Goal: Task Accomplishment & Management: Complete application form

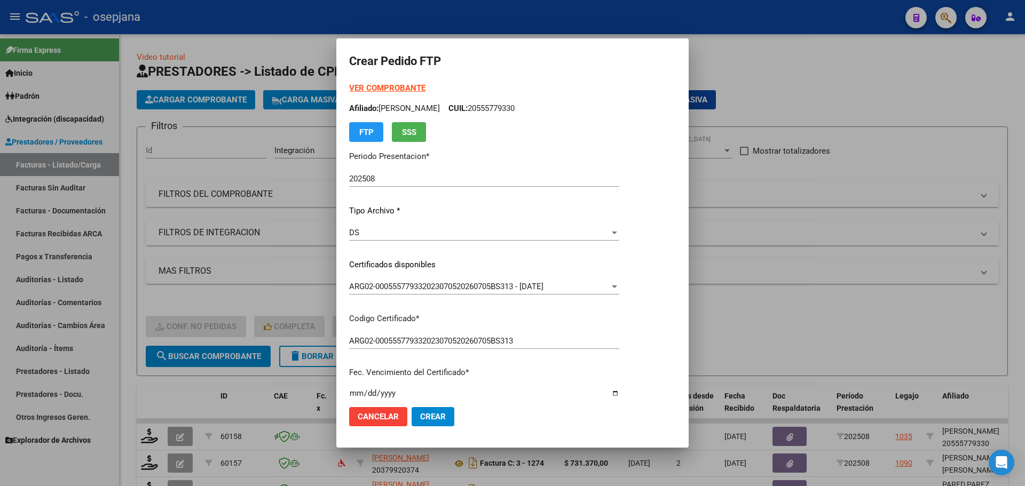
scroll to position [277, 0]
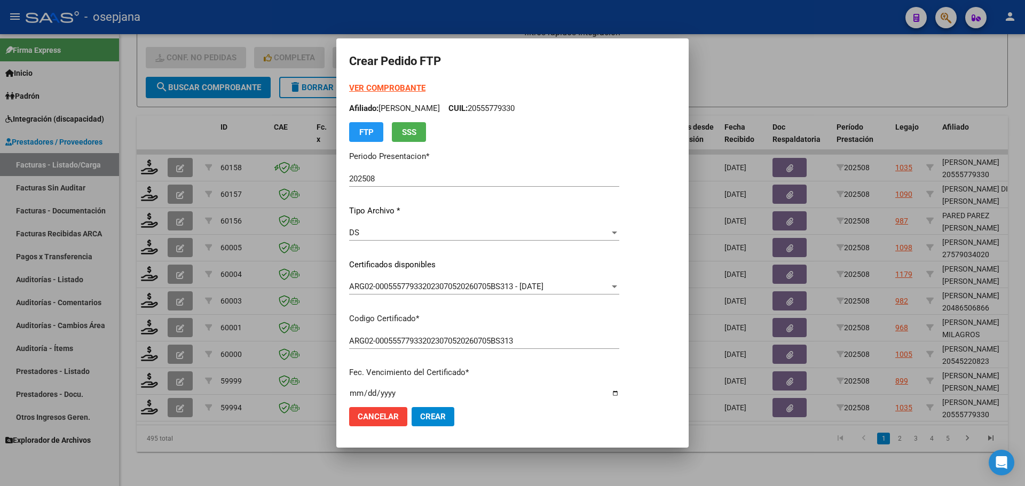
click at [369, 84] on strong "VER COMPROBANTE" at bounding box center [387, 88] width 76 height 10
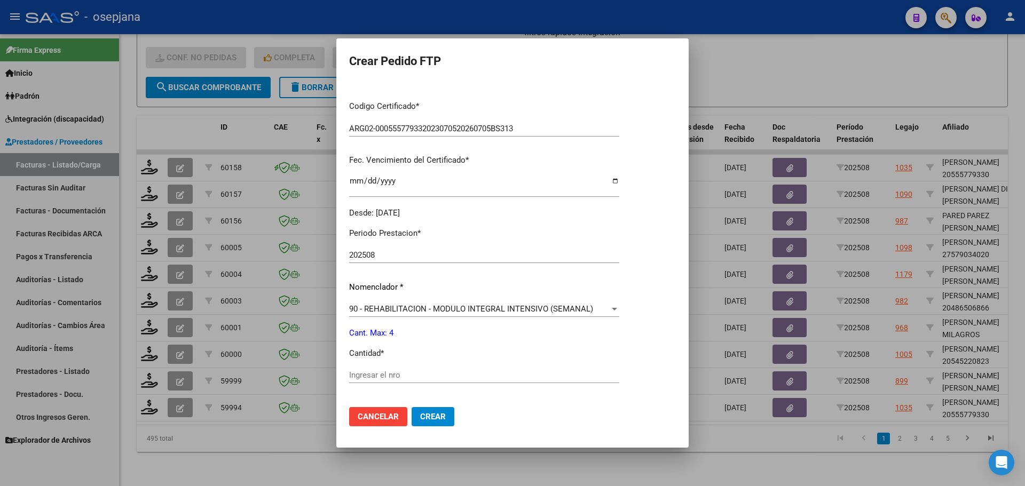
scroll to position [214, 0]
click at [350, 368] on div "Periodo Prestacion * 202508 Ingresar el Periodo Prestacion Nomenclador * 90 - R…" at bounding box center [484, 386] width 270 height 336
click at [350, 377] on input "Ingresar el nro" at bounding box center [484, 374] width 270 height 10
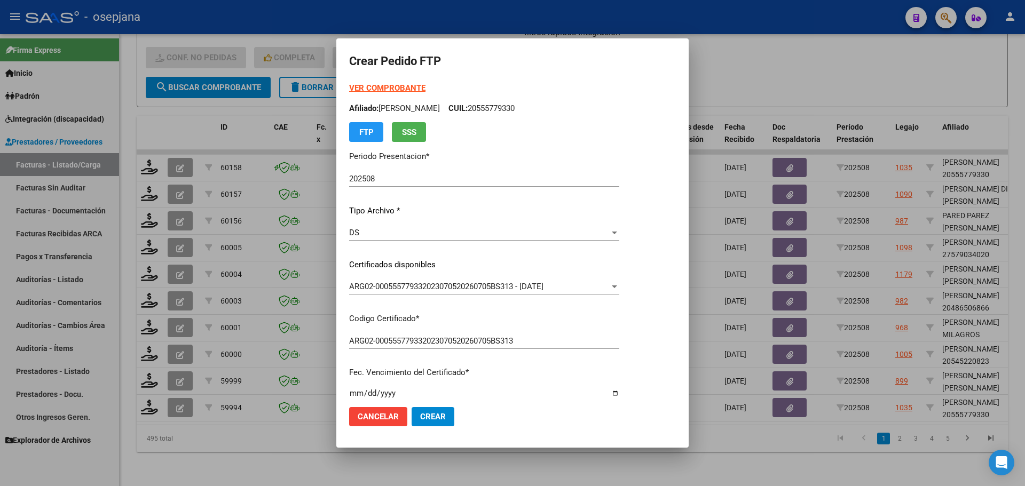
scroll to position [369, 0]
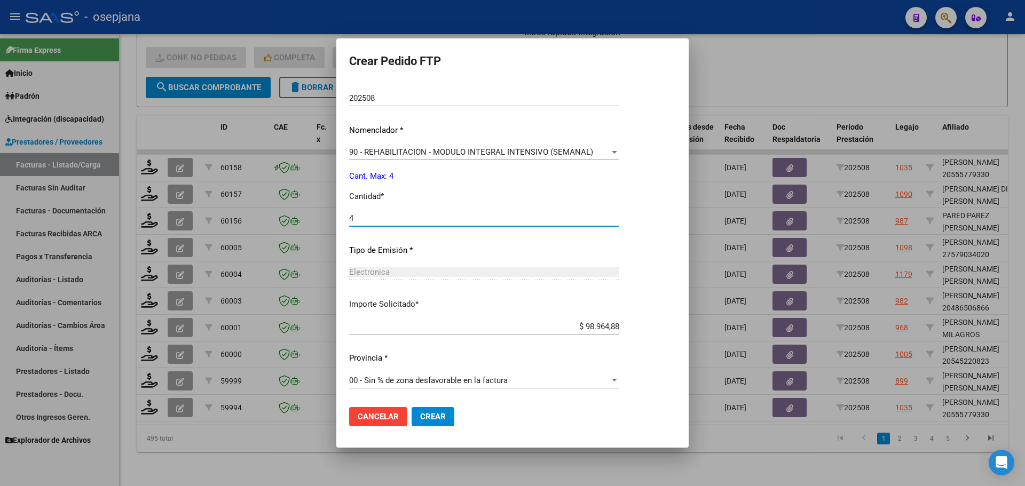
type input "4"
click at [422, 424] on button "Crear" at bounding box center [433, 416] width 43 height 19
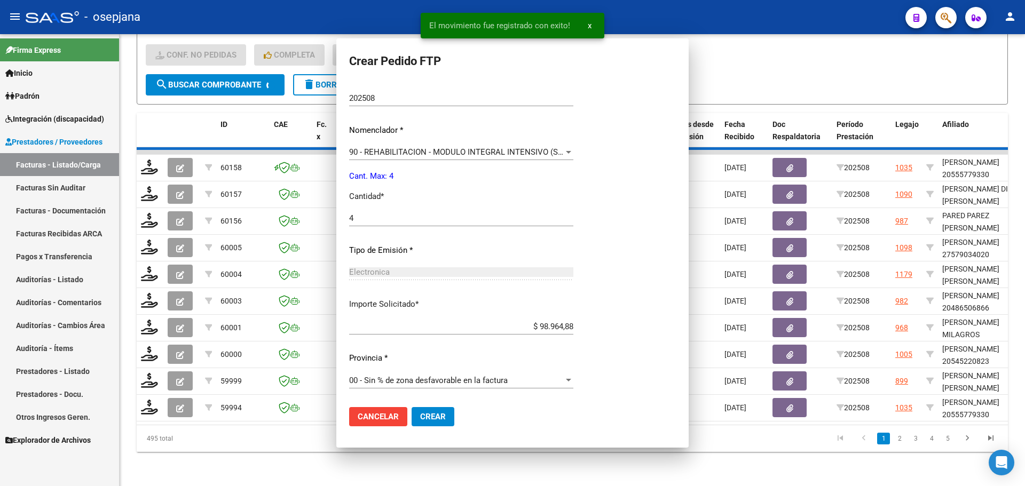
scroll to position [0, 0]
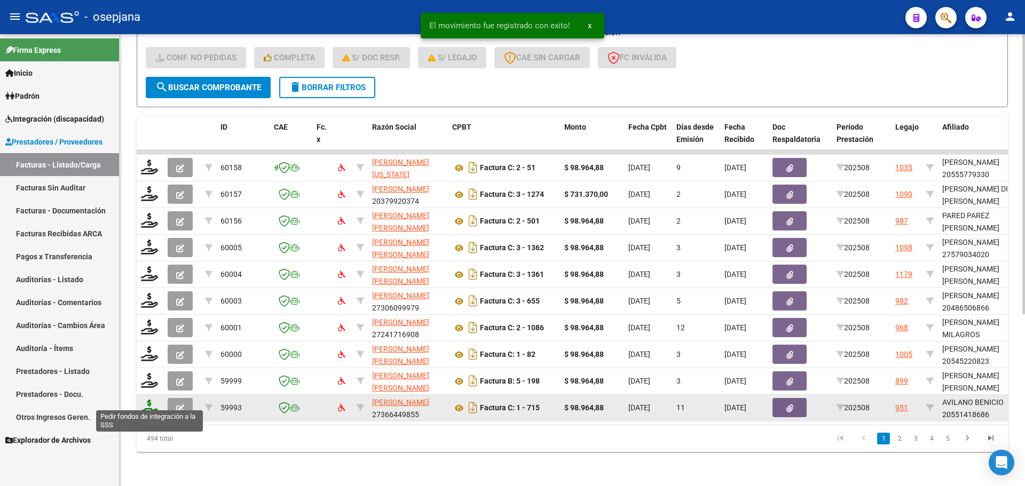
click at [147, 405] on icon at bounding box center [149, 407] width 17 height 15
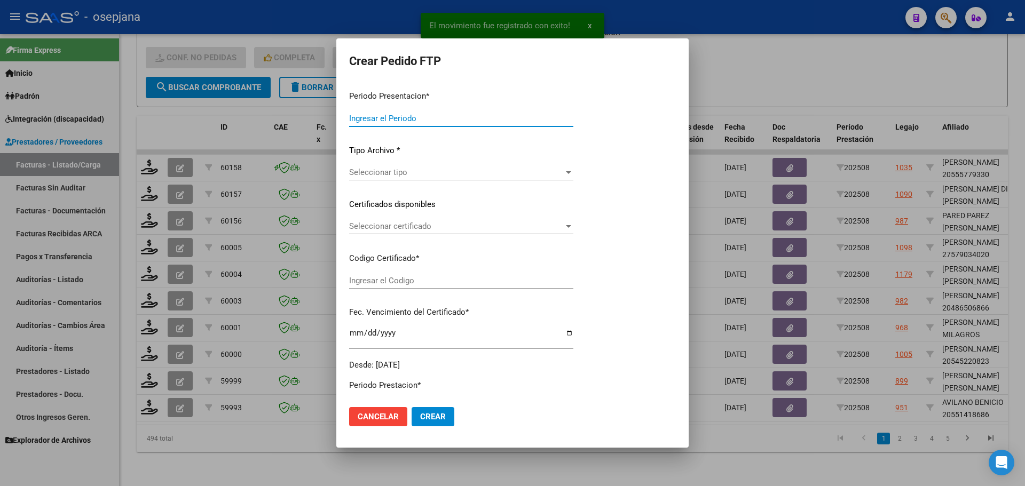
type input "202508"
type input "$ 98.964,88"
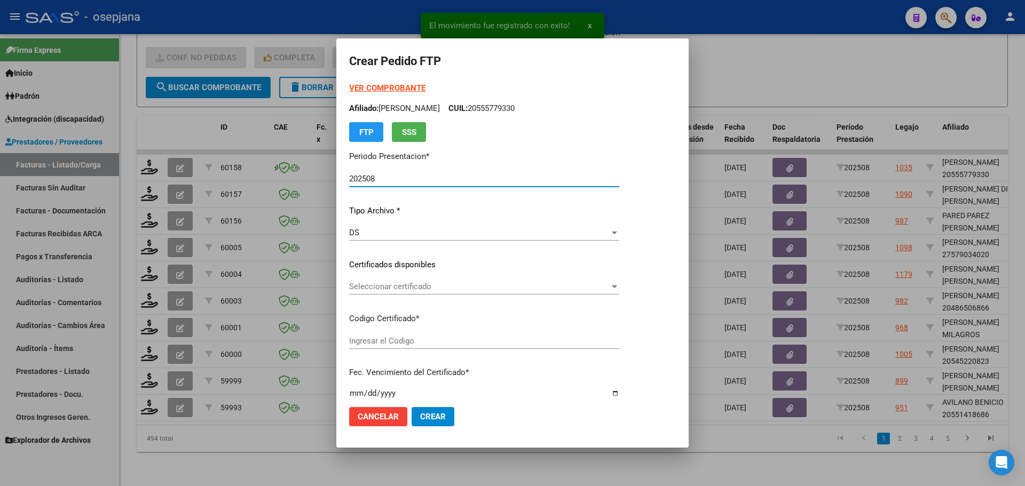
type input "ARG02000551418682024052820290528BSAS313"
type input "[DATE]"
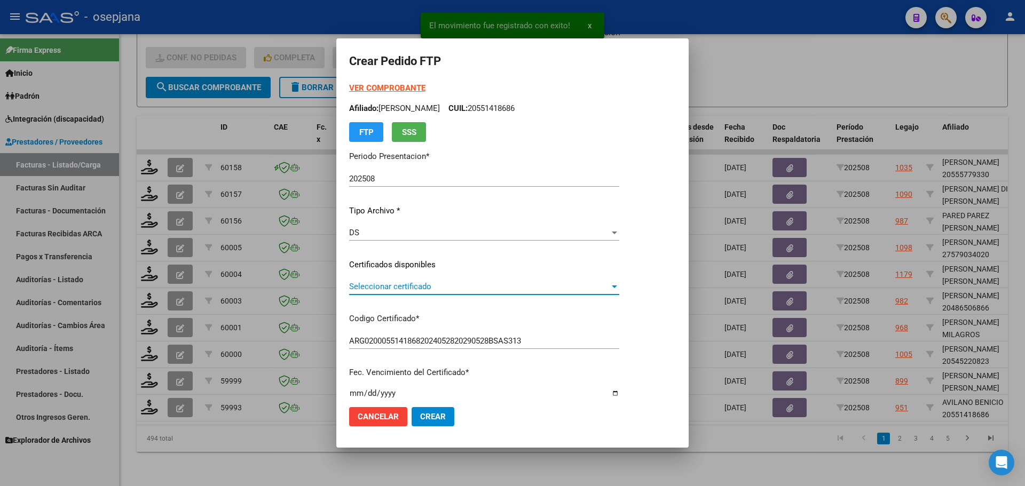
click at [461, 283] on span "Seleccionar certificado" at bounding box center [479, 287] width 260 height 10
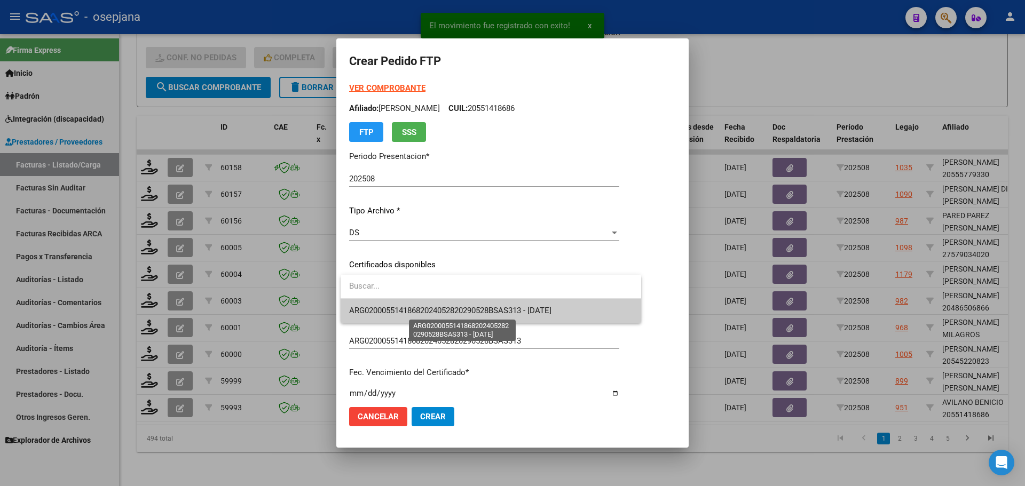
click at [464, 307] on span "ARG02000551418682024052820290528BSAS313 - [DATE]" at bounding box center [450, 311] width 202 height 10
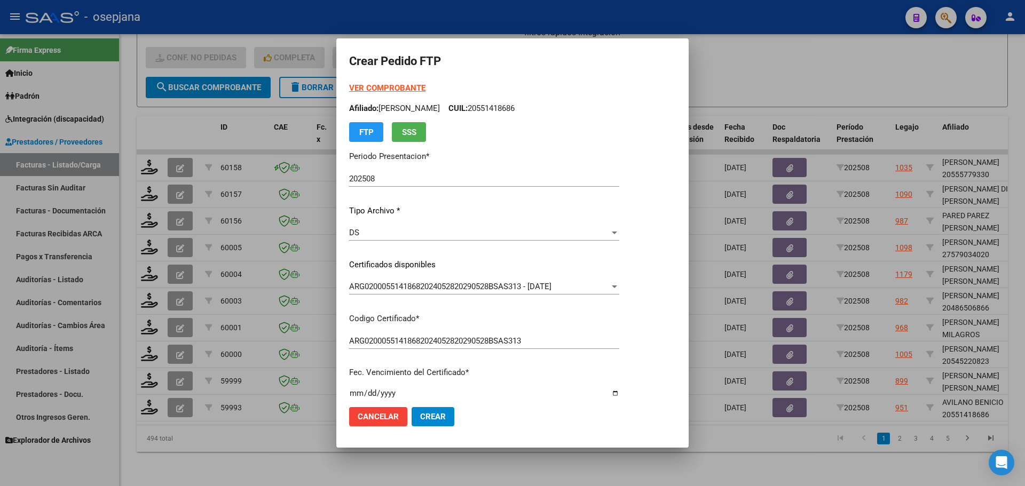
click at [390, 83] on strong "VER COMPROBANTE" at bounding box center [387, 88] width 76 height 10
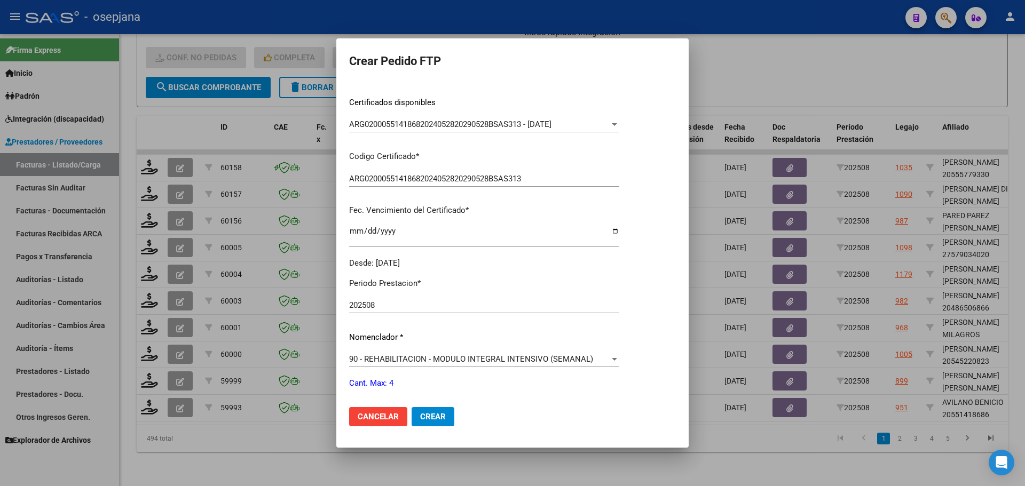
scroll to position [320, 0]
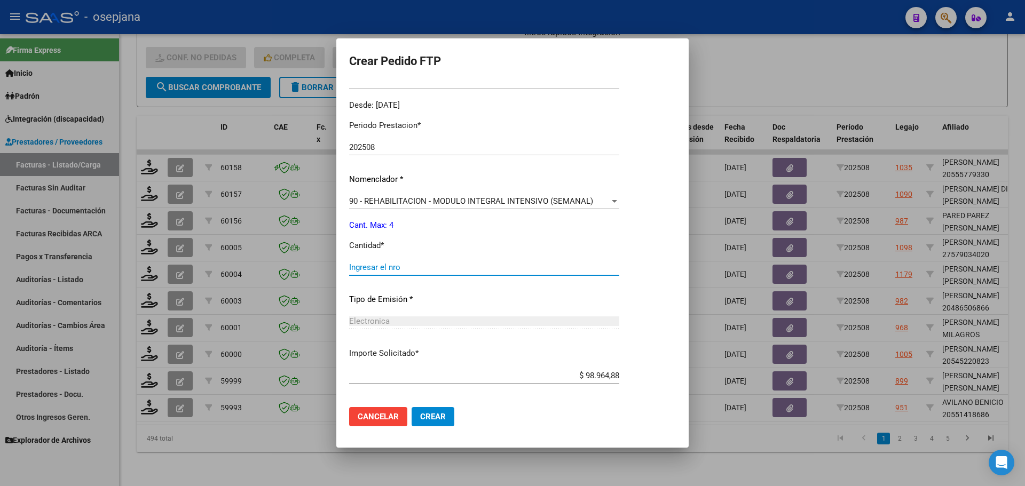
click at [410, 267] on input "Ingresar el nro" at bounding box center [484, 268] width 270 height 10
type input "4"
click at [447, 416] on button "Crear" at bounding box center [433, 416] width 43 height 19
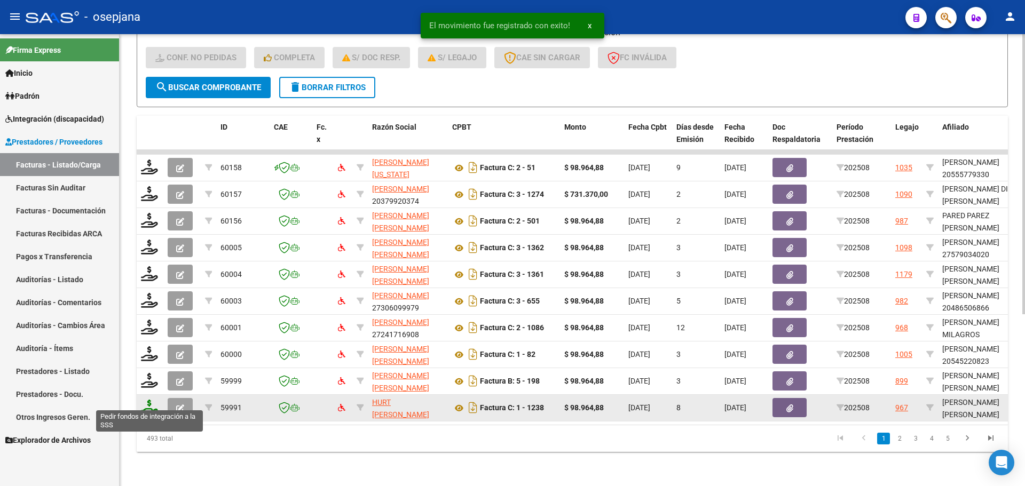
click at [148, 400] on icon at bounding box center [149, 407] width 17 height 15
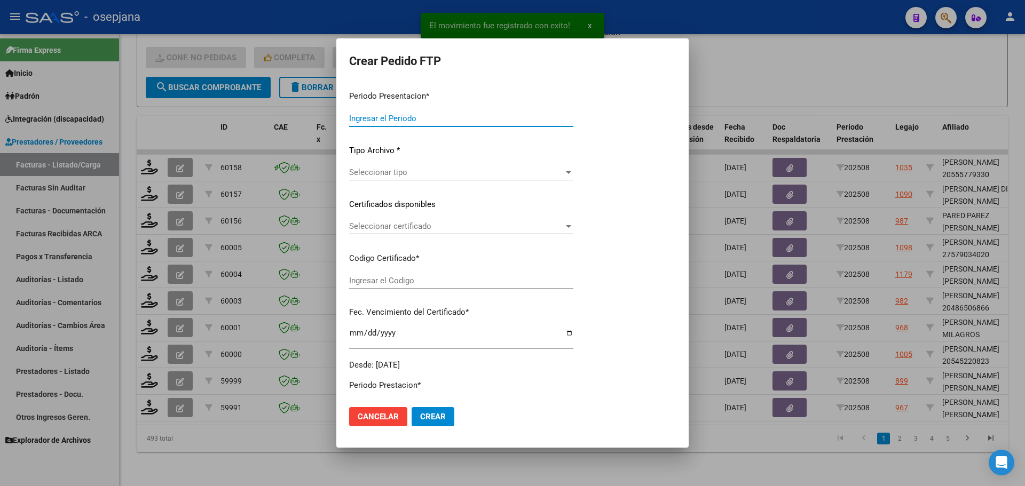
type input "202508"
type input "$ 98.964,88"
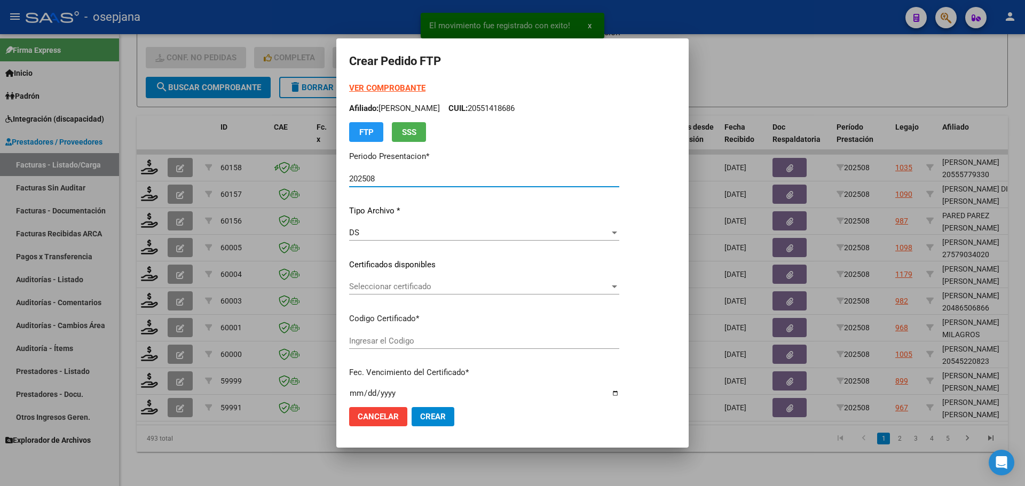
type input "ARG01000554359402022121520271215BS427"
type input "[DATE]"
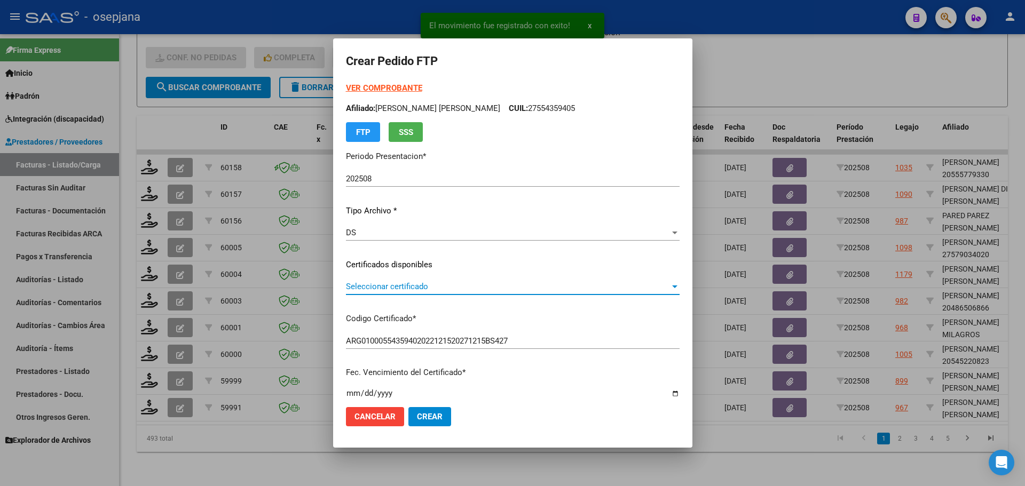
click at [482, 288] on span "Seleccionar certificado" at bounding box center [508, 287] width 324 height 10
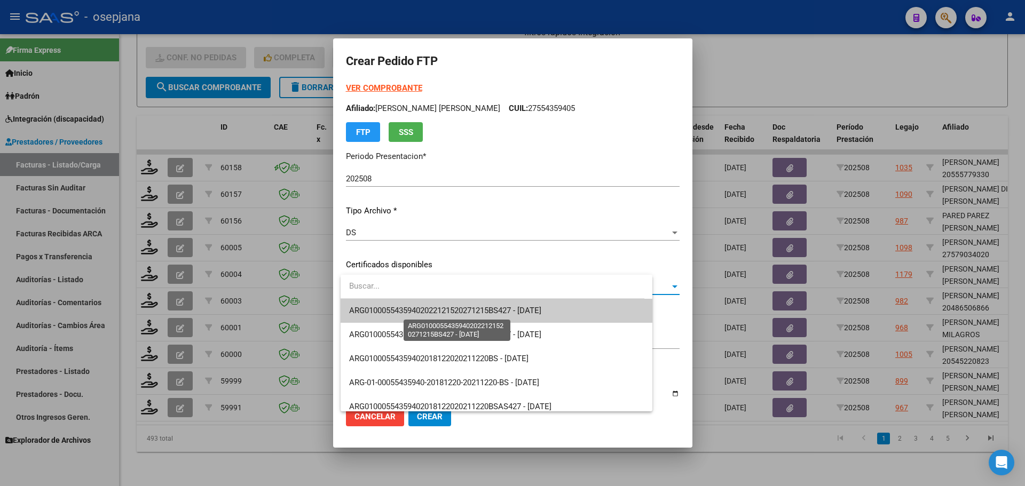
click at [484, 309] on span "ARG01000554359402022121520271215BS427 - [DATE]" at bounding box center [445, 311] width 192 height 10
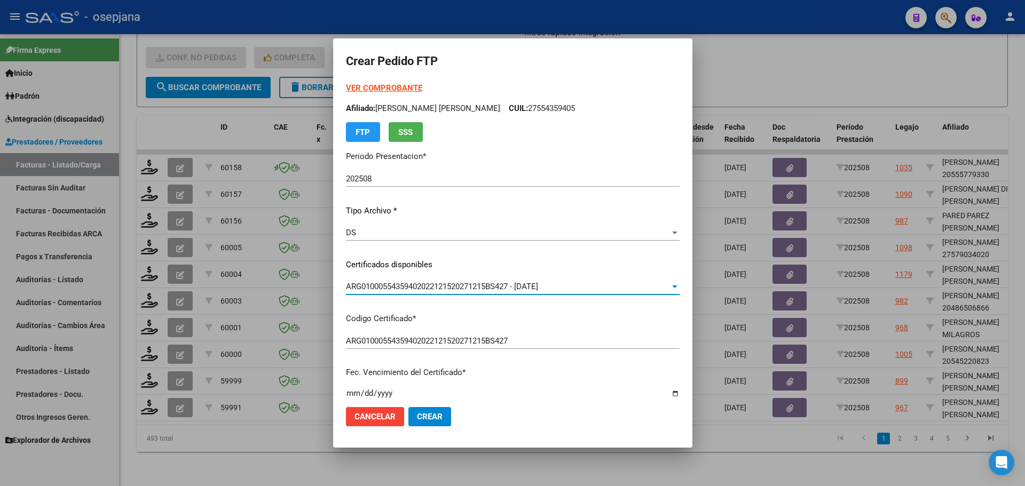
click at [400, 89] on strong "VER COMPROBANTE" at bounding box center [384, 88] width 76 height 10
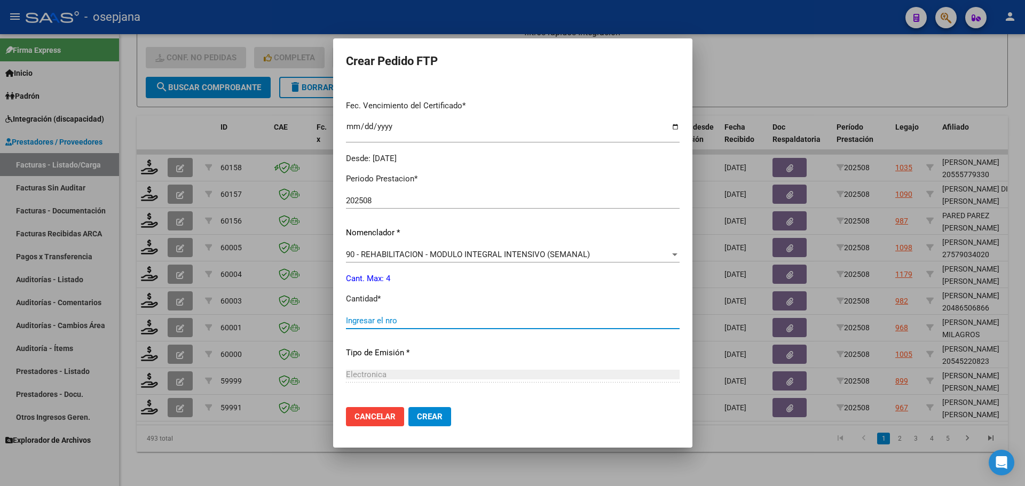
click at [386, 320] on input "Ingresar el nro" at bounding box center [513, 321] width 334 height 10
type input "4"
click at [428, 418] on span "Crear" at bounding box center [430, 417] width 26 height 10
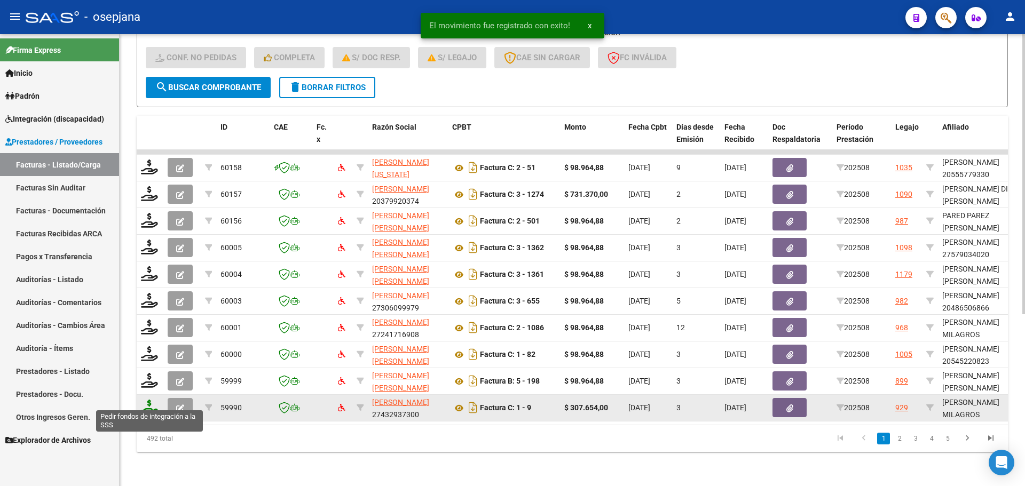
click at [153, 404] on icon at bounding box center [149, 407] width 17 height 15
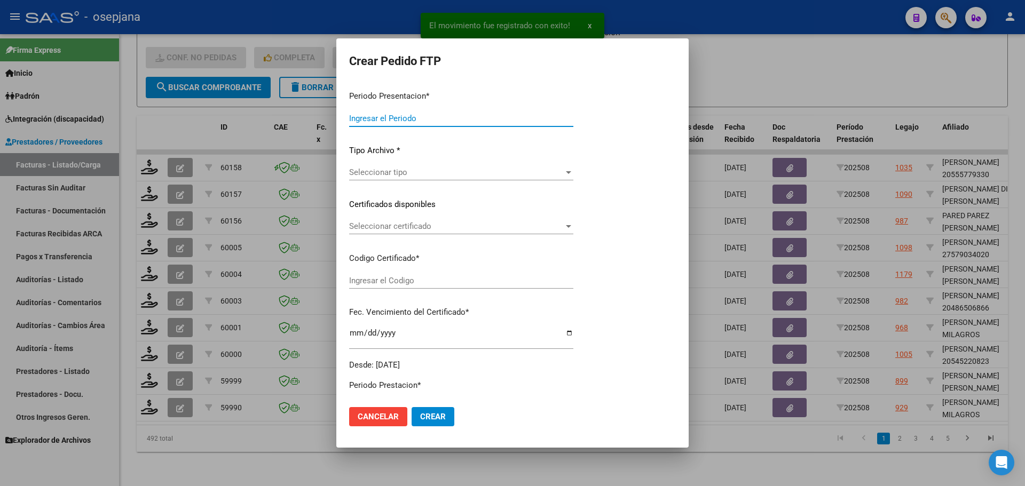
type input "202508"
type input "$ 307.654,00"
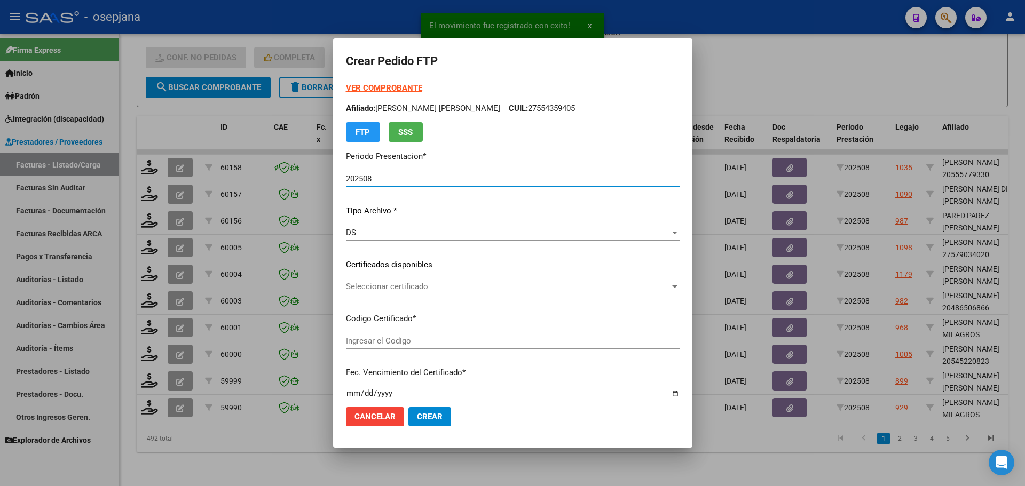
type input "ARG01000589233612023082420250824BS313"
type input "[DATE]"
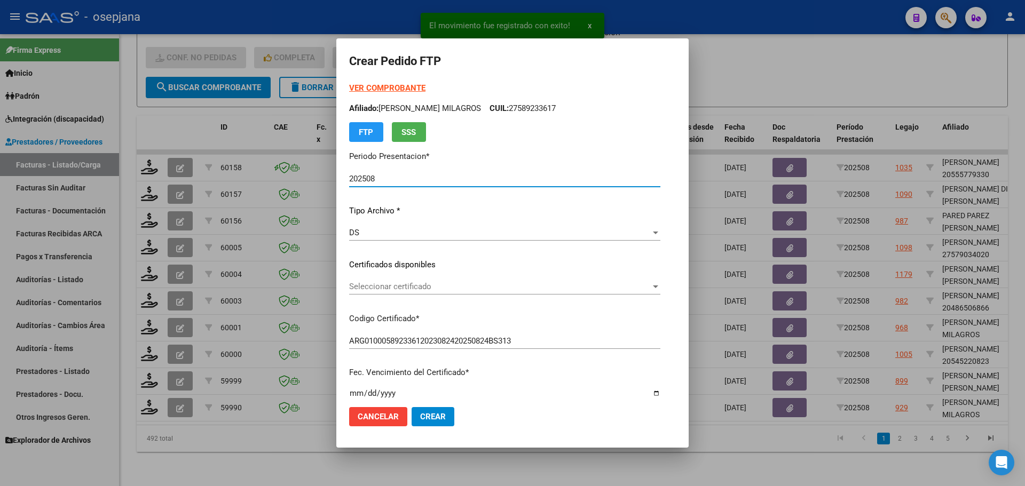
click at [511, 287] on span "Seleccionar certificado" at bounding box center [500, 287] width 302 height 10
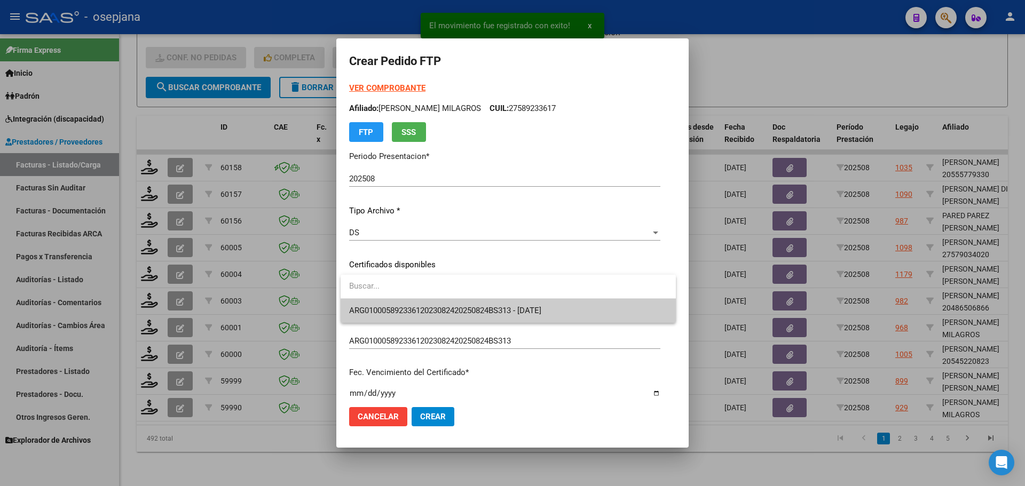
click at [511, 304] on span "ARG01000589233612023082420250824BS313 - [DATE]" at bounding box center [508, 311] width 318 height 24
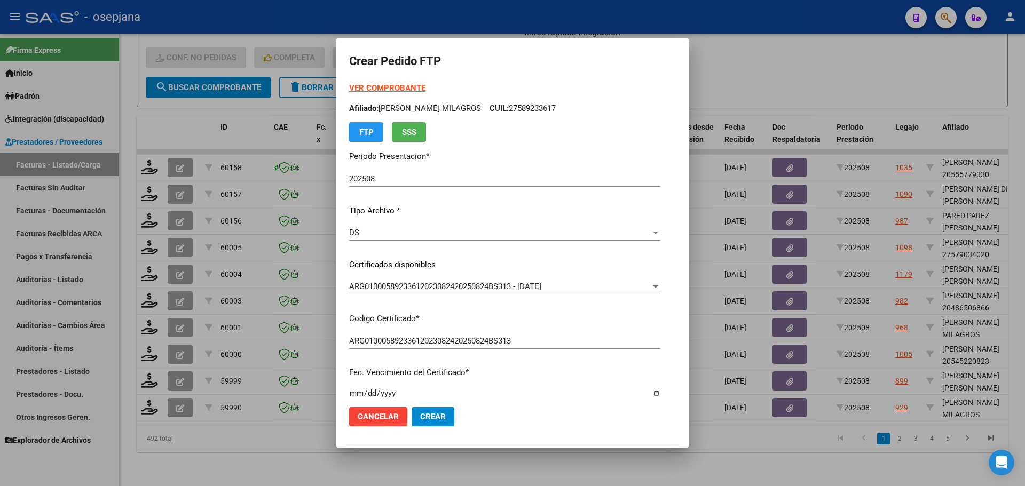
click at [412, 84] on strong "VER COMPROBANTE" at bounding box center [387, 88] width 76 height 10
click at [751, 71] on div at bounding box center [512, 243] width 1025 height 486
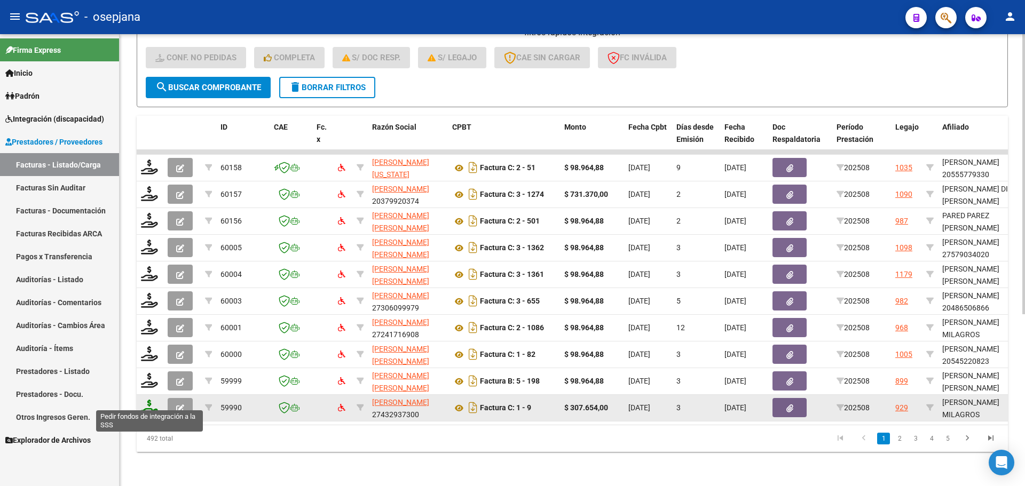
click at [149, 406] on icon at bounding box center [149, 407] width 17 height 15
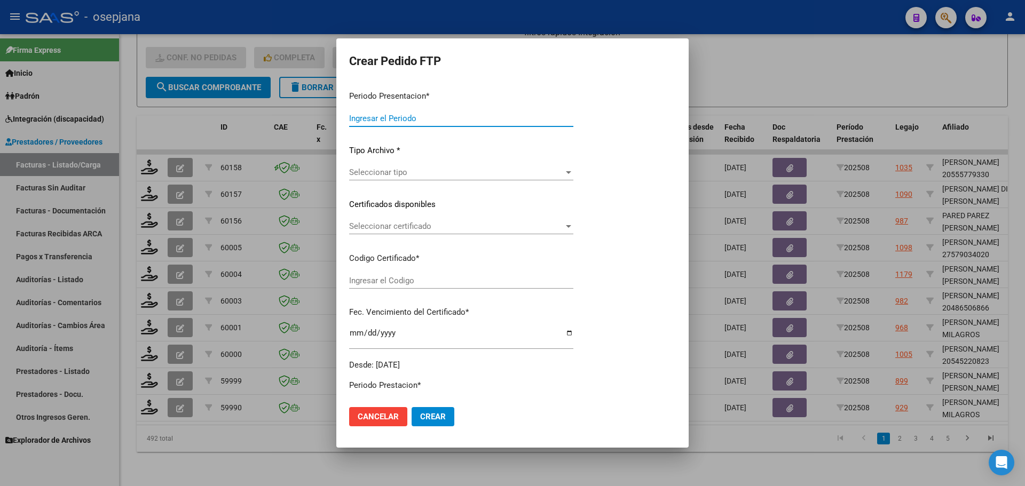
type input "202508"
type input "$ 307.654,00"
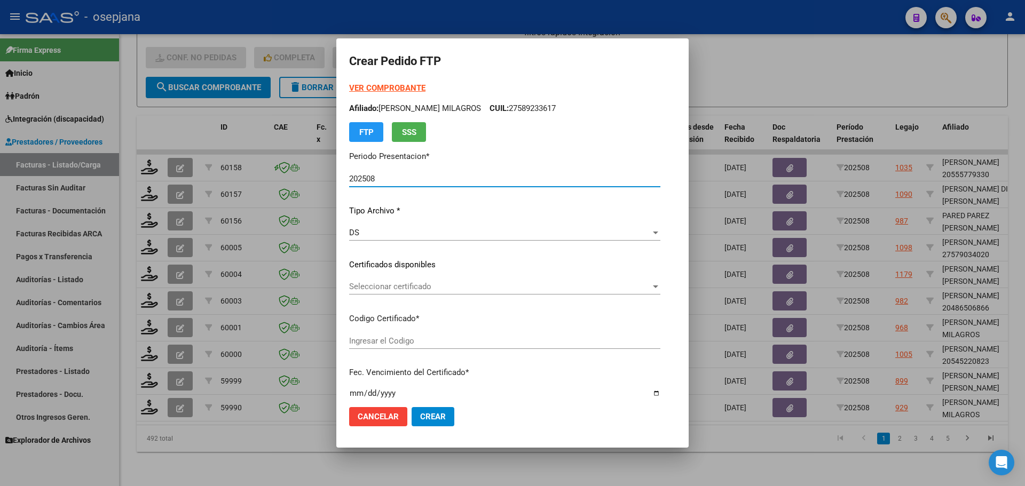
type input "ARG01000589233612023082420250824BS313"
type input "[DATE]"
click at [416, 284] on span "Seleccionar certificado" at bounding box center [500, 287] width 302 height 10
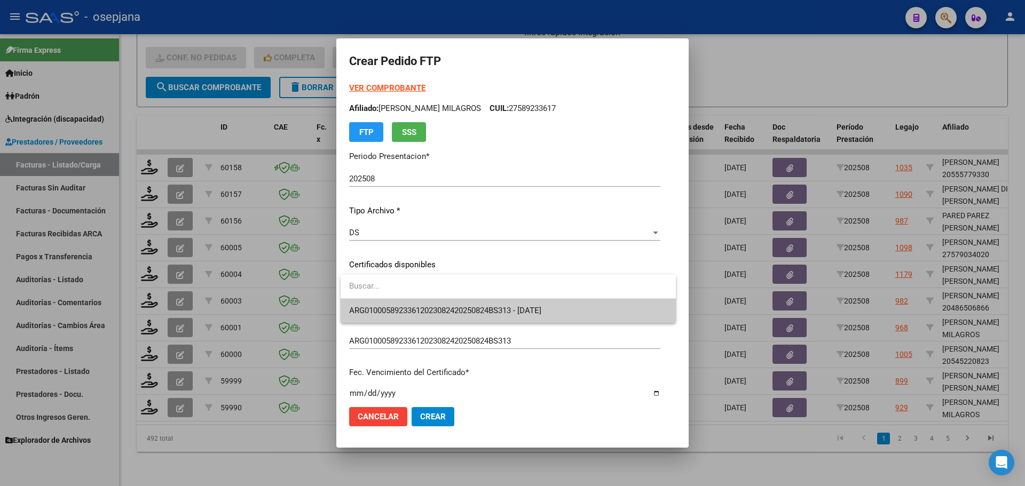
click at [417, 304] on span "ARG01000589233612023082420250824BS313 - [DATE]" at bounding box center [508, 311] width 318 height 24
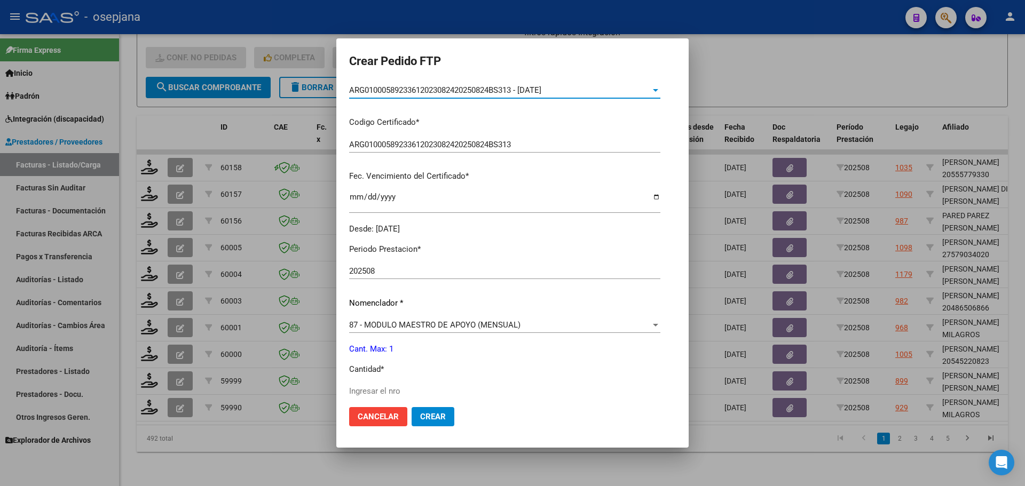
scroll to position [214, 0]
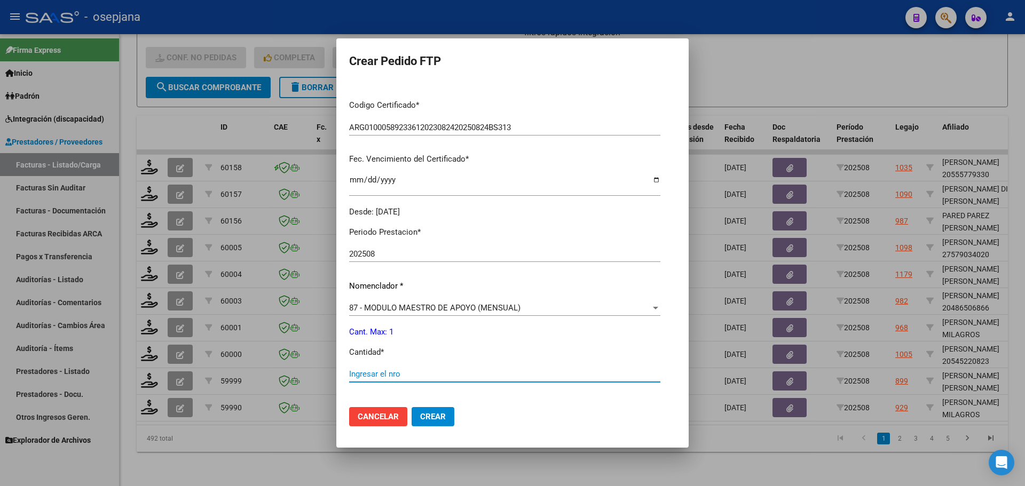
click at [401, 371] on input "Ingresar el nro" at bounding box center [504, 374] width 311 height 10
type input "1"
click at [437, 413] on span "Crear" at bounding box center [433, 417] width 26 height 10
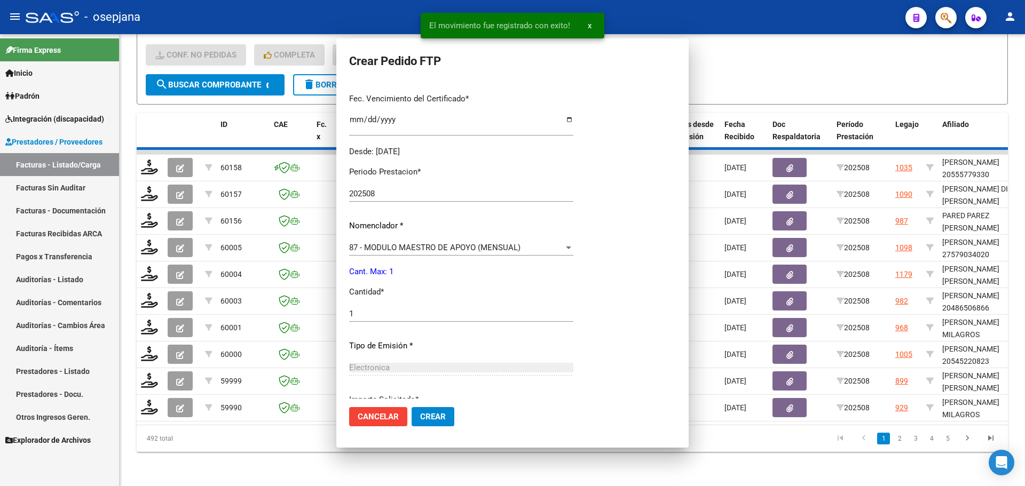
scroll to position [0, 0]
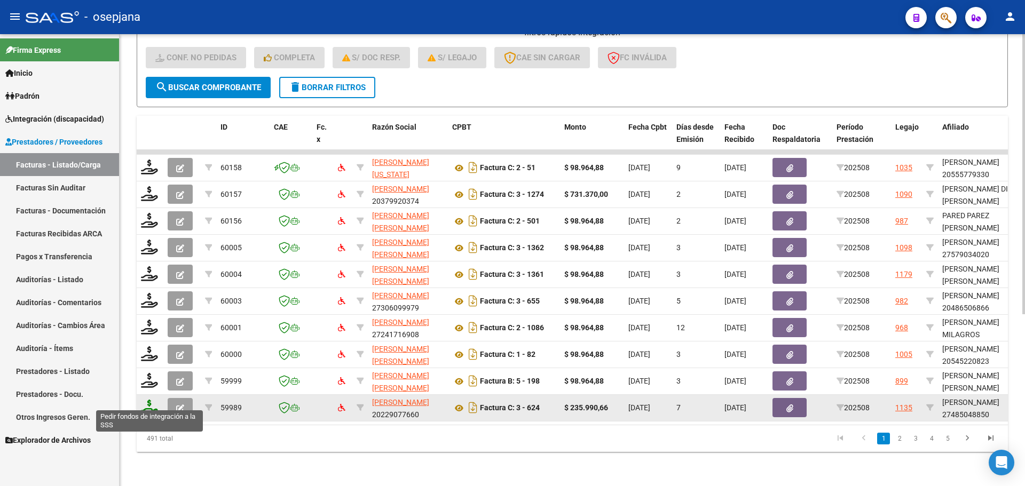
click at [147, 401] on icon at bounding box center [149, 407] width 17 height 15
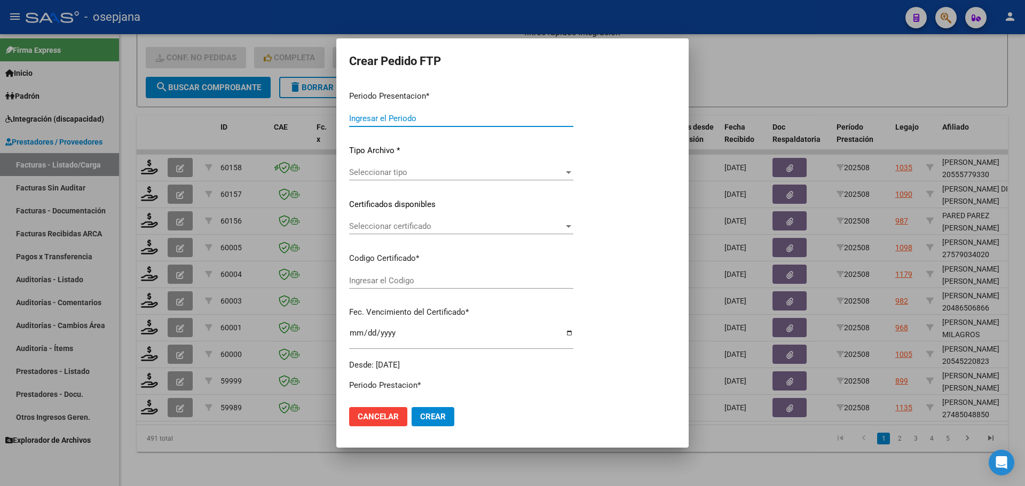
type input "202508"
type input "$ 235.990,66"
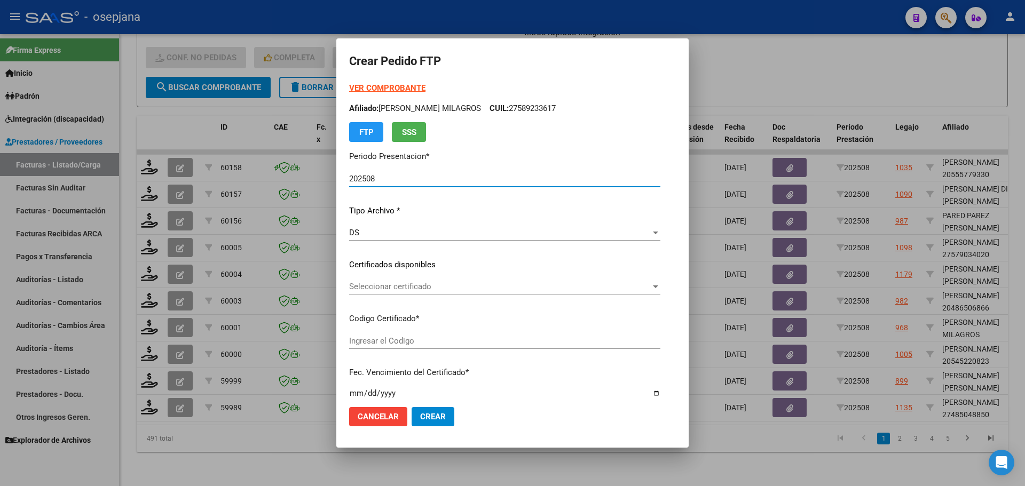
type input "ARG01000485048852022093020320930BSAS309"
type input "[DATE]"
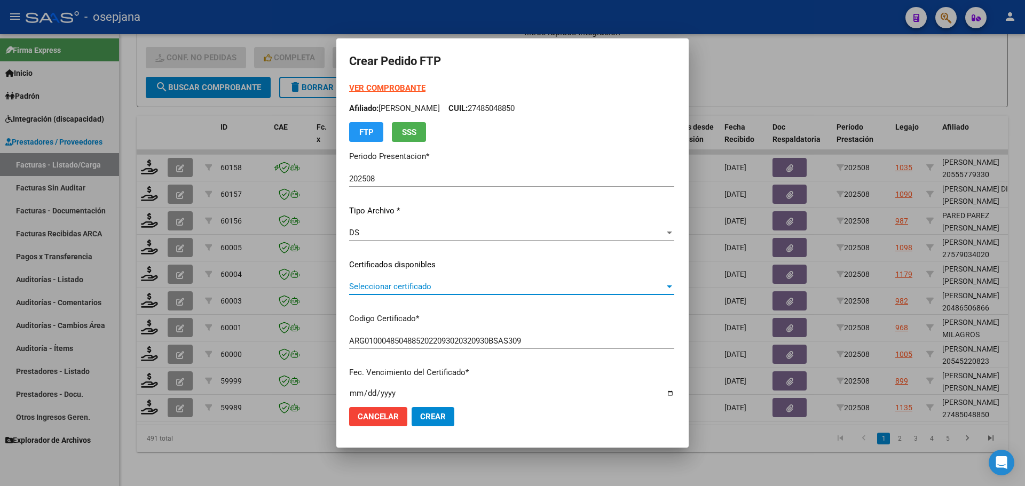
click at [433, 283] on span "Seleccionar certificado" at bounding box center [506, 287] width 315 height 10
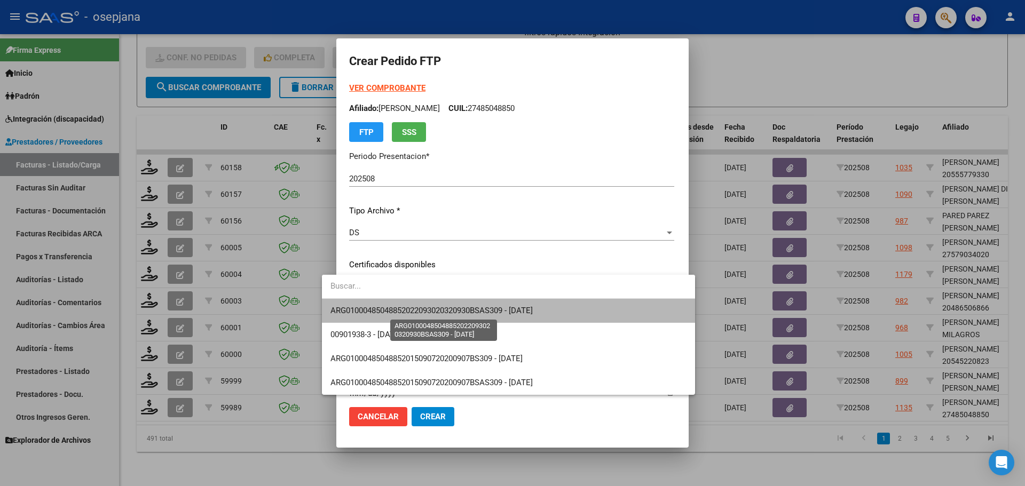
click at [438, 307] on span "ARG01000485048852022093020320930BSAS309 - [DATE]" at bounding box center [431, 311] width 202 height 10
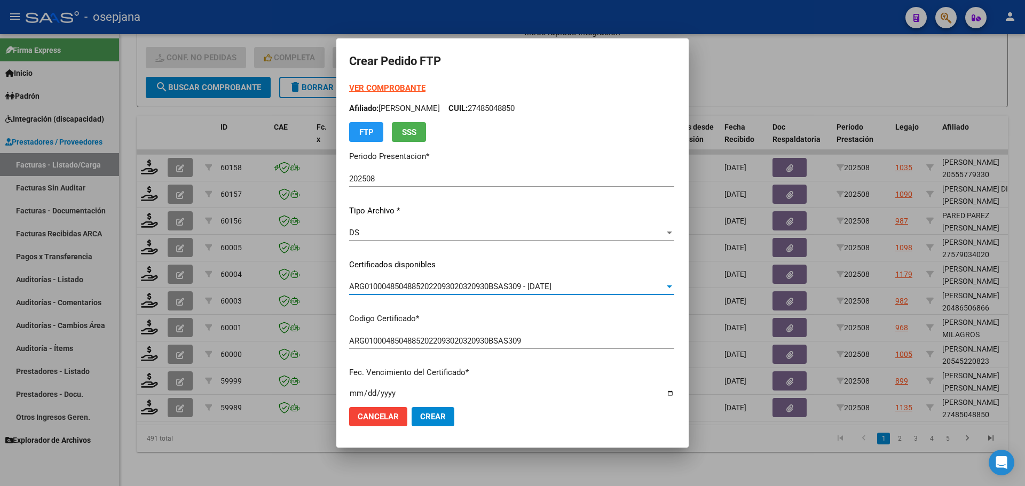
click at [368, 86] on strong "VER COMPROBANTE" at bounding box center [387, 88] width 76 height 10
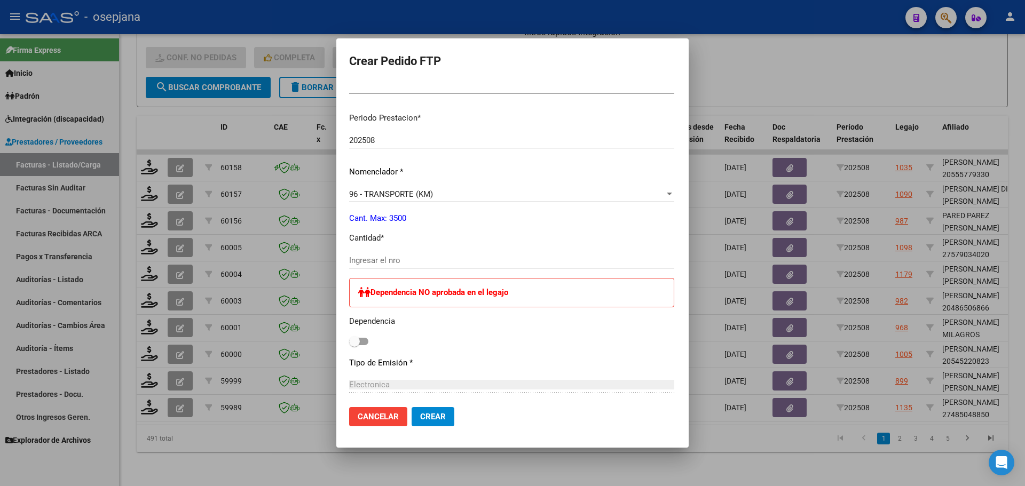
scroll to position [320, 0]
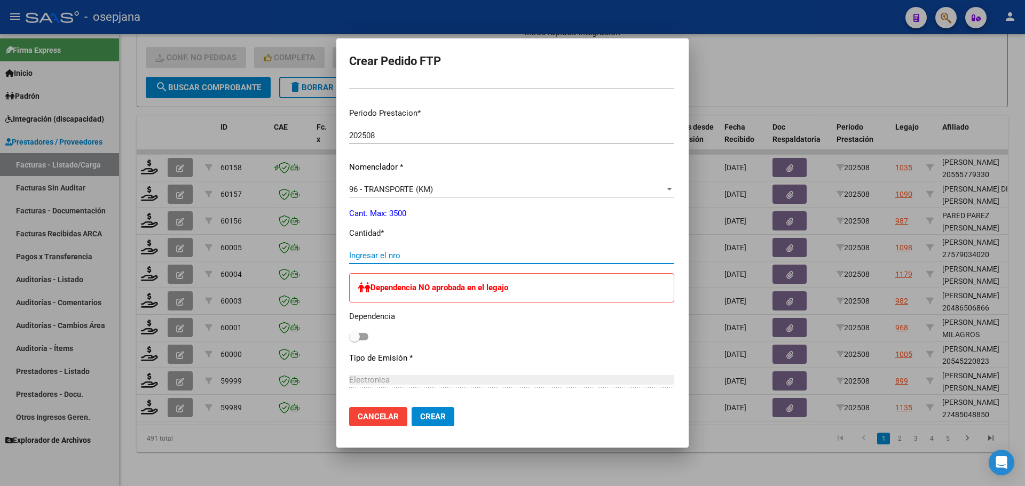
click at [396, 255] on input "Ingresar el nro" at bounding box center [511, 256] width 325 height 10
type input "436"
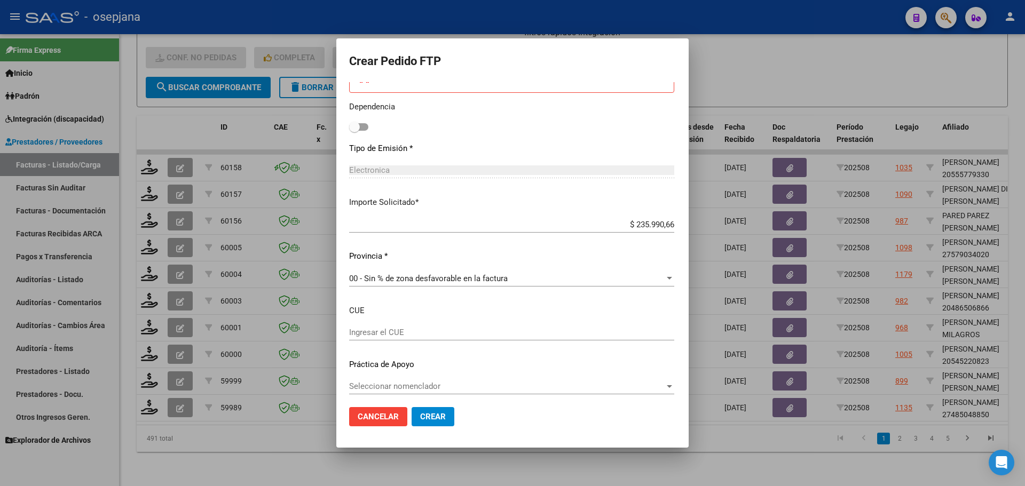
scroll to position [536, 0]
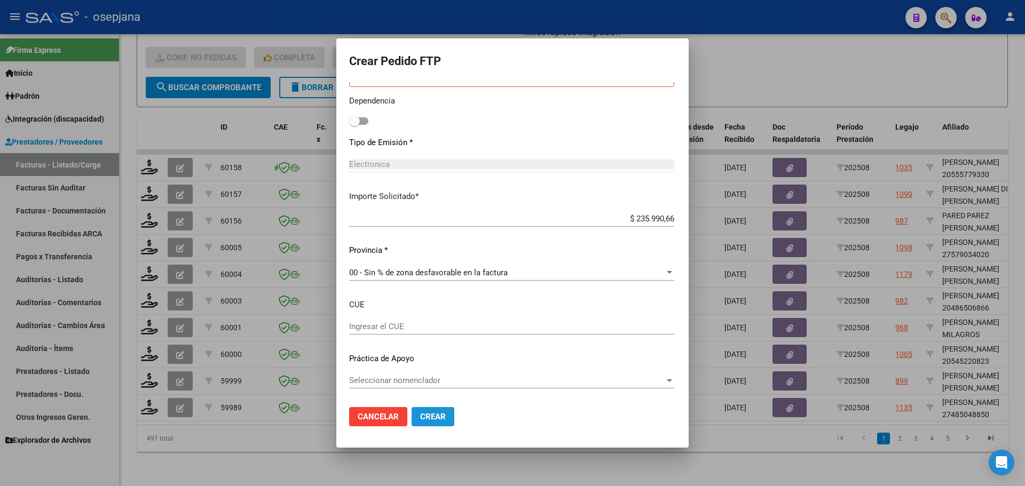
click at [429, 414] on button "Crear" at bounding box center [433, 416] width 43 height 19
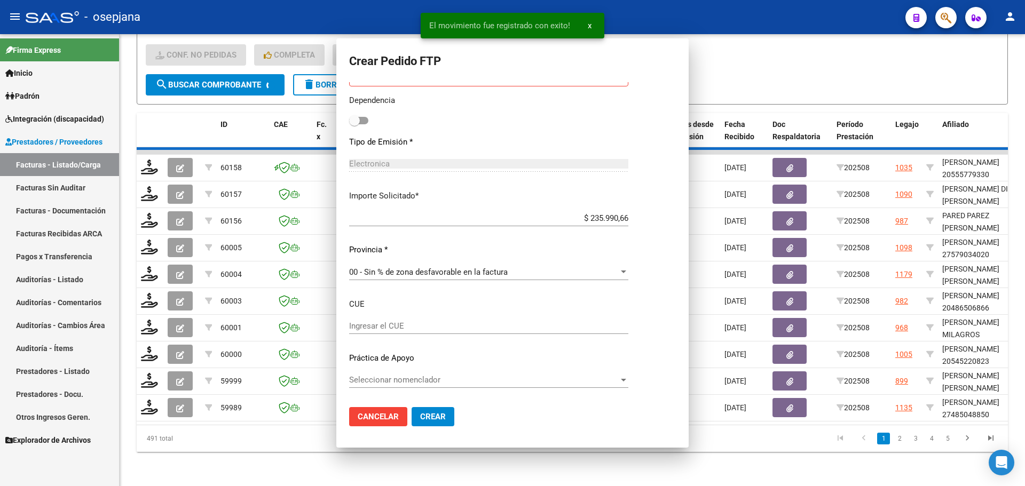
scroll to position [476, 0]
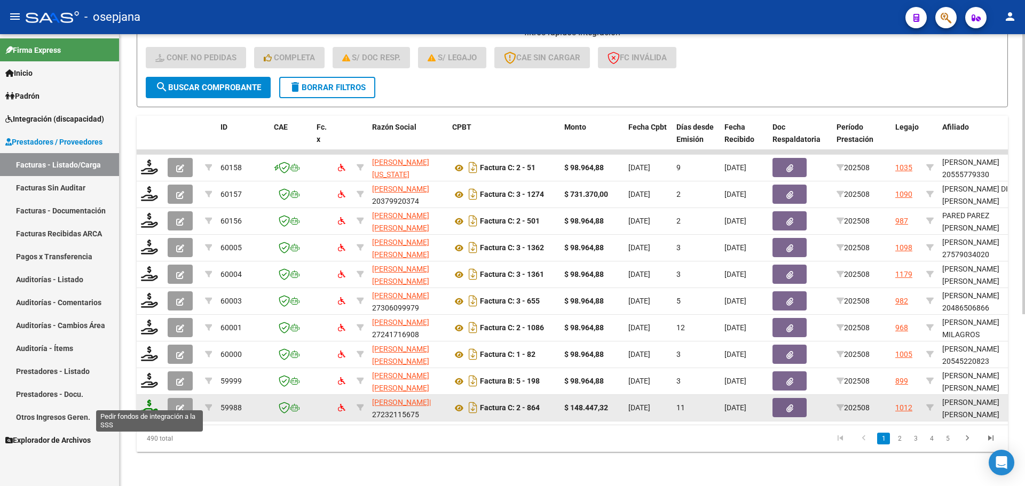
click at [144, 400] on icon at bounding box center [149, 407] width 17 height 15
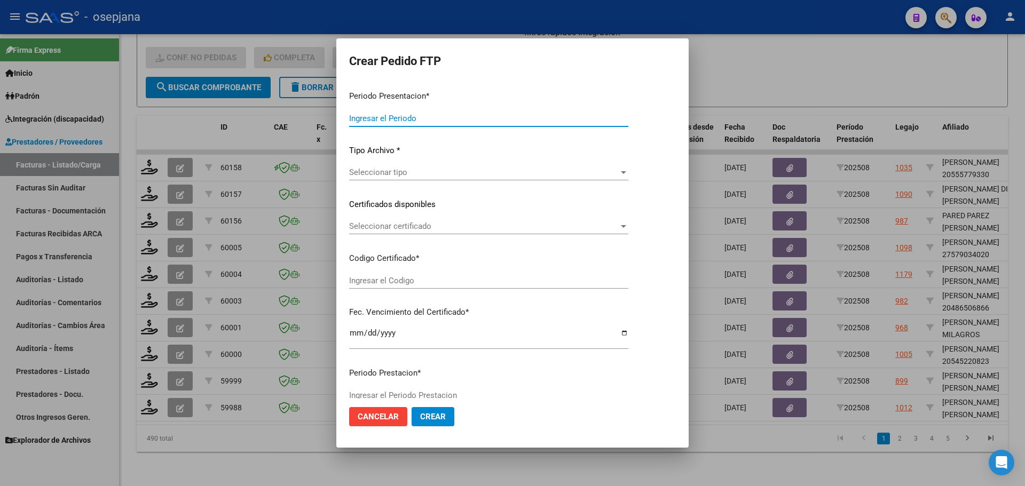
type input "202508"
type input "$ 148.447,32"
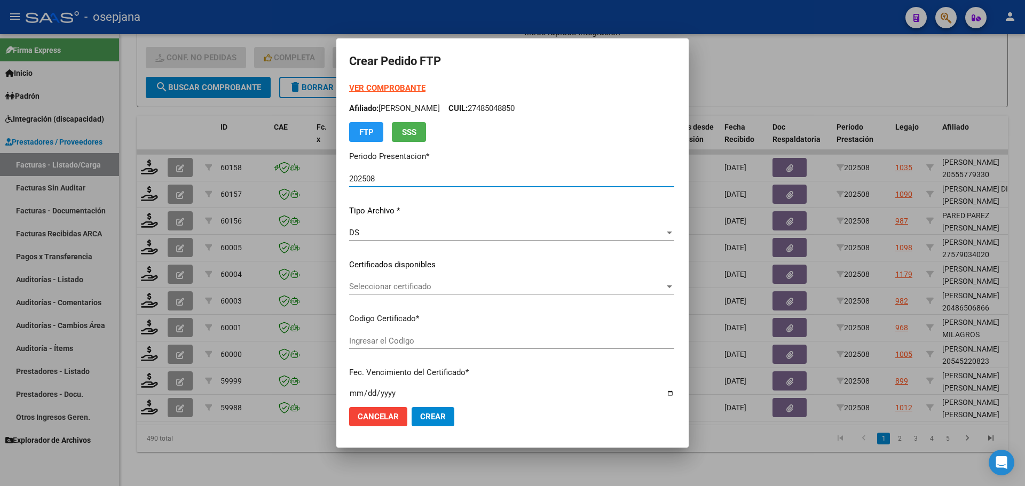
type input "ARG02000501422682019122320241223BSAS376"
type input "[DATE]"
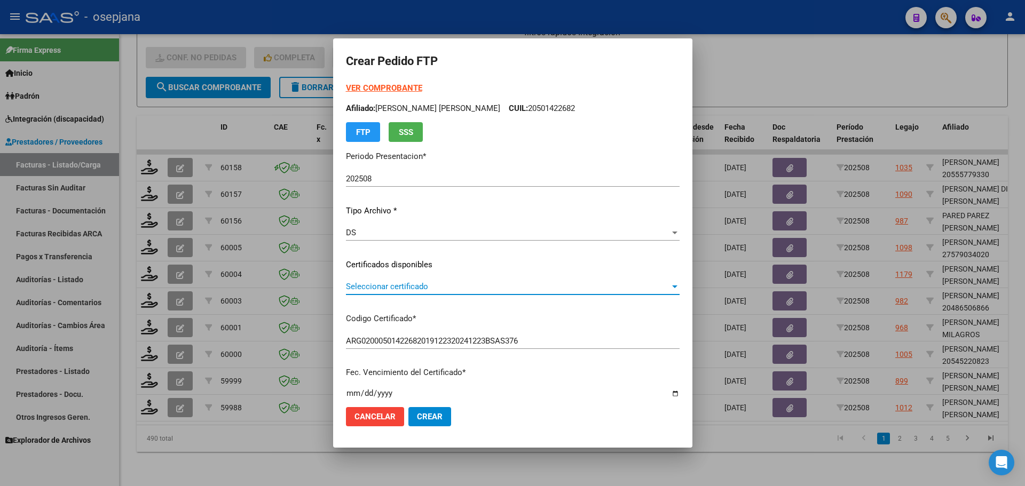
click at [416, 287] on span "Seleccionar certificado" at bounding box center [508, 287] width 324 height 10
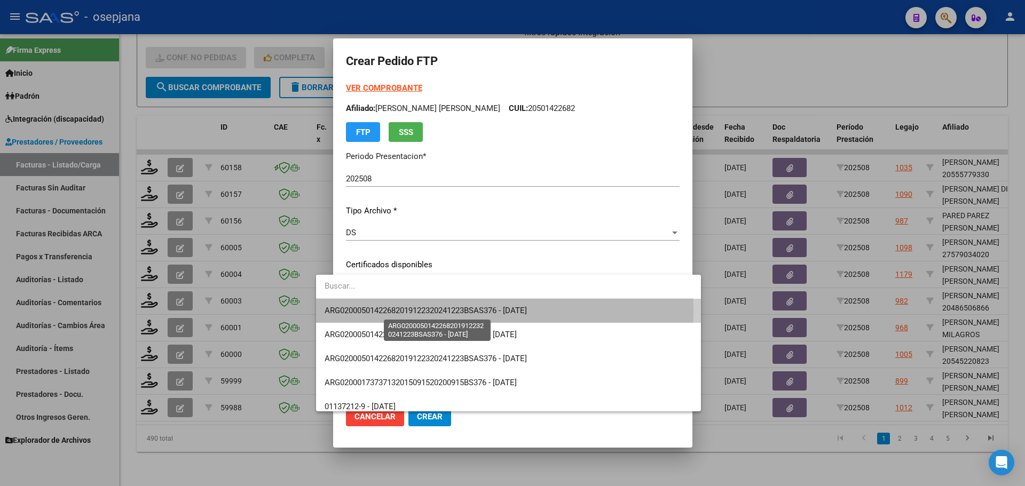
click at [420, 311] on span "ARG02000501422682019122320241223BSAS376 - [DATE]" at bounding box center [426, 311] width 202 height 10
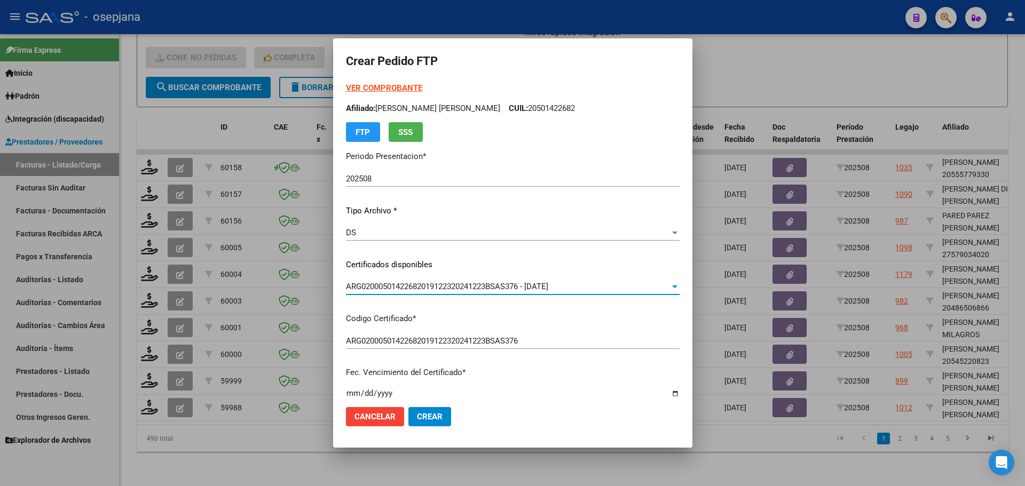
click at [366, 82] on form "Crear Pedido FTP VER COMPROBANTE ARCA Padrón Afiliado: [PERSON_NAME] [PERSON_NA…" at bounding box center [513, 242] width 334 height 383
click at [366, 86] on strong "VER COMPROBANTE" at bounding box center [384, 88] width 76 height 10
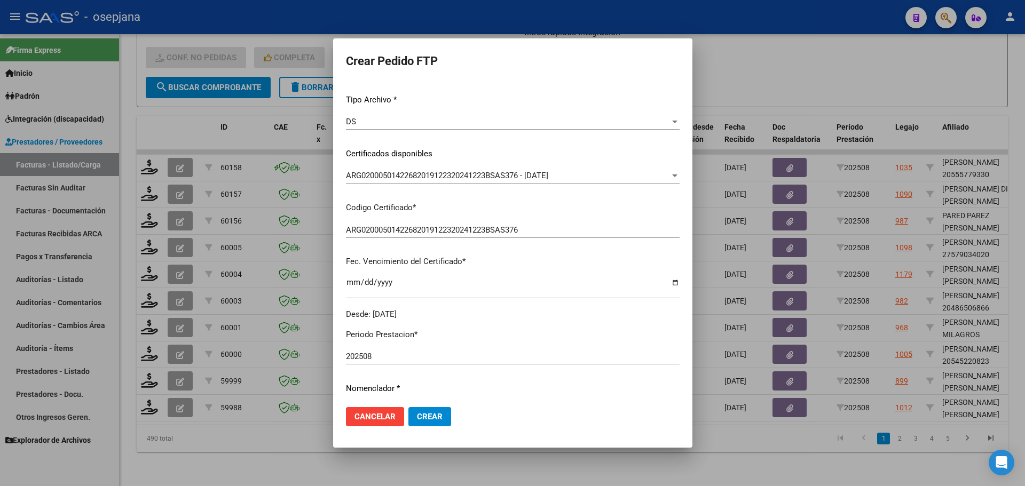
scroll to position [267, 0]
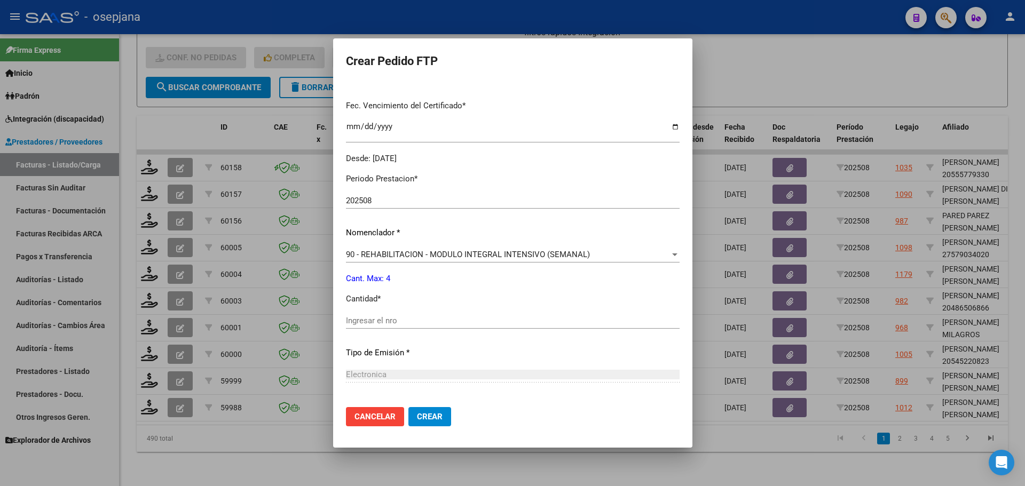
click at [359, 317] on input "Ingresar el nro" at bounding box center [513, 321] width 334 height 10
type input "4"
click at [414, 409] on button "Crear" at bounding box center [429, 416] width 43 height 19
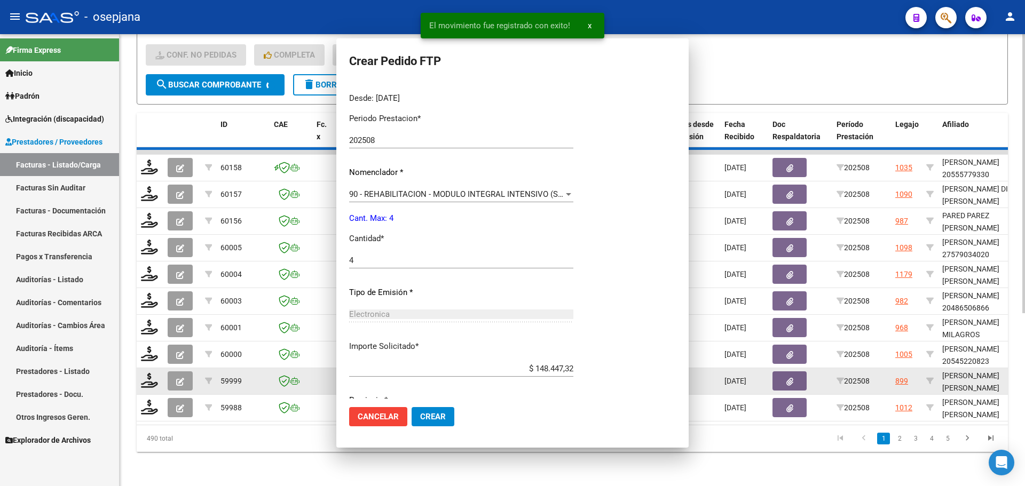
scroll to position [0, 0]
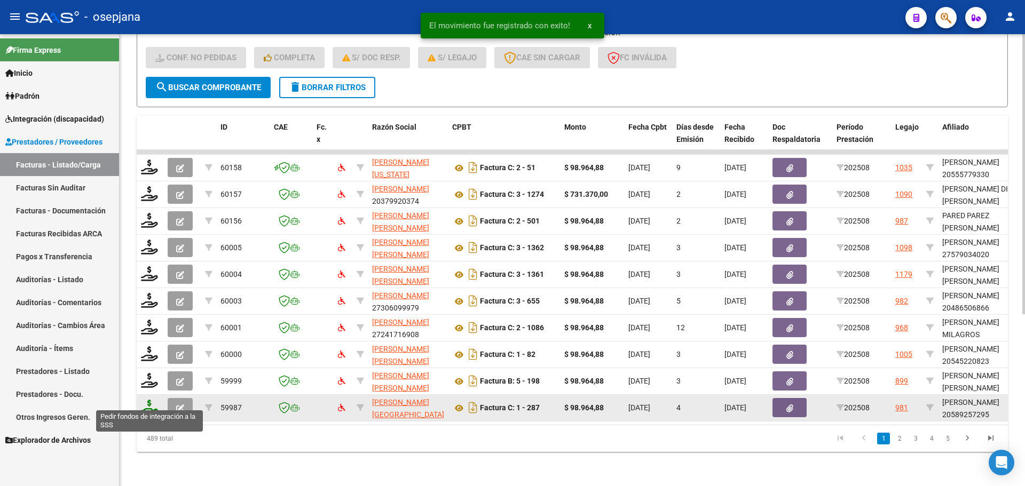
click at [145, 402] on icon at bounding box center [149, 407] width 17 height 15
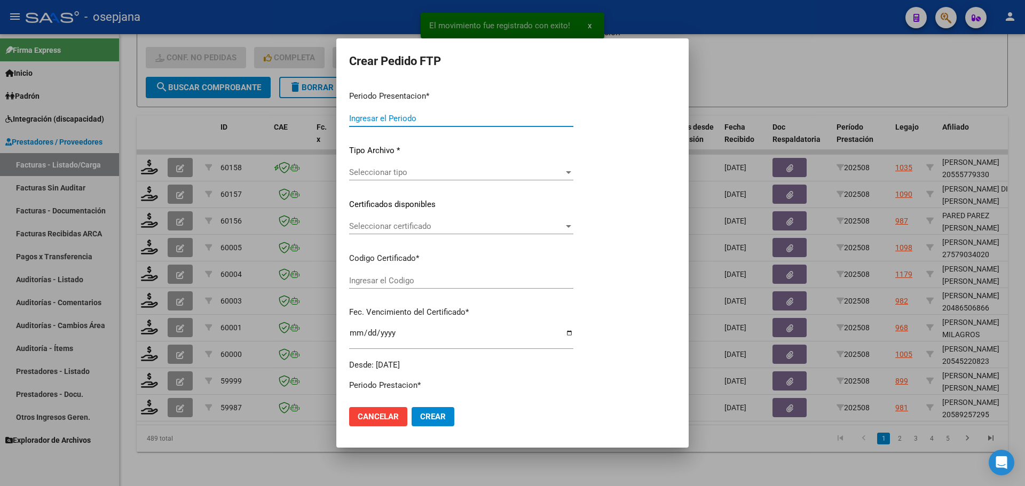
type input "202508"
type input "$ 98.964,88"
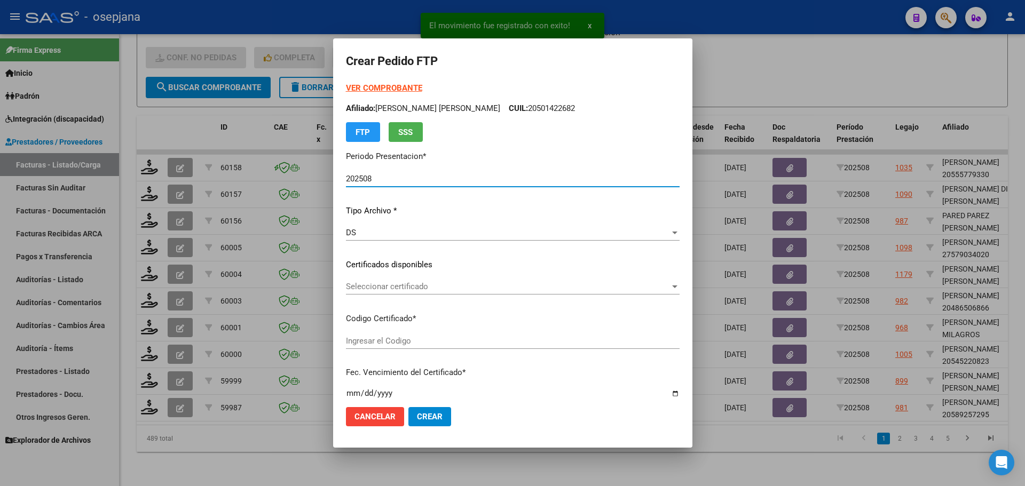
type input "ARG02000589257292024052320270523BSAS265"
type input "[DATE]"
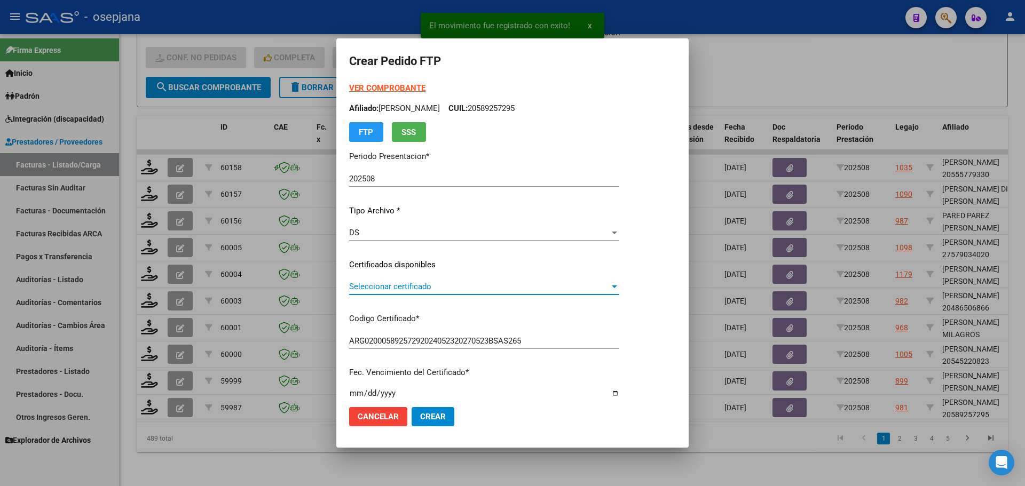
click at [456, 282] on span "Seleccionar certificado" at bounding box center [479, 287] width 260 height 10
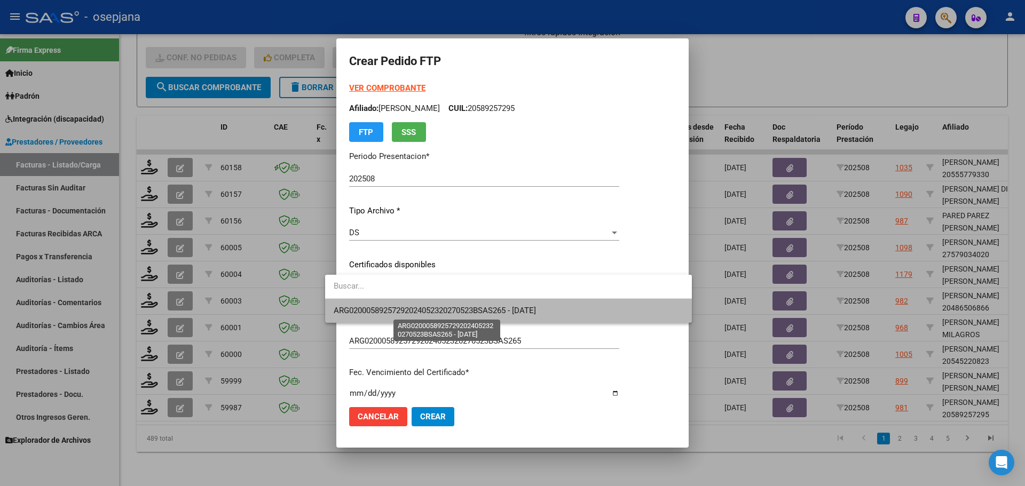
click at [465, 307] on span "ARG02000589257292024052320270523BSAS265 - [DATE]" at bounding box center [435, 311] width 202 height 10
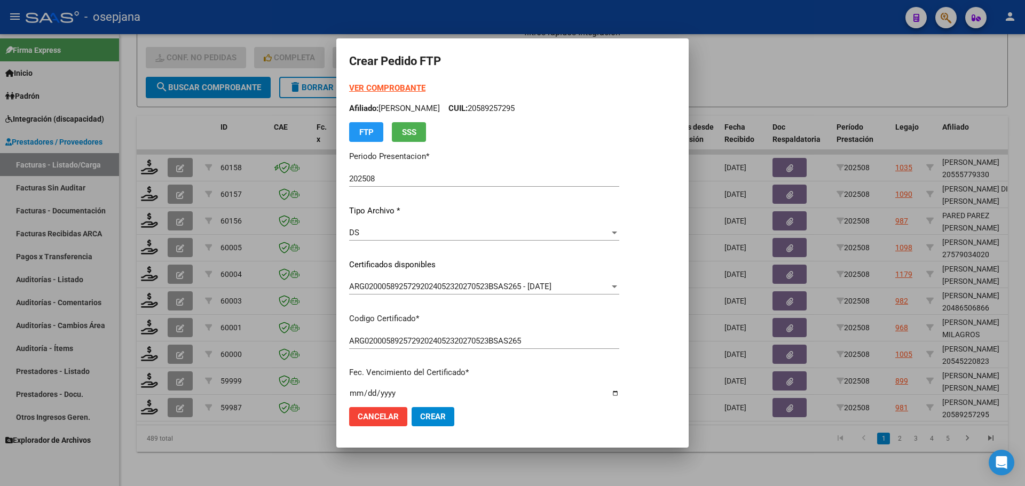
click at [391, 88] on strong "VER COMPROBANTE" at bounding box center [387, 88] width 76 height 10
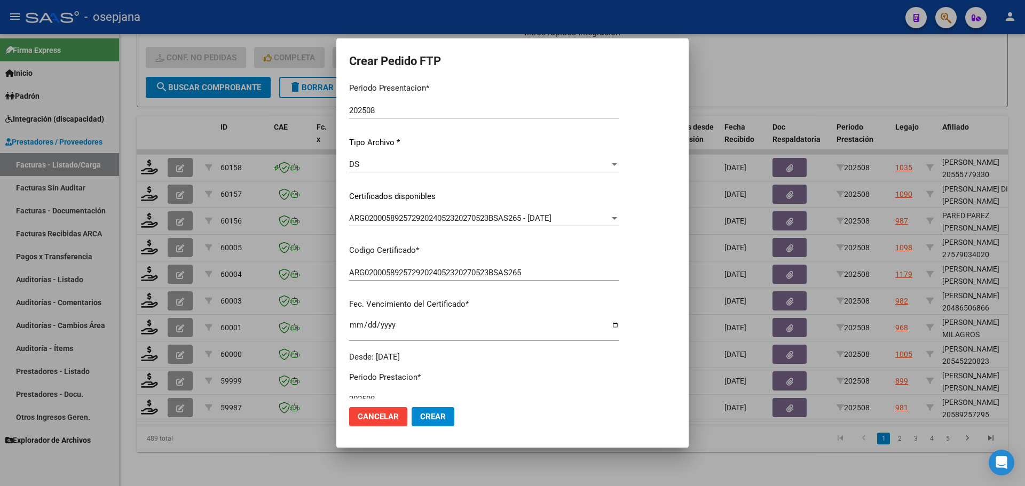
scroll to position [214, 0]
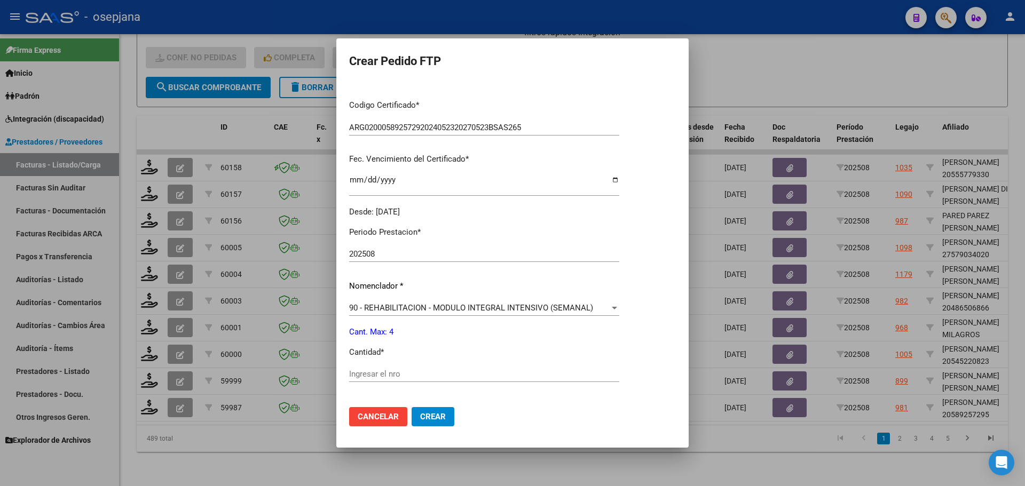
click at [374, 369] on div "Ingresar el nro" at bounding box center [484, 374] width 270 height 16
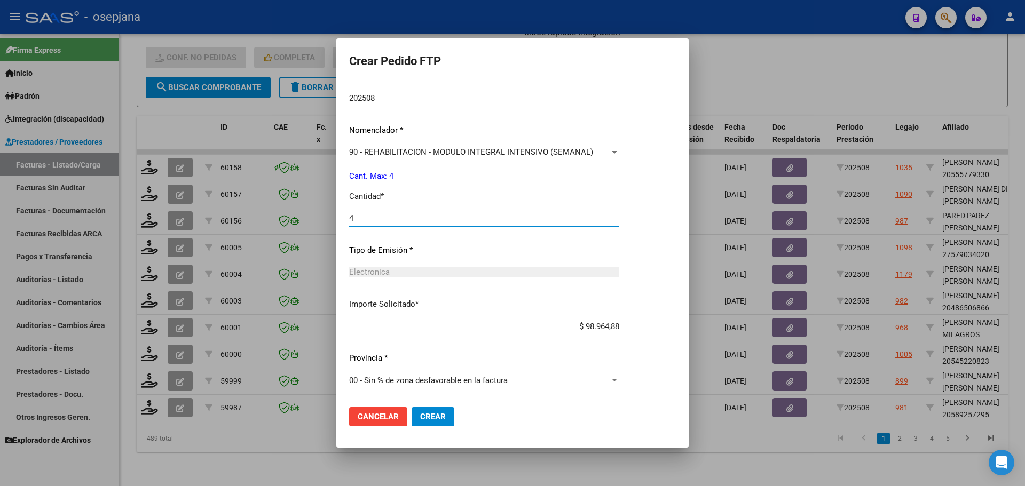
type input "4"
click at [434, 414] on button "Crear" at bounding box center [433, 416] width 43 height 19
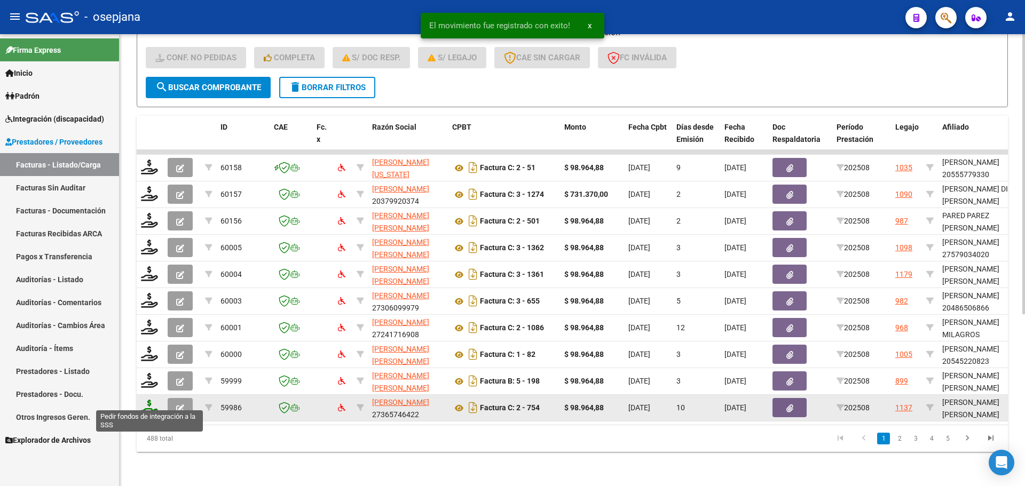
click at [153, 400] on icon at bounding box center [149, 407] width 17 height 15
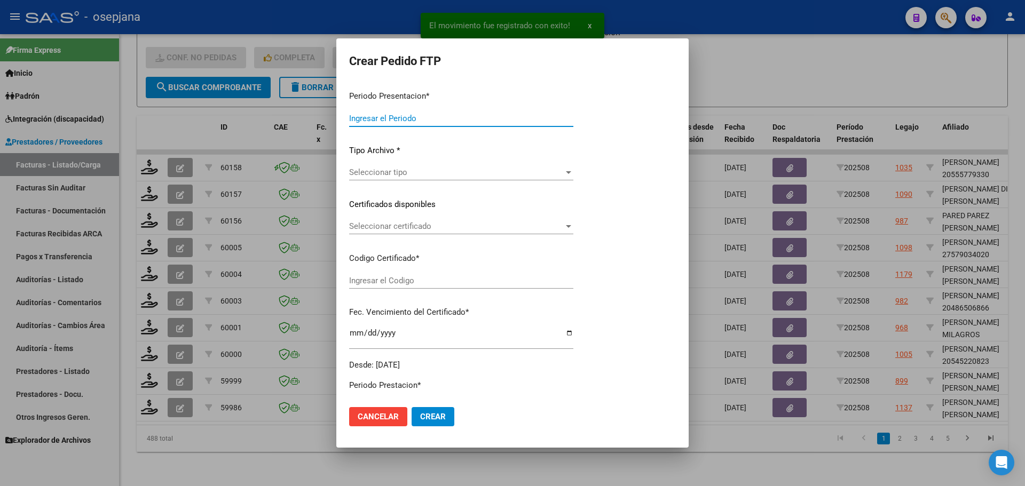
type input "202508"
type input "$ 98.964,88"
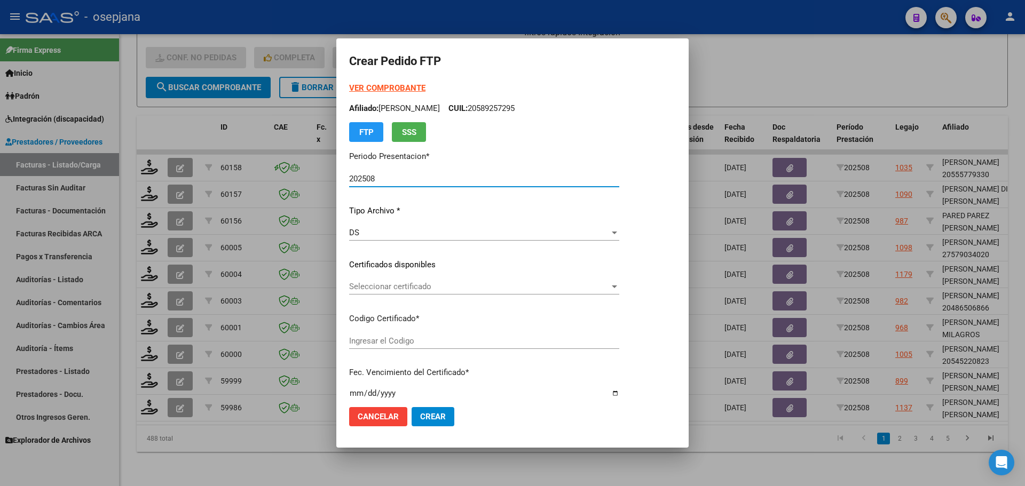
type input "ARG02000552033292020121720251217BSAS436"
type input "[DATE]"
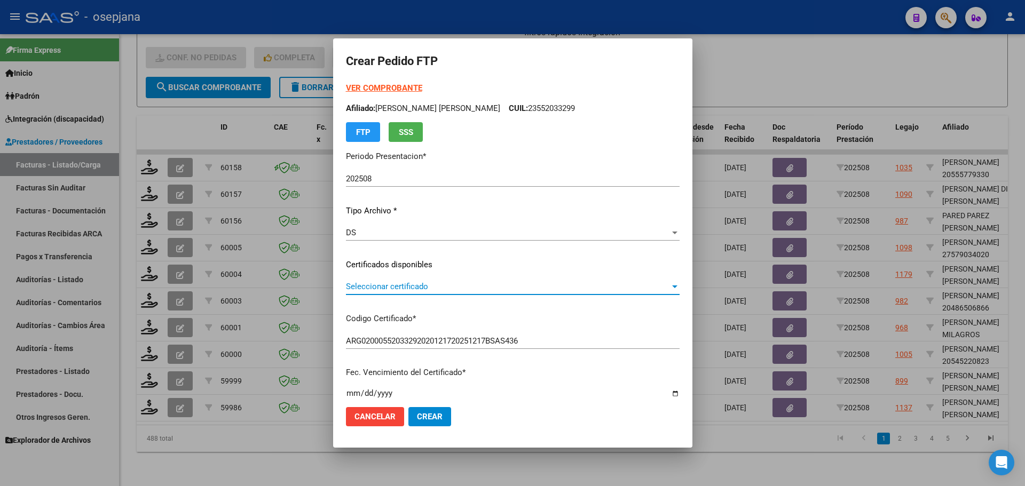
click at [404, 286] on span "Seleccionar certificado" at bounding box center [508, 287] width 324 height 10
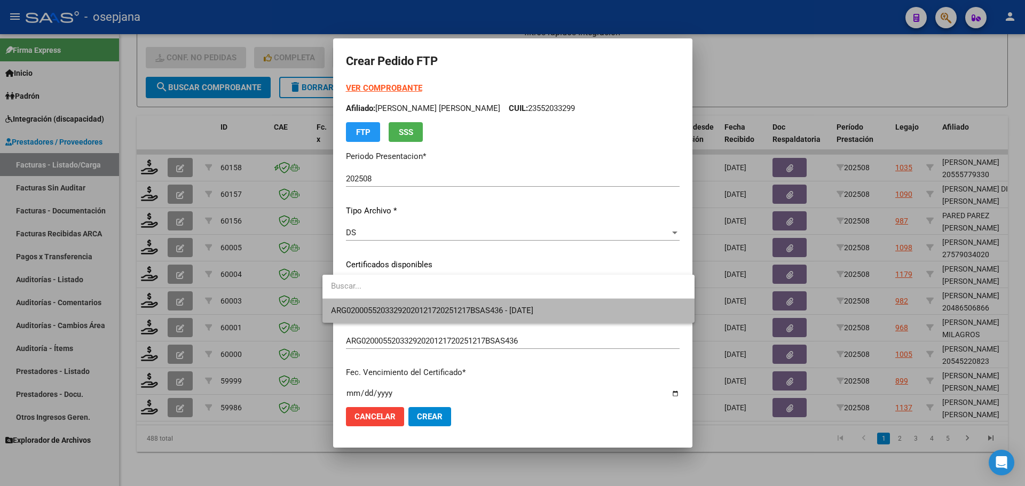
click at [404, 305] on span "ARG02000552033292020121720251217BSAS436 - [DATE]" at bounding box center [508, 311] width 355 height 24
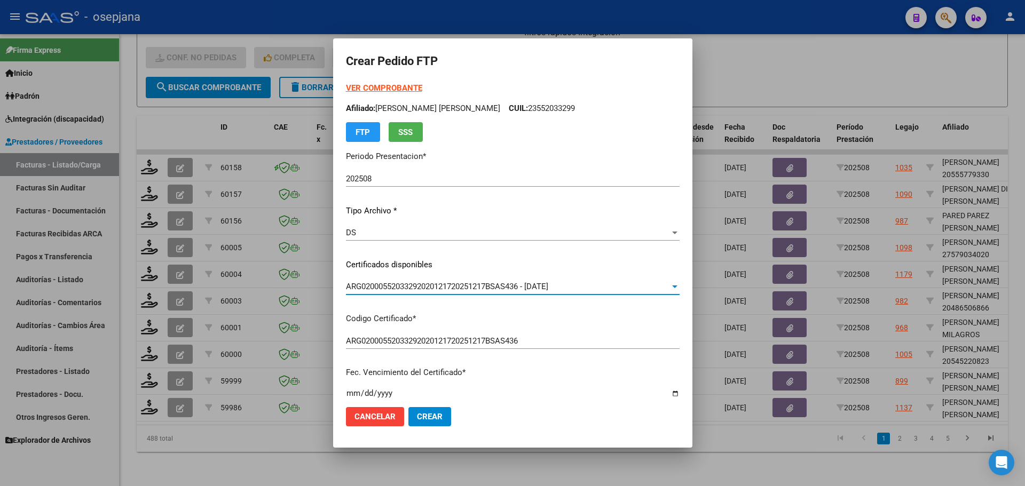
click at [381, 90] on strong "VER COMPROBANTE" at bounding box center [384, 88] width 76 height 10
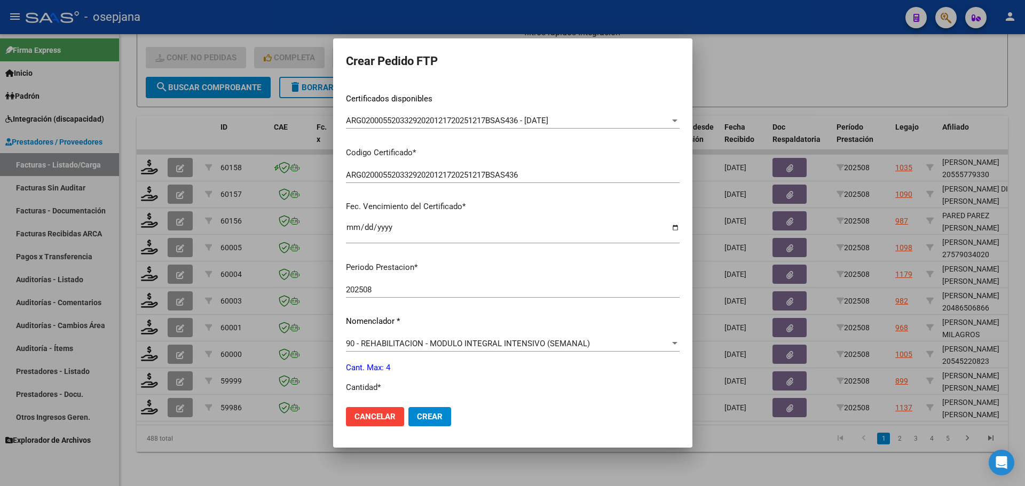
scroll to position [320, 0]
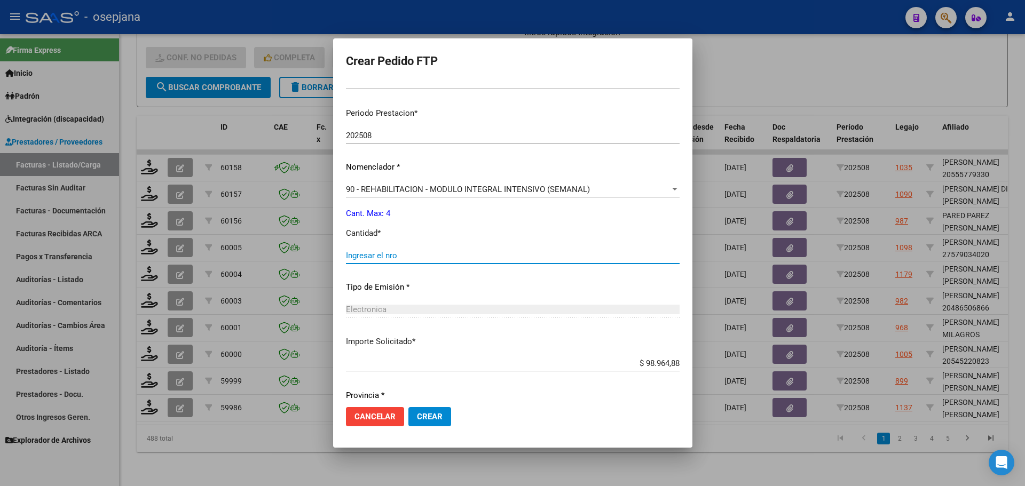
click at [381, 256] on input "Ingresar el nro" at bounding box center [513, 256] width 334 height 10
type input "4"
click at [417, 417] on span "Crear" at bounding box center [430, 417] width 26 height 10
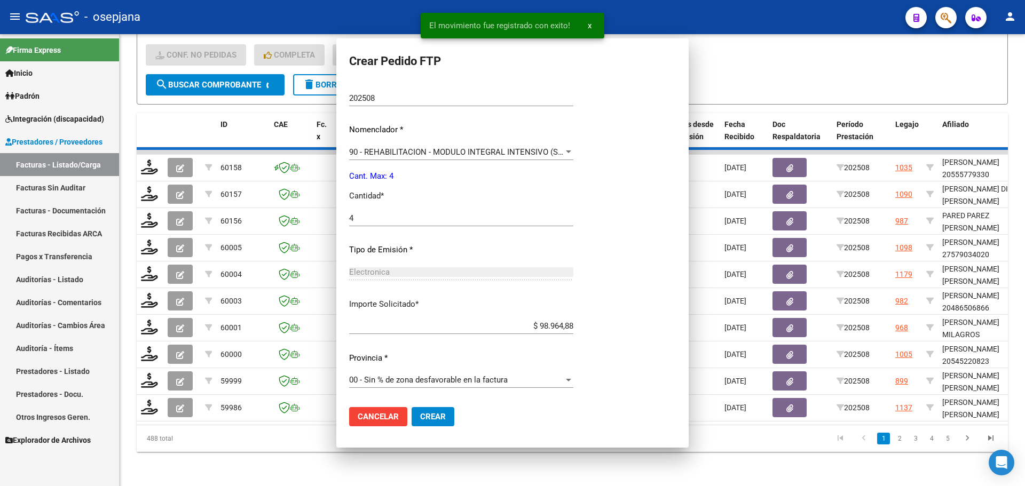
scroll to position [297, 0]
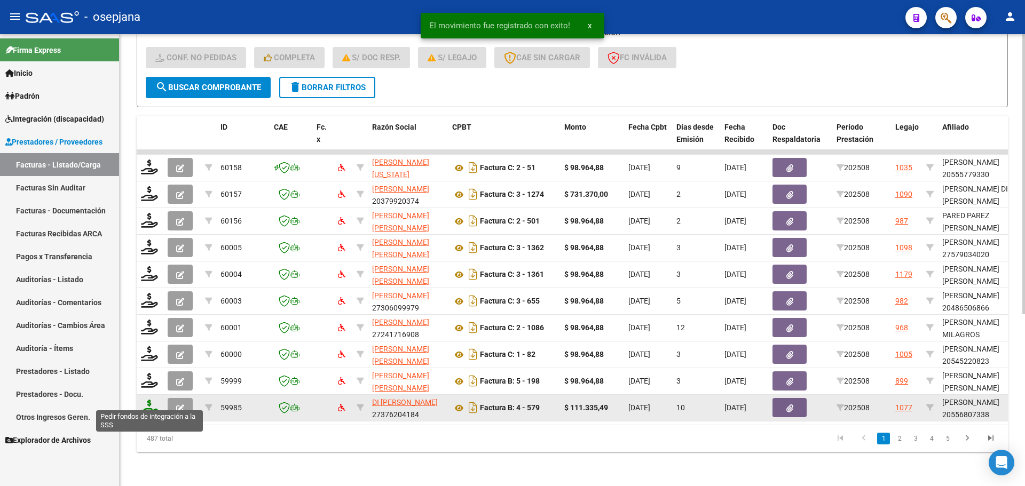
click at [150, 400] on icon at bounding box center [149, 407] width 17 height 15
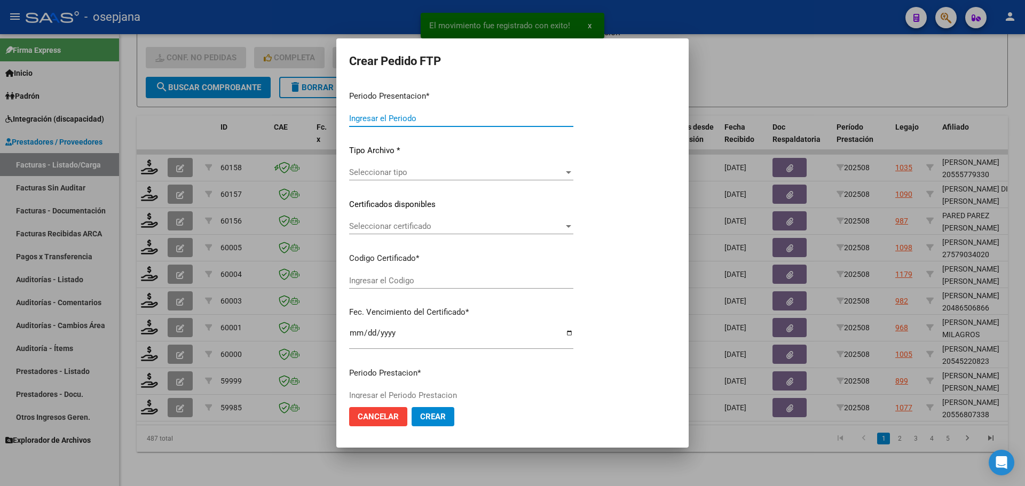
type input "202508"
type input "$ 111.335,49"
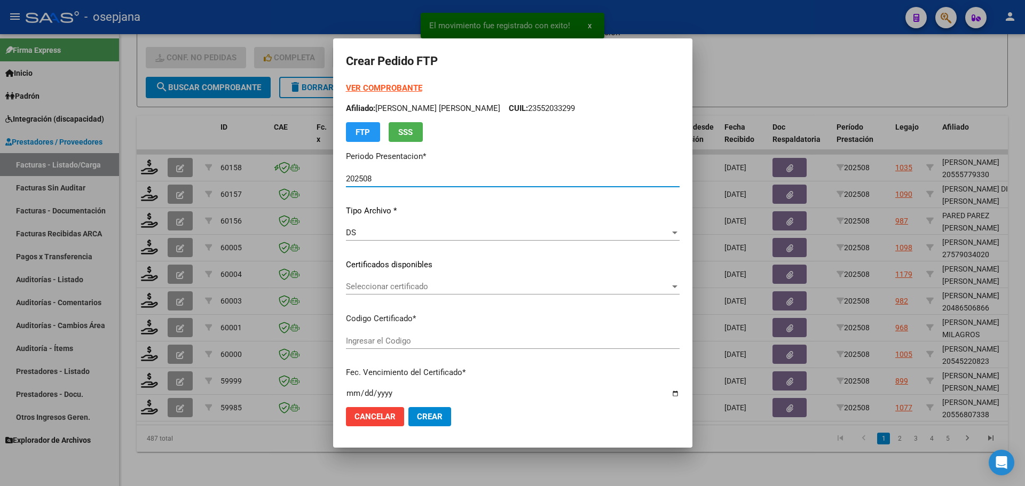
type input "ARG02000556807332024050820290508BSAS311"
type input "[DATE]"
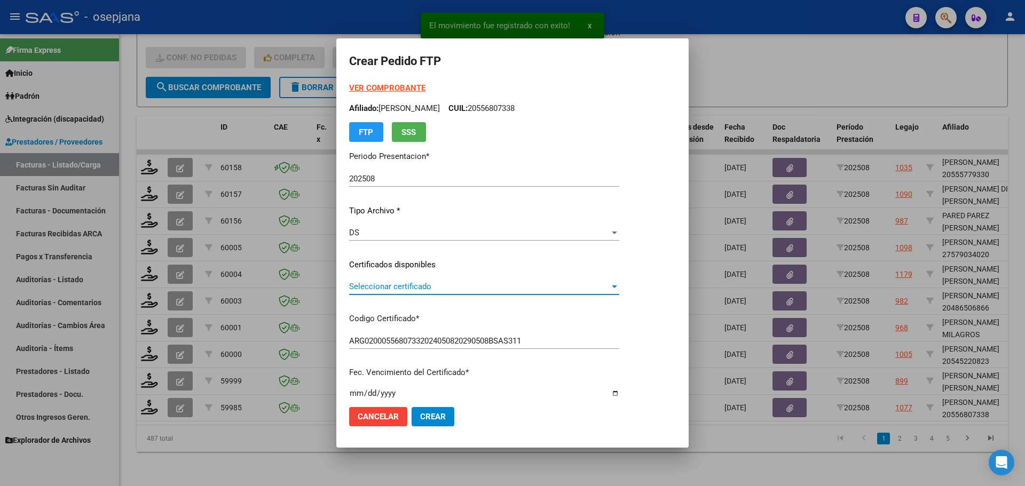
click at [437, 284] on span "Seleccionar certificado" at bounding box center [479, 287] width 260 height 10
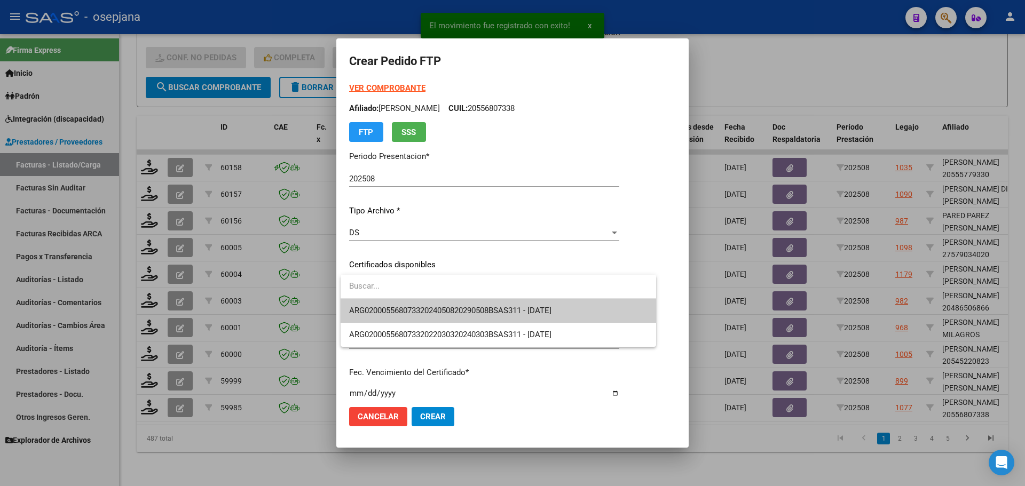
click at [446, 304] on span "ARG02000556807332024050820290508BSAS311 - [DATE]" at bounding box center [498, 311] width 298 height 24
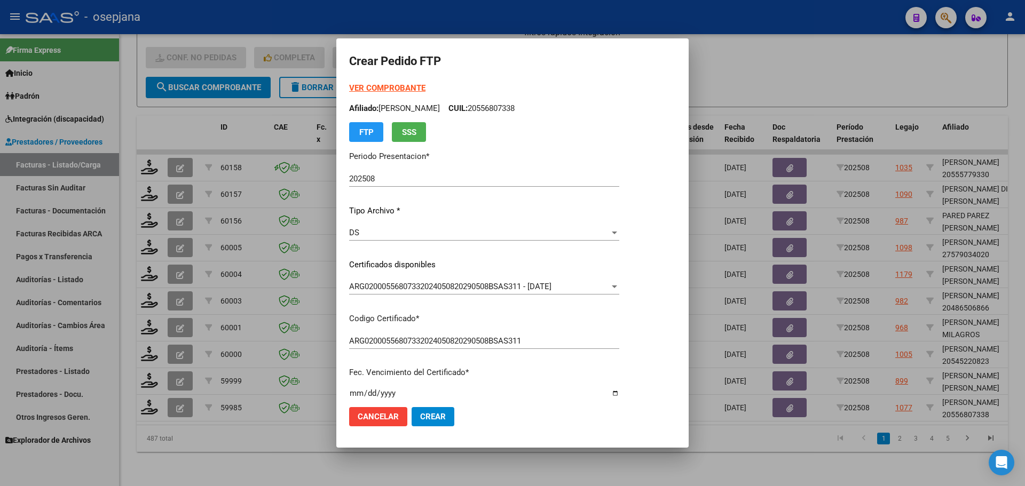
click at [405, 89] on strong "VER COMPROBANTE" at bounding box center [387, 88] width 76 height 10
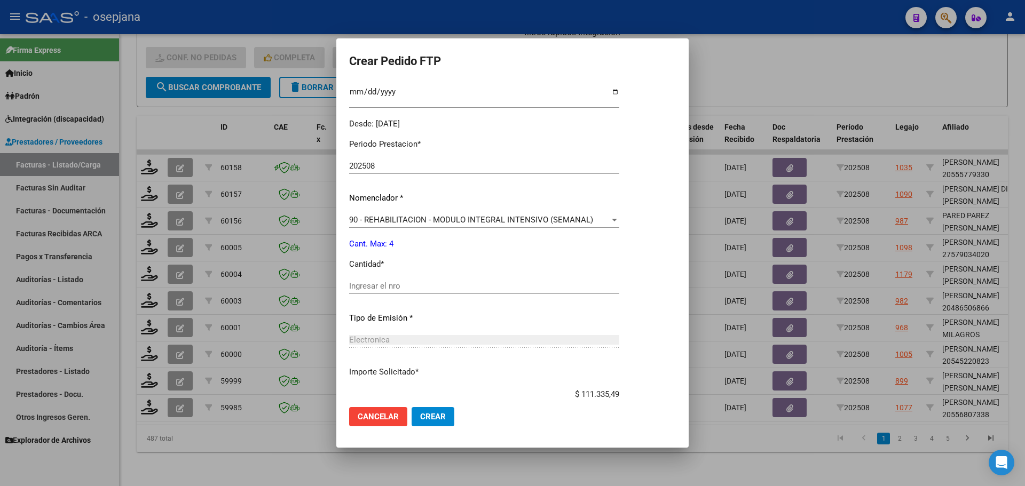
scroll to position [320, 0]
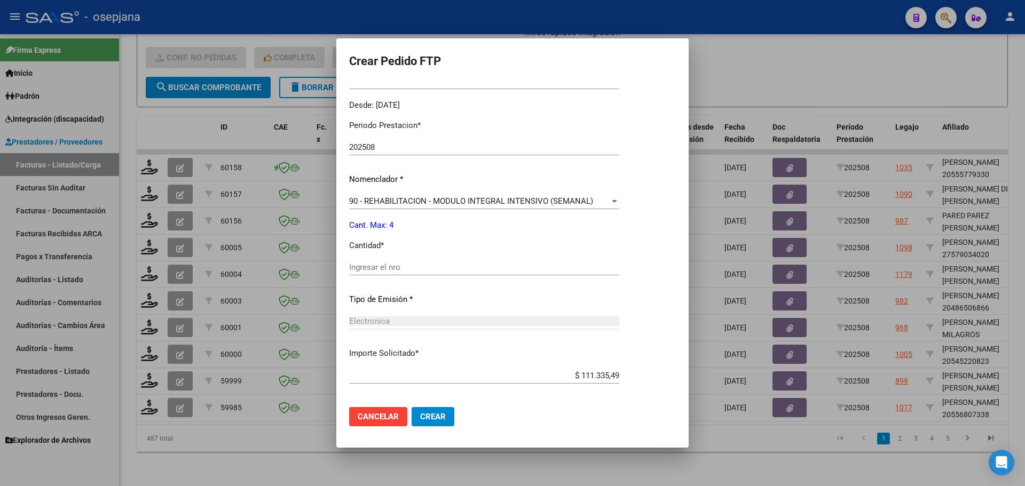
click at [406, 273] on div "Ingresar el nro" at bounding box center [484, 267] width 270 height 16
type input "4"
click at [450, 423] on button "Crear" at bounding box center [433, 416] width 43 height 19
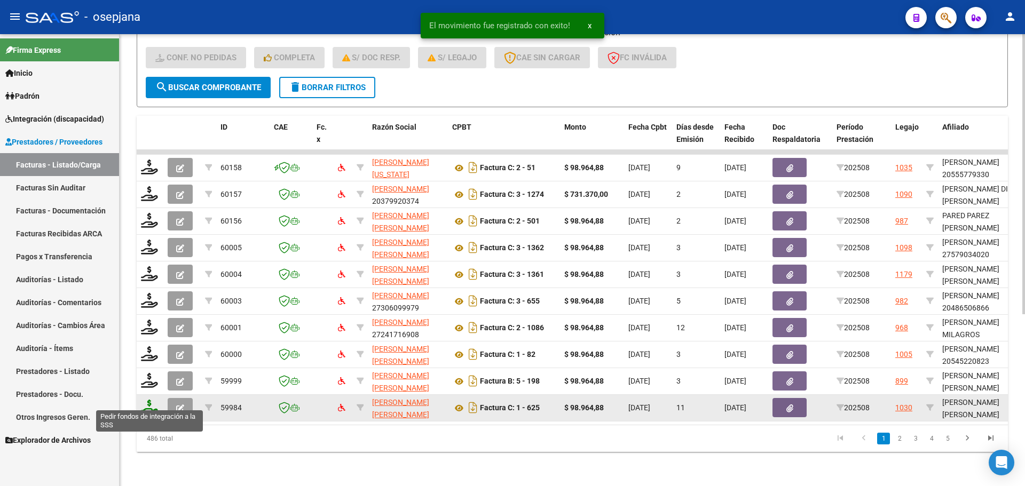
click at [144, 400] on icon at bounding box center [149, 407] width 17 height 15
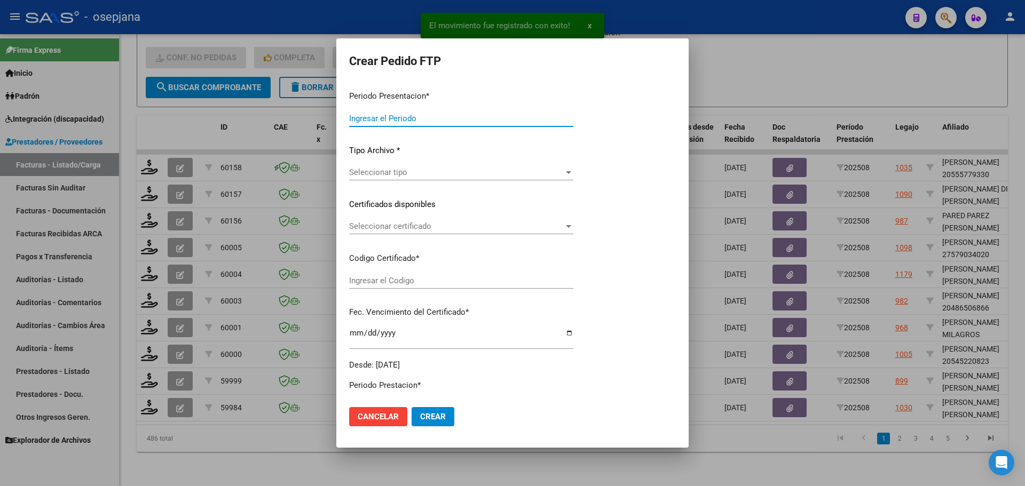
type input "202508"
type input "$ 98.964,88"
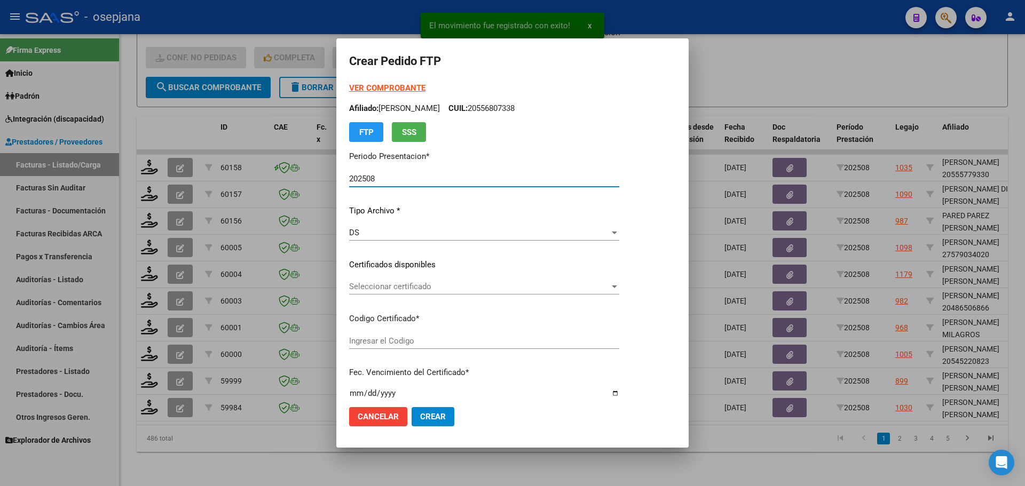
type input "ARG020005725864120230815-20280815AND109"
type input "[DATE]"
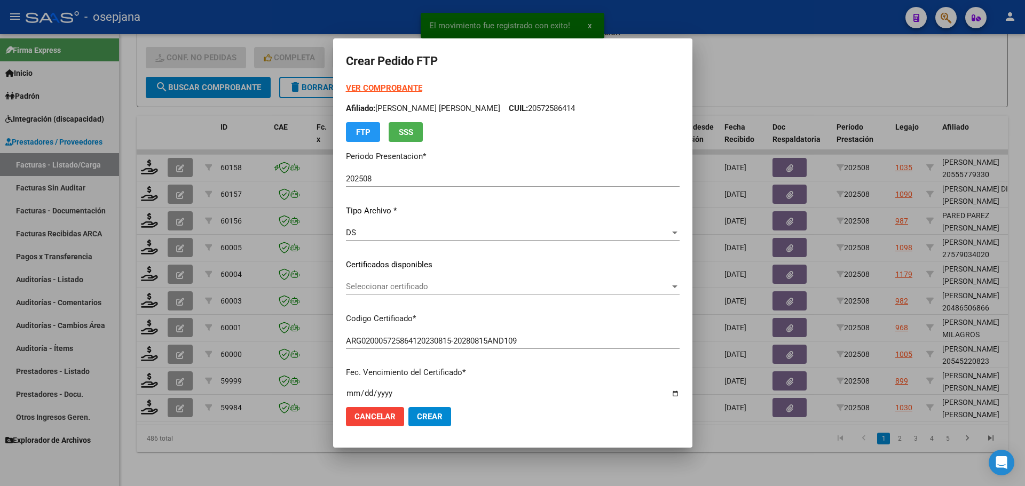
click at [405, 280] on div "Seleccionar certificado Seleccionar certificado" at bounding box center [513, 287] width 334 height 16
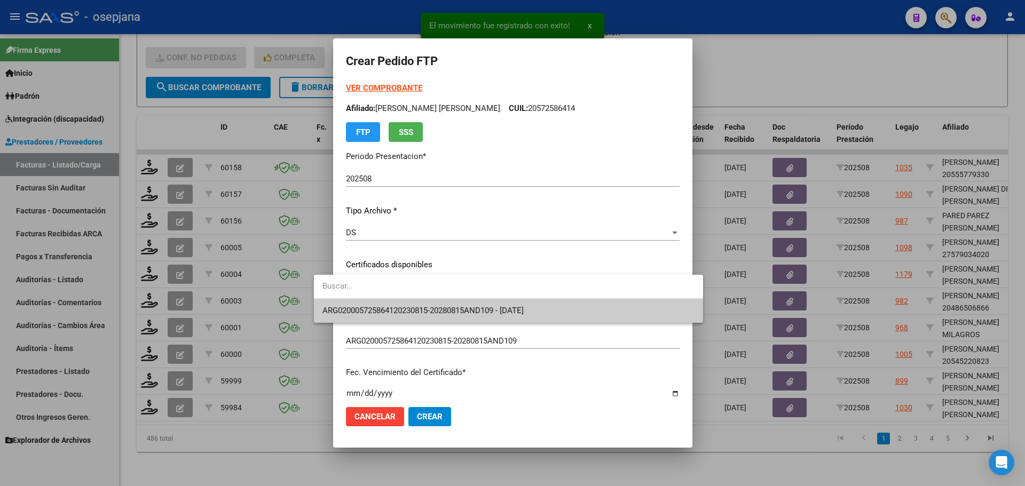
click at [404, 304] on span "ARG020005725864120230815-20280815AND109 - [DATE]" at bounding box center [507, 311] width 371 height 24
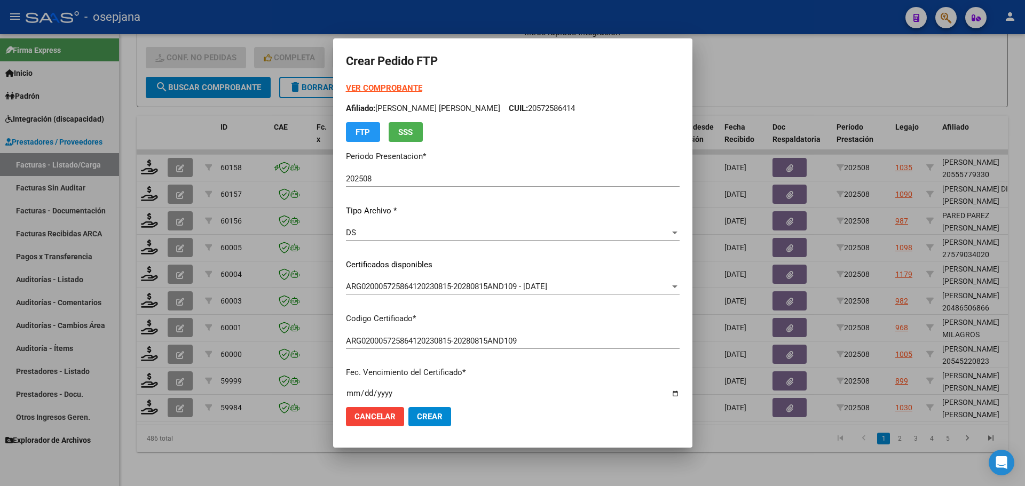
click at [380, 83] on div "VER COMPROBANTE ARCA Padrón Afiliado: [PERSON_NAME] [PERSON_NAME] CUIL: 2057258…" at bounding box center [513, 112] width 334 height 60
click at [380, 84] on strong "VER COMPROBANTE" at bounding box center [384, 88] width 76 height 10
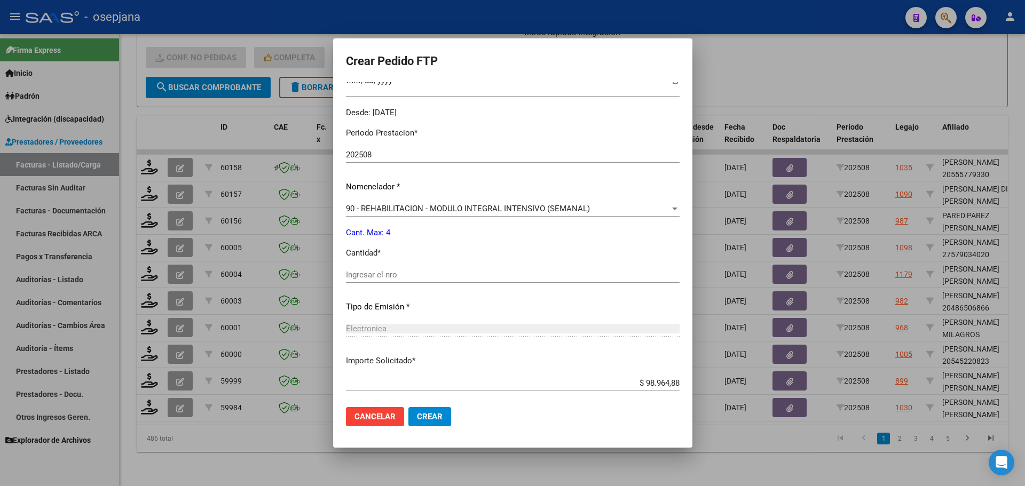
scroll to position [320, 0]
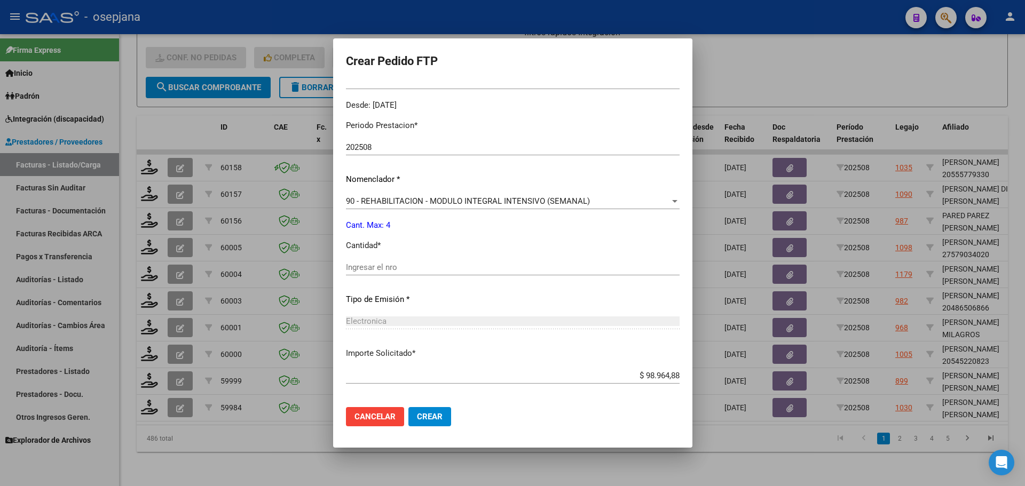
click at [376, 270] on input "Ingresar el nro" at bounding box center [513, 268] width 334 height 10
type input "4"
click at [408, 424] on button "Crear" at bounding box center [429, 416] width 43 height 19
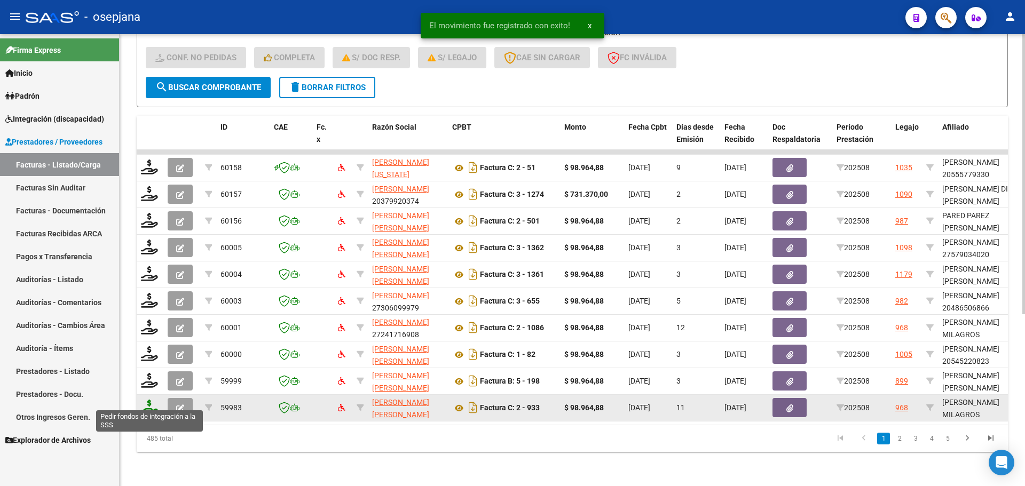
click at [148, 405] on icon at bounding box center [149, 407] width 17 height 15
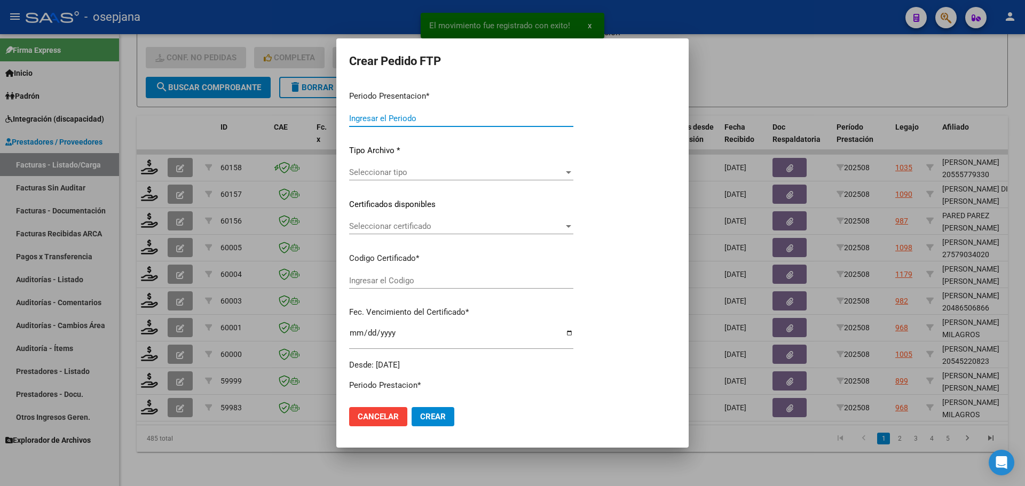
type input "202508"
type input "$ 98.964,88"
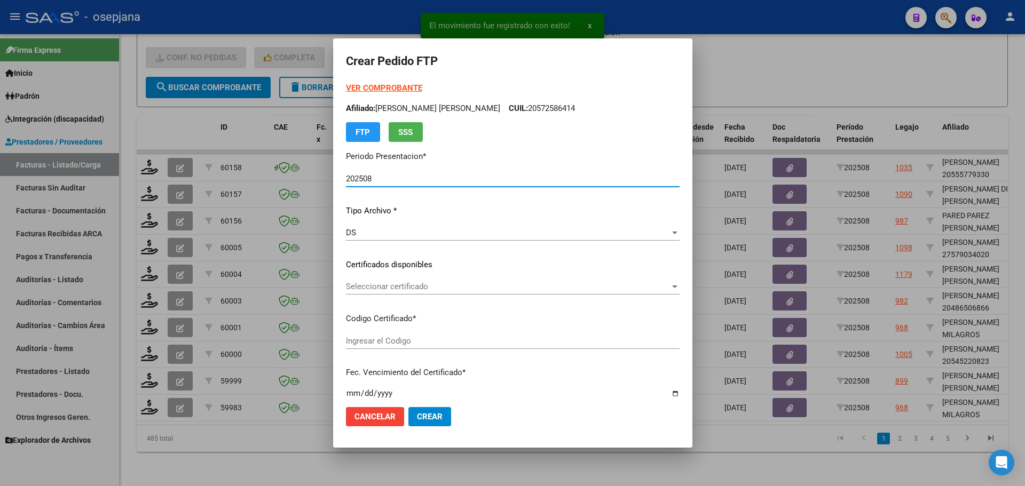
type input "ARG01000583576992021092120260921502"
type input "[DATE]"
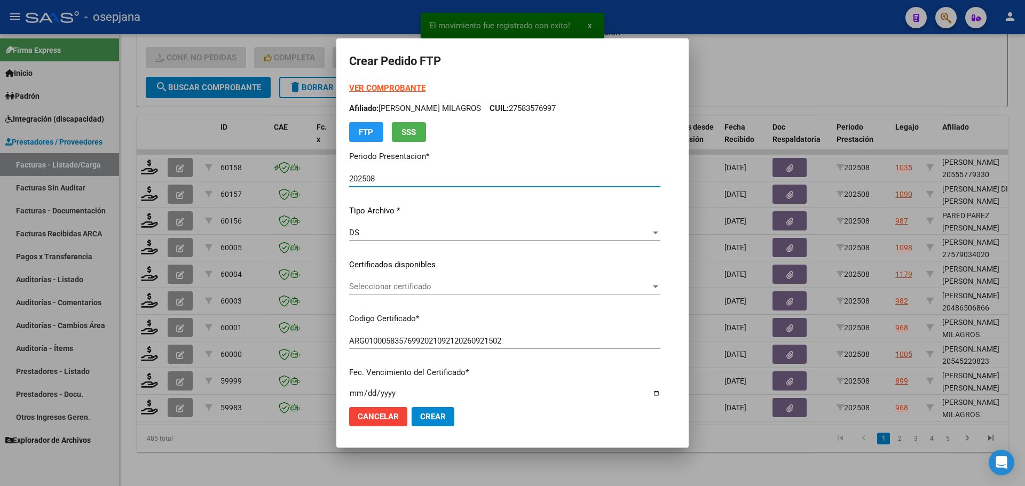
click at [410, 287] on span "Seleccionar certificado" at bounding box center [500, 287] width 302 height 10
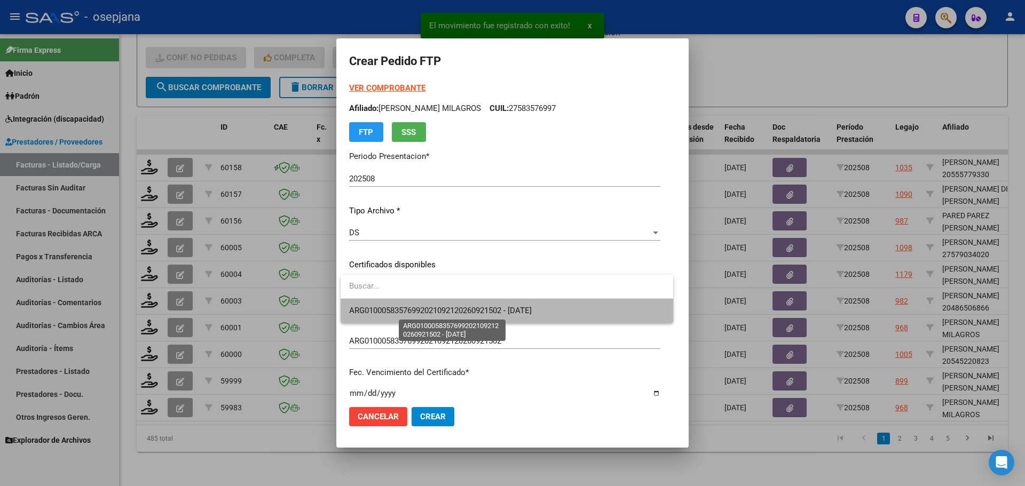
click at [415, 306] on span "ARG01000583576992021092120260921502 - [DATE]" at bounding box center [440, 311] width 183 height 10
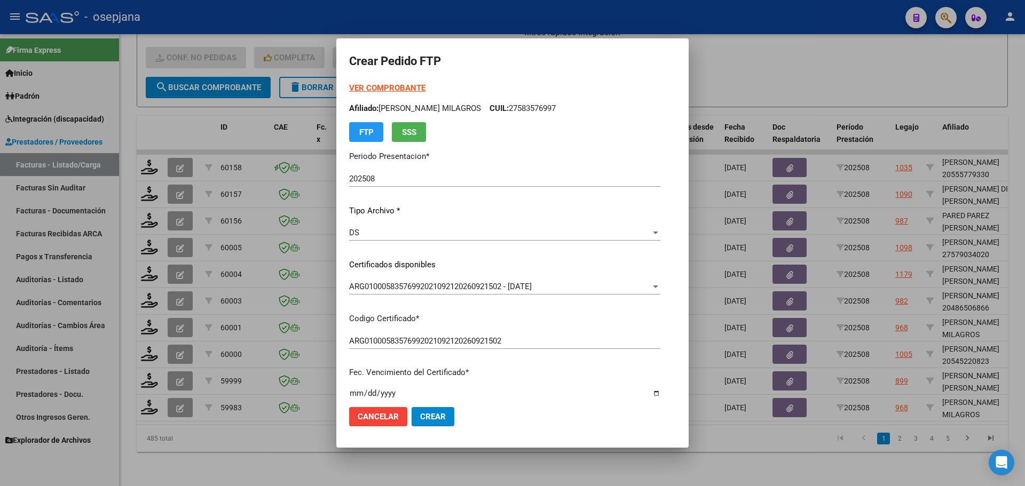
click at [400, 86] on strong "VER COMPROBANTE" at bounding box center [387, 88] width 76 height 10
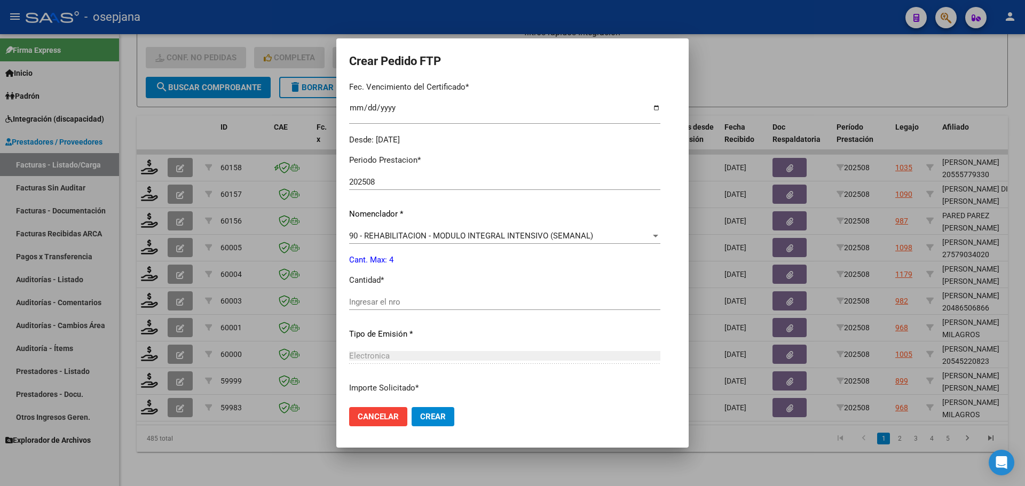
scroll to position [320, 0]
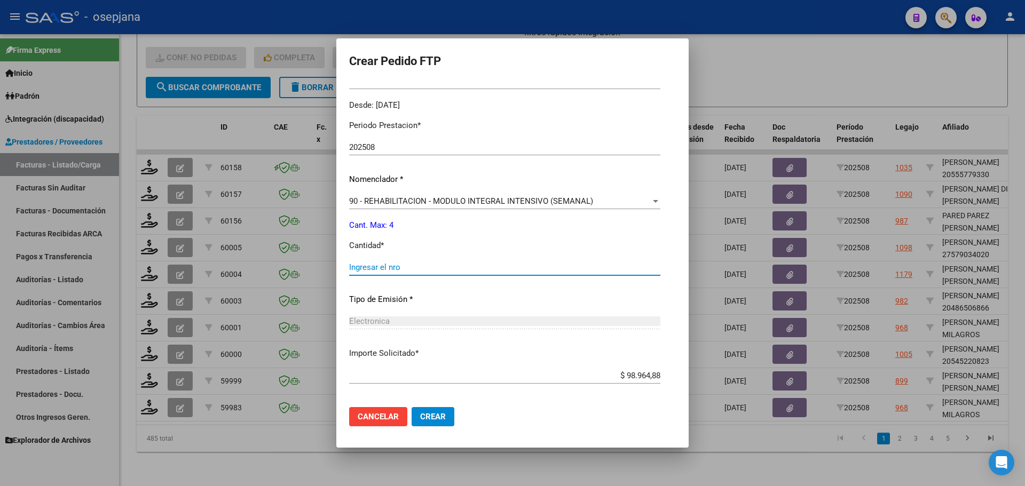
click at [395, 266] on input "Ingresar el nro" at bounding box center [504, 268] width 311 height 10
type input "4"
click at [433, 418] on span "Crear" at bounding box center [433, 417] width 26 height 10
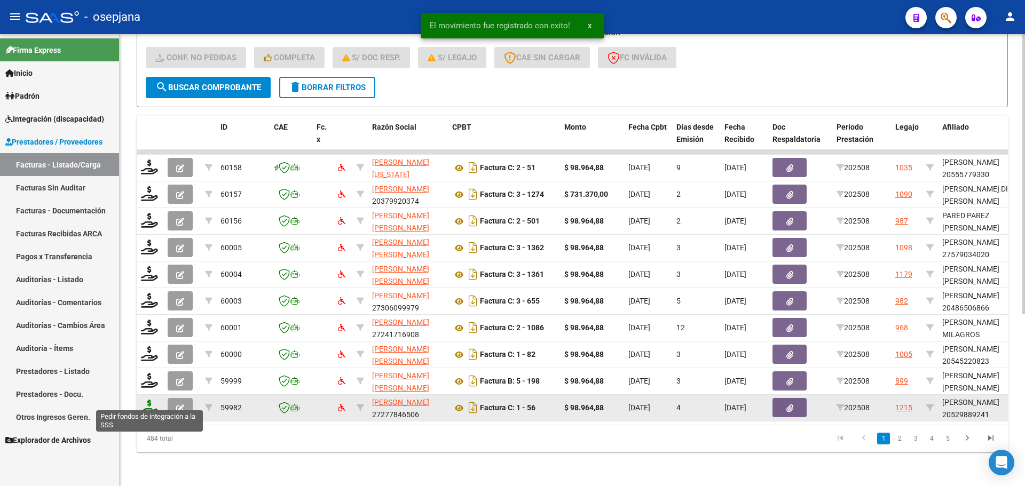
click at [156, 400] on icon at bounding box center [149, 407] width 17 height 15
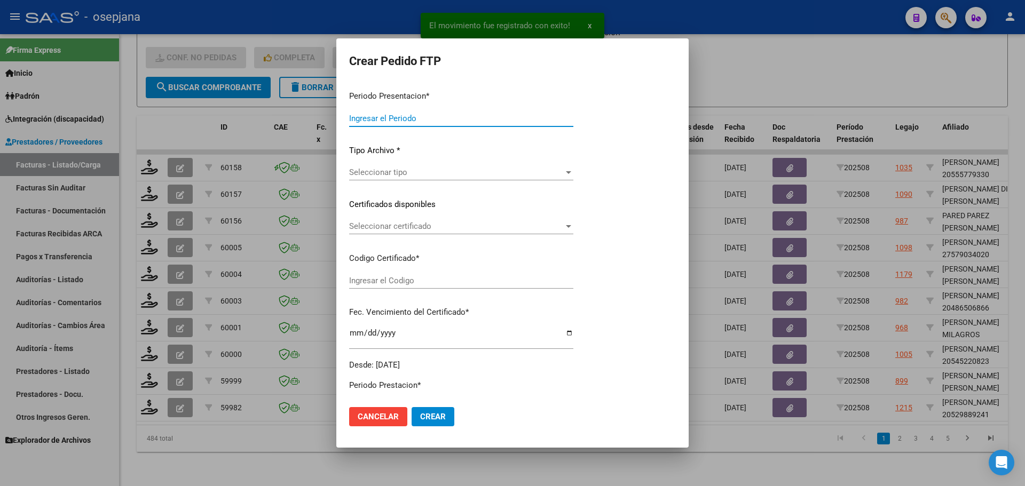
type input "202508"
type input "$ 98.964,88"
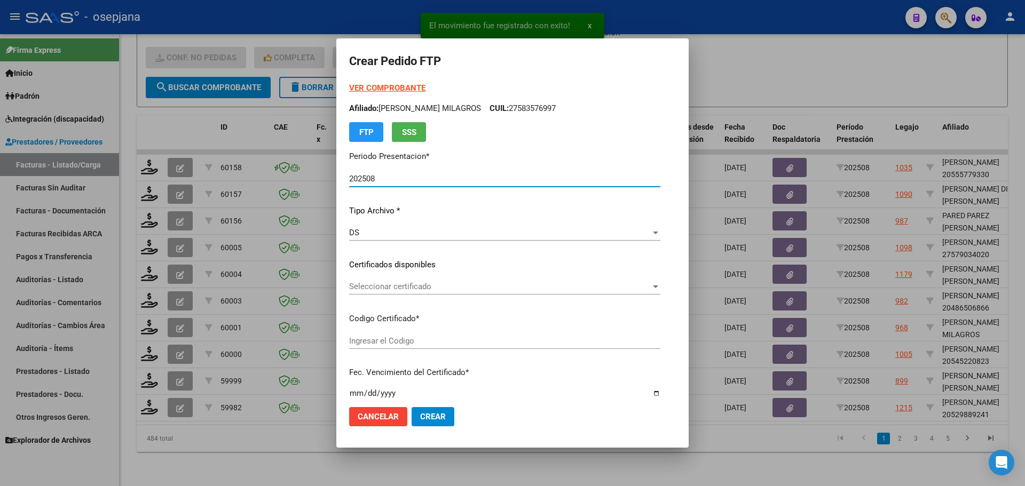
type input "ARG02000529889242024061020290610BSAS436"
type input "[DATE]"
click at [435, 285] on span "Seleccionar certificado" at bounding box center [479, 287] width 260 height 10
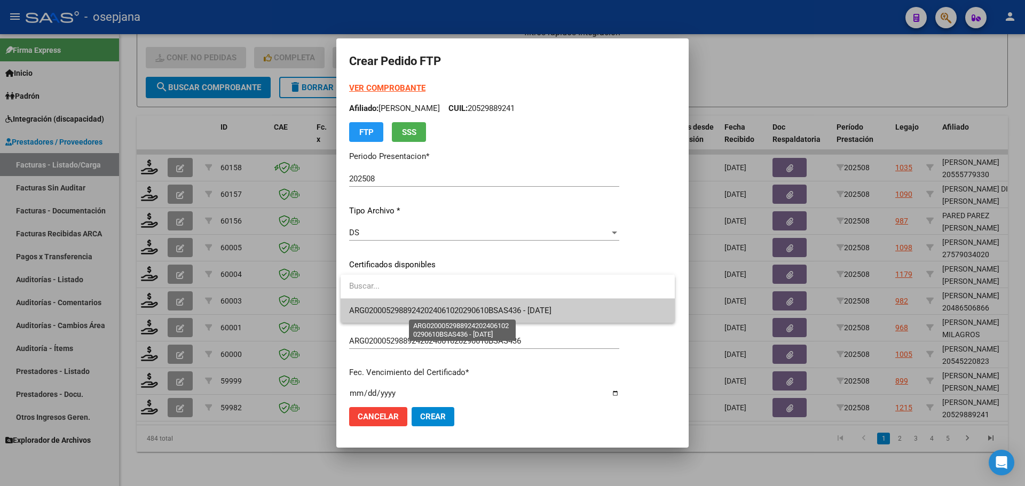
click at [445, 312] on span "ARG02000529889242024061020290610BSAS436 - [DATE]" at bounding box center [450, 311] width 202 height 10
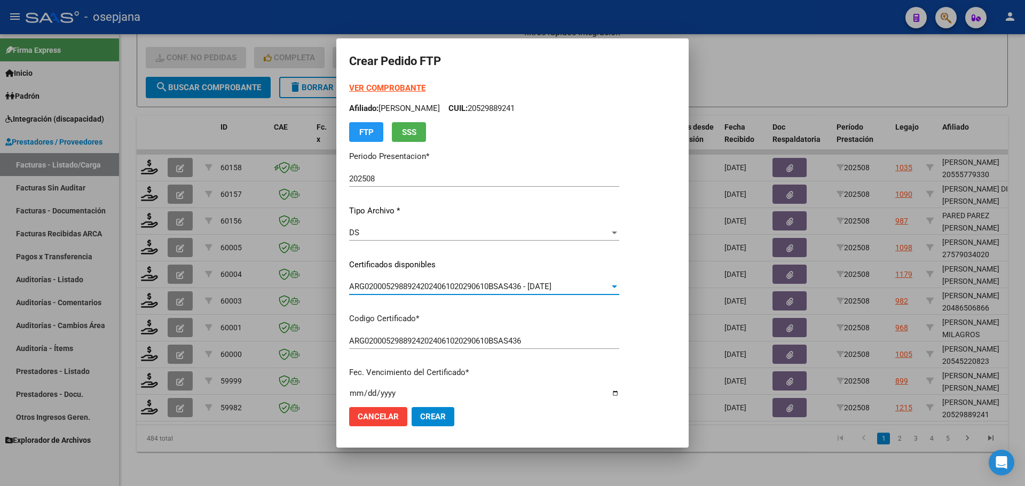
click at [388, 87] on strong "VER COMPROBANTE" at bounding box center [387, 88] width 76 height 10
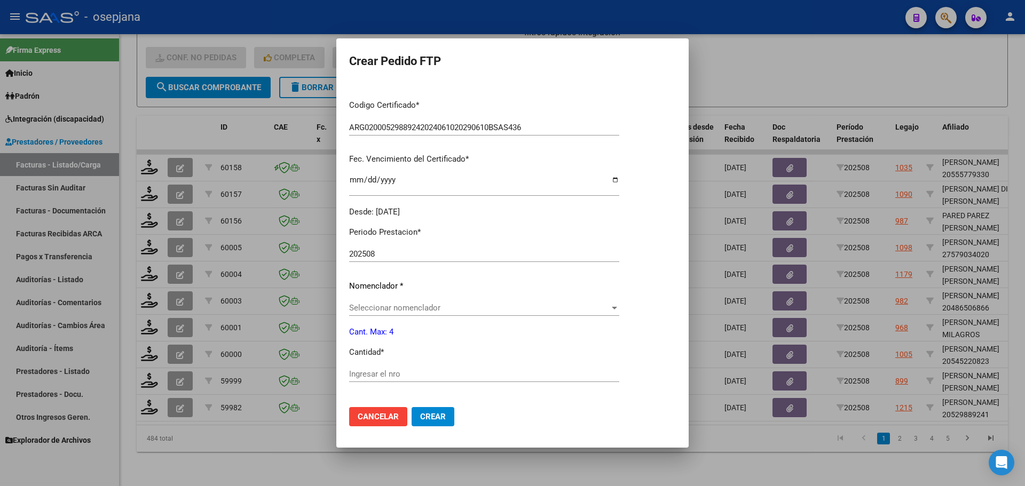
click at [388, 309] on span "Seleccionar nomenclador" at bounding box center [479, 308] width 260 height 10
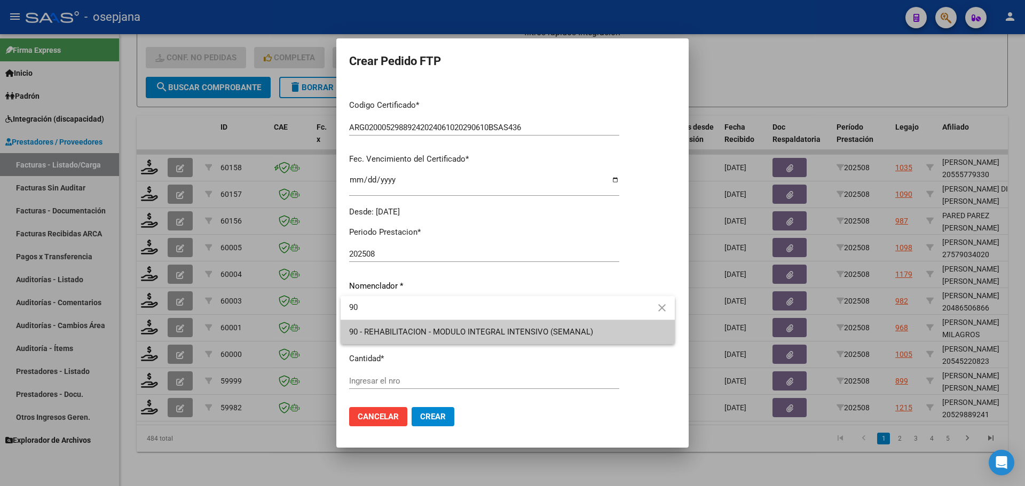
type input "90"
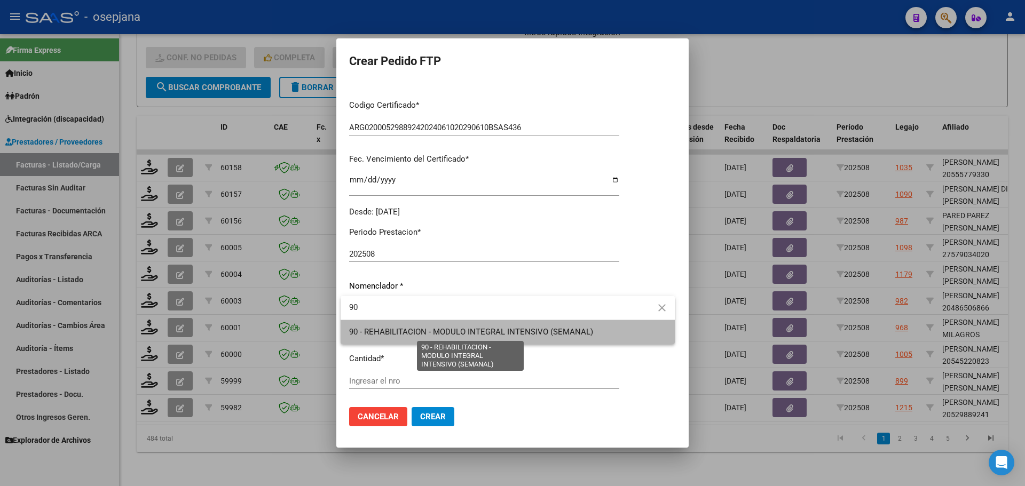
click at [389, 327] on span "90 - REHABILITACION - MODULO INTEGRAL INTENSIVO (SEMANAL)" at bounding box center [471, 332] width 244 height 10
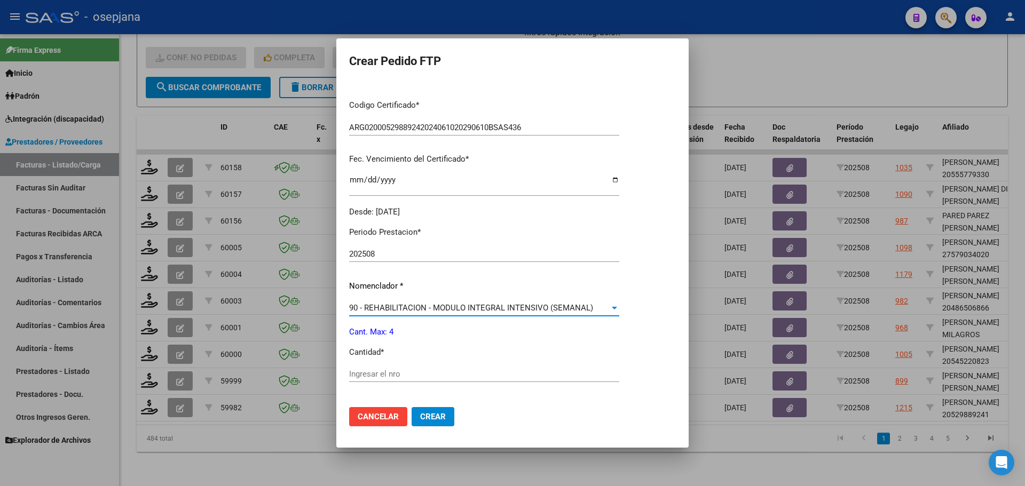
click at [383, 375] on input "Ingresar el nro" at bounding box center [484, 374] width 270 height 10
type input "4"
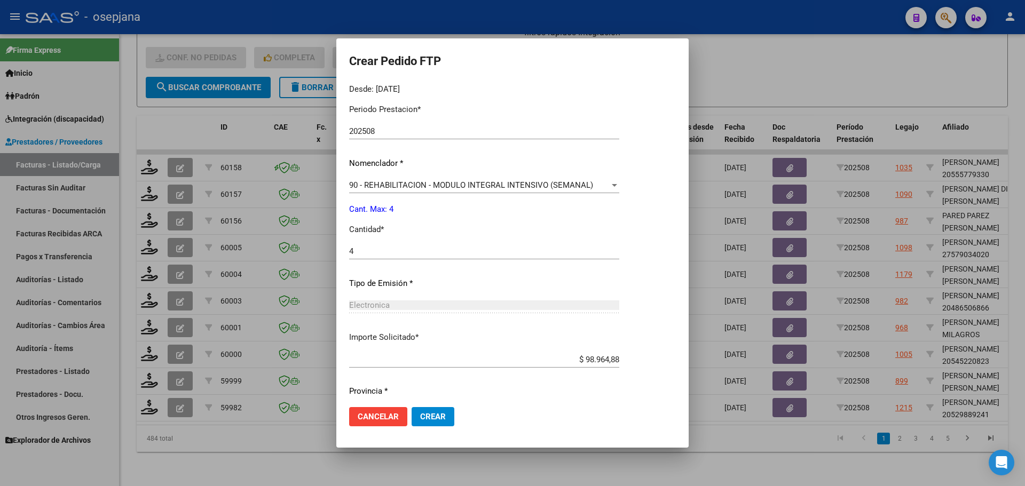
scroll to position [369, 0]
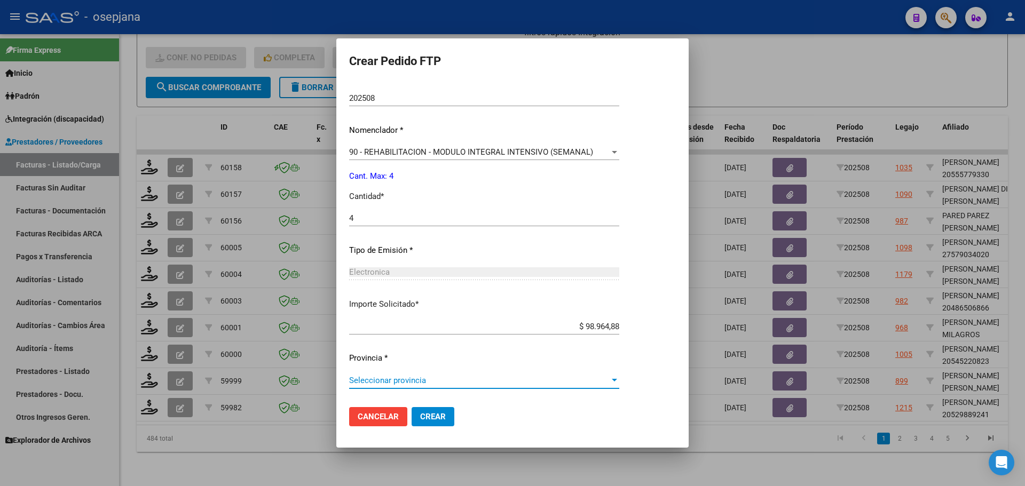
click at [434, 381] on span "Seleccionar provincia" at bounding box center [479, 381] width 260 height 10
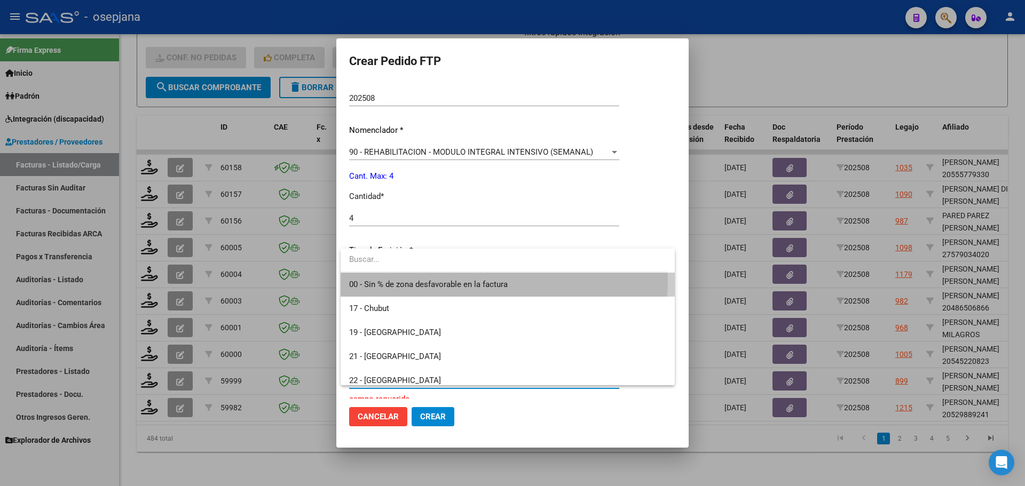
click at [450, 279] on span "00 - Sin % de zona desfavorable en la factura" at bounding box center [507, 285] width 317 height 24
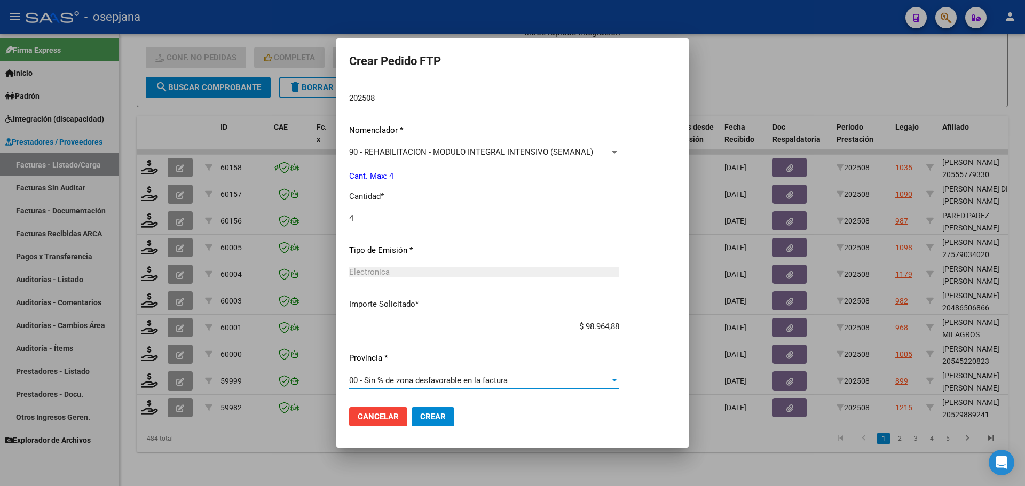
click at [437, 414] on span "Crear" at bounding box center [433, 417] width 26 height 10
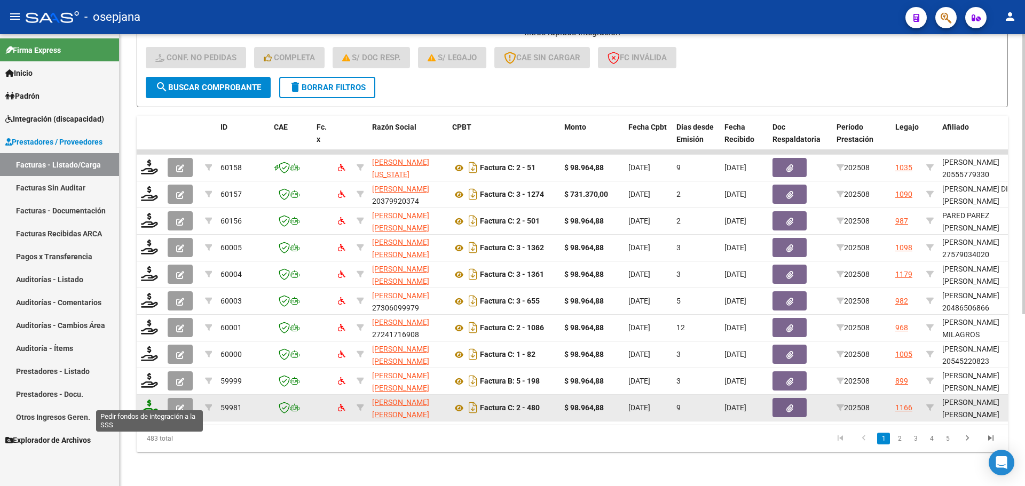
click at [149, 401] on icon at bounding box center [149, 407] width 17 height 15
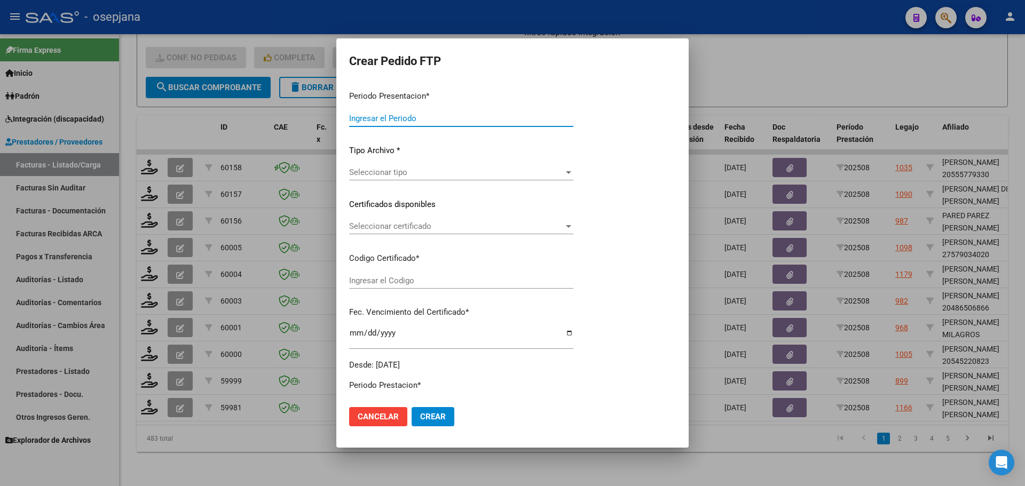
type input "202508"
type input "$ 98.964,88"
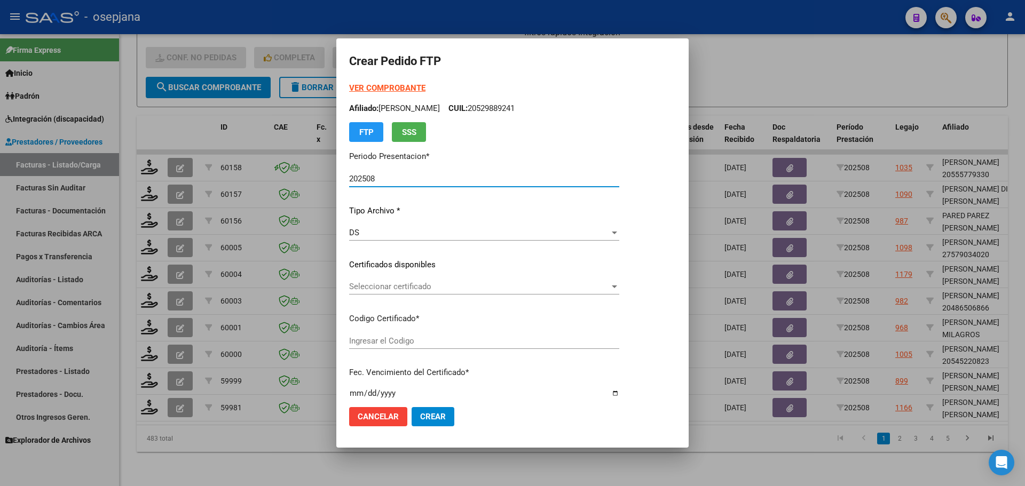
type input "ARG02000566385422023120620281206BUE10725"
type input "[DATE]"
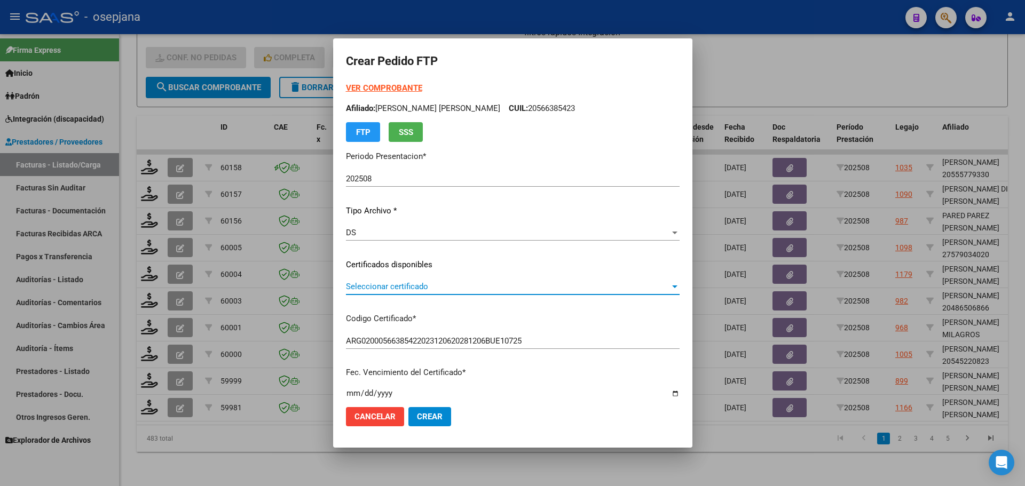
click at [443, 288] on span "Seleccionar certificado" at bounding box center [508, 287] width 324 height 10
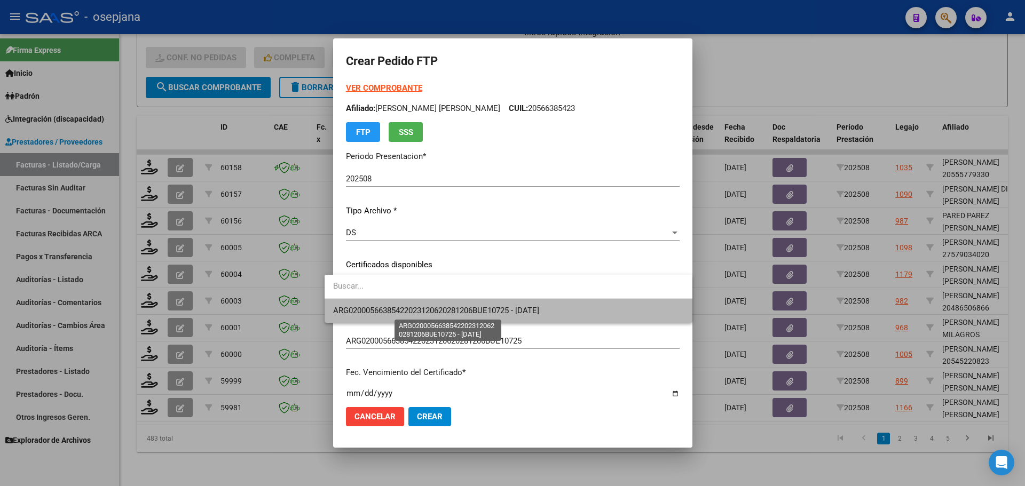
click at [443, 307] on span "ARG02000566385422023120620281206BUE10725 - [DATE]" at bounding box center [436, 311] width 206 height 10
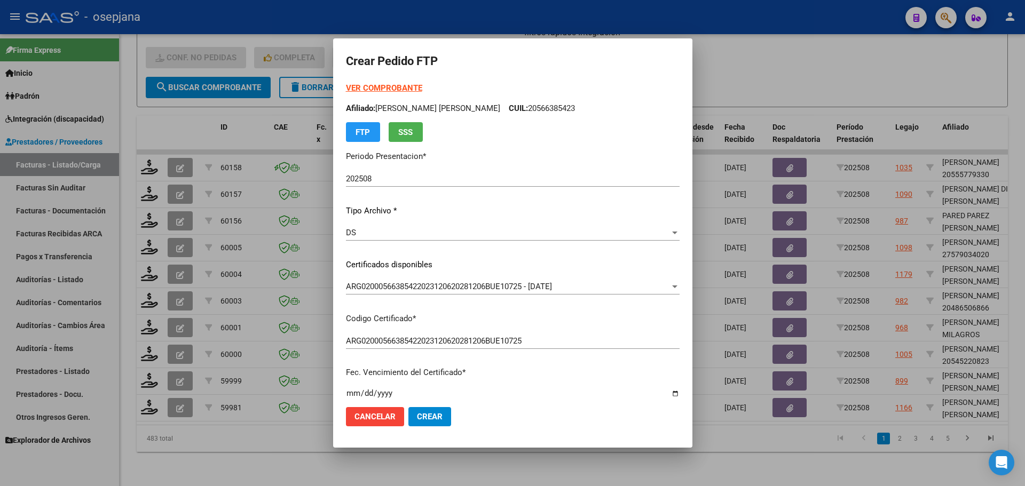
click at [392, 82] on div "VER COMPROBANTE ARCA Padrón Afiliado: [PERSON_NAME] [PERSON_NAME] CUIL: 2056638…" at bounding box center [513, 112] width 334 height 60
click at [389, 86] on strong "VER COMPROBANTE" at bounding box center [384, 88] width 76 height 10
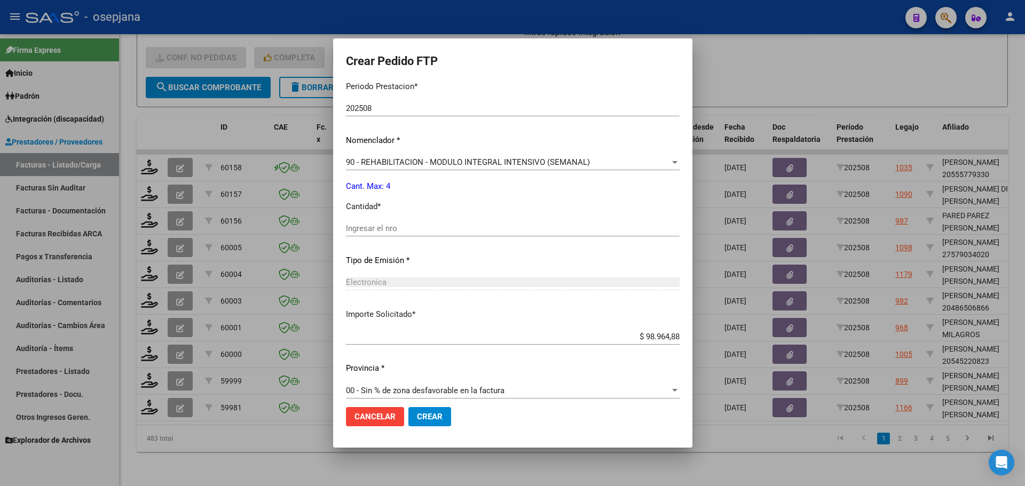
scroll to position [369, 0]
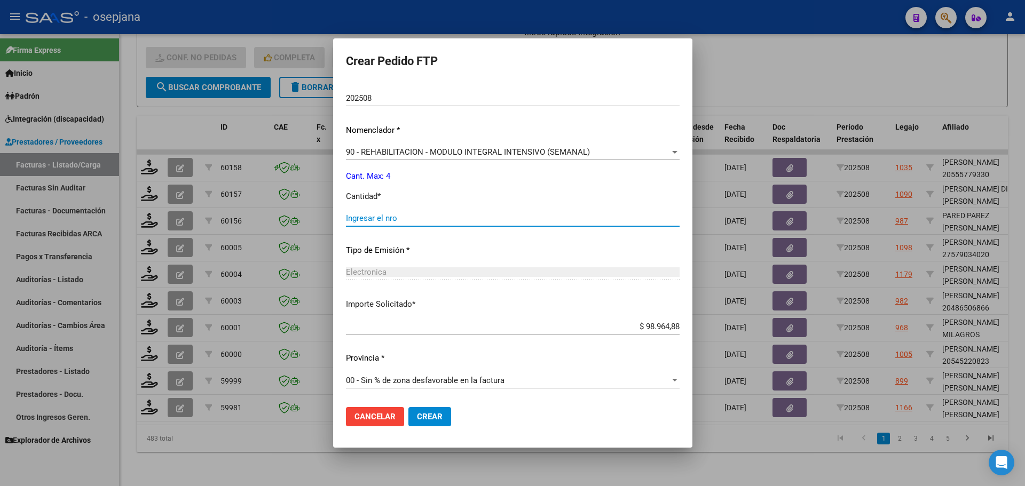
click at [406, 215] on input "Ingresar el nro" at bounding box center [513, 219] width 334 height 10
type input "4"
click at [423, 413] on span "Crear" at bounding box center [430, 417] width 26 height 10
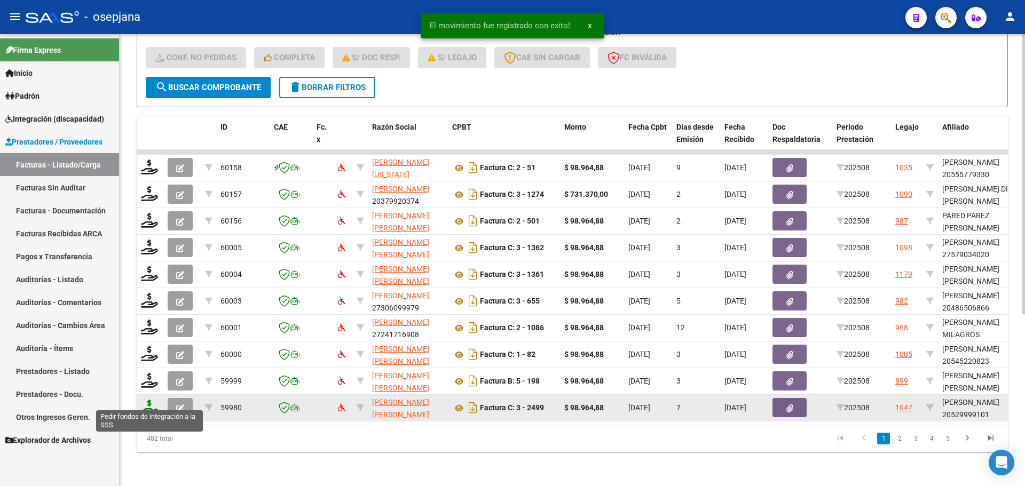
click at [142, 402] on icon at bounding box center [149, 407] width 17 height 15
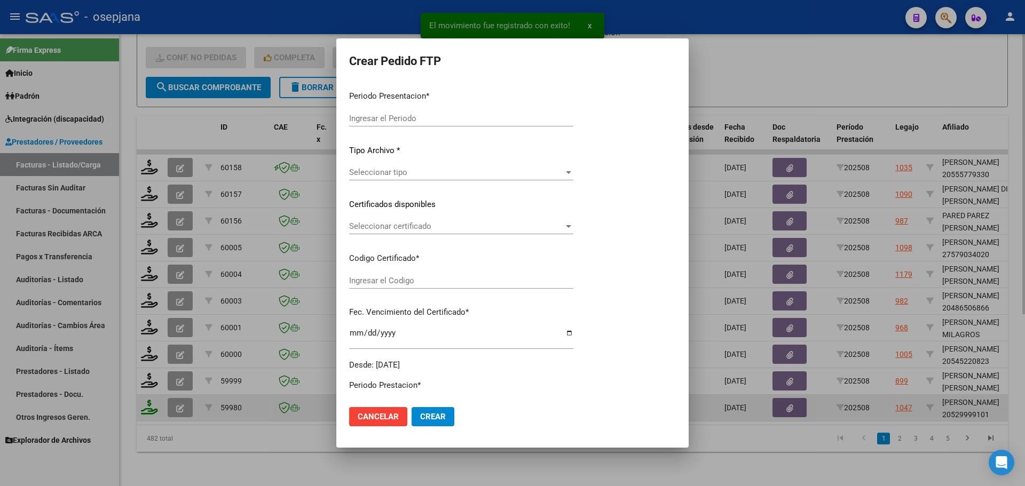
type input "202508"
type input "$ 98.964,88"
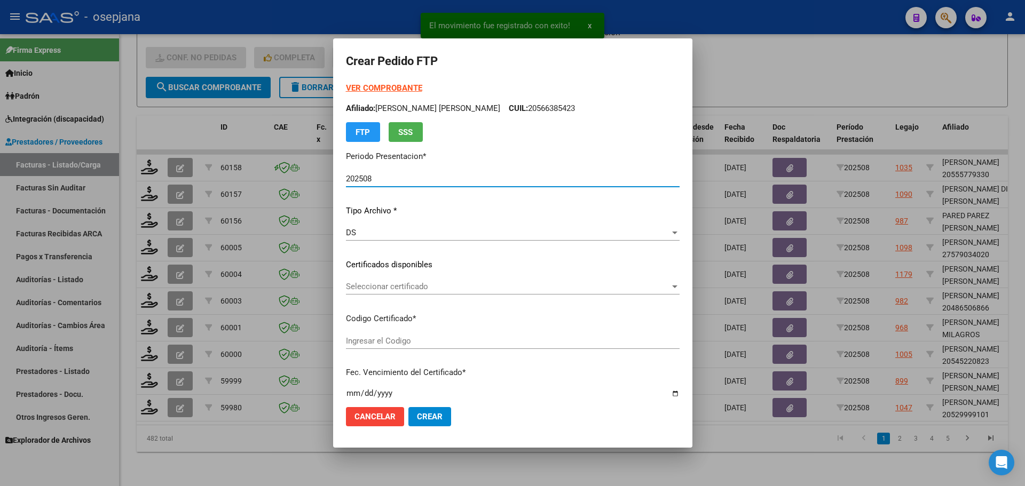
type input "E/T"
type input "[DATE]"
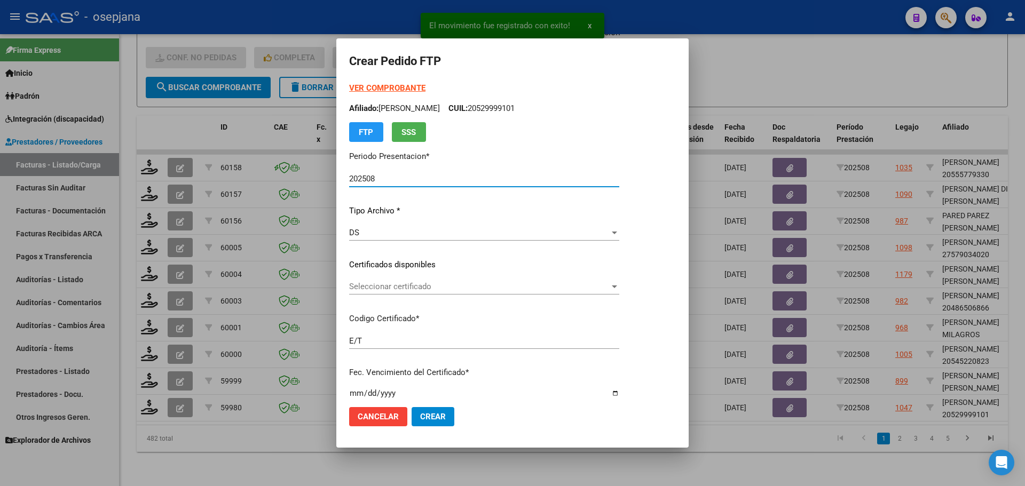
click at [427, 289] on span "Seleccionar certificado" at bounding box center [479, 287] width 260 height 10
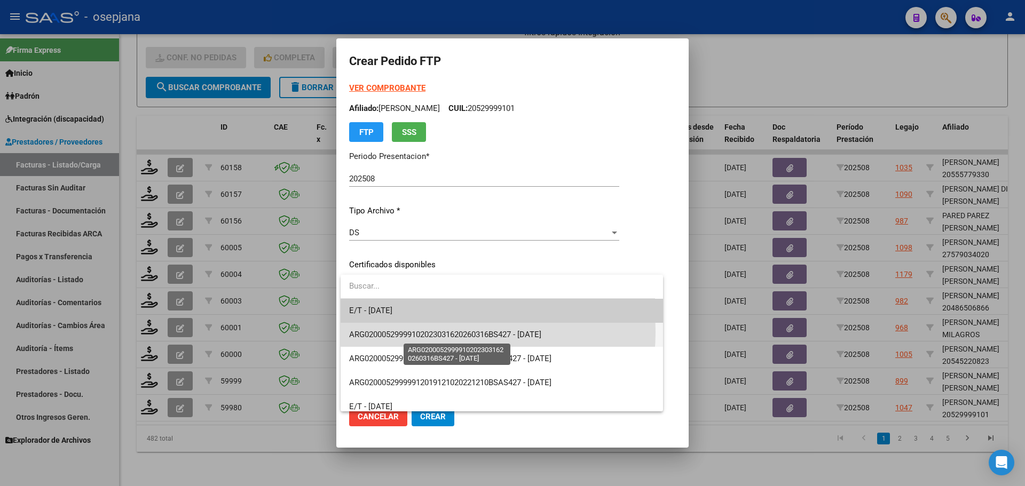
click at [431, 332] on span "ARG02000529999102023031620260316BS427 - [DATE]" at bounding box center [445, 335] width 192 height 10
type input "ARG02000529999102023031620260316BS427"
type input "[DATE]"
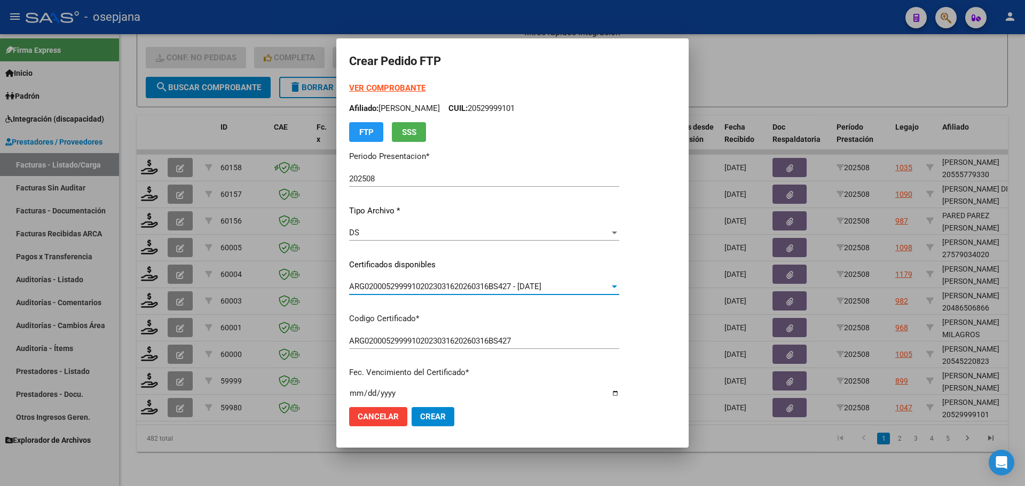
click at [391, 88] on strong "VER COMPROBANTE" at bounding box center [387, 88] width 76 height 10
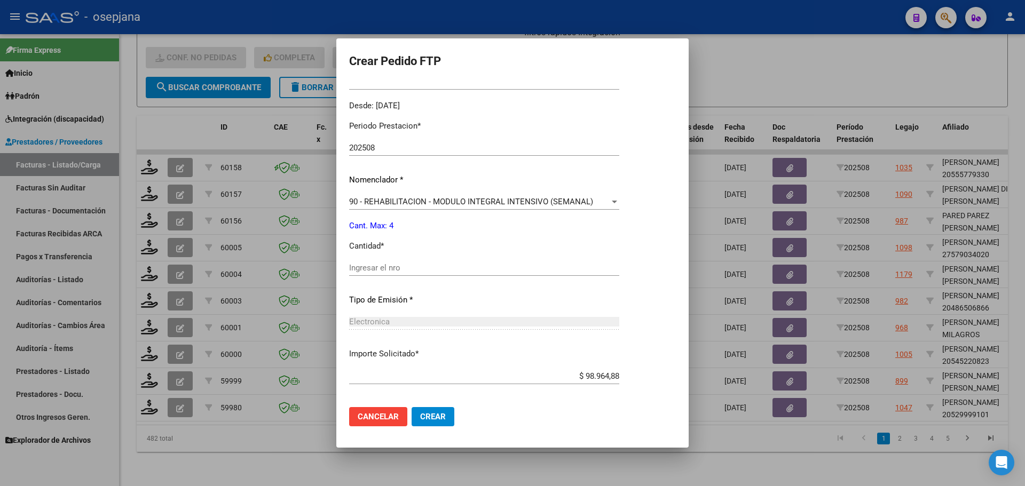
scroll to position [320, 0]
click at [385, 271] on input "Ingresar el nro" at bounding box center [484, 268] width 270 height 10
type input "4"
click at [434, 416] on span "Crear" at bounding box center [433, 417] width 26 height 10
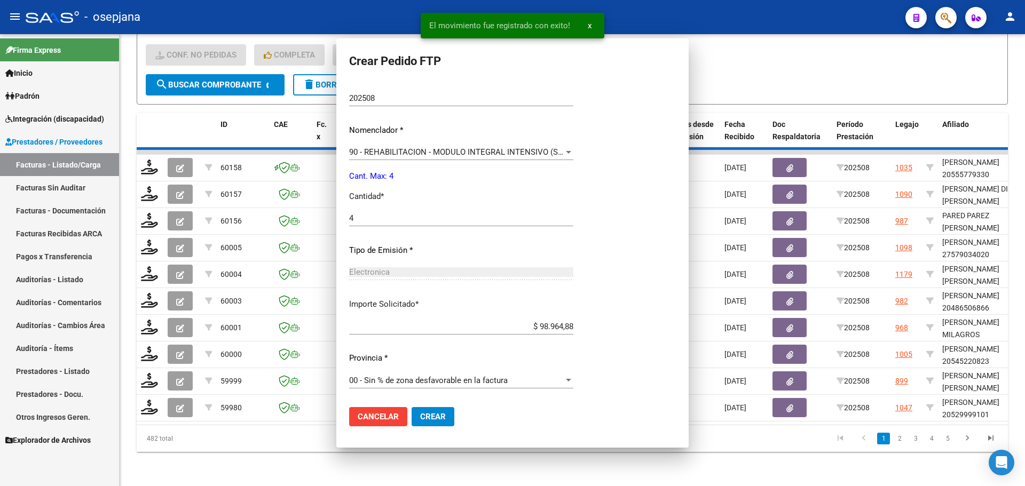
scroll to position [260, 0]
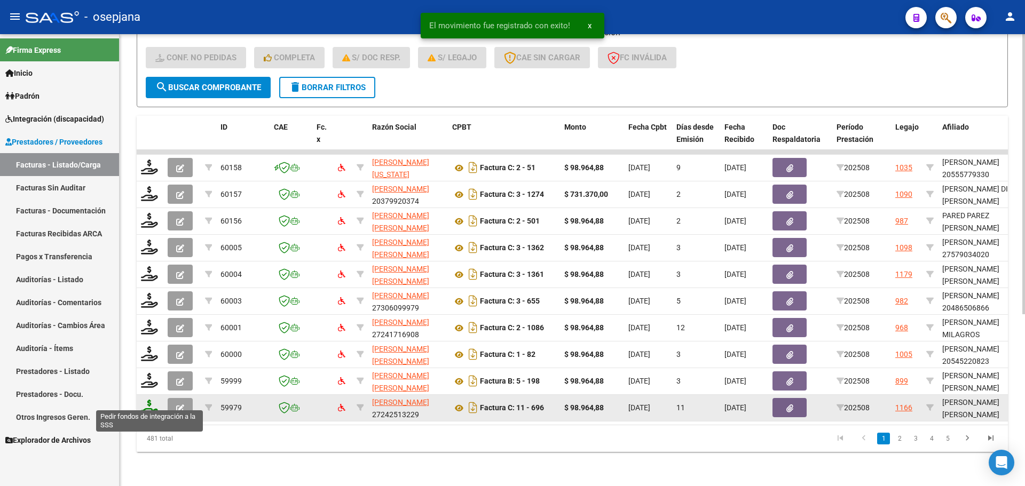
click at [144, 400] on icon at bounding box center [149, 407] width 17 height 15
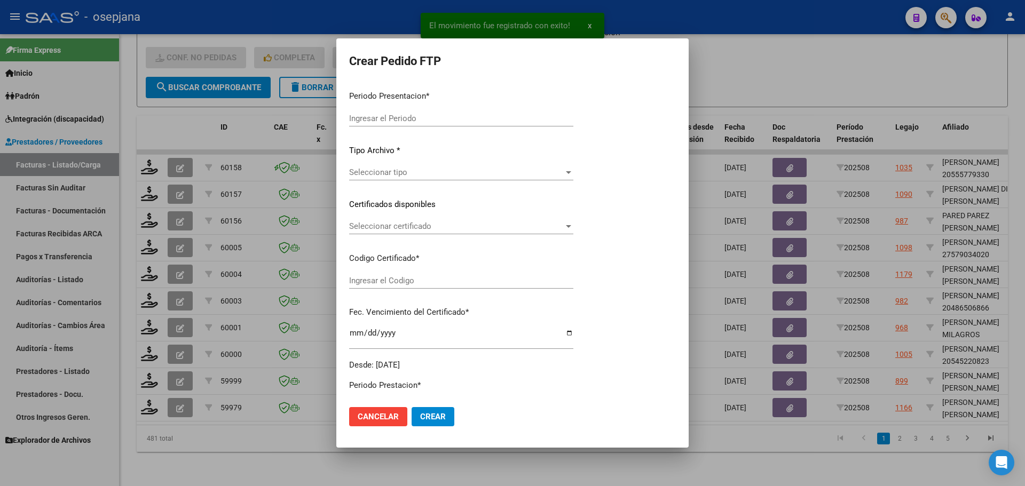
type input "202508"
type input "$ 98.964,88"
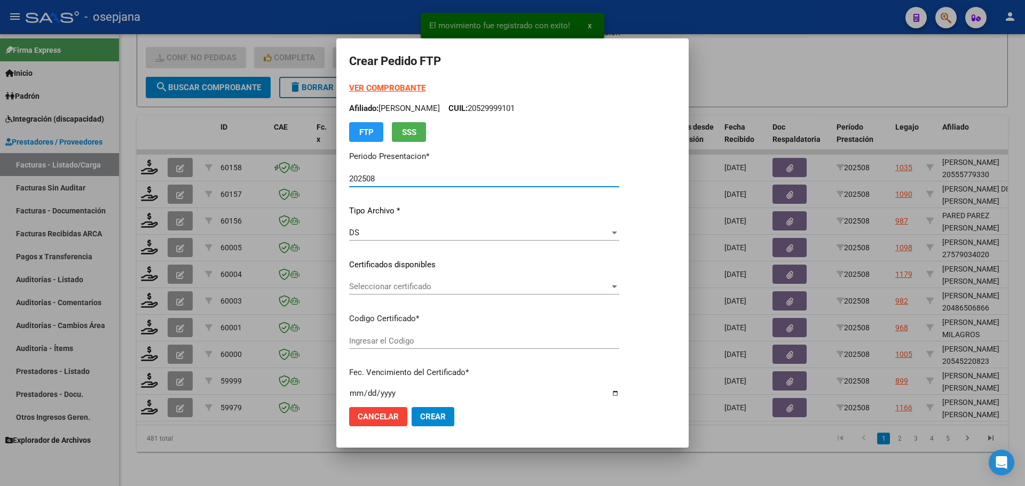
type input "ARG02000566385422023120620281206BUE10725"
type input "[DATE]"
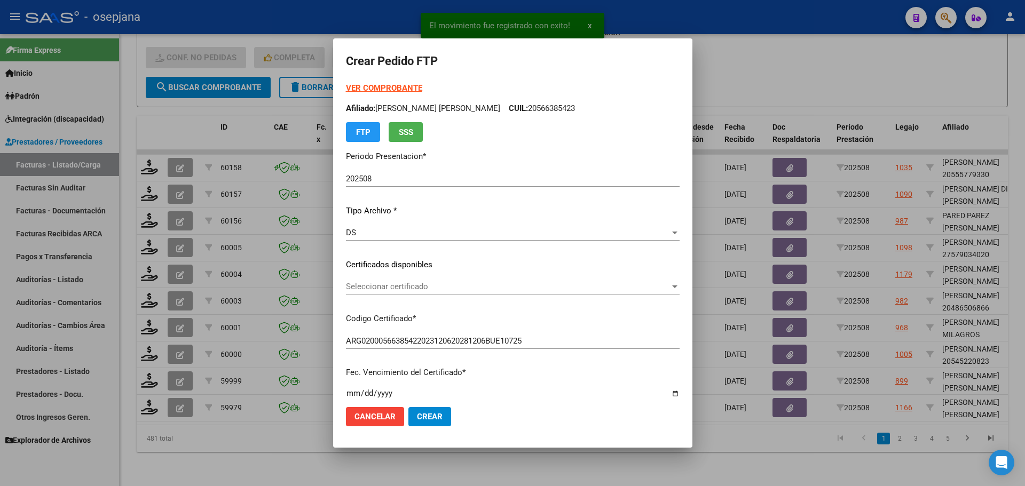
click at [415, 281] on div "Seleccionar certificado Seleccionar certificado" at bounding box center [513, 287] width 334 height 16
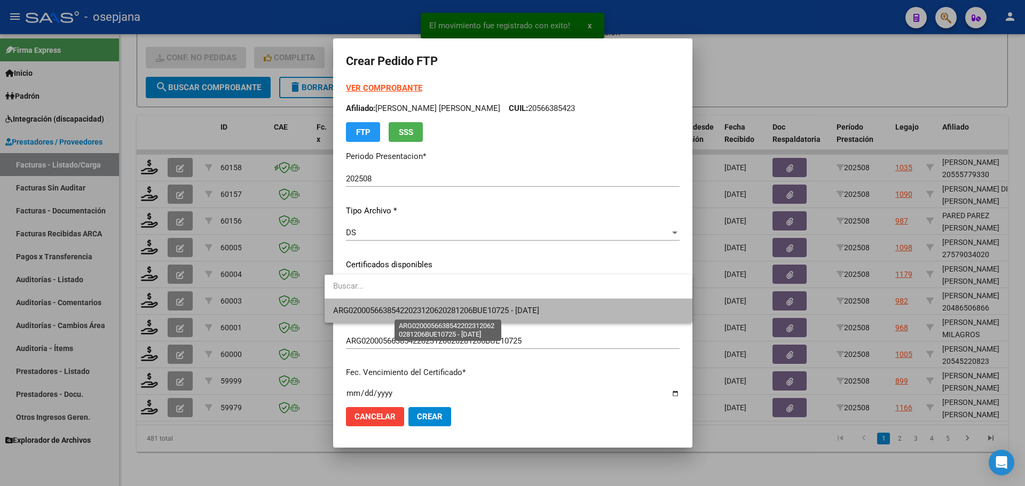
click at [424, 312] on span "ARG02000566385422023120620281206BUE10725 - [DATE]" at bounding box center [436, 311] width 206 height 10
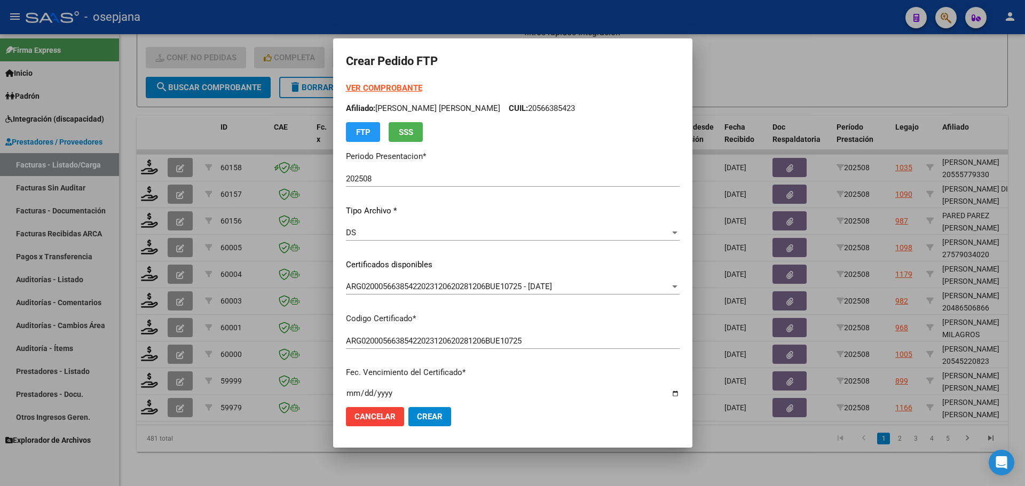
click at [370, 88] on strong "VER COMPROBANTE" at bounding box center [384, 88] width 76 height 10
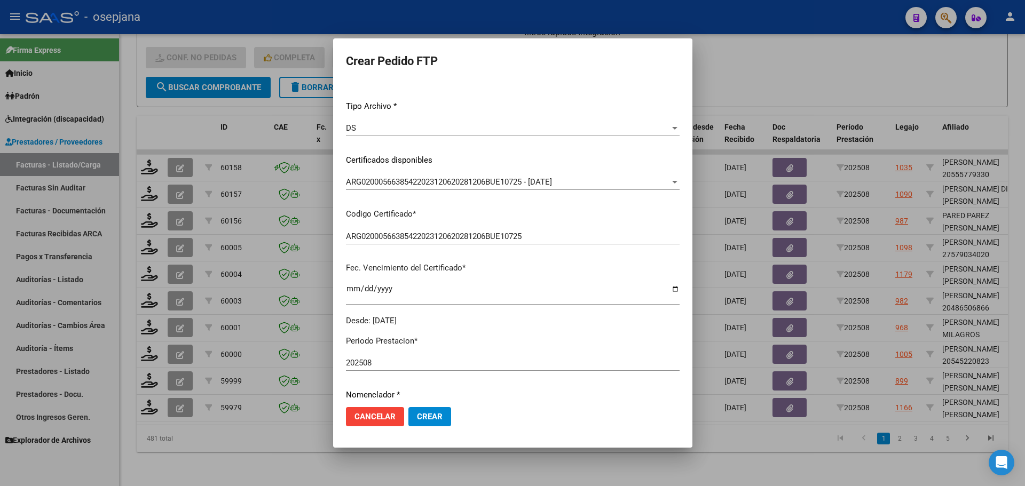
scroll to position [320, 0]
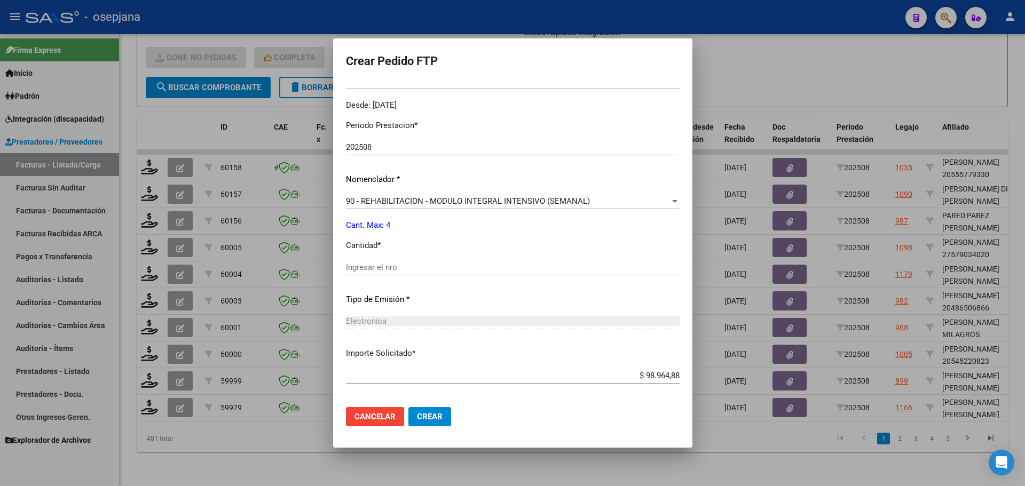
click at [389, 268] on input "Ingresar el nro" at bounding box center [513, 268] width 334 height 10
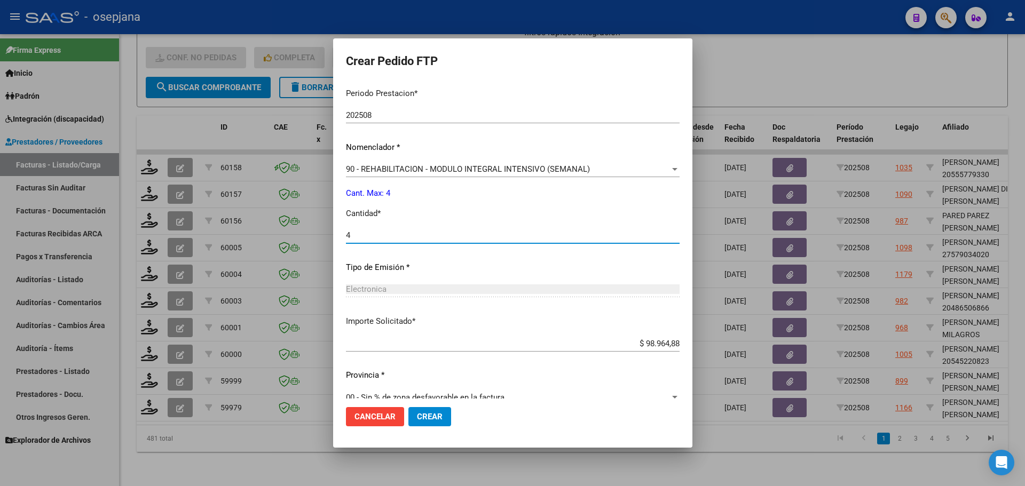
scroll to position [369, 0]
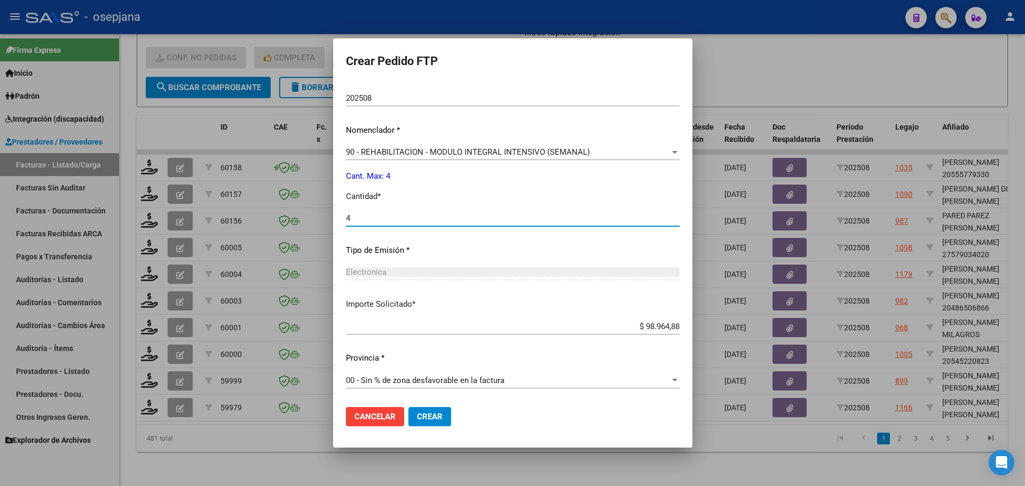
type input "4"
click at [431, 422] on button "Crear" at bounding box center [429, 416] width 43 height 19
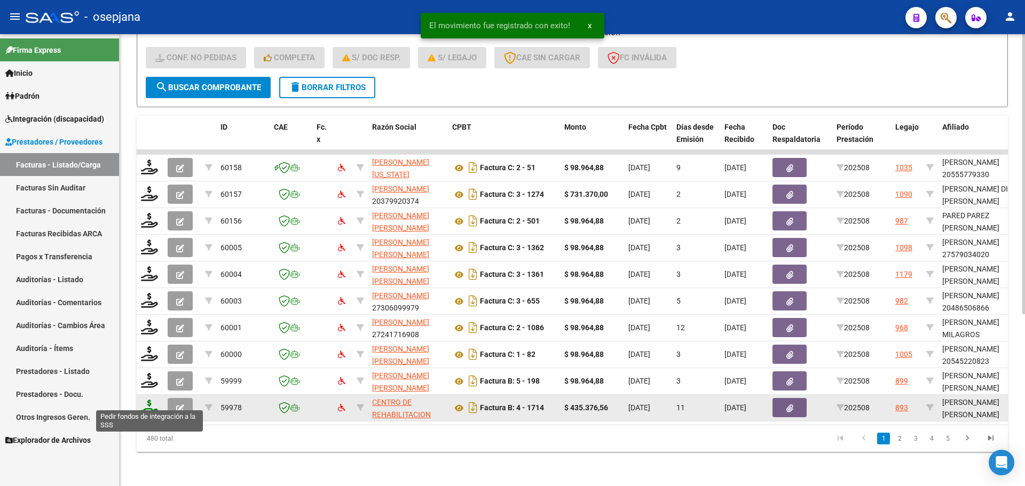
click at [148, 400] on icon at bounding box center [149, 407] width 17 height 15
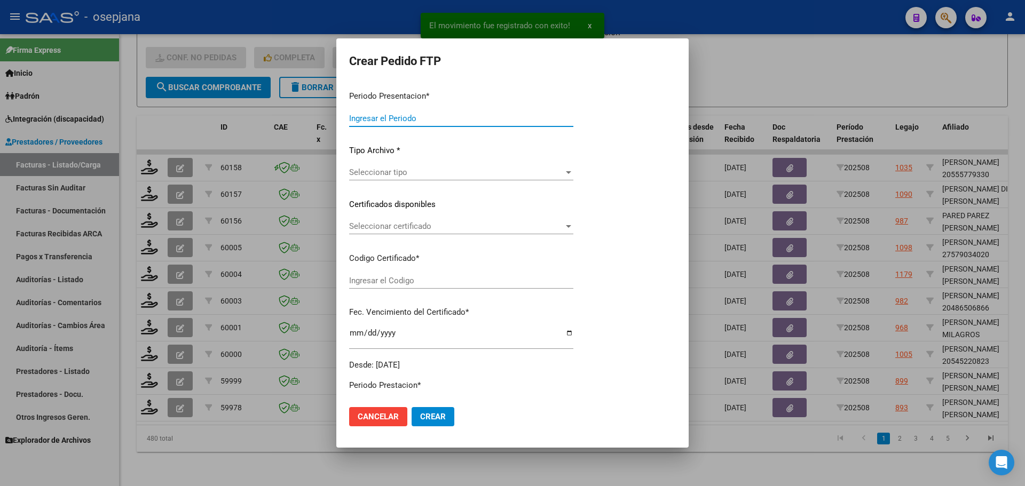
type input "202508"
type input "$ 435.376,56"
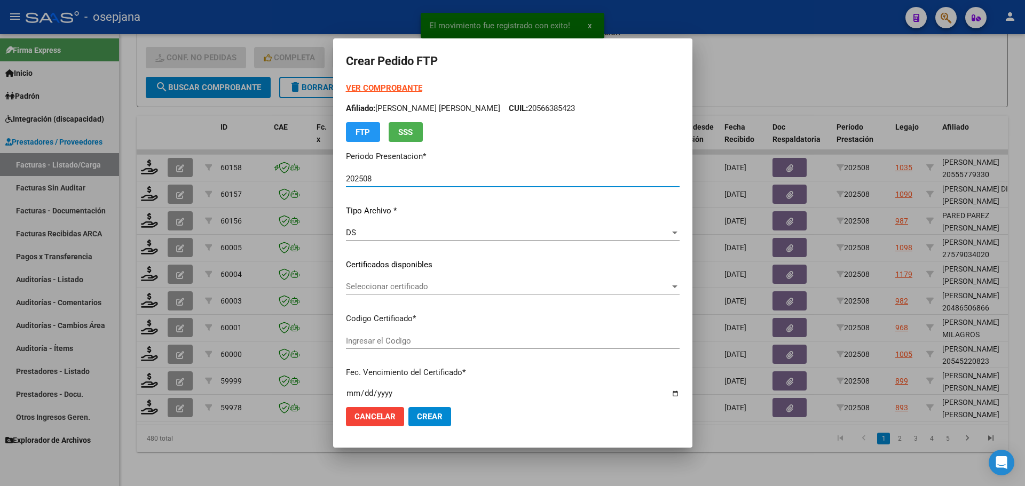
type input "ARG01000582095652023092620280926BS313"
type input "[DATE]"
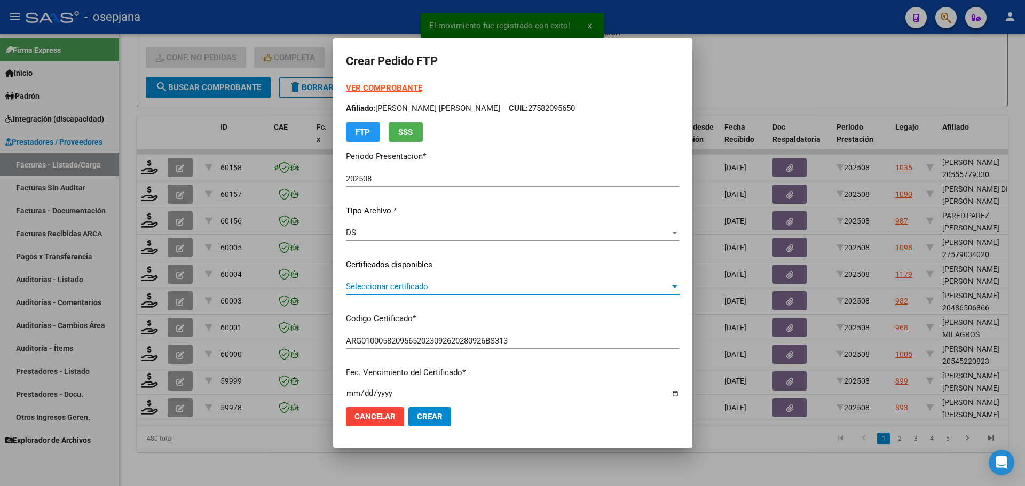
click at [471, 283] on span "Seleccionar certificado" at bounding box center [508, 287] width 324 height 10
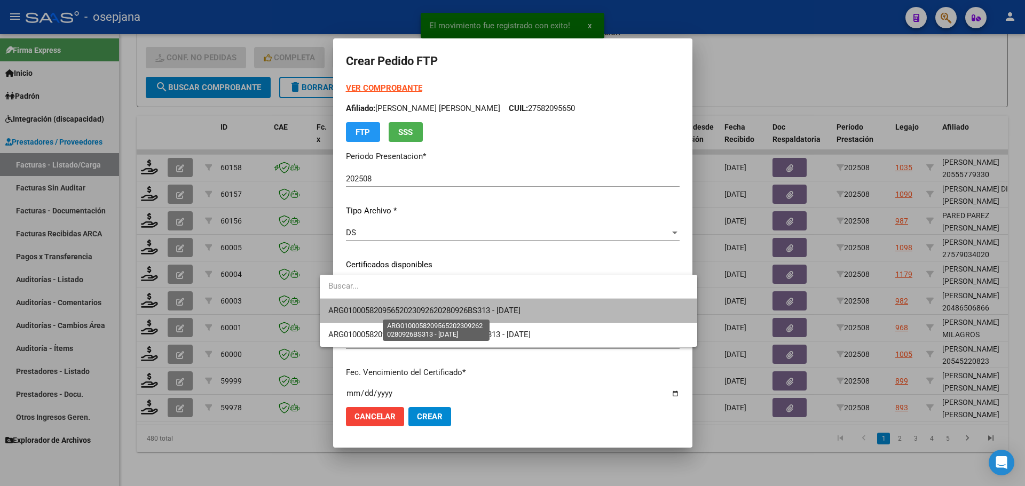
click at [475, 306] on span "ARG01000582095652023092620280926BS313 - [DATE]" at bounding box center [424, 311] width 192 height 10
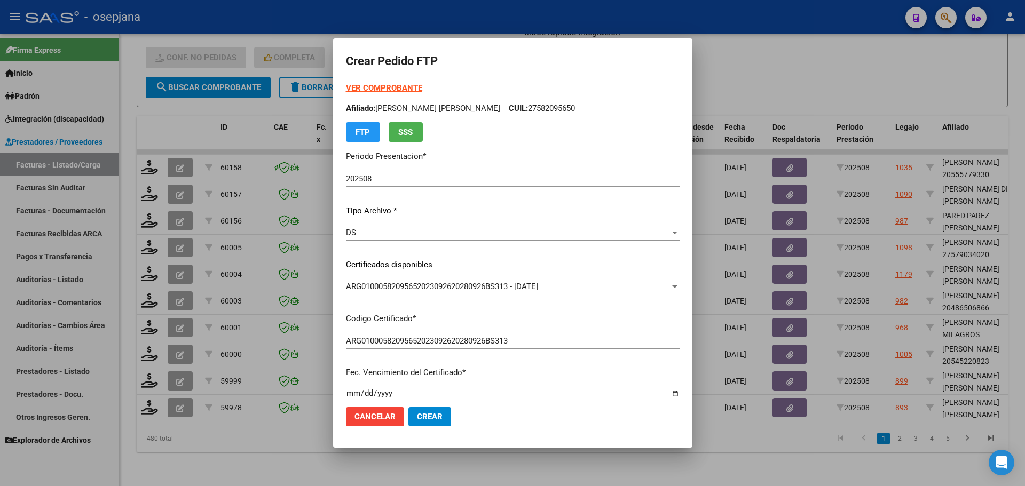
click at [388, 89] on strong "VER COMPROBANTE" at bounding box center [384, 88] width 76 height 10
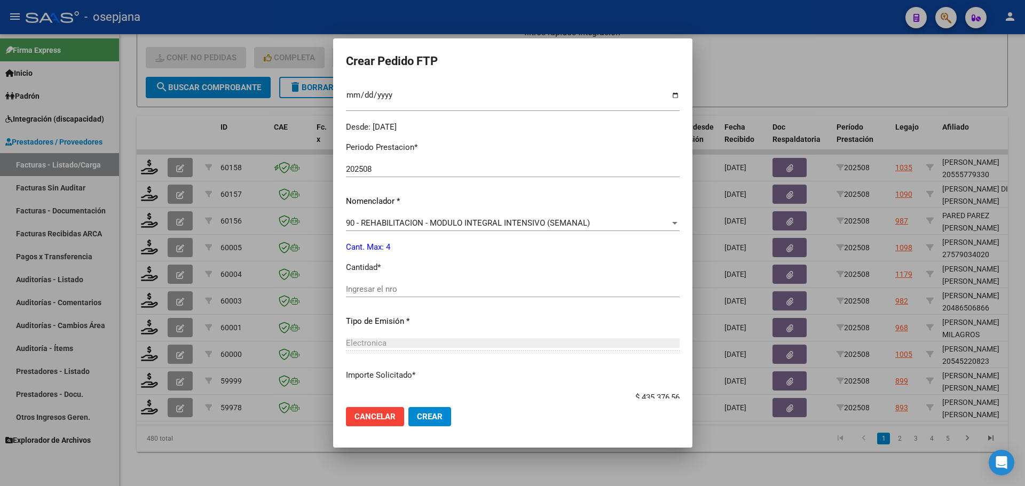
scroll to position [320, 0]
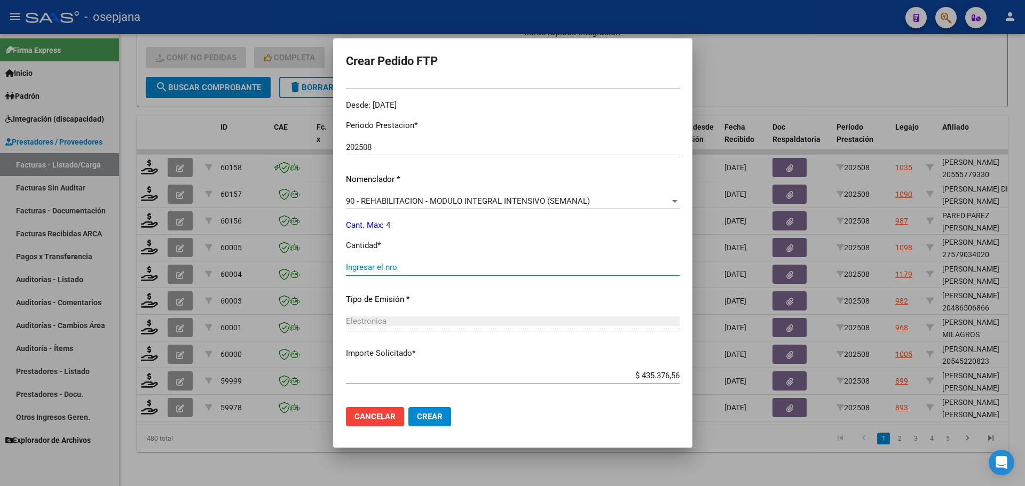
click at [385, 271] on input "Ingresar el nro" at bounding box center [513, 268] width 334 height 10
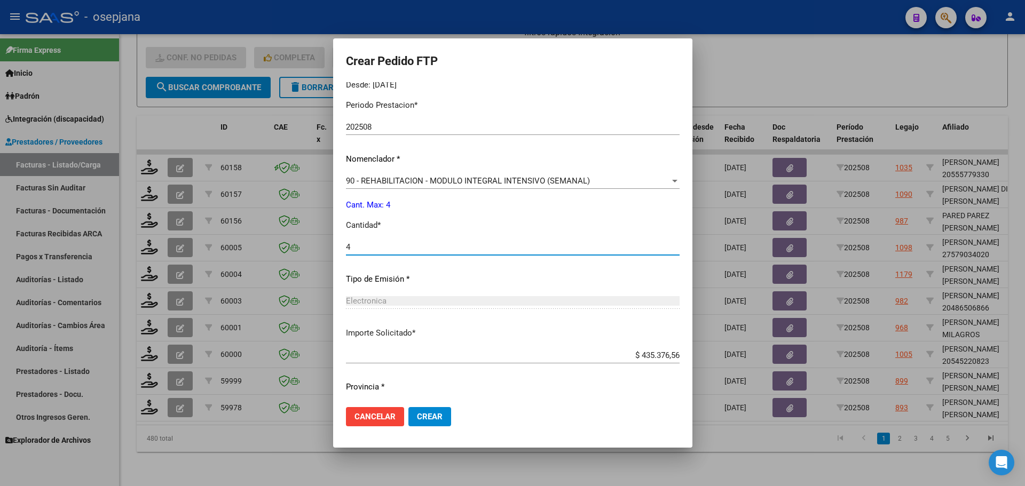
scroll to position [369, 0]
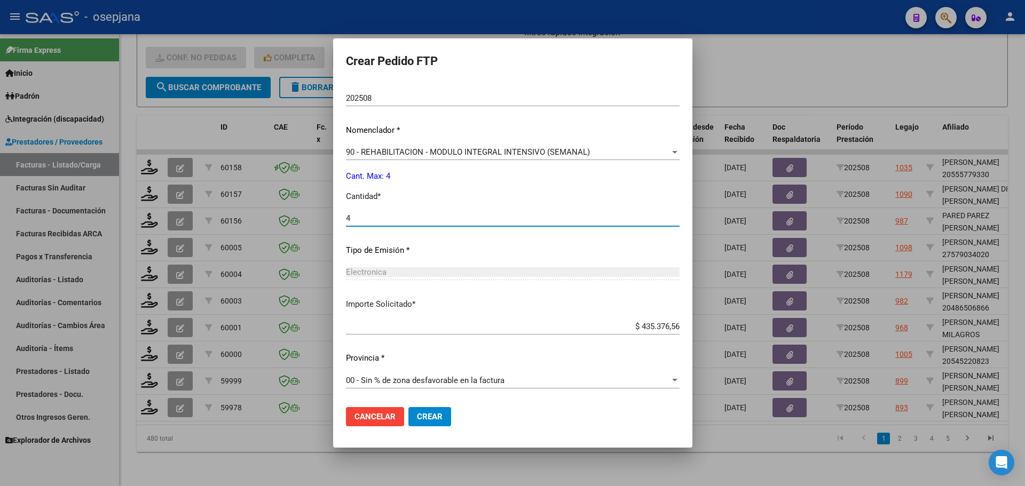
type input "4"
click at [425, 414] on button "Crear" at bounding box center [429, 416] width 43 height 19
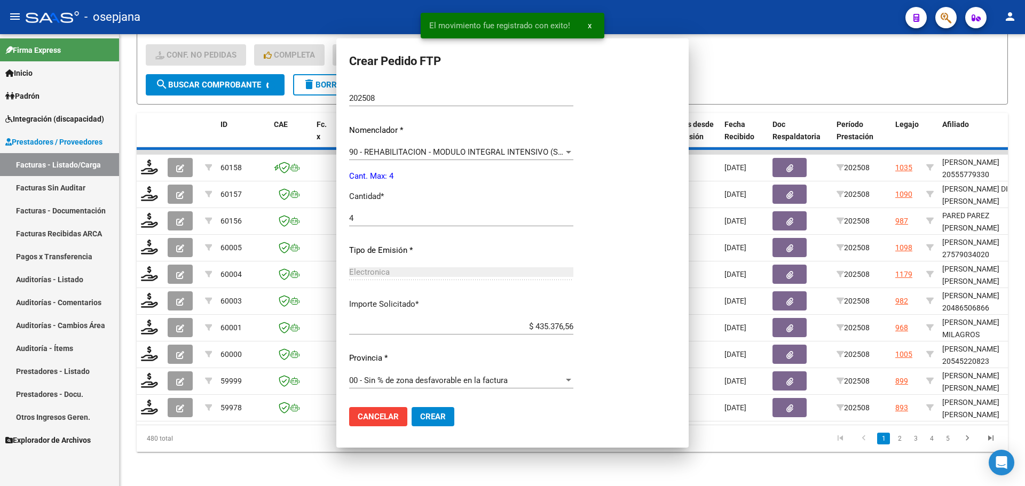
scroll to position [309, 0]
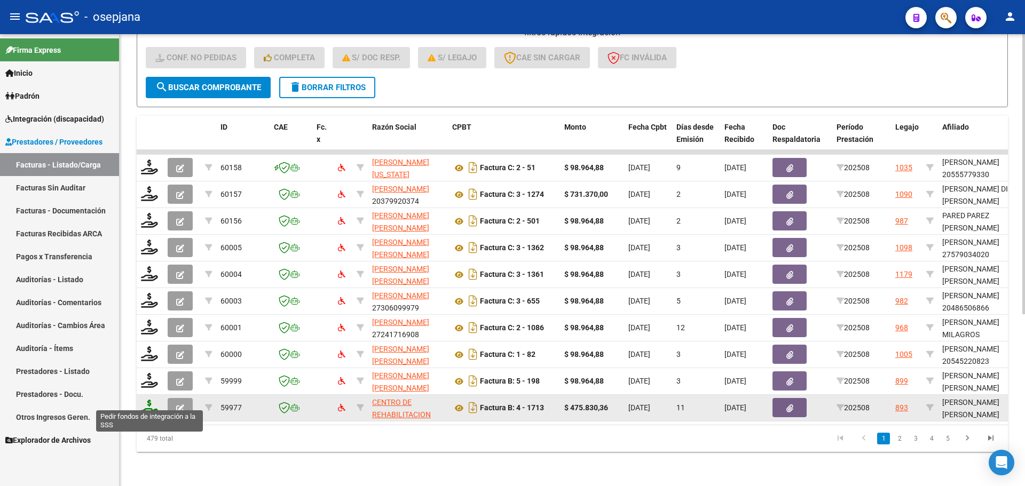
click at [147, 400] on icon at bounding box center [149, 407] width 17 height 15
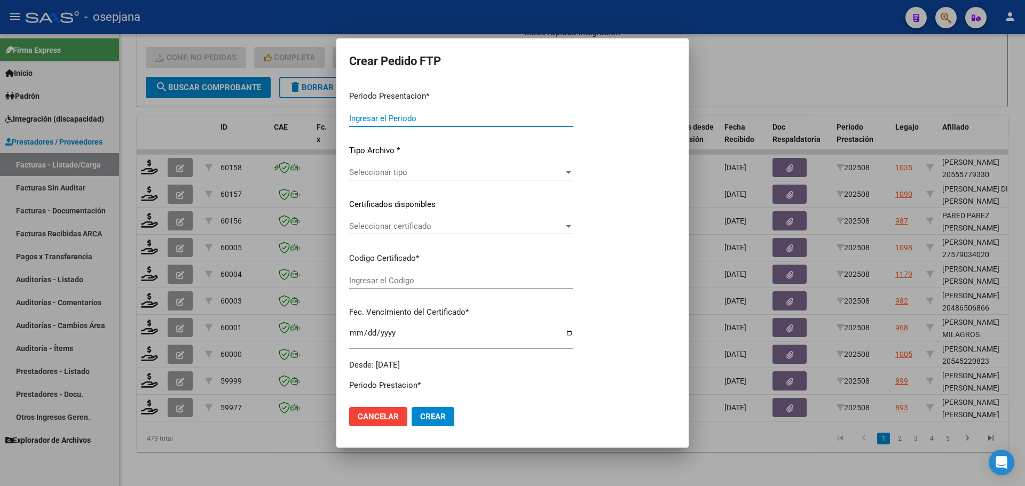
type input "202508"
type input "$ 475.830,36"
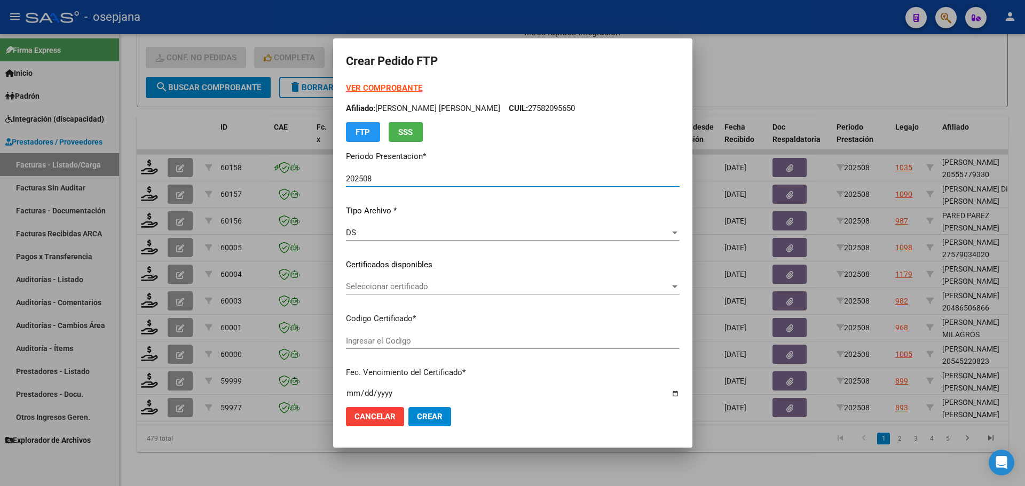
type input "ARG01000582095652023092620280926BS313"
type input "[DATE]"
click at [417, 284] on span "Seleccionar certificado" at bounding box center [508, 287] width 324 height 10
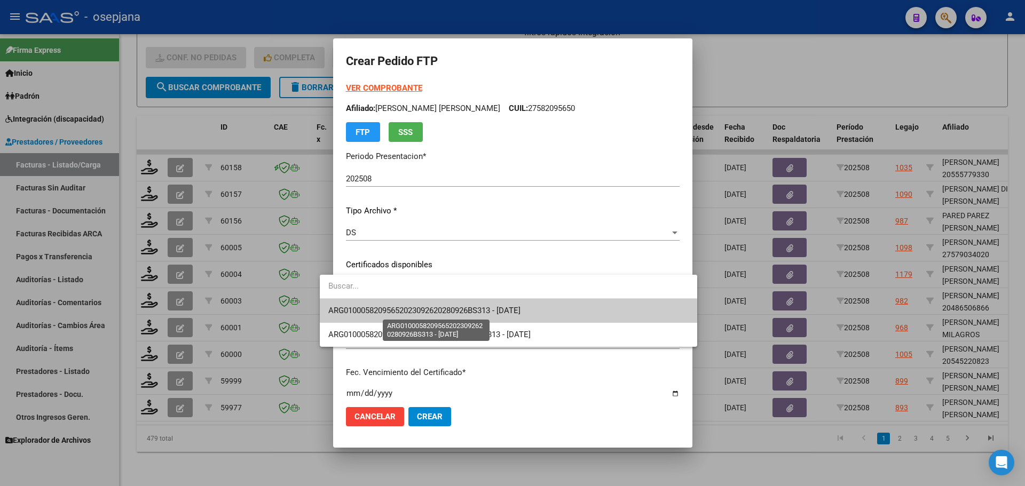
click at [425, 307] on span "ARG01000582095652023092620280926BS313 - [DATE]" at bounding box center [424, 311] width 192 height 10
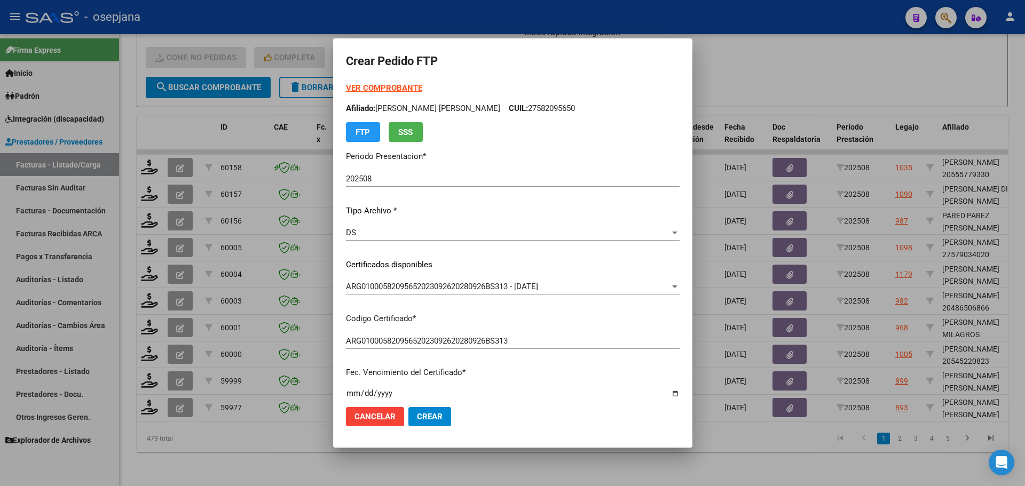
click at [386, 87] on strong "VER COMPROBANTE" at bounding box center [384, 88] width 76 height 10
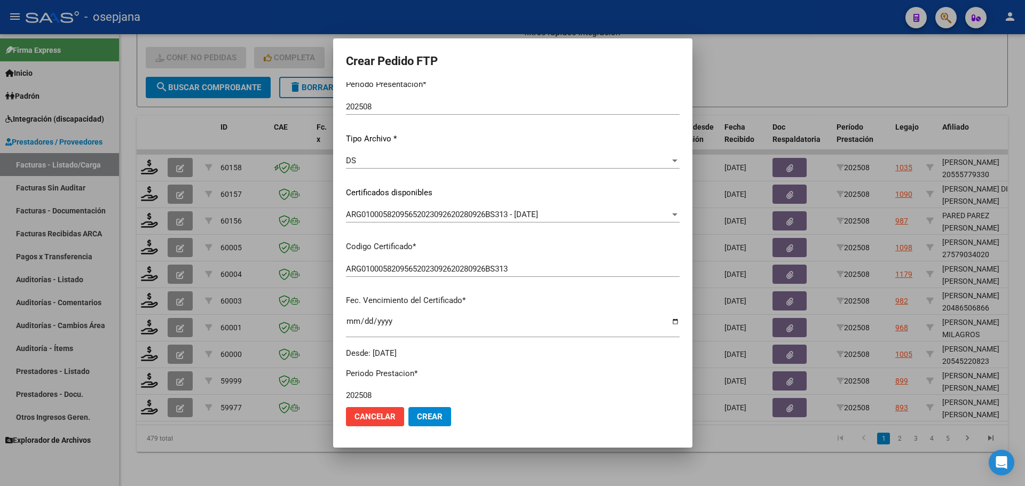
scroll to position [214, 0]
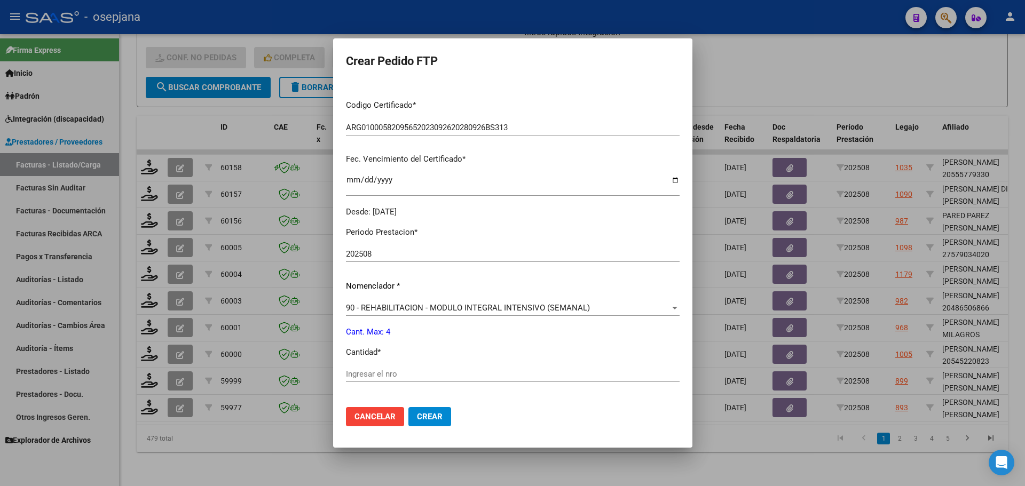
click at [366, 374] on input "Ingresar el nro" at bounding box center [513, 374] width 334 height 10
type input "4"
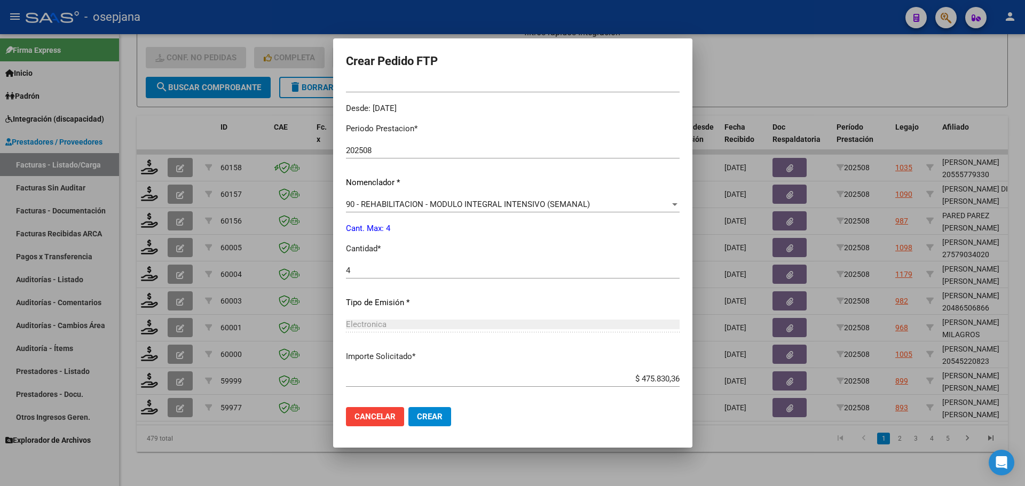
scroll to position [369, 0]
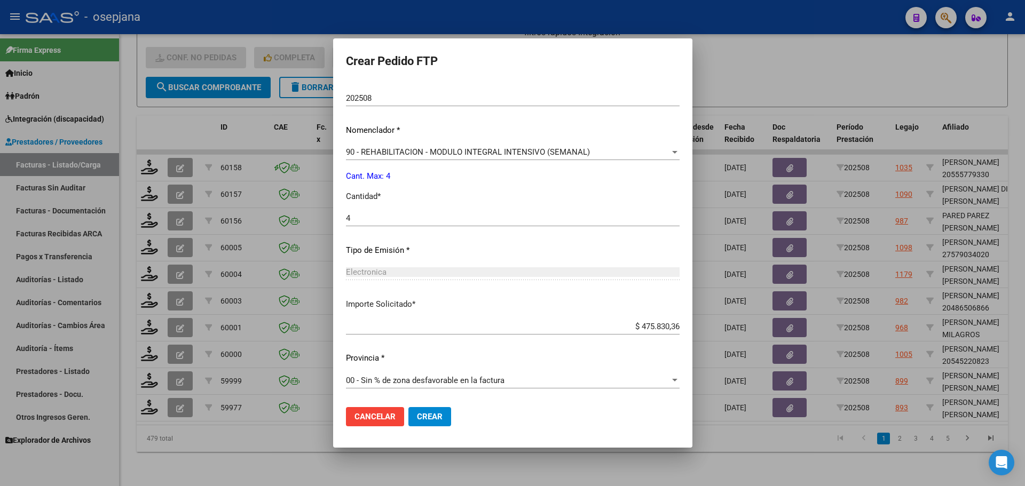
click at [426, 415] on button "Crear" at bounding box center [429, 416] width 43 height 19
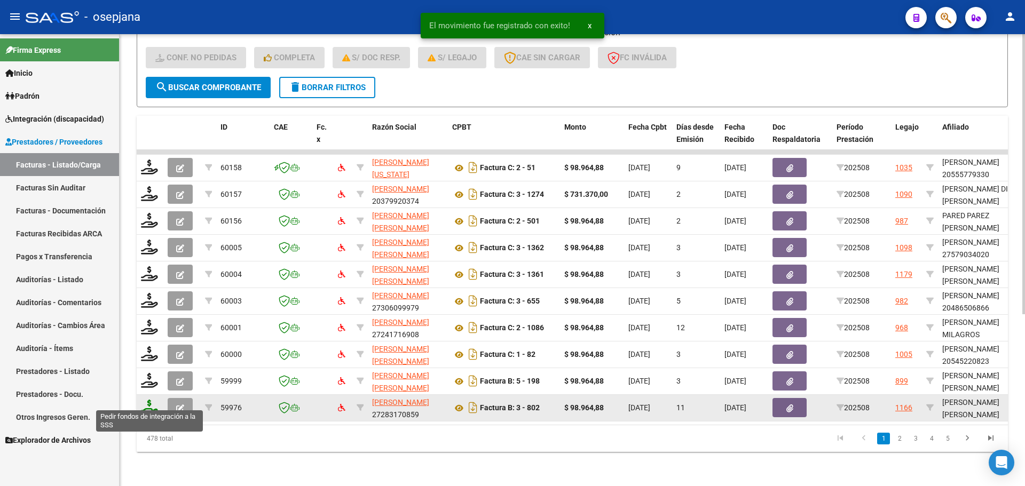
click at [151, 400] on icon at bounding box center [149, 407] width 17 height 15
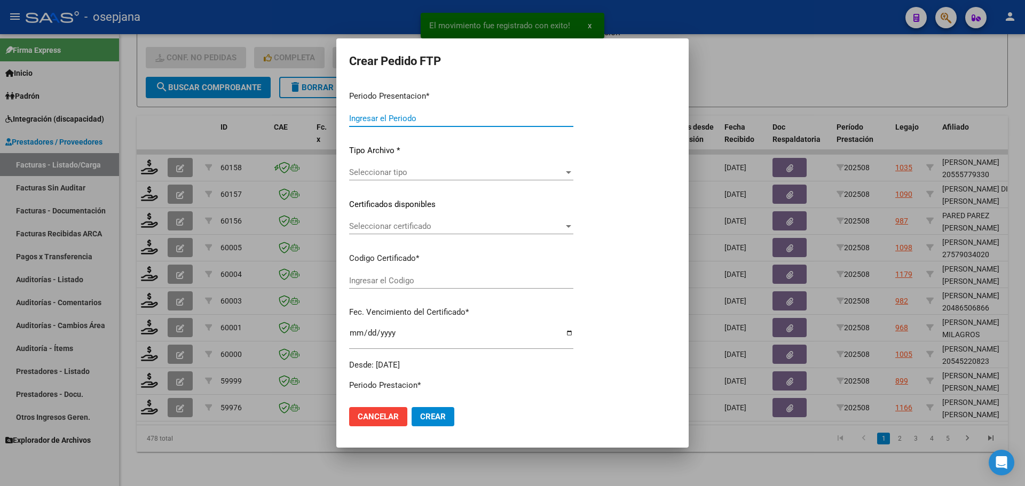
type input "202508"
type input "$ 98.964,88"
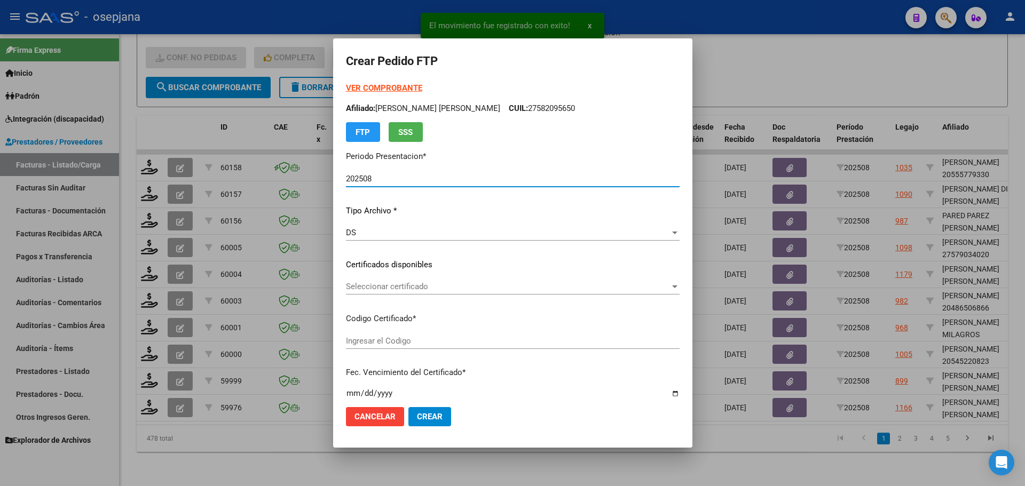
type input "ARG02000566385422023120620281206BUE10725"
type input "[DATE]"
click at [406, 284] on span "Seleccionar certificado" at bounding box center [508, 287] width 324 height 10
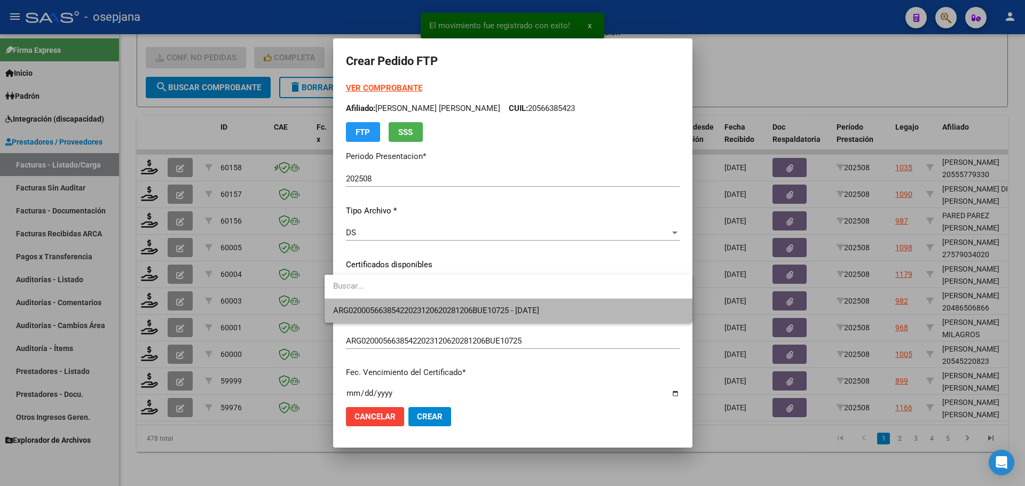
click at [401, 305] on span "ARG02000566385422023120620281206BUE10725 - [DATE]" at bounding box center [508, 311] width 351 height 24
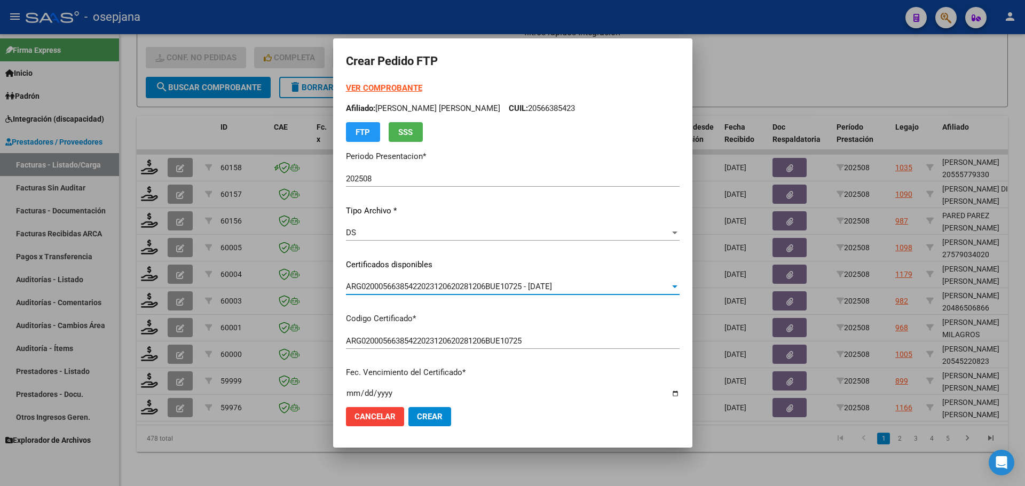
click at [365, 88] on strong "VER COMPROBANTE" at bounding box center [384, 88] width 76 height 10
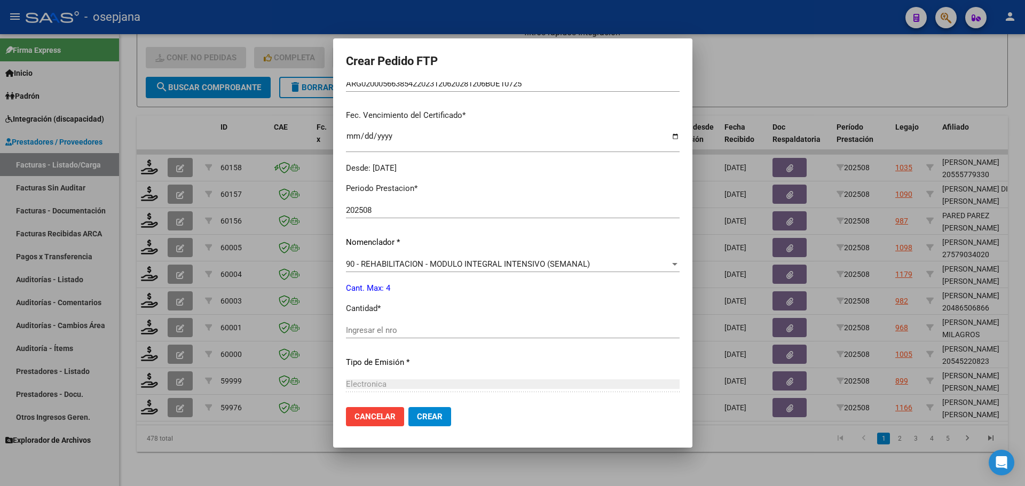
scroll to position [267, 0]
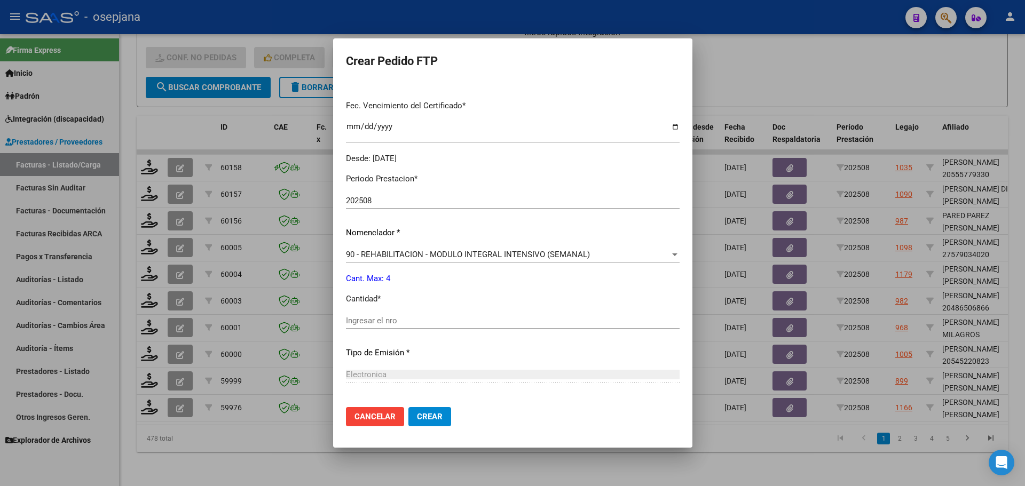
click at [371, 318] on input "Ingresar el nro" at bounding box center [513, 321] width 334 height 10
type input "4"
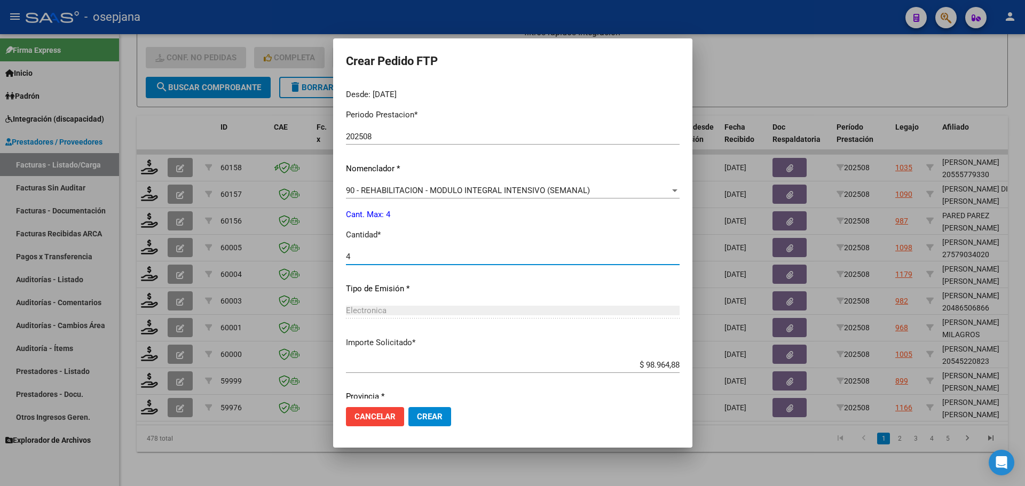
scroll to position [369, 0]
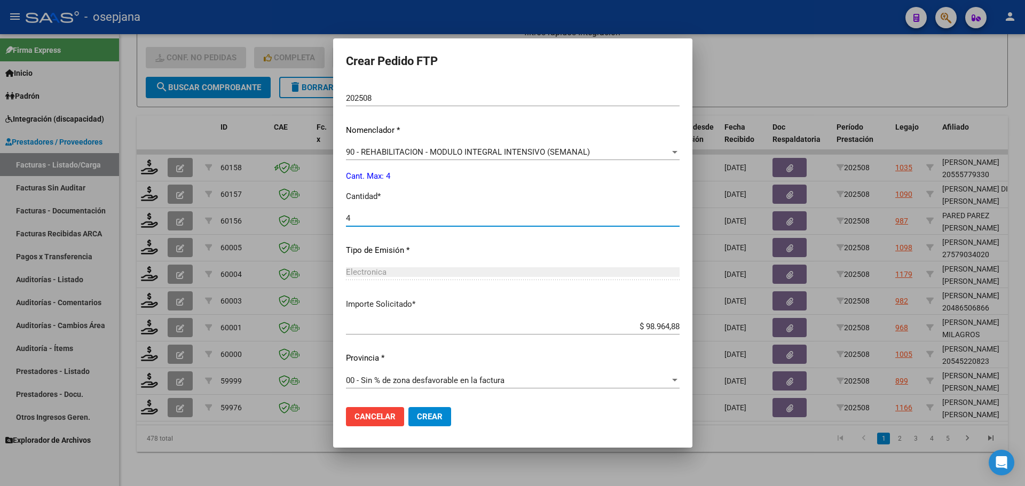
click at [426, 415] on span "Crear" at bounding box center [430, 417] width 26 height 10
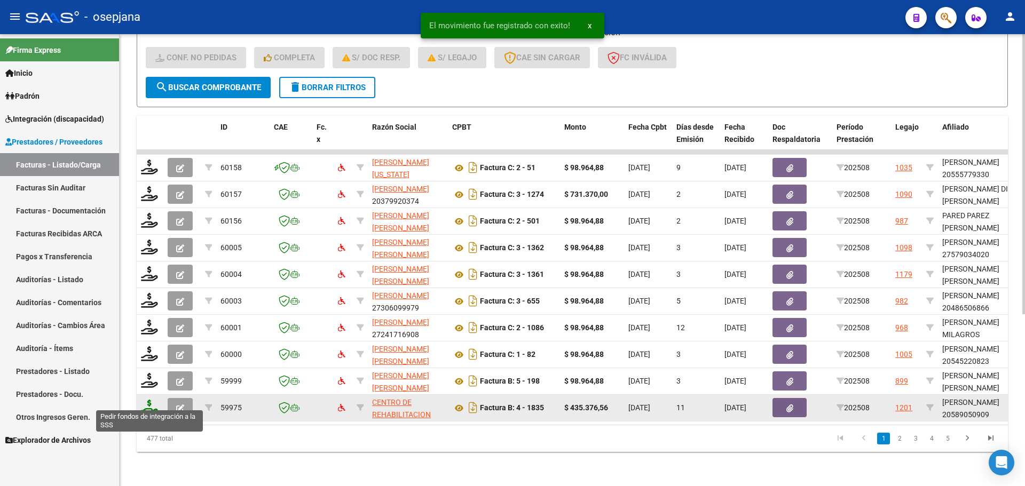
click at [153, 402] on icon at bounding box center [149, 407] width 17 height 15
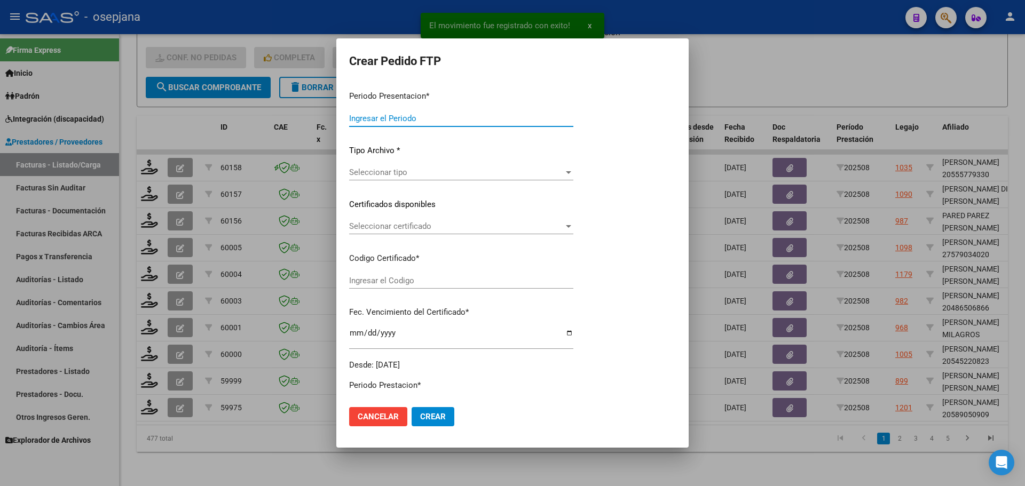
type input "202508"
type input "$ 435.376,56"
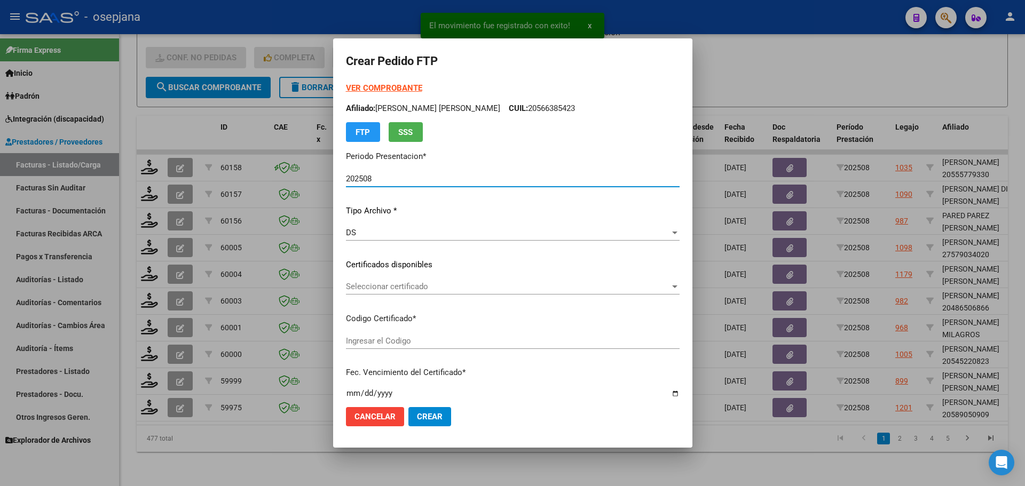
type input "ARG02000589050902025010220300102BSAS427"
type input "[DATE]"
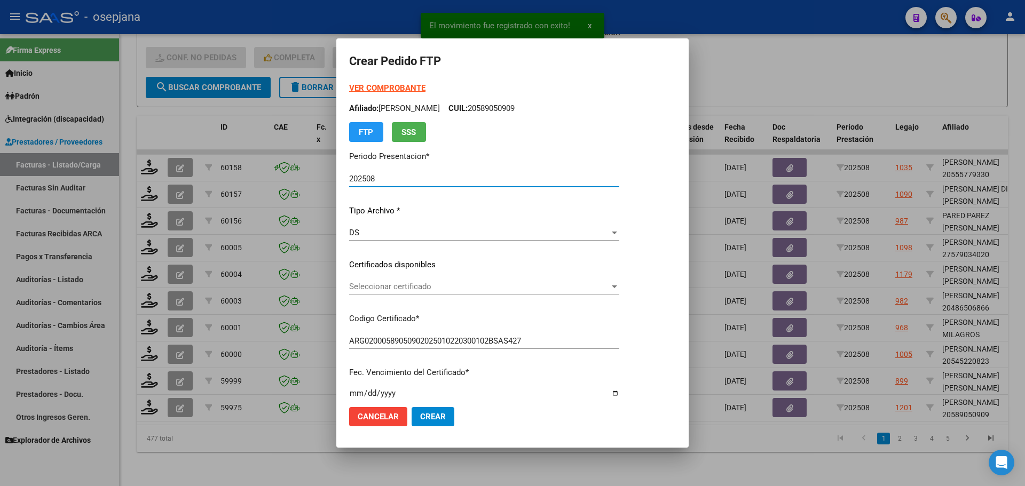
click at [394, 288] on span "Seleccionar certificado" at bounding box center [479, 287] width 260 height 10
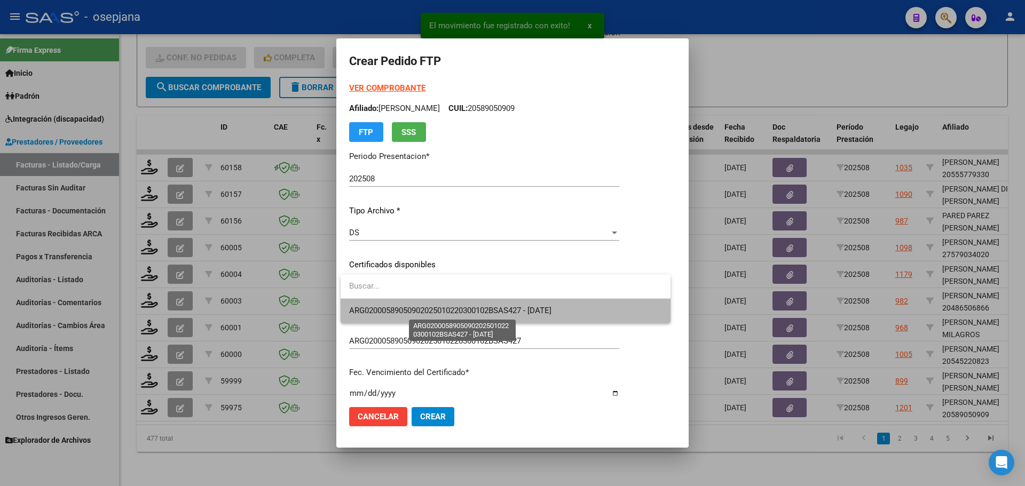
click at [394, 311] on span "ARG02000589050902025010220300102BSAS427 - [DATE]" at bounding box center [450, 311] width 202 height 10
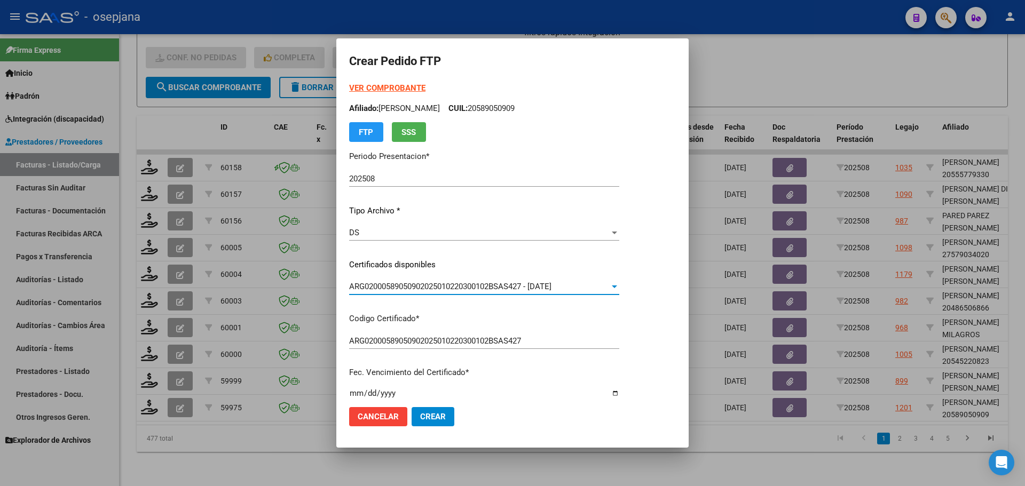
click at [388, 87] on strong "VER COMPROBANTE" at bounding box center [387, 88] width 76 height 10
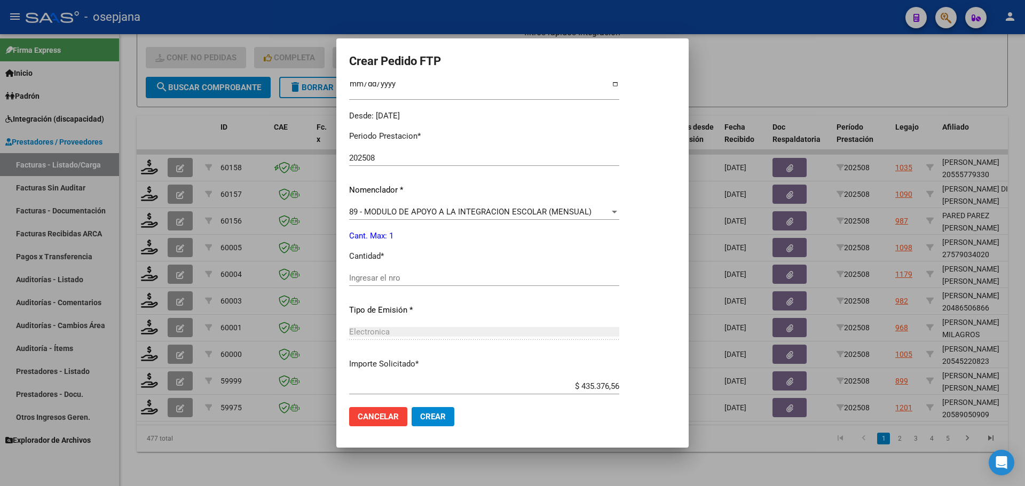
scroll to position [320, 0]
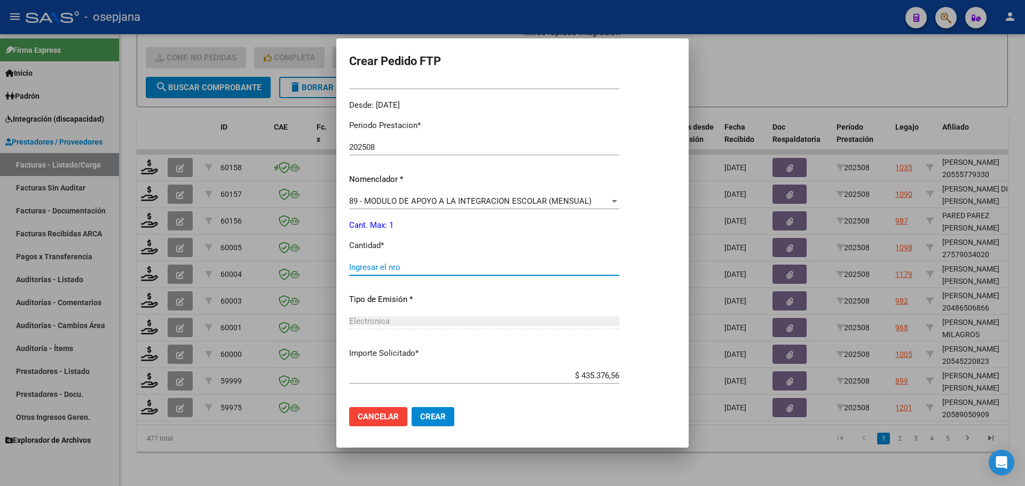
click at [390, 272] on input "Ingresar el nro" at bounding box center [484, 268] width 270 height 10
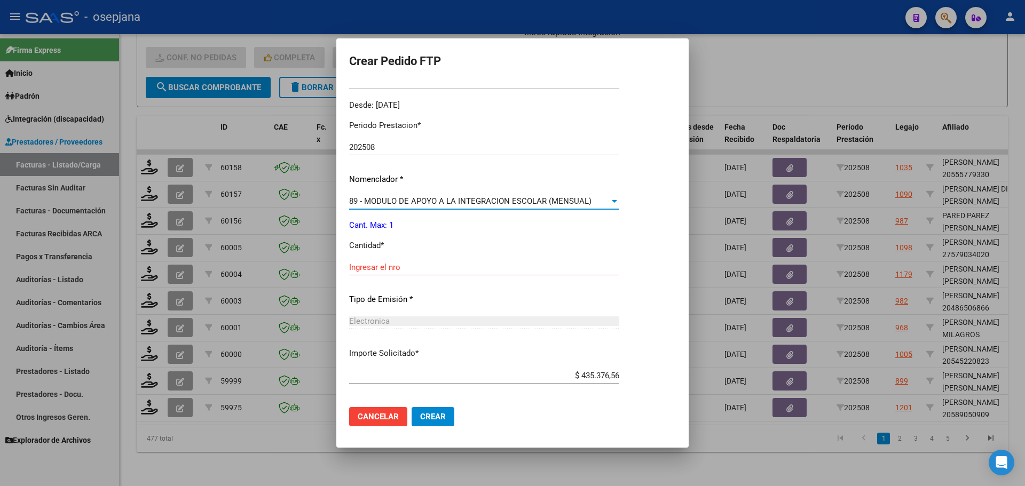
click at [433, 204] on span "89 - MODULO DE APOYO A LA INTEGRACION ESCOLAR (MENSUAL)" at bounding box center [470, 201] width 242 height 10
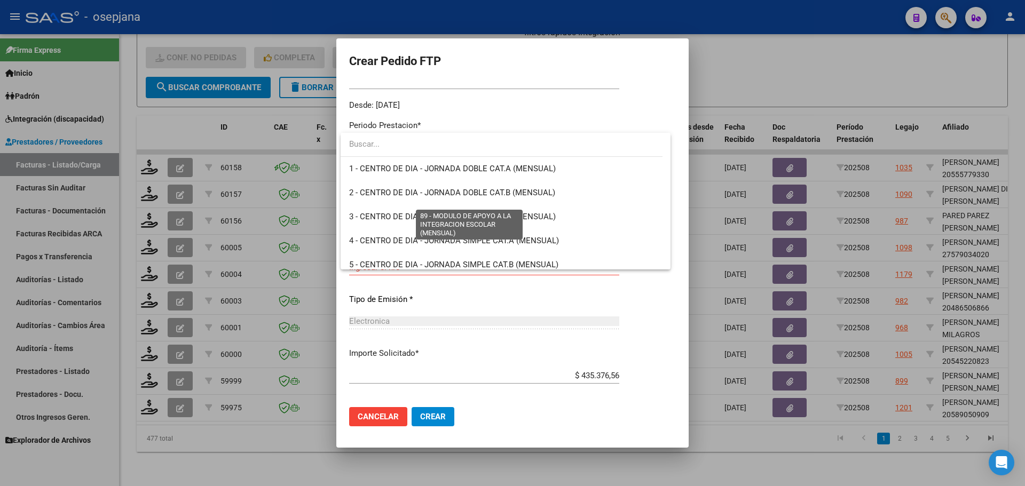
scroll to position [2082, 0]
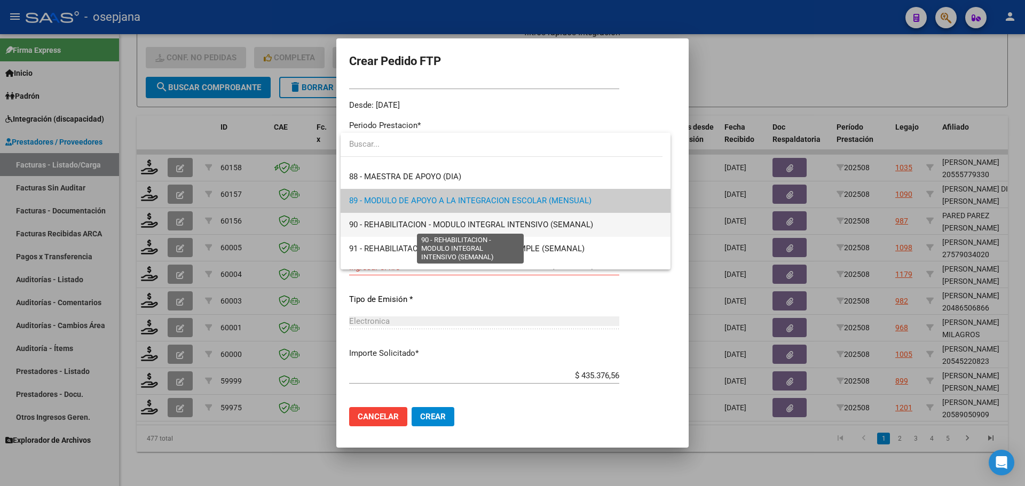
click at [396, 220] on span "90 - REHABILITACION - MODULO INTEGRAL INTENSIVO (SEMANAL)" at bounding box center [471, 225] width 244 height 10
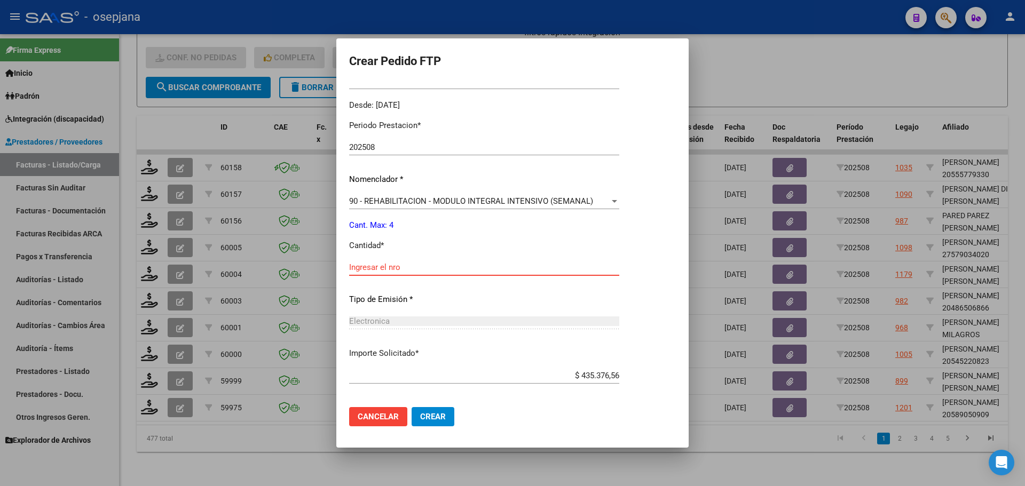
click at [391, 265] on input "Ingresar el nro" at bounding box center [484, 268] width 270 height 10
type input "4"
click at [441, 420] on span "Crear" at bounding box center [433, 417] width 26 height 10
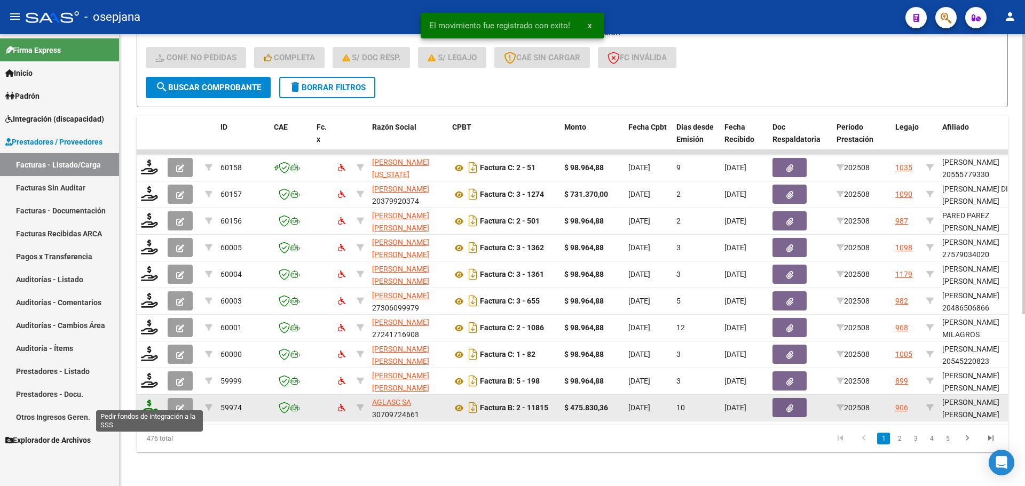
click at [154, 402] on icon at bounding box center [149, 407] width 17 height 15
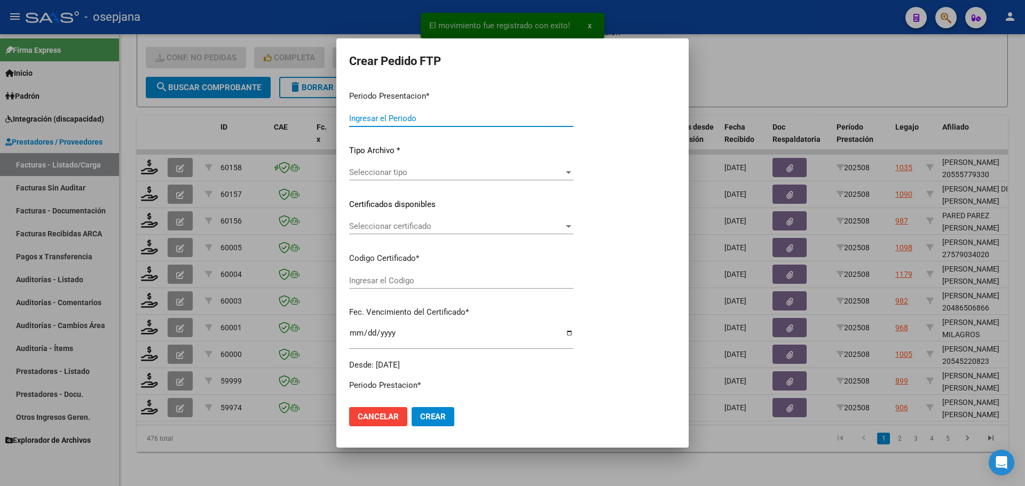
type input "202508"
type input "$ 475.830,36"
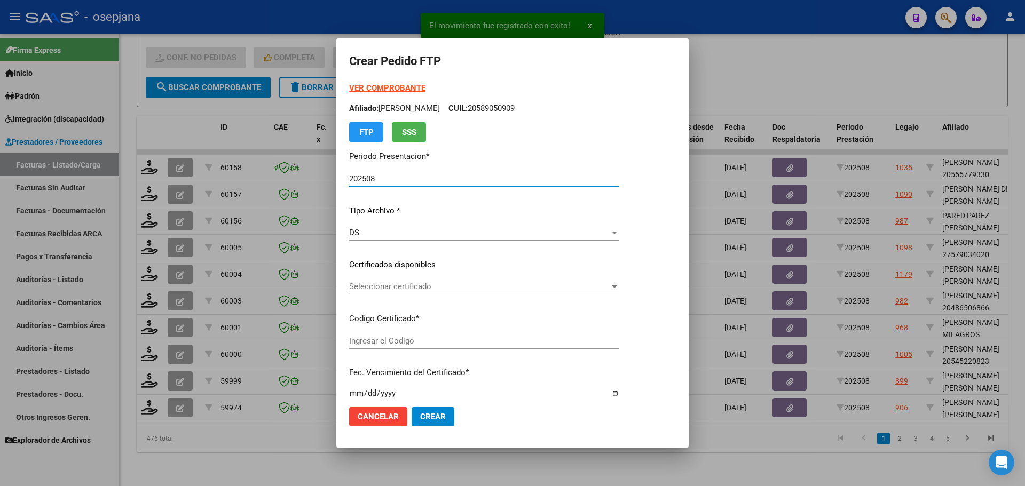
type input "ARG02000572549572024080620260806BSAS265"
type input "[DATE]"
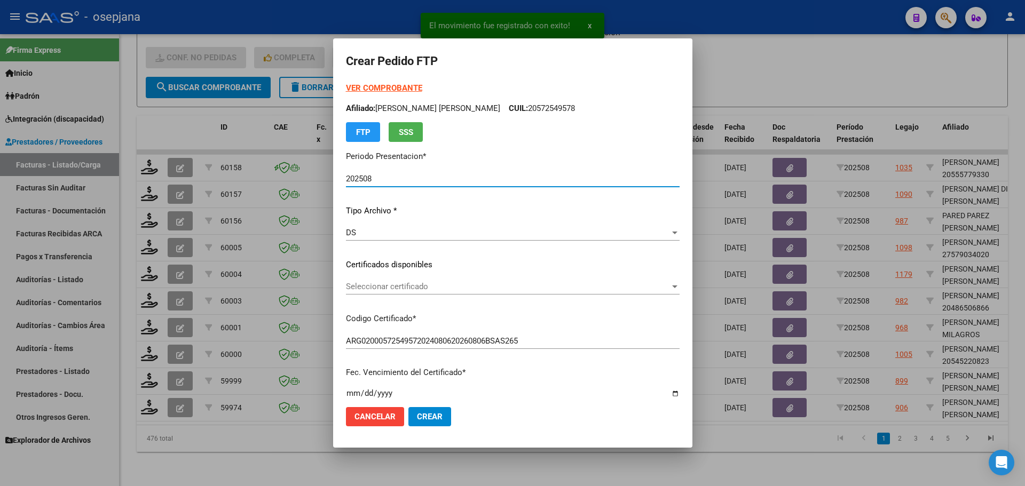
click at [407, 287] on span "Seleccionar certificado" at bounding box center [508, 287] width 324 height 10
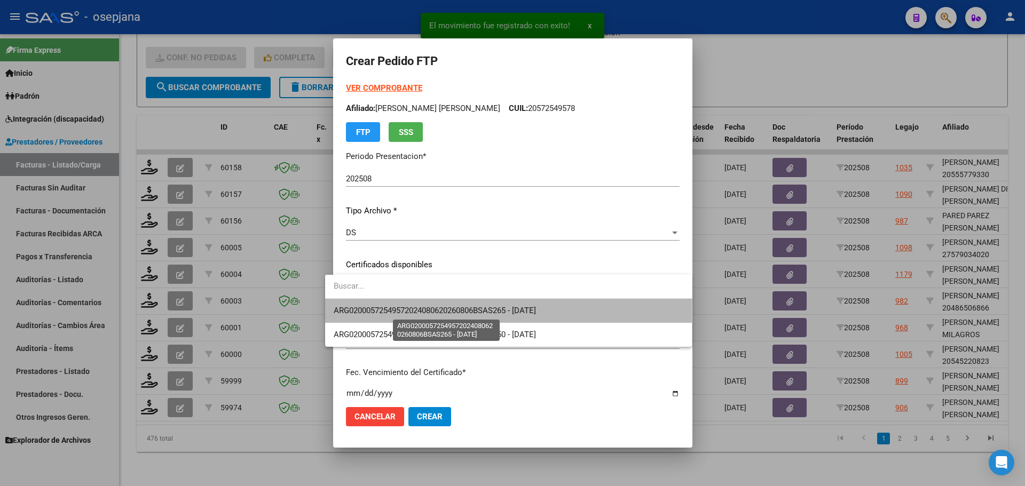
click at [408, 307] on span "ARG02000572549572024080620260806BSAS265 - [DATE]" at bounding box center [435, 311] width 202 height 10
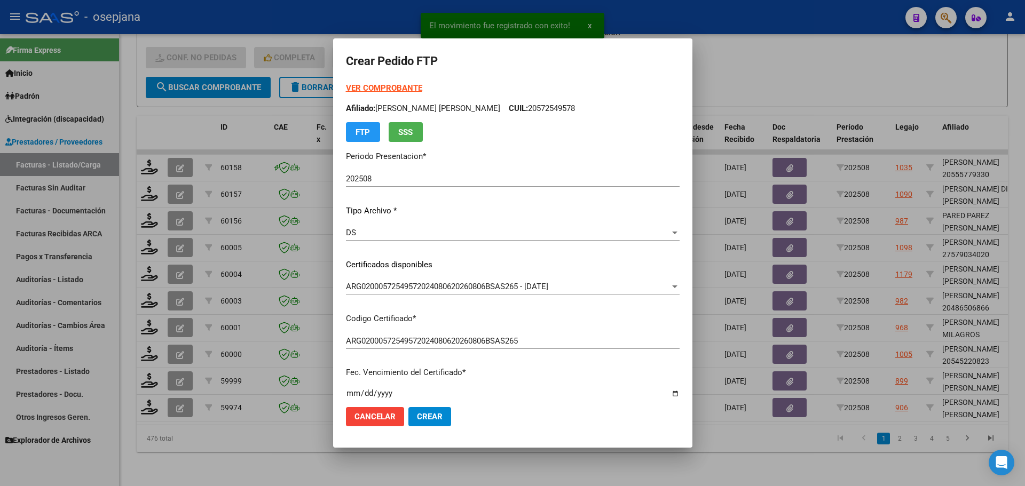
click at [385, 84] on strong "VER COMPROBANTE" at bounding box center [384, 88] width 76 height 10
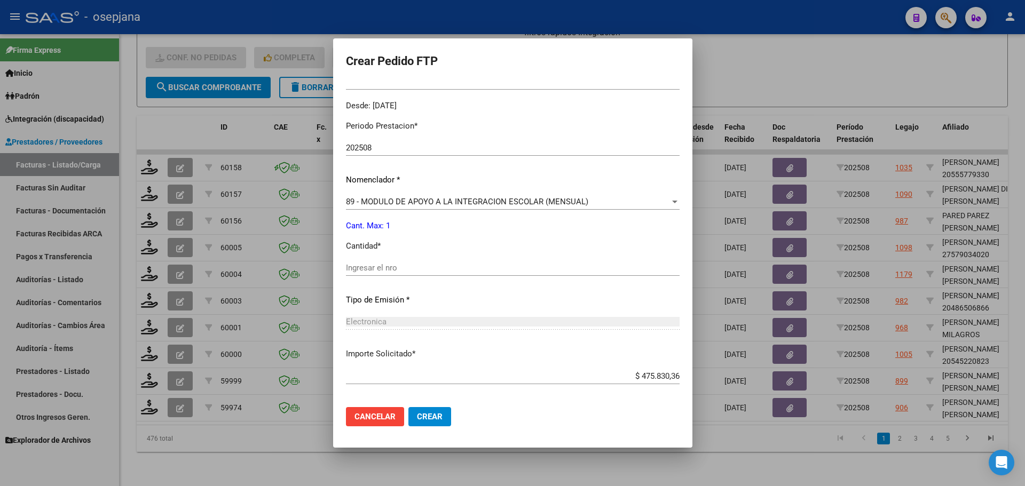
scroll to position [320, 0]
click at [369, 268] on input "Ingresar el nro" at bounding box center [513, 268] width 334 height 10
type input "1"
click at [425, 416] on span "Crear" at bounding box center [430, 417] width 26 height 10
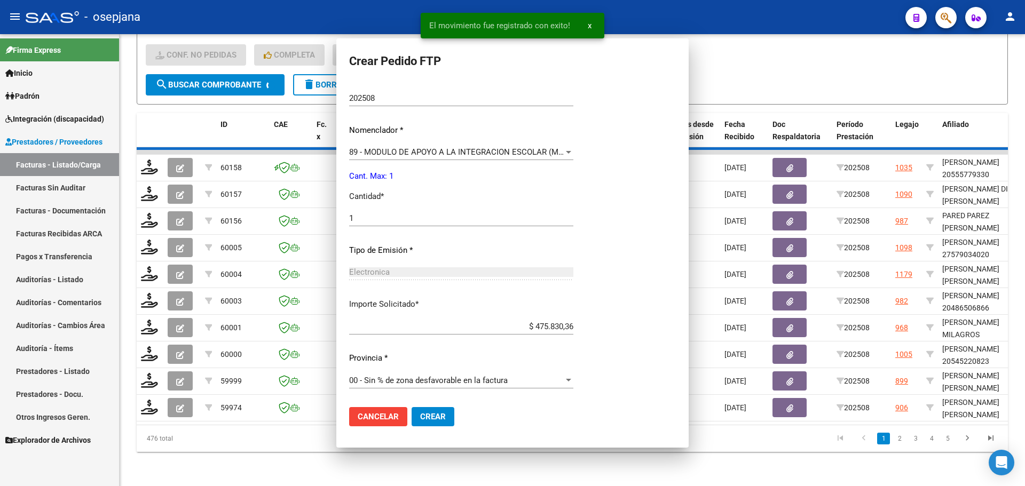
scroll to position [0, 0]
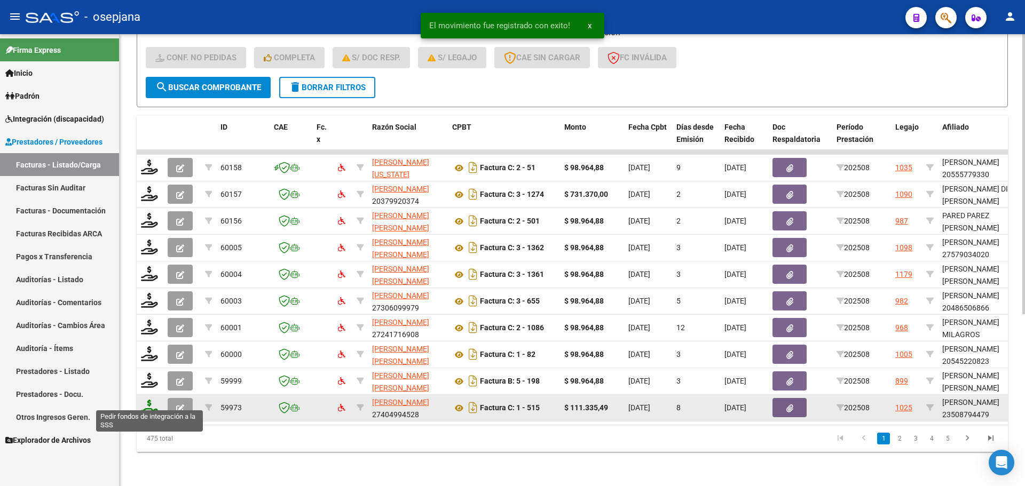
click at [151, 400] on icon at bounding box center [149, 407] width 17 height 15
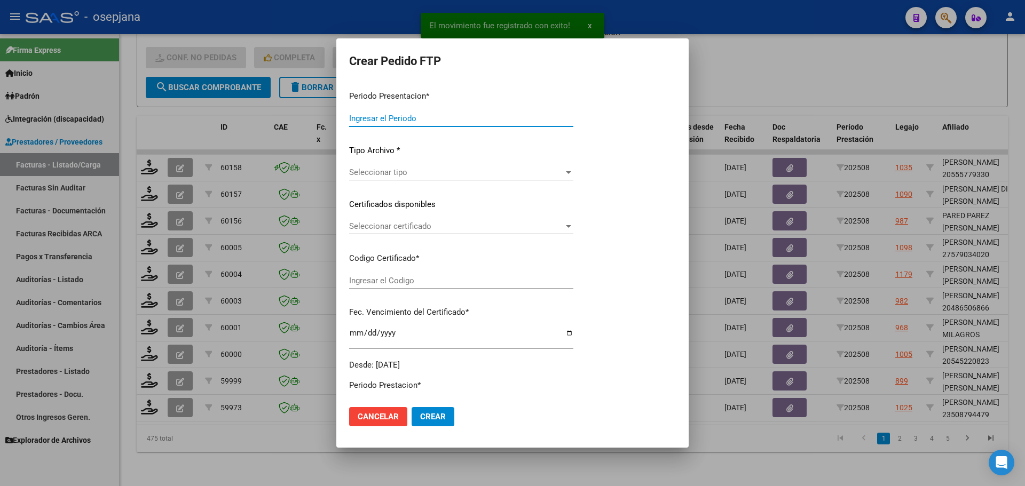
type input "202508"
type input "$ 111.335,49"
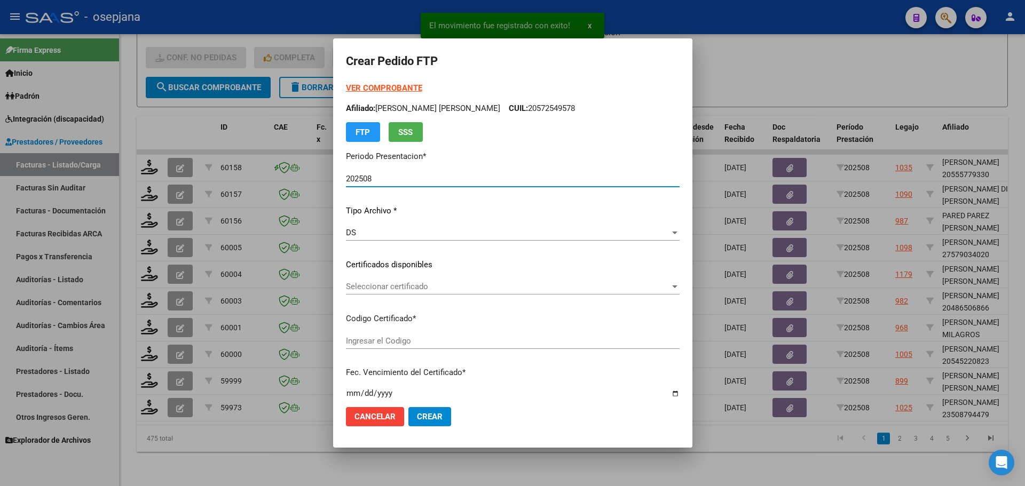
type input "ARG02000508794472024041620290416BSAS309"
type input "[DATE]"
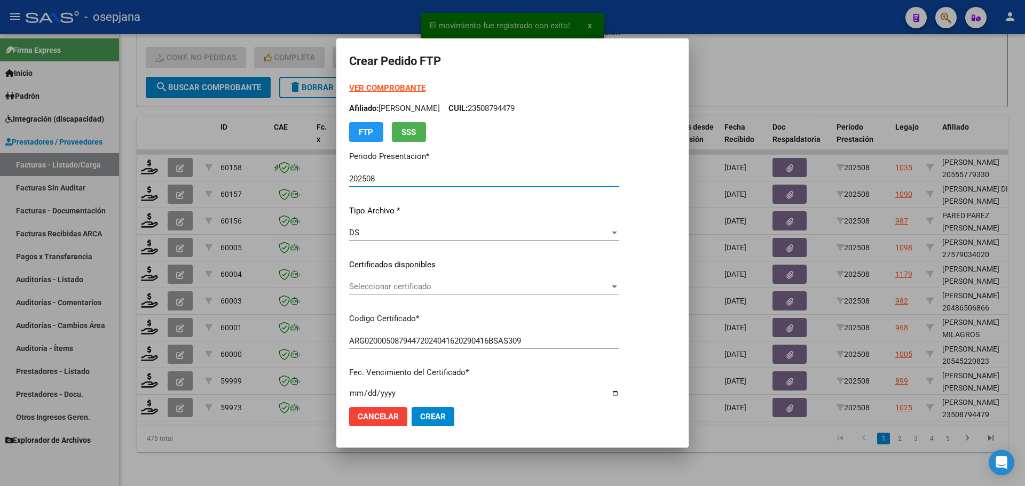
click at [469, 290] on span "Seleccionar certificado" at bounding box center [479, 287] width 260 height 10
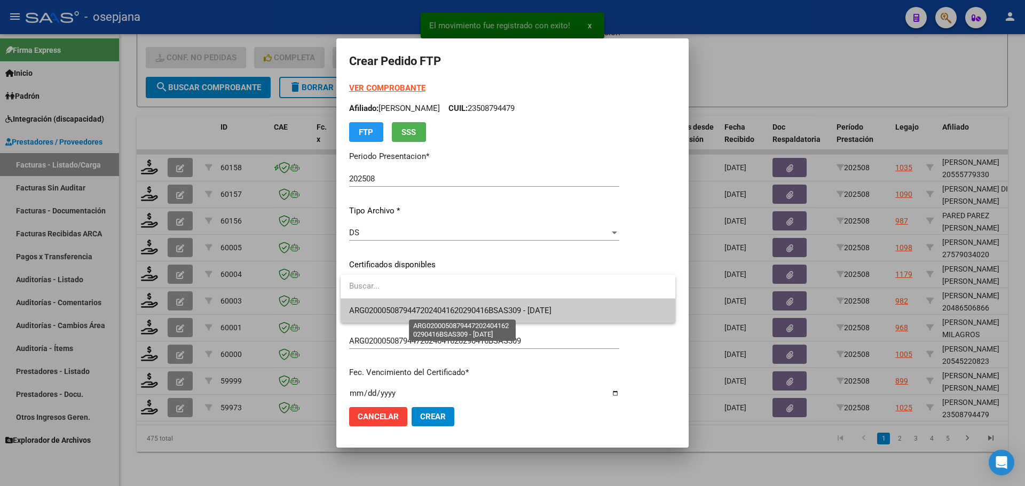
click at [465, 310] on span "ARG02000508794472024041620290416BSAS309 - [DATE]" at bounding box center [450, 311] width 202 height 10
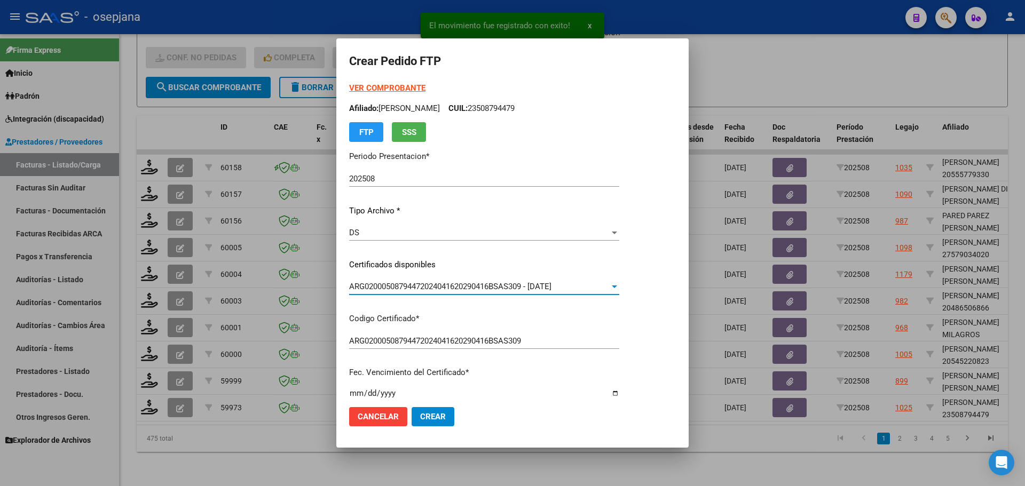
click at [403, 85] on strong "VER COMPROBANTE" at bounding box center [387, 88] width 76 height 10
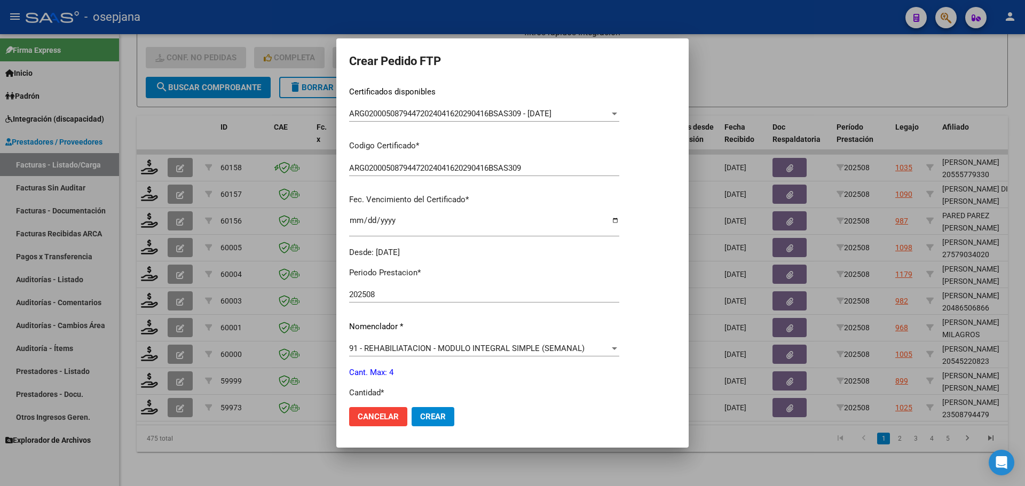
scroll to position [214, 0]
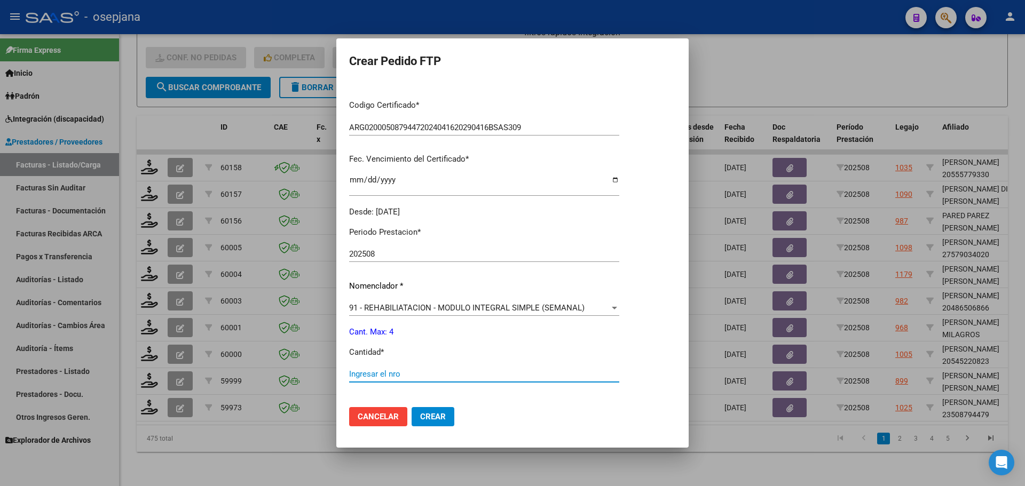
click at [367, 375] on input "Ingresar el nro" at bounding box center [484, 374] width 270 height 10
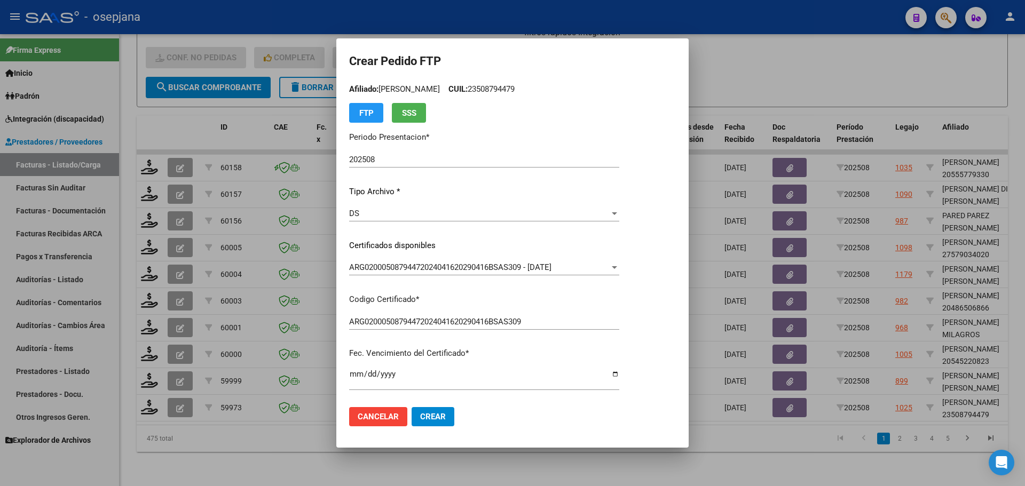
scroll to position [0, 0]
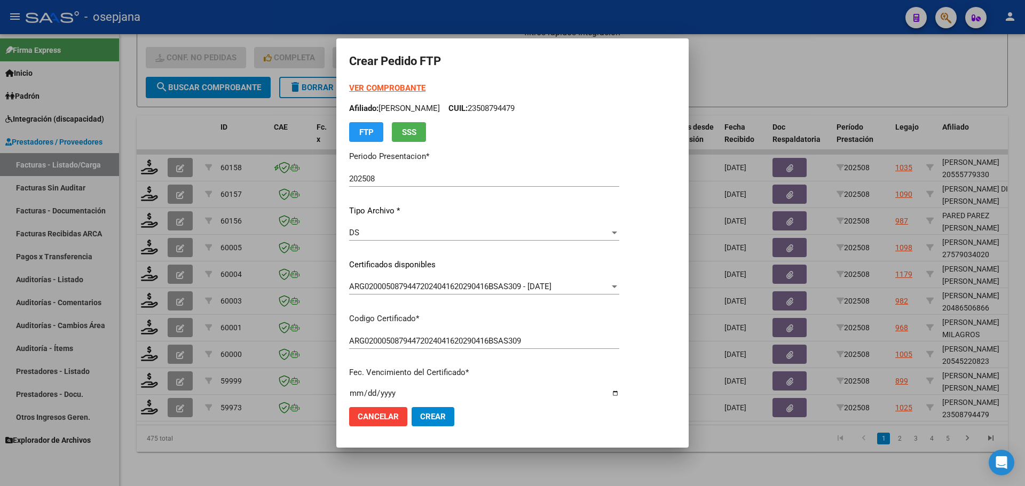
type input "4"
click at [623, 449] on div at bounding box center [512, 243] width 1025 height 486
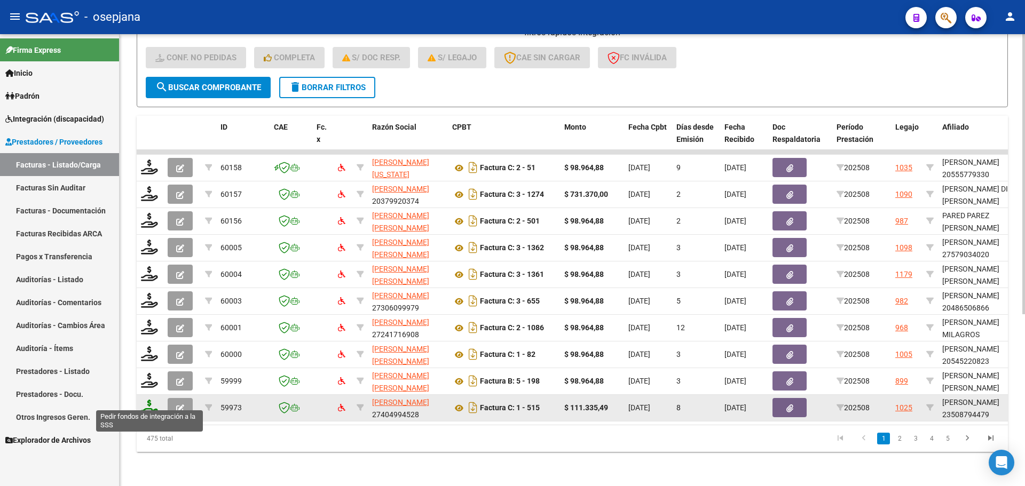
click at [144, 406] on icon at bounding box center [149, 407] width 17 height 15
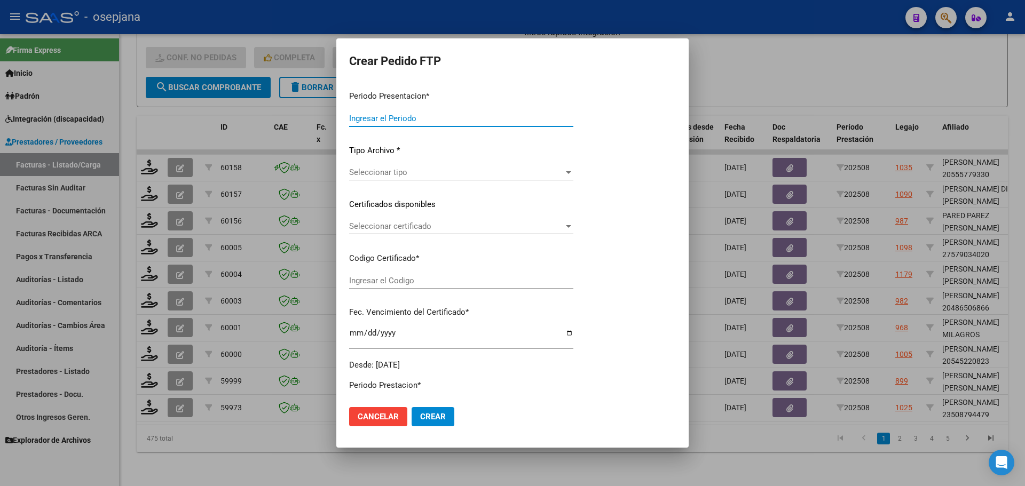
type input "202508"
type input "$ 111.335,49"
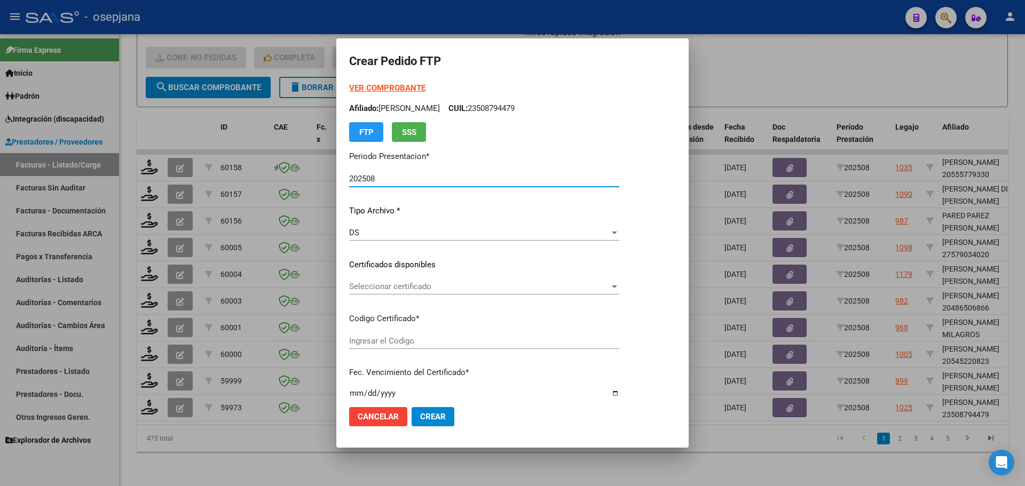
type input "ARG02000508794472024041620290416BSAS309"
type input "[DATE]"
click at [406, 289] on span "Seleccionar certificado" at bounding box center [479, 287] width 260 height 10
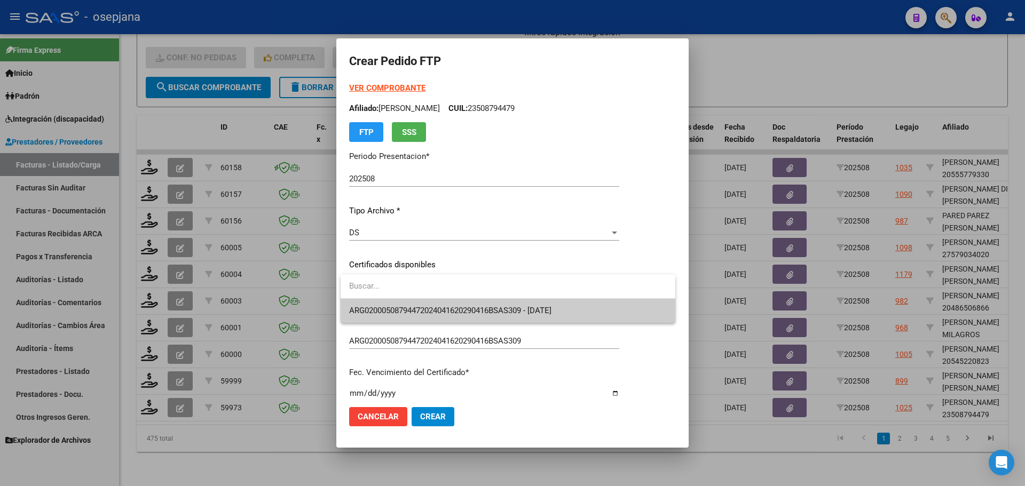
click at [408, 306] on span "ARG02000508794472024041620290416BSAS309 - [DATE]" at bounding box center [450, 311] width 202 height 10
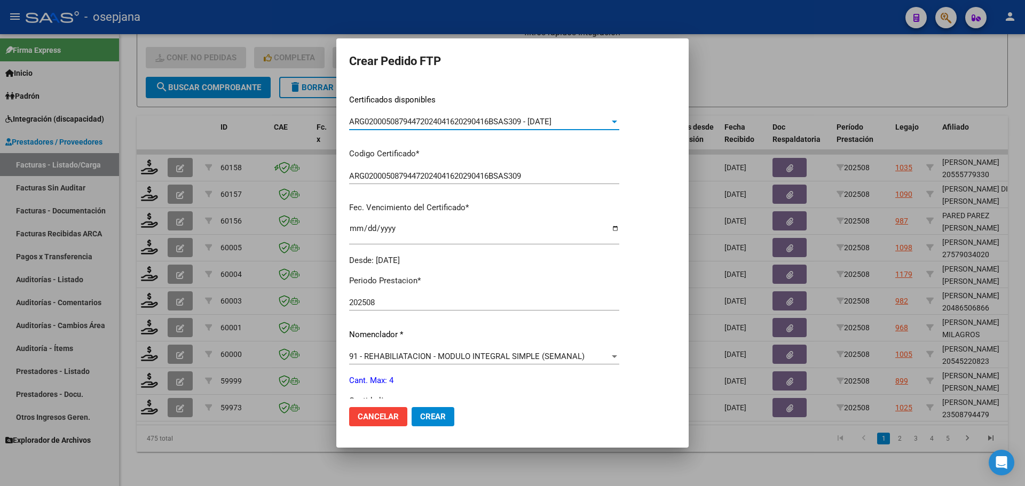
scroll to position [214, 0]
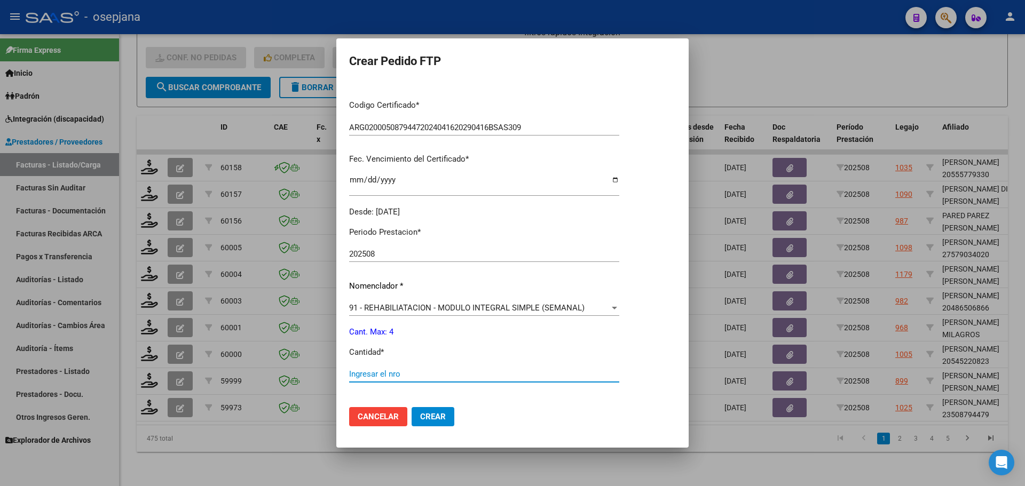
click at [368, 372] on input "Ingresar el nro" at bounding box center [484, 374] width 270 height 10
type input "4"
click at [429, 414] on span "Crear" at bounding box center [433, 417] width 26 height 10
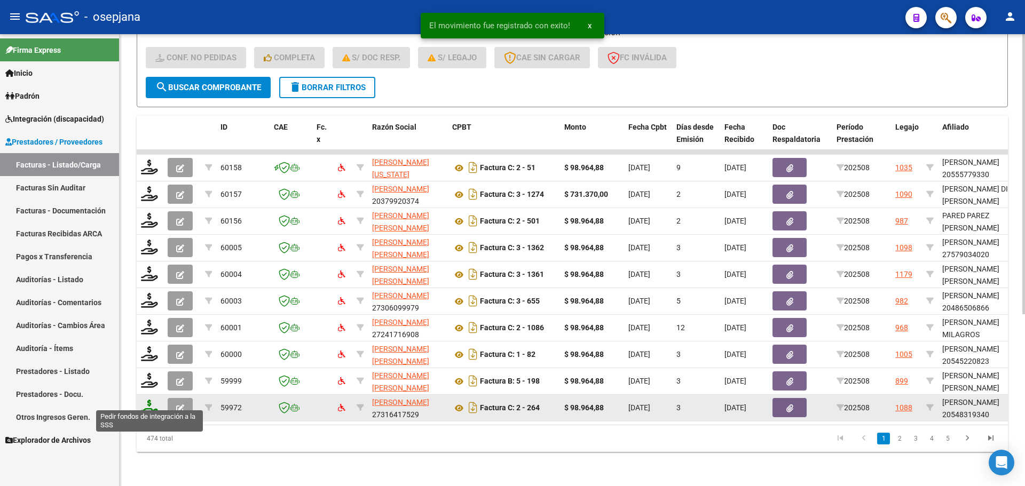
click at [141, 400] on icon at bounding box center [149, 407] width 17 height 15
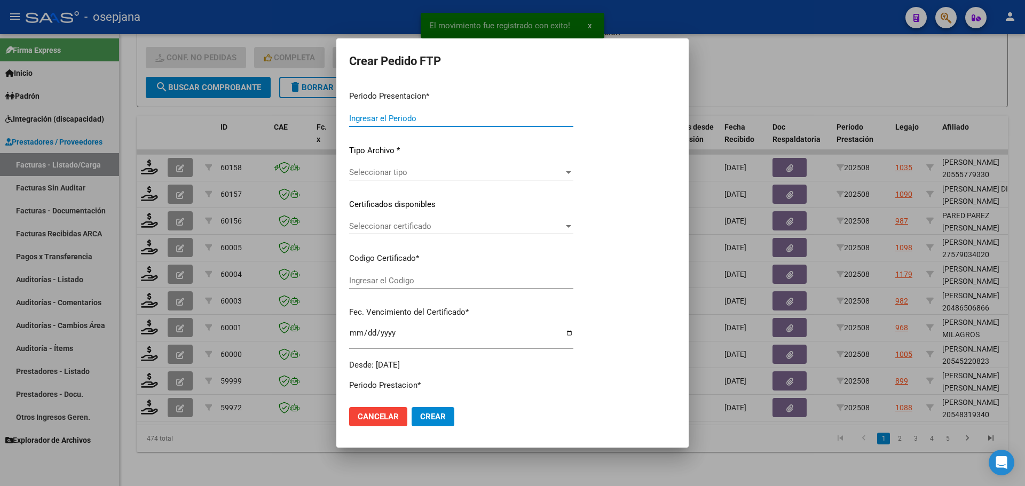
type input "202508"
type input "$ 98.964,88"
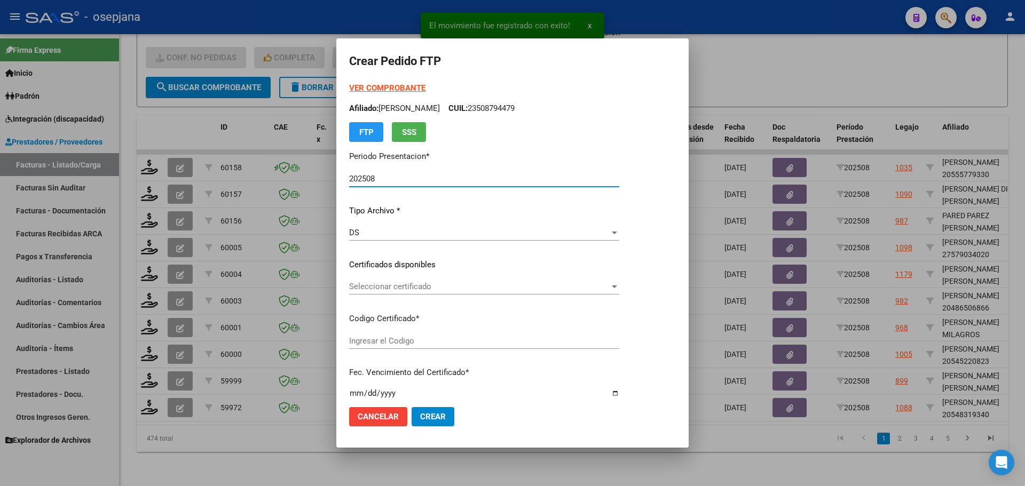
type input "ARG02000548319342022102020271020BSAS313"
type input "[DATE]"
click at [370, 282] on span "Seleccionar certificado" at bounding box center [479, 287] width 260 height 10
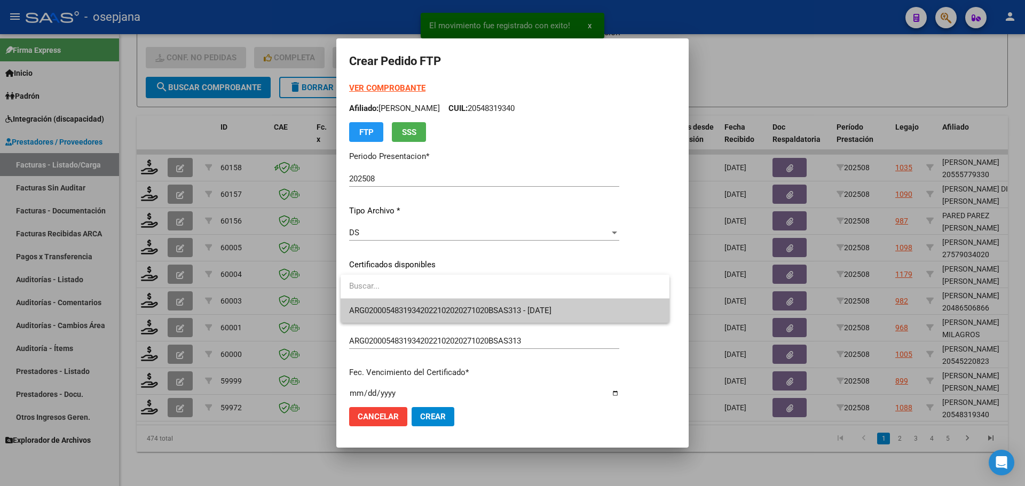
click at [377, 302] on span "ARG02000548319342022102020271020BSAS313 - [DATE]" at bounding box center [505, 311] width 312 height 24
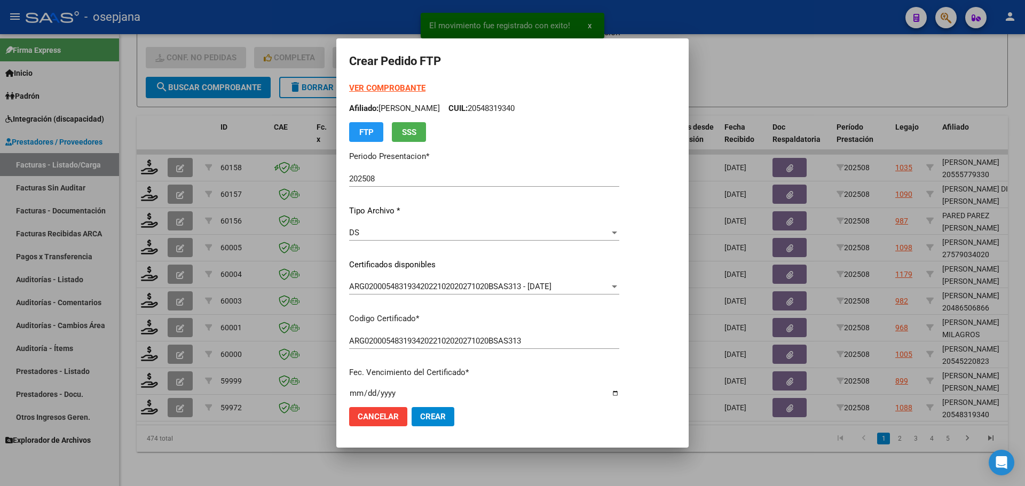
click at [398, 86] on strong "VER COMPROBANTE" at bounding box center [387, 88] width 76 height 10
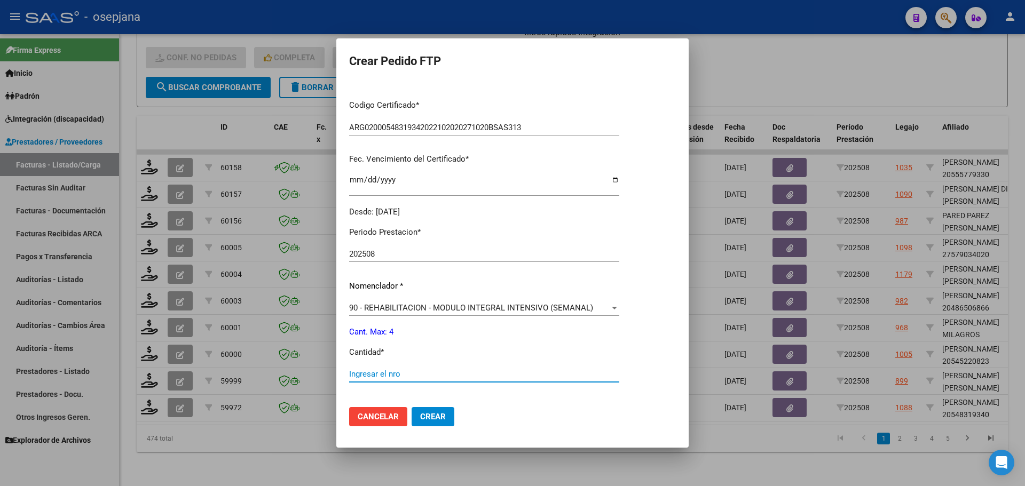
click at [366, 371] on input "Ingresar el nro" at bounding box center [484, 374] width 270 height 10
type input "4"
click at [444, 412] on span "Crear" at bounding box center [433, 417] width 26 height 10
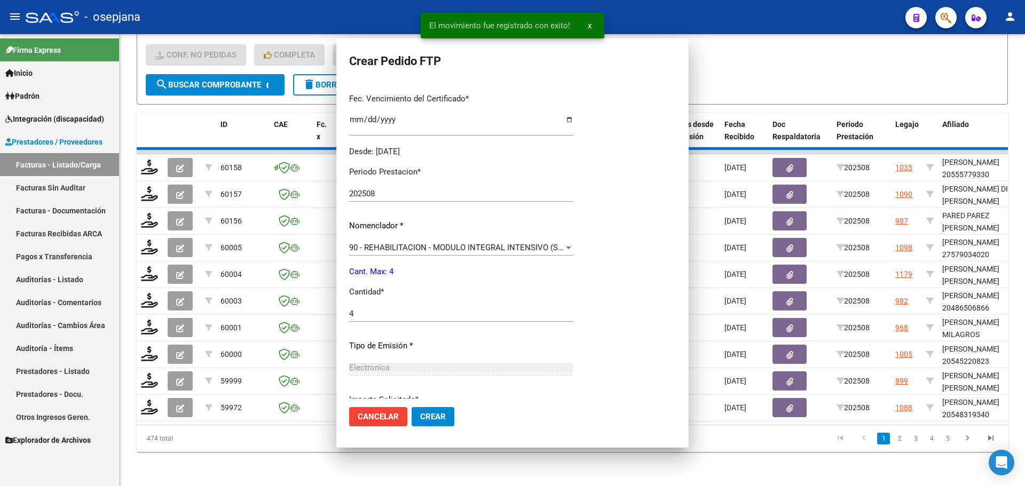
scroll to position [0, 0]
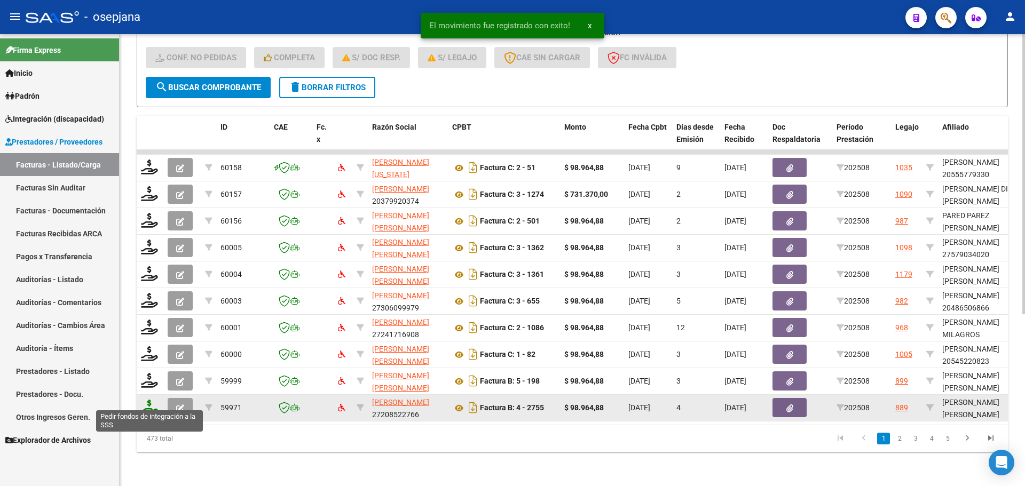
click at [148, 404] on icon at bounding box center [149, 407] width 17 height 15
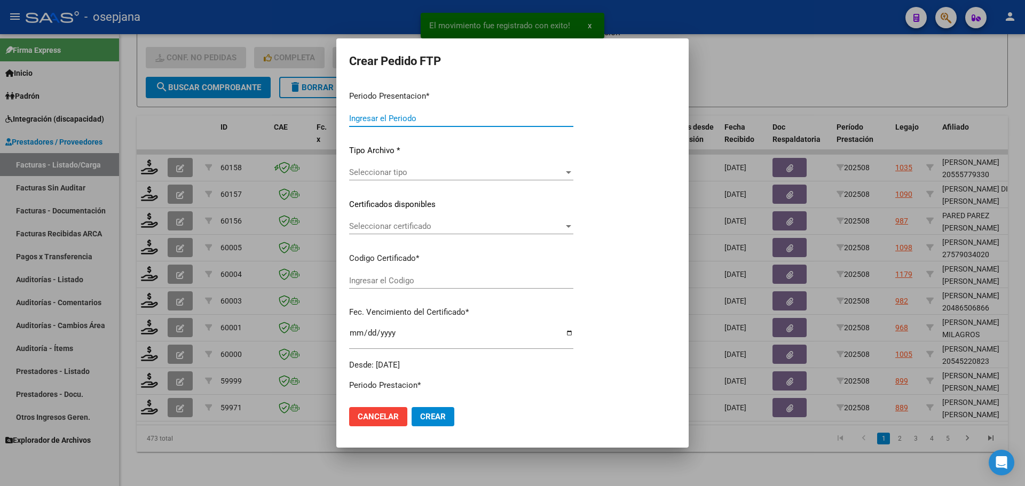
type input "202508"
type input "$ 98.964,88"
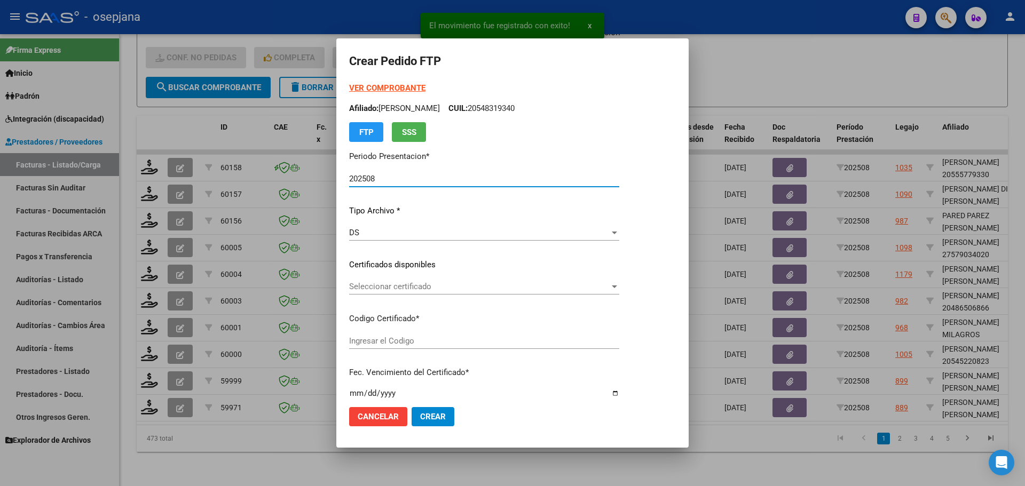
type input "VEN02000960405912024013020290130BUE313"
type input "[DATE]"
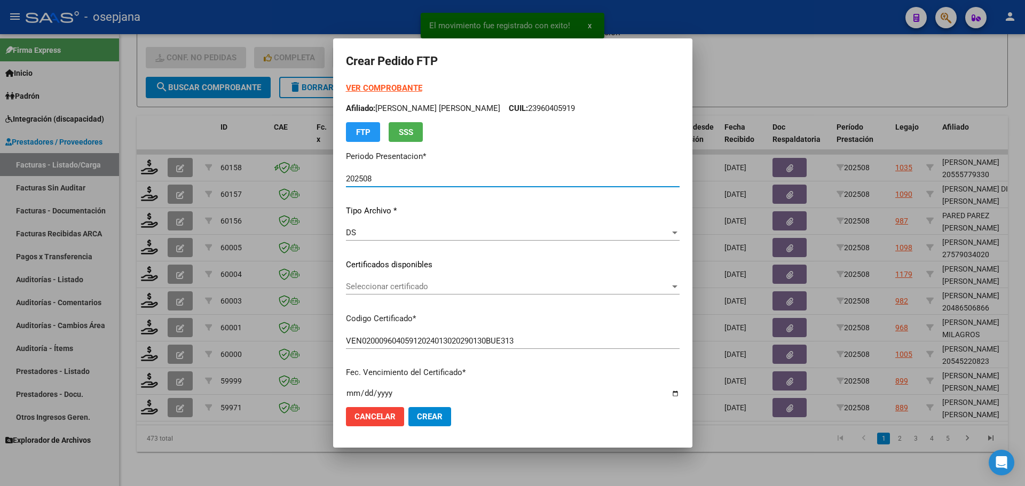
click at [461, 289] on span "Seleccionar certificado" at bounding box center [508, 287] width 324 height 10
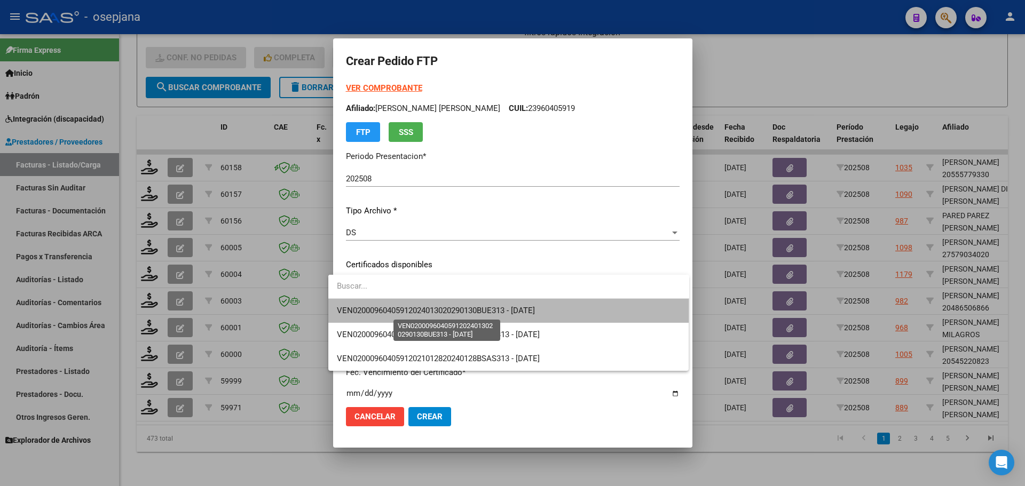
click at [462, 306] on span "VEN02000960405912024013020290130BUE313 - [DATE]" at bounding box center [436, 311] width 198 height 10
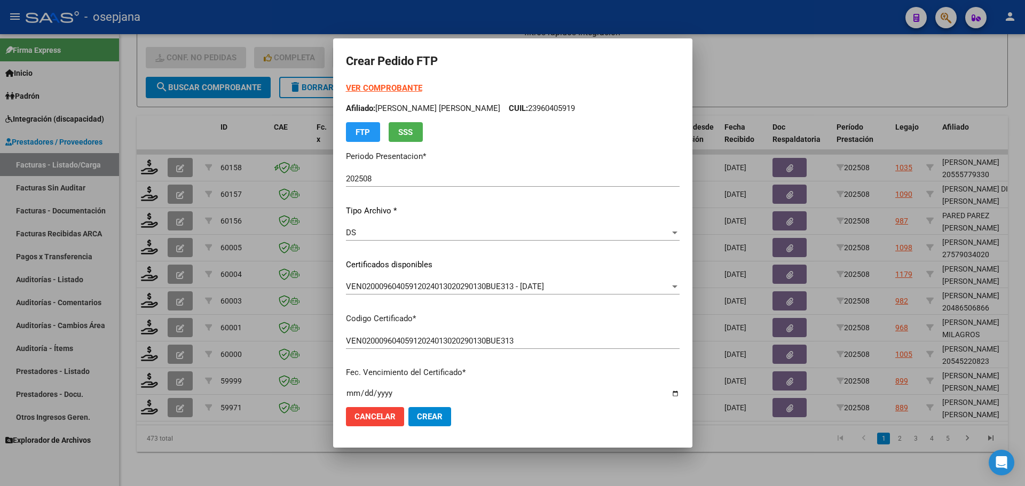
click at [381, 83] on strong "VER COMPROBANTE" at bounding box center [384, 88] width 76 height 10
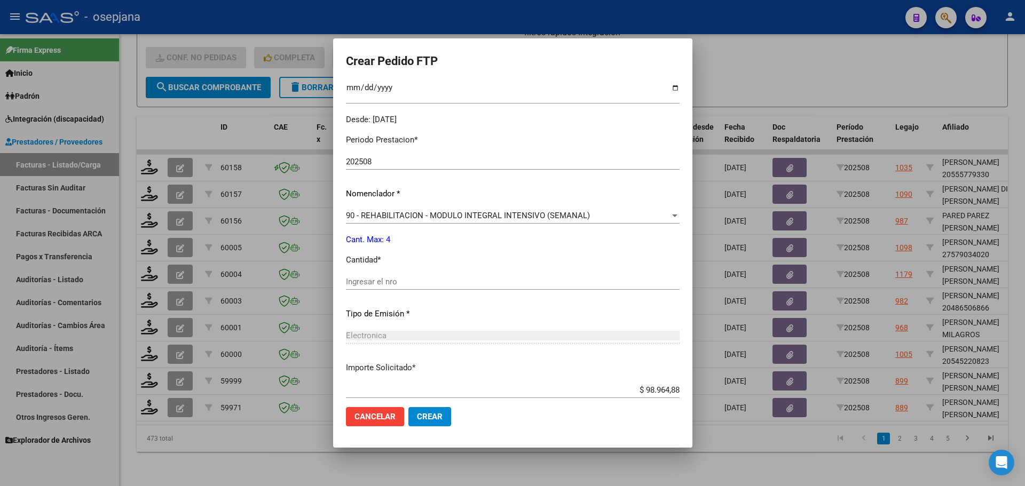
scroll to position [320, 0]
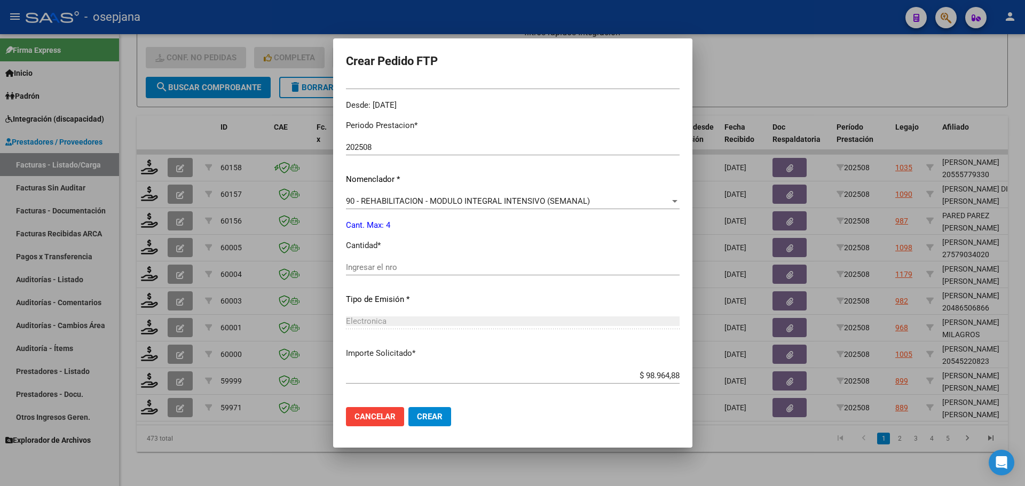
click at [376, 262] on div "Ingresar el nro" at bounding box center [513, 267] width 334 height 16
type input "4"
click at [433, 415] on button "Crear" at bounding box center [429, 416] width 43 height 19
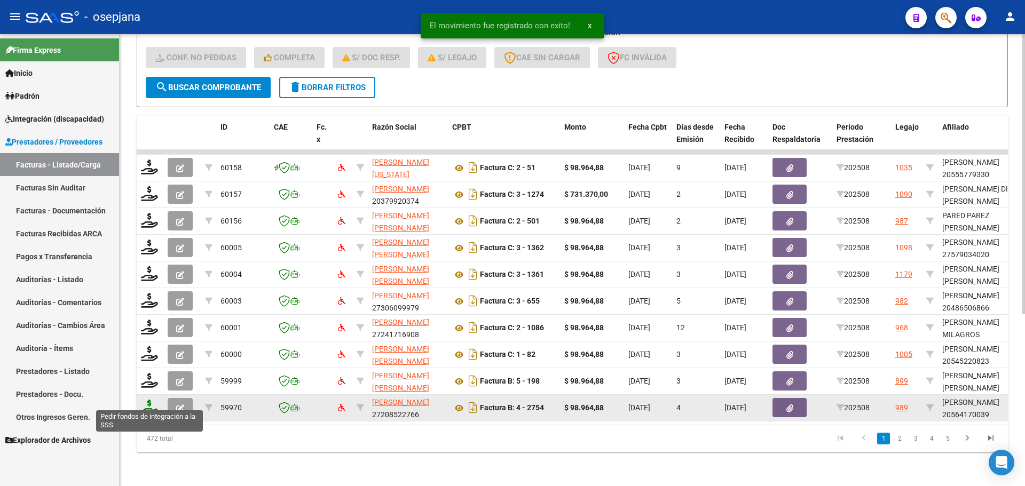
click at [149, 402] on icon at bounding box center [149, 407] width 17 height 15
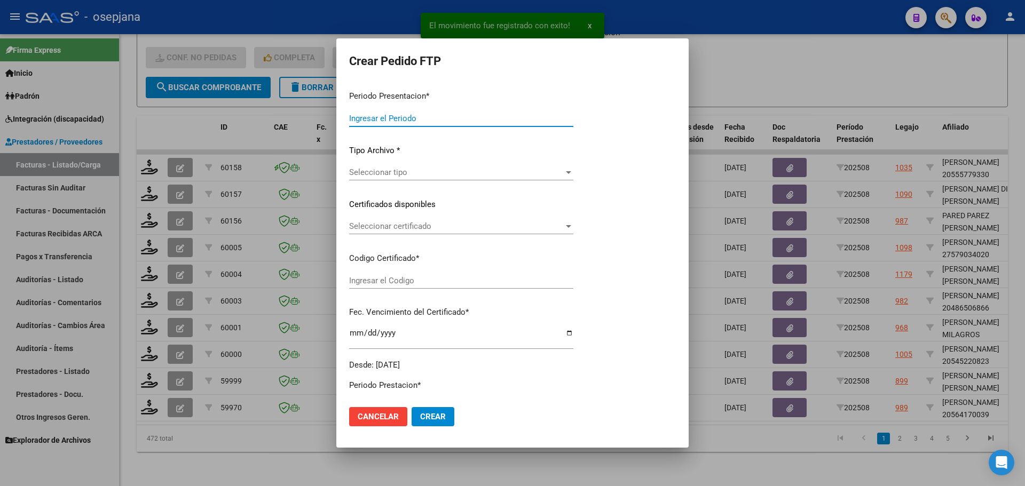
type input "202508"
type input "$ 98.964,88"
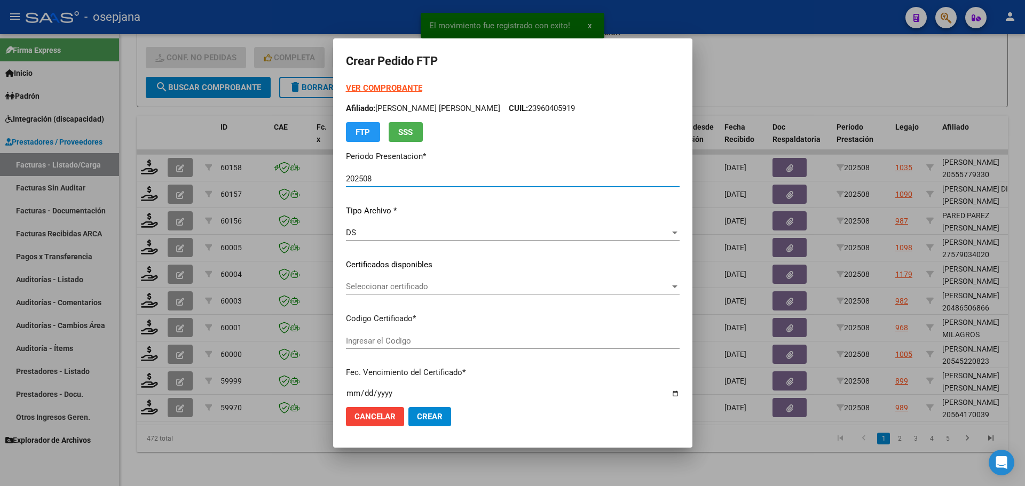
type input "02000564170032024011520260515BSAS313"
type input "[DATE]"
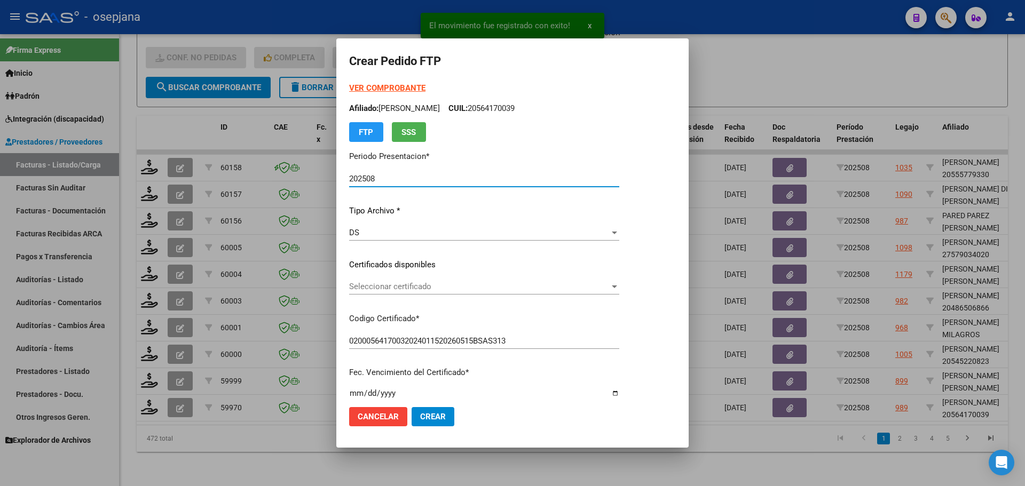
click at [433, 288] on span "Seleccionar certificado" at bounding box center [479, 287] width 260 height 10
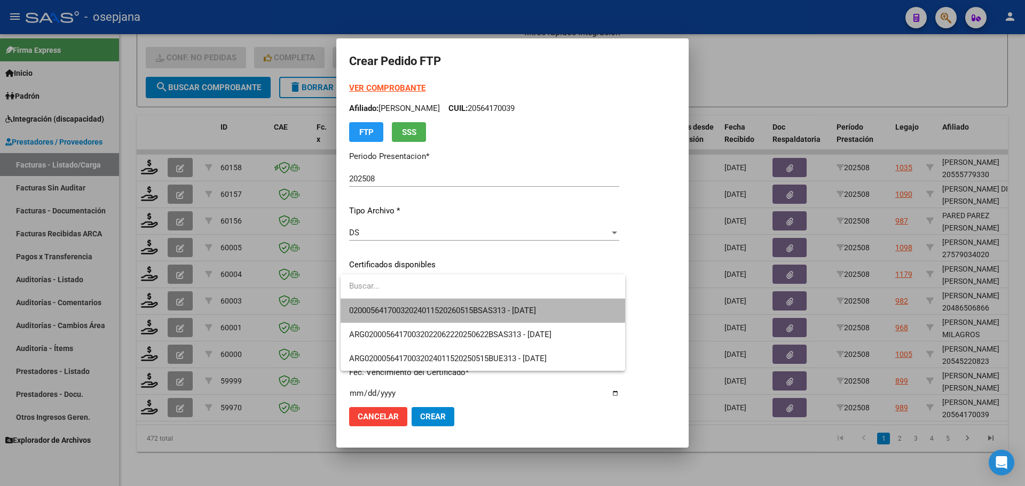
click at [433, 305] on span "02000564170032024011520260515BSAS313 - [DATE]" at bounding box center [482, 311] width 267 height 24
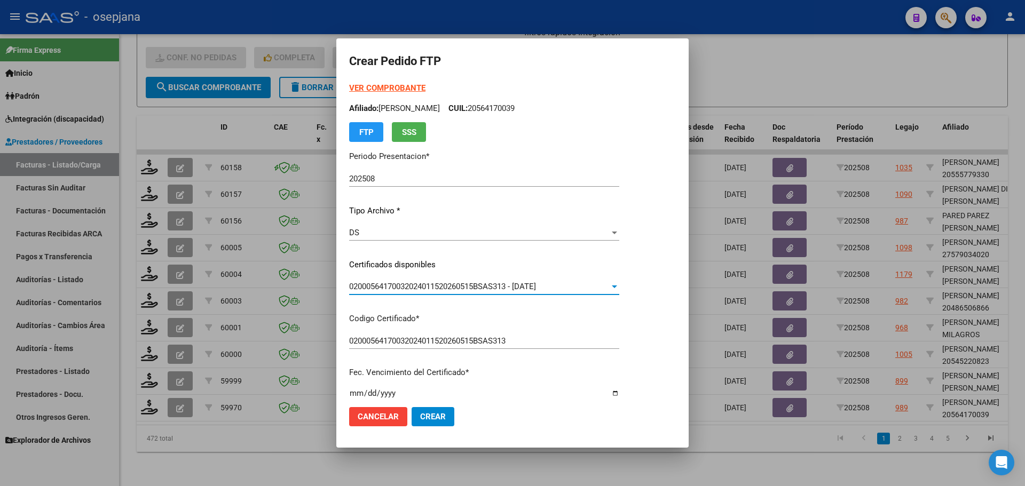
click at [380, 87] on strong "VER COMPROBANTE" at bounding box center [387, 88] width 76 height 10
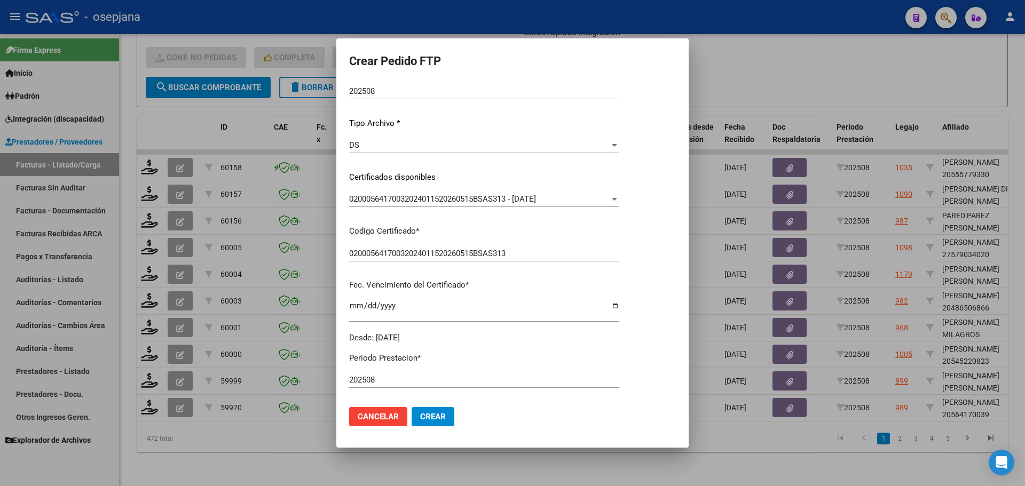
scroll to position [320, 0]
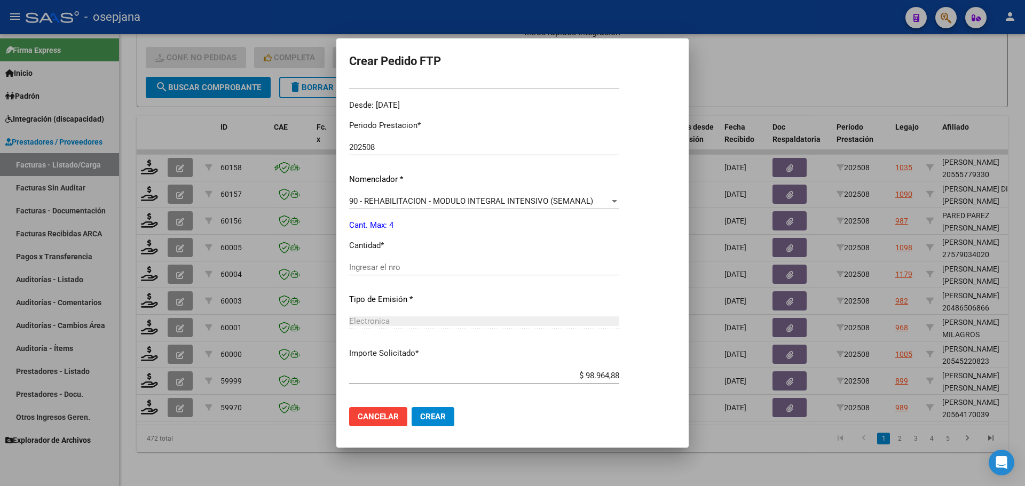
click at [384, 267] on input "Ingresar el nro" at bounding box center [484, 268] width 270 height 10
type input "4"
click at [436, 419] on span "Crear" at bounding box center [433, 417] width 26 height 10
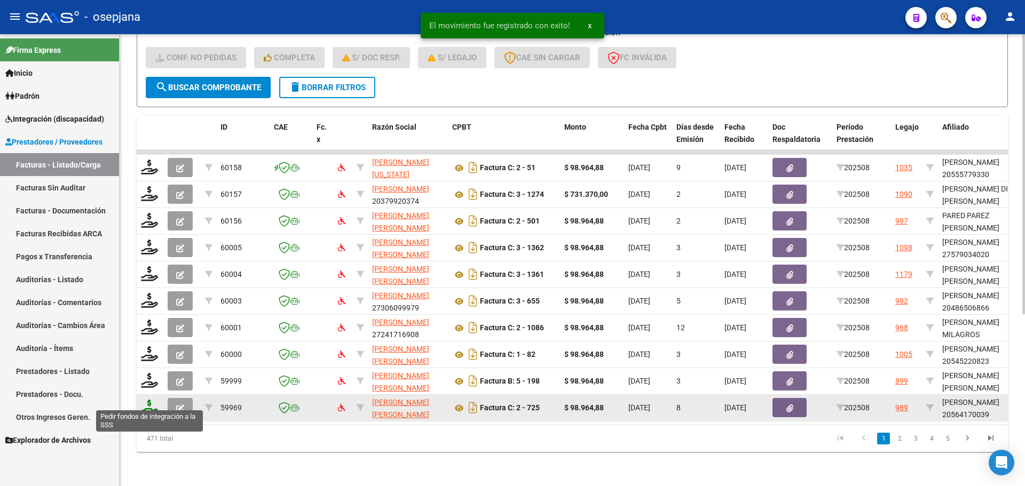
click at [147, 400] on icon at bounding box center [149, 407] width 17 height 15
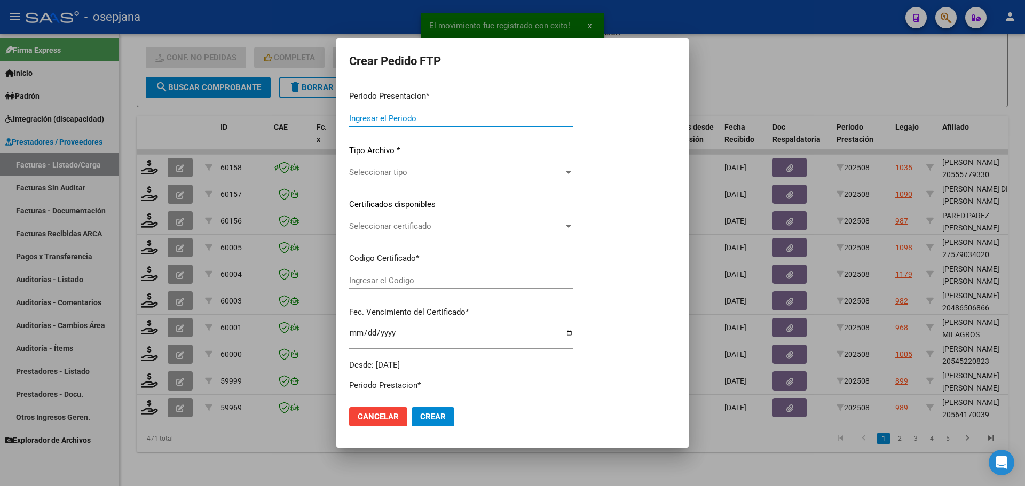
type input "202508"
type input "$ 98.964,88"
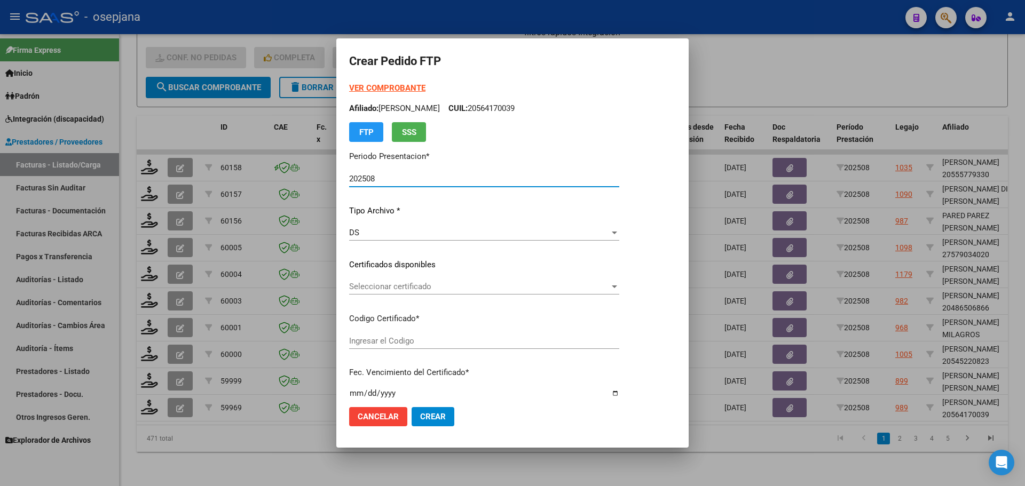
type input "02000564170032024011520260515BSAS313"
type input "[DATE]"
click at [472, 289] on span "Seleccionar certificado" at bounding box center [479, 287] width 260 height 10
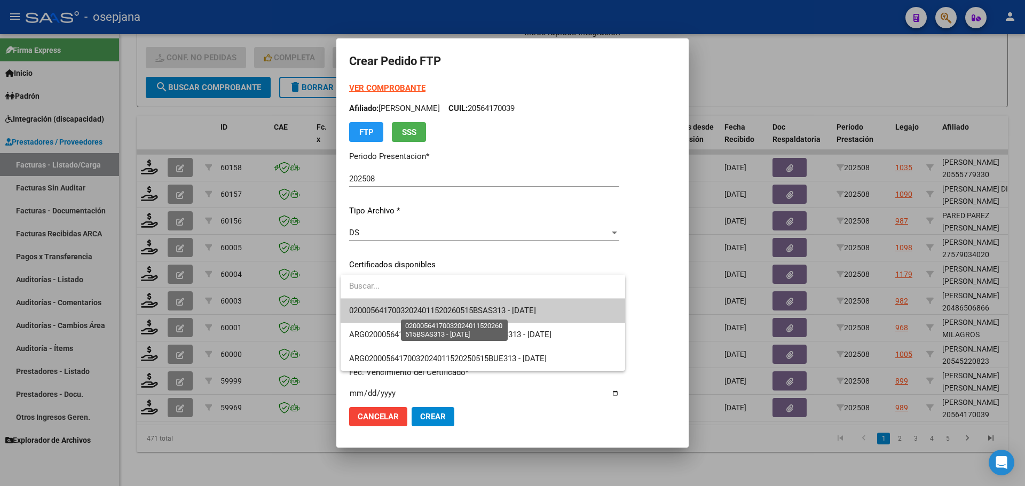
click at [475, 307] on span "02000564170032024011520260515BSAS313 - [DATE]" at bounding box center [442, 311] width 187 height 10
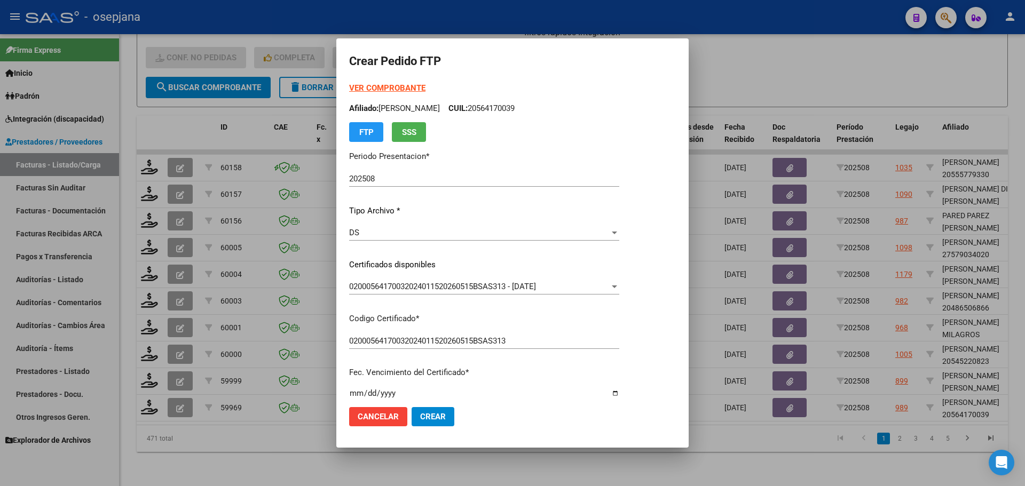
click at [410, 85] on strong "VER COMPROBANTE" at bounding box center [387, 88] width 76 height 10
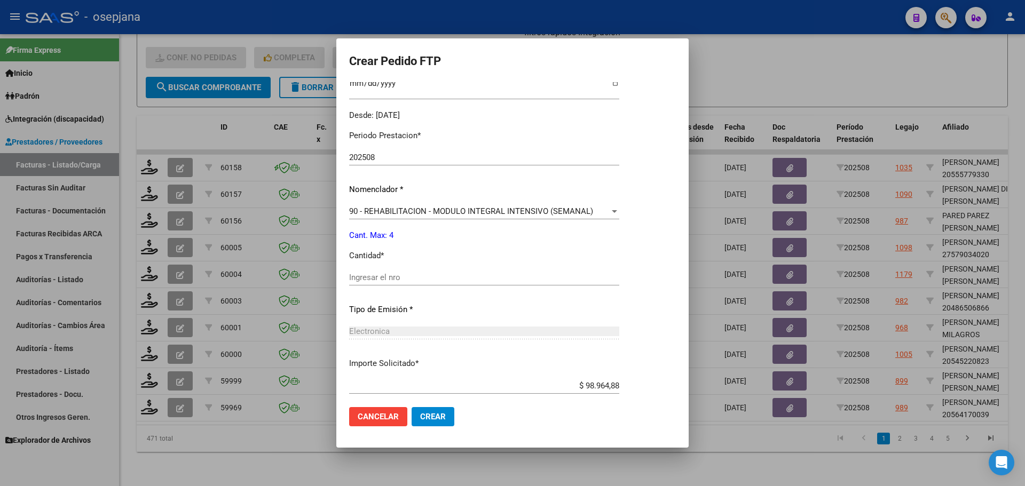
scroll to position [320, 0]
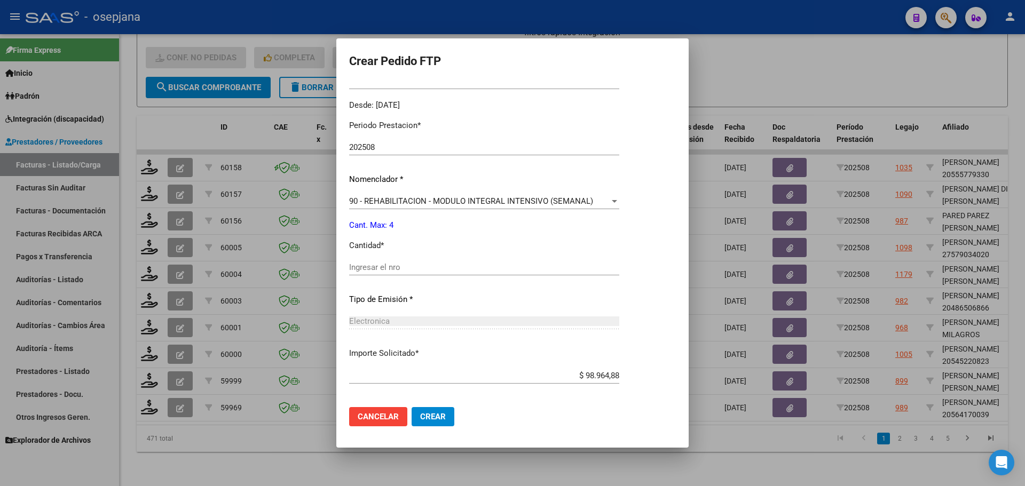
drag, startPoint x: 384, startPoint y: 257, endPoint x: 384, endPoint y: 264, distance: 6.4
click at [384, 258] on div "Periodo Prestacion * 202508 Ingresar el Periodo Prestacion Nomenclador * 90 - R…" at bounding box center [484, 280] width 270 height 336
click at [384, 267] on input "Ingresar el nro" at bounding box center [484, 268] width 270 height 10
type input "4"
click at [441, 420] on span "Crear" at bounding box center [433, 417] width 26 height 10
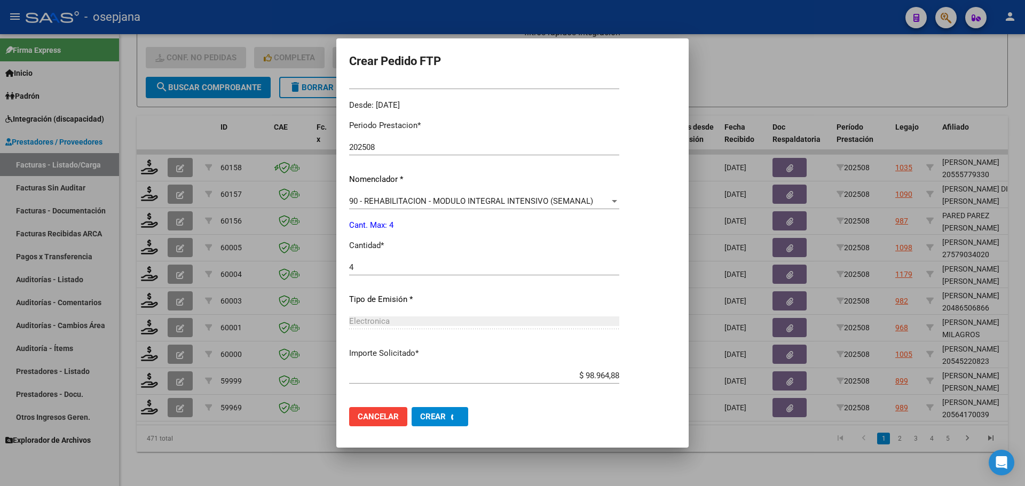
scroll to position [0, 0]
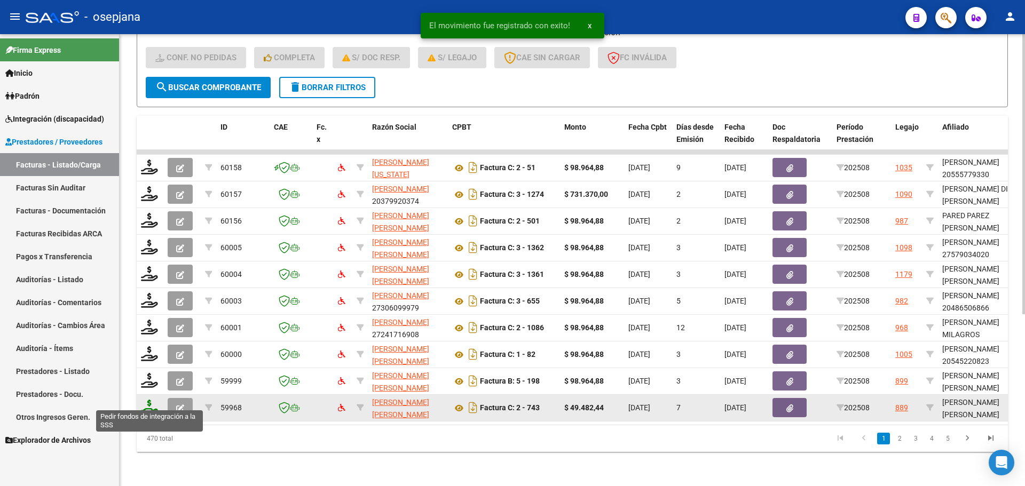
click at [146, 400] on icon at bounding box center [149, 407] width 17 height 15
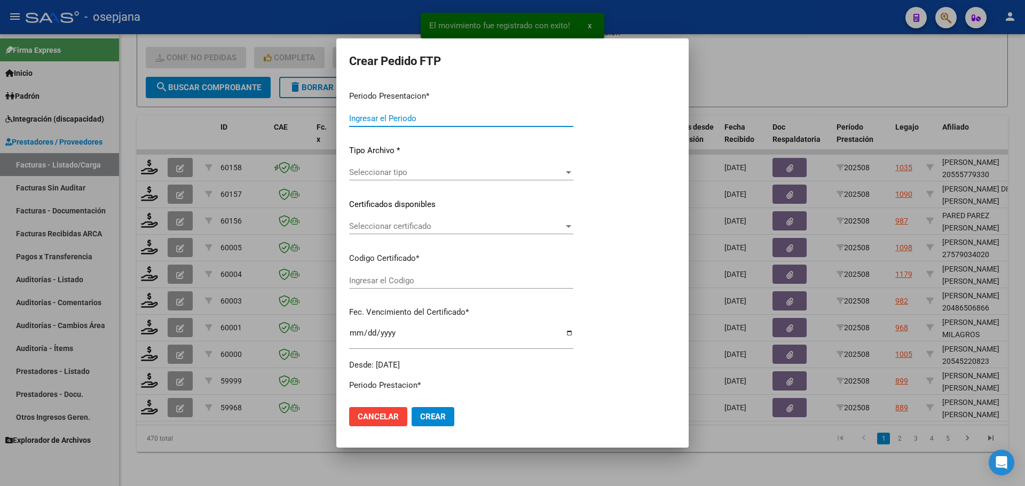
type input "202508"
type input "$ 49.482,44"
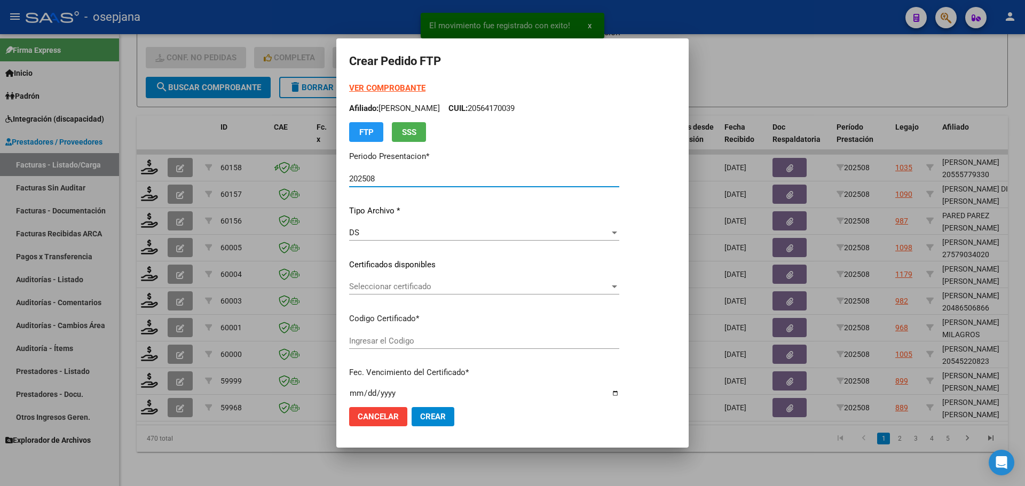
type input "VEN02000960405912024013020290130BUE313"
type input "[DATE]"
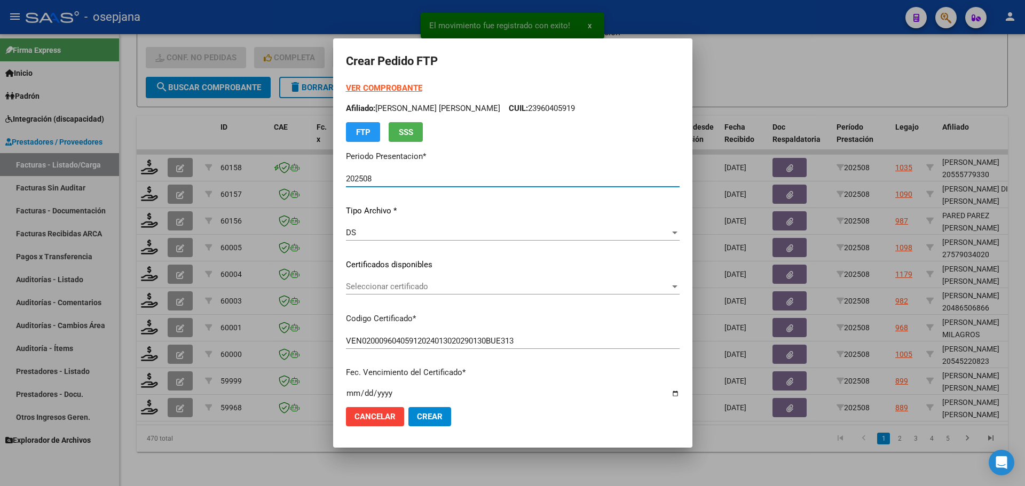
click at [433, 285] on span "Seleccionar certificado" at bounding box center [508, 287] width 324 height 10
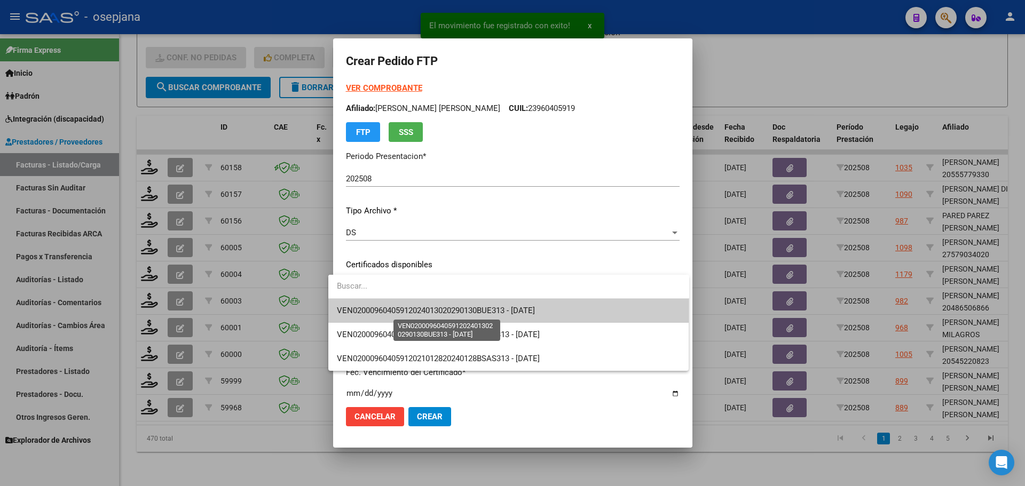
click at [439, 306] on span "VEN02000960405912024013020290130BUE313 - [DATE]" at bounding box center [436, 311] width 198 height 10
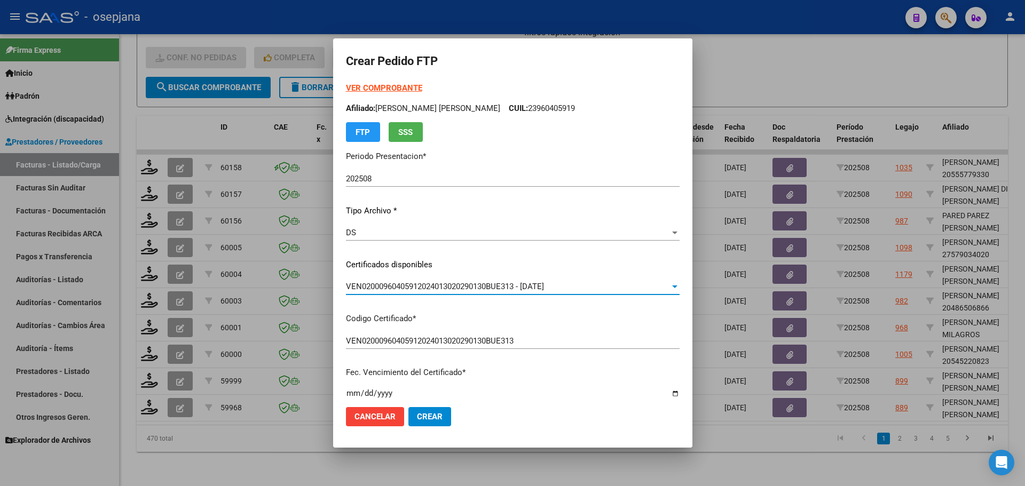
click at [390, 88] on strong "VER COMPROBANTE" at bounding box center [384, 88] width 76 height 10
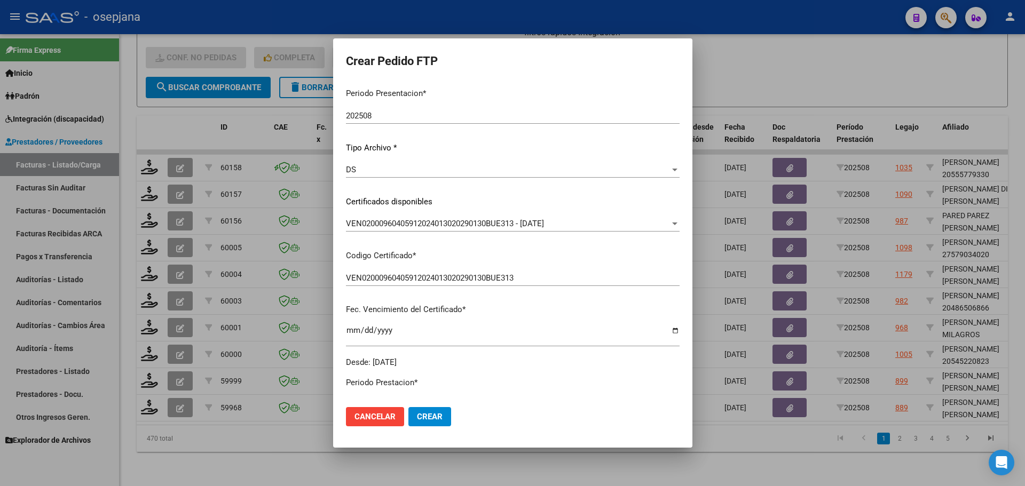
scroll to position [214, 0]
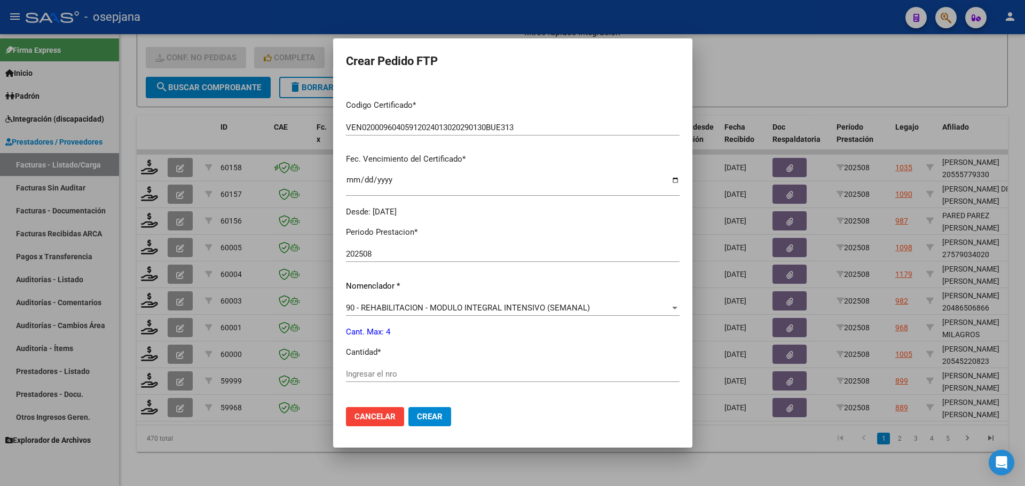
drag, startPoint x: 374, startPoint y: 364, endPoint x: 375, endPoint y: 369, distance: 5.4
click at [375, 369] on div "Periodo Prestacion * 202508 Ingresar el Periodo Prestacion Nomenclador * 90 - R…" at bounding box center [513, 386] width 334 height 336
click at [375, 370] on input "Ingresar el nro" at bounding box center [513, 374] width 334 height 10
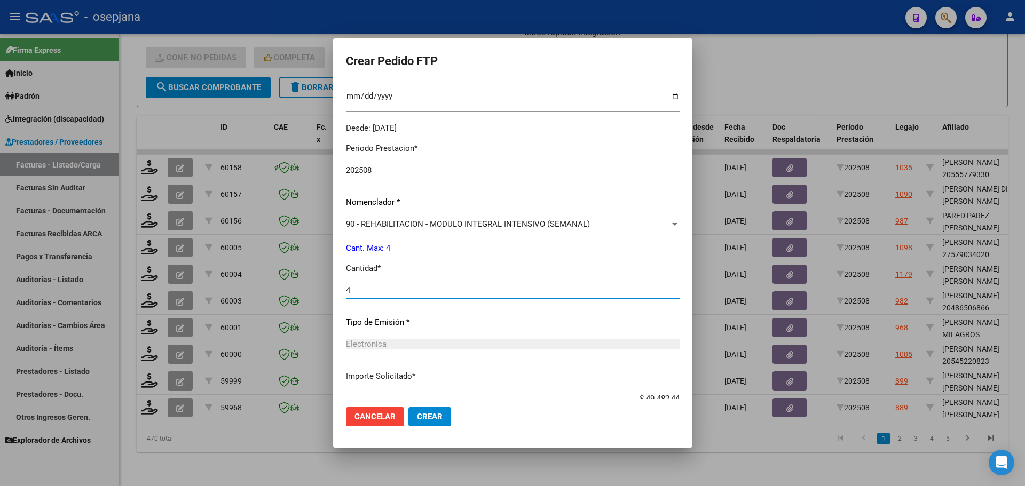
scroll to position [369, 0]
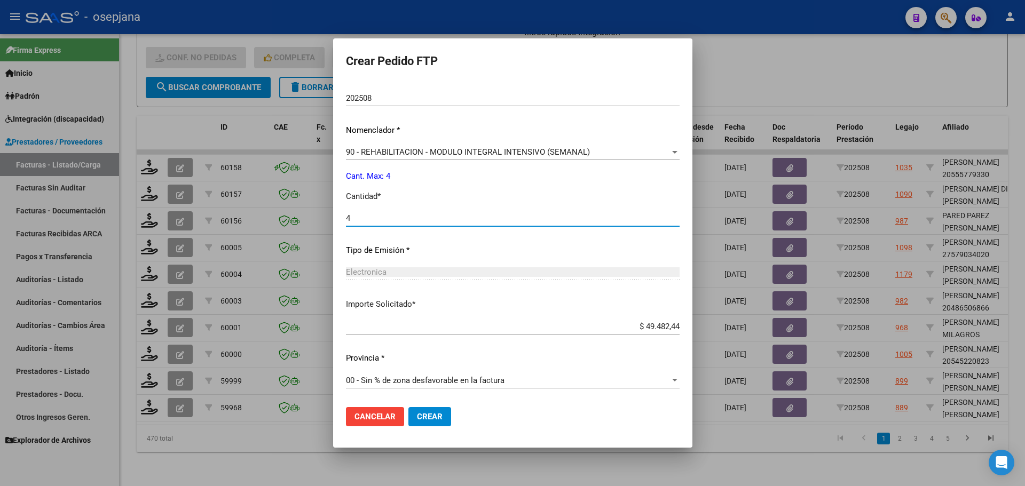
type input "4"
click at [422, 422] on button "Crear" at bounding box center [429, 416] width 43 height 19
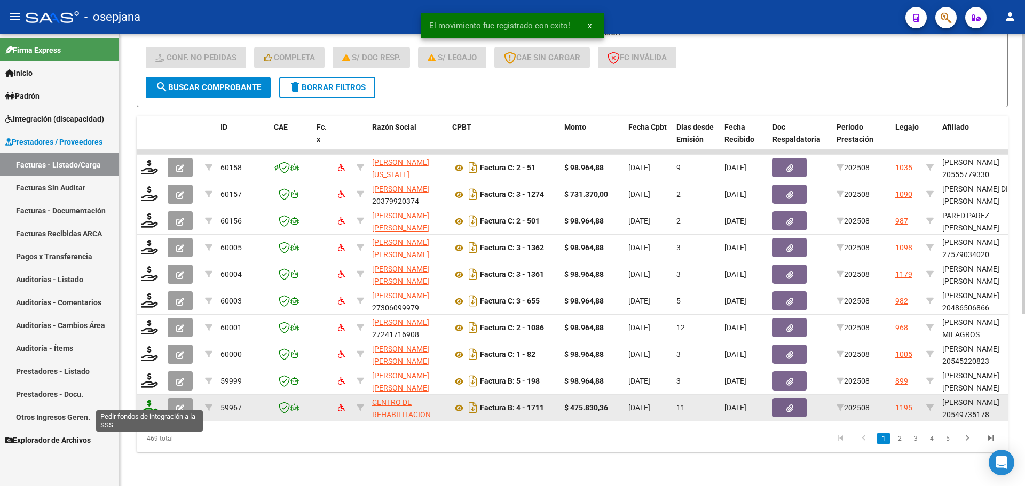
click at [150, 405] on icon at bounding box center [149, 407] width 17 height 15
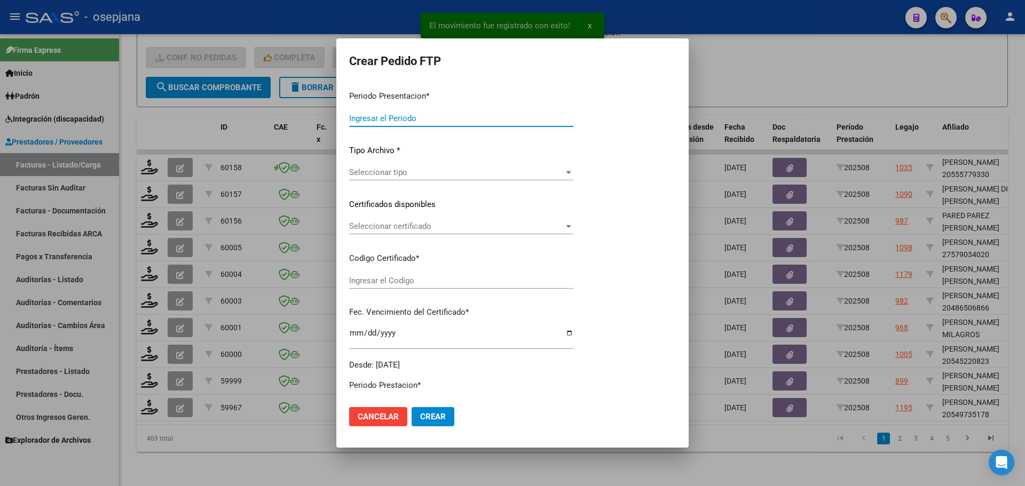
type input "202508"
type input "$ 475.830,36"
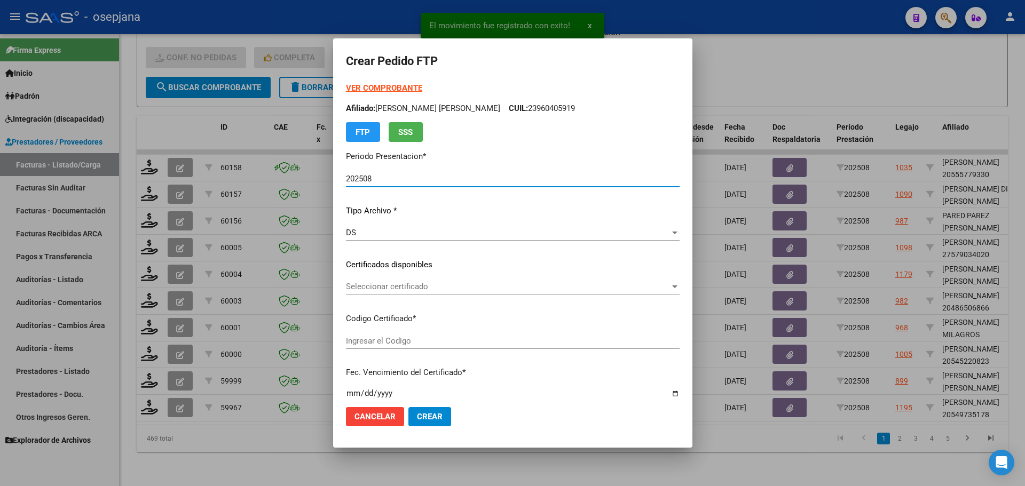
type input "ARG02000549735172024100820261008BUE313"
type input "[DATE]"
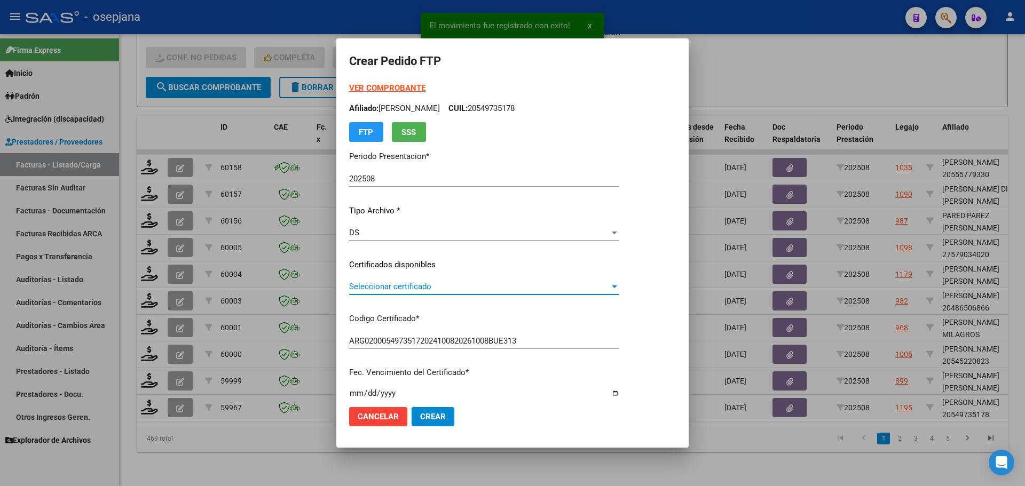
click at [399, 288] on span "Seleccionar certificado" at bounding box center [479, 287] width 260 height 10
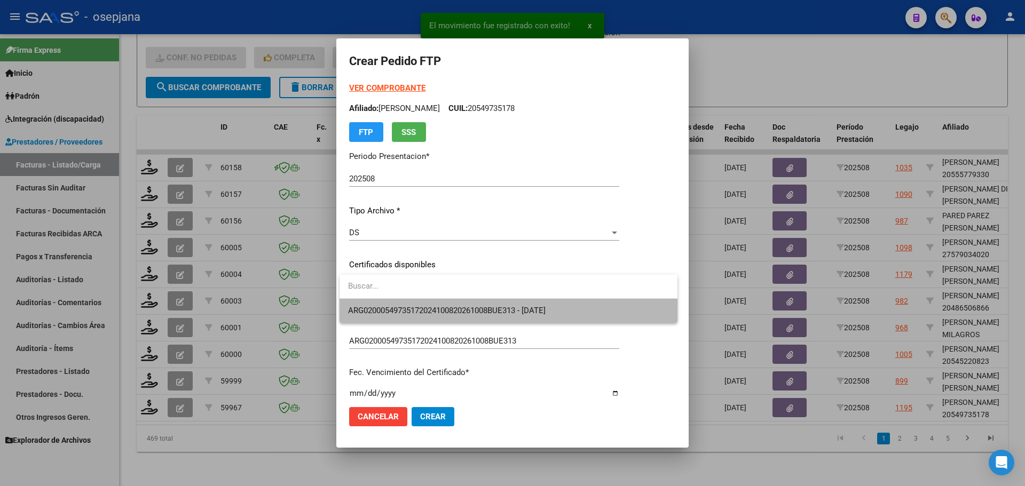
click at [404, 304] on span "ARG02000549735172024100820261008BUE313 - [DATE]" at bounding box center [508, 311] width 321 height 24
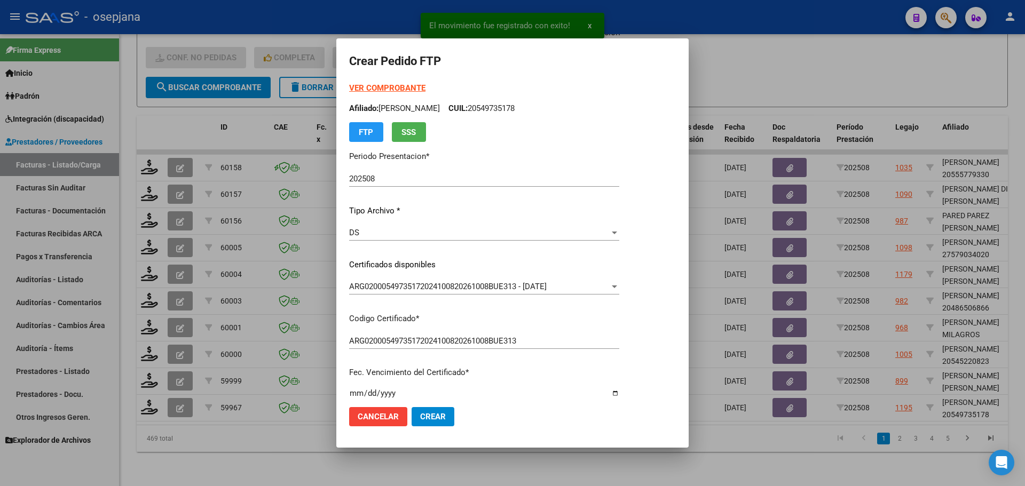
click at [402, 88] on strong "VER COMPROBANTE" at bounding box center [387, 88] width 76 height 10
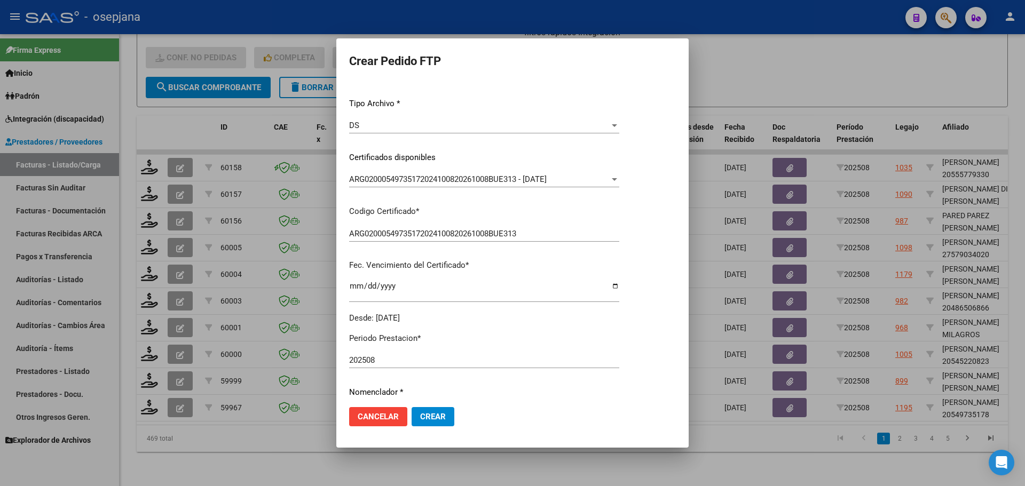
scroll to position [267, 0]
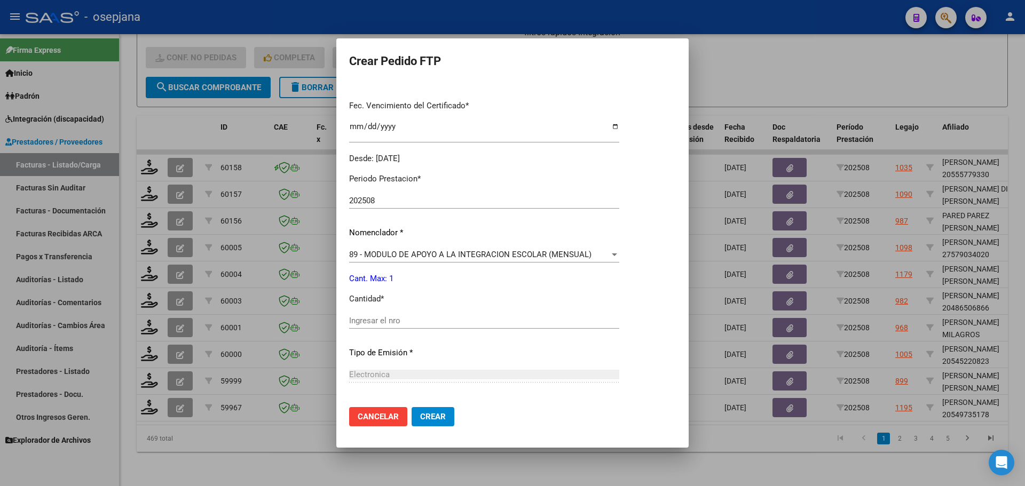
click at [358, 312] on div "Periodo Prestacion * 202508 Ingresar el Periodo Prestacion Nomenclador * 89 - M…" at bounding box center [484, 333] width 270 height 336
click at [361, 315] on div "Ingresar el nro" at bounding box center [484, 321] width 270 height 16
type input "1"
click at [426, 420] on span "Crear" at bounding box center [433, 417] width 26 height 10
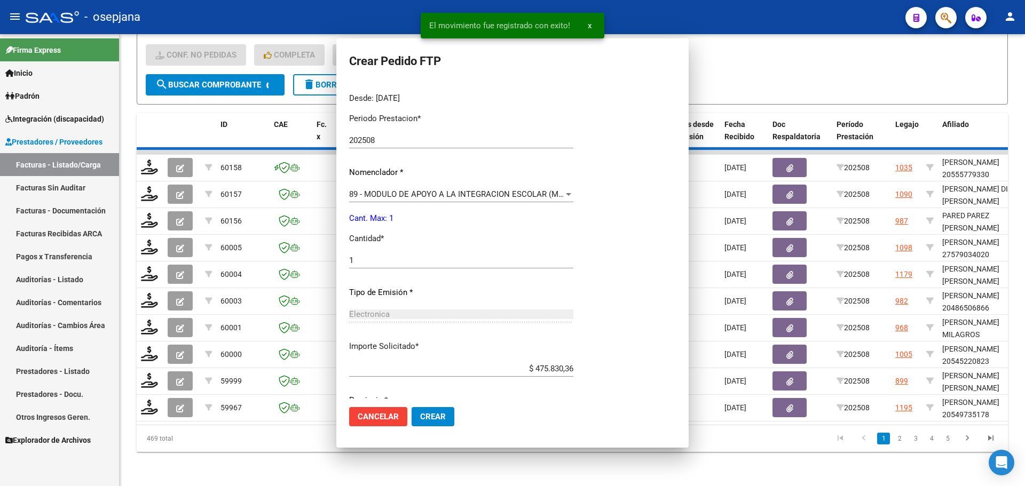
scroll to position [0, 0]
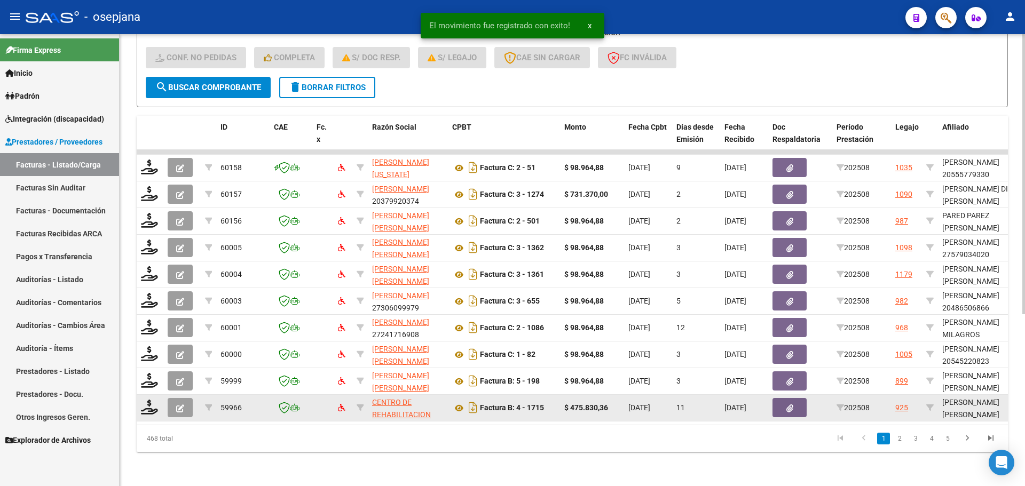
click at [149, 408] on div at bounding box center [150, 408] width 18 height 17
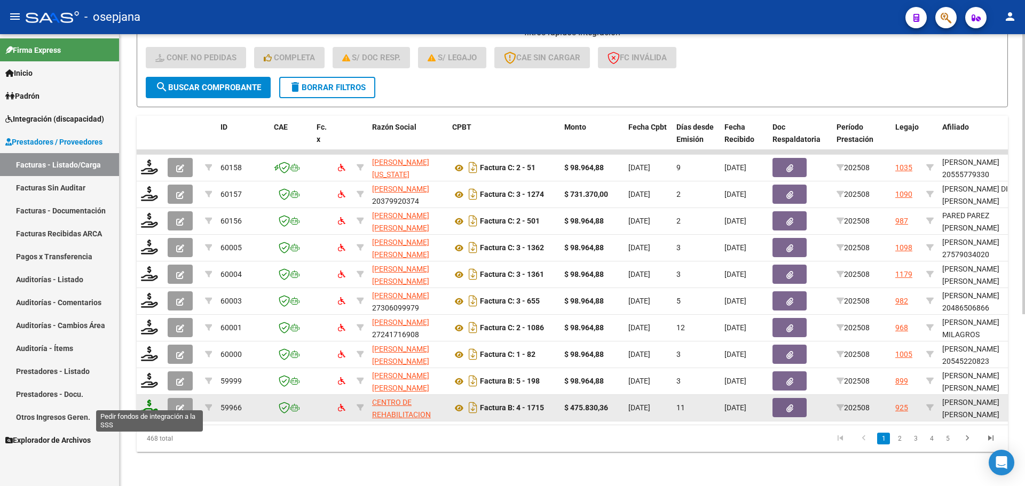
click at [150, 402] on icon at bounding box center [149, 407] width 17 height 15
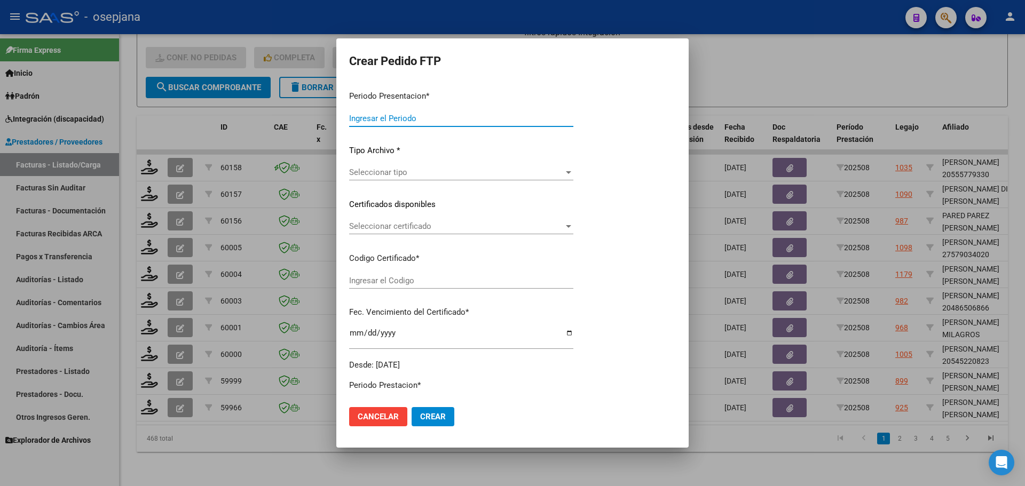
type input "202508"
type input "$ 475.830,36"
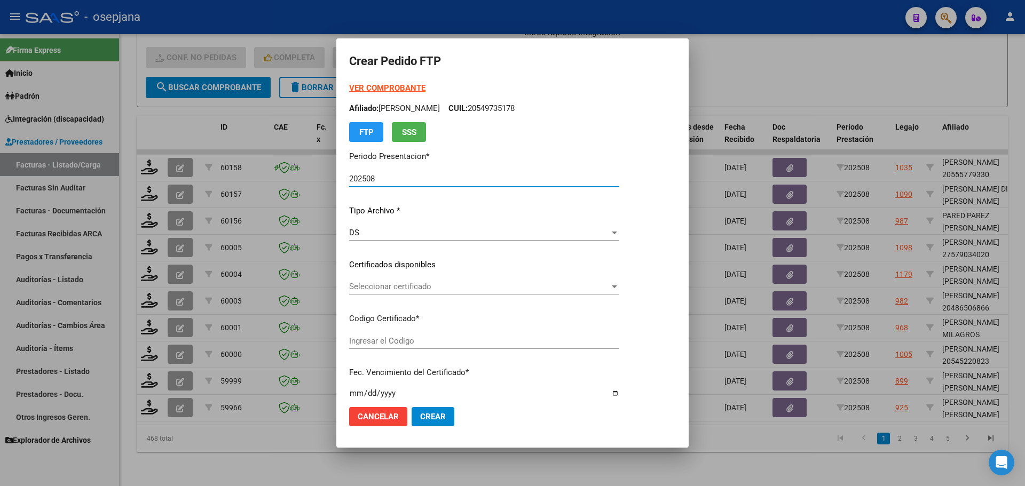
type input "ARG01000570944642025031220300312BSAS313"
type input "[DATE]"
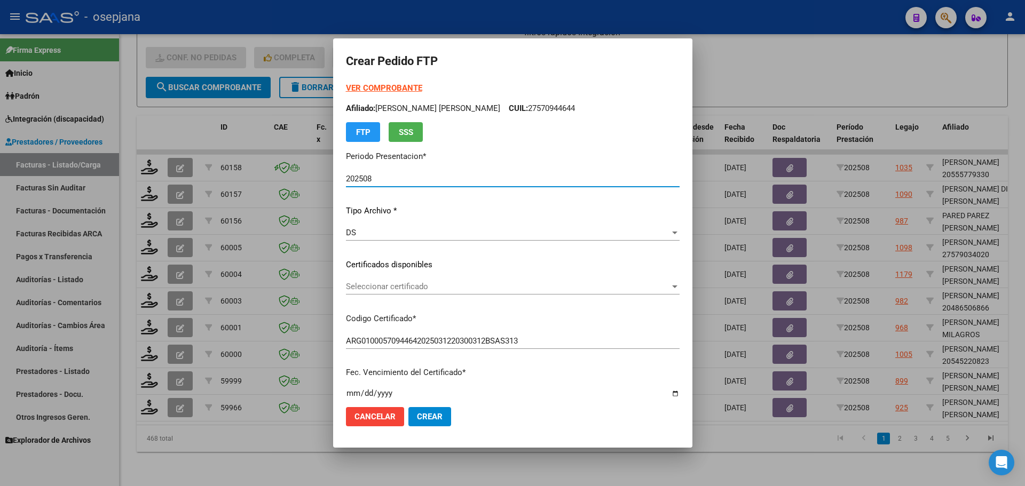
click at [415, 284] on span "Seleccionar certificado" at bounding box center [508, 287] width 324 height 10
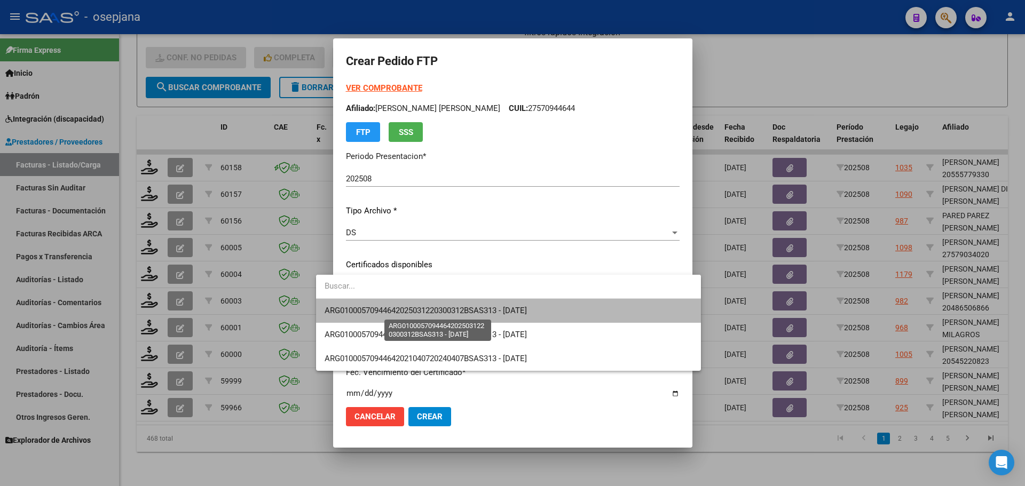
click at [413, 307] on span "ARG01000570944642025031220300312BSAS313 - [DATE]" at bounding box center [426, 311] width 202 height 10
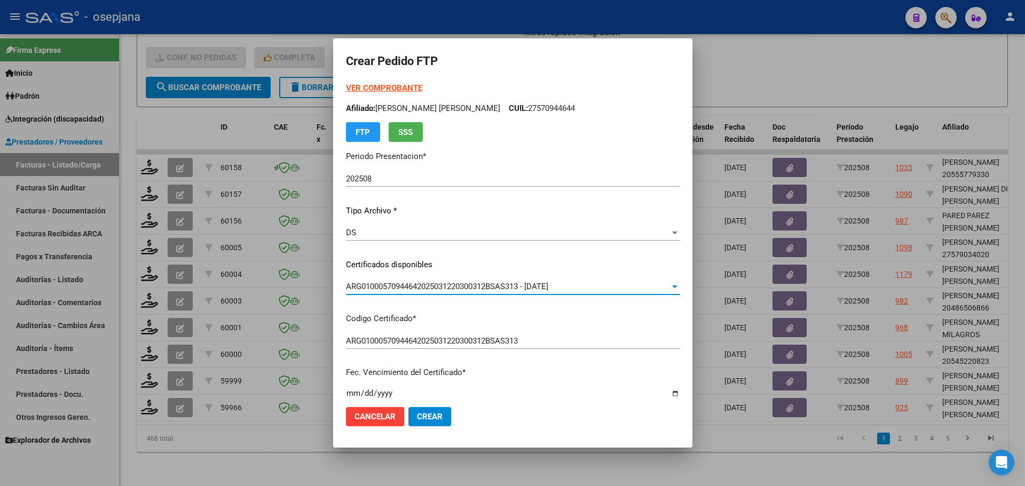
click at [369, 86] on strong "VER COMPROBANTE" at bounding box center [384, 88] width 76 height 10
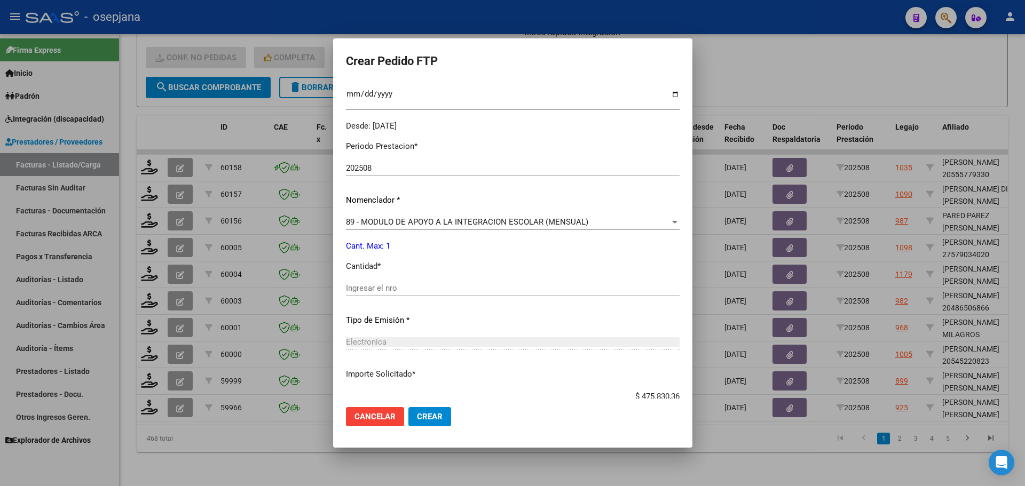
scroll to position [320, 0]
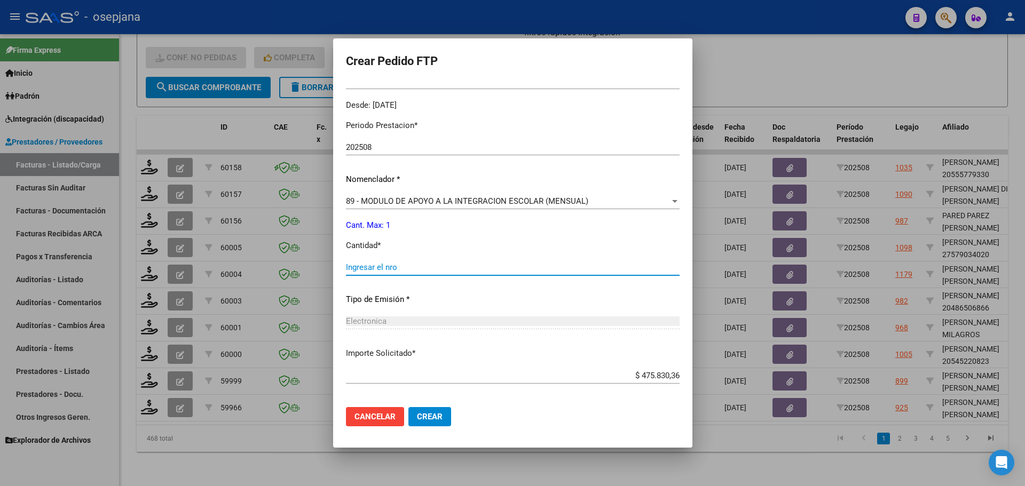
click at [354, 266] on input "Ingresar el nro" at bounding box center [513, 268] width 334 height 10
type input "1"
click at [417, 416] on span "Crear" at bounding box center [430, 417] width 26 height 10
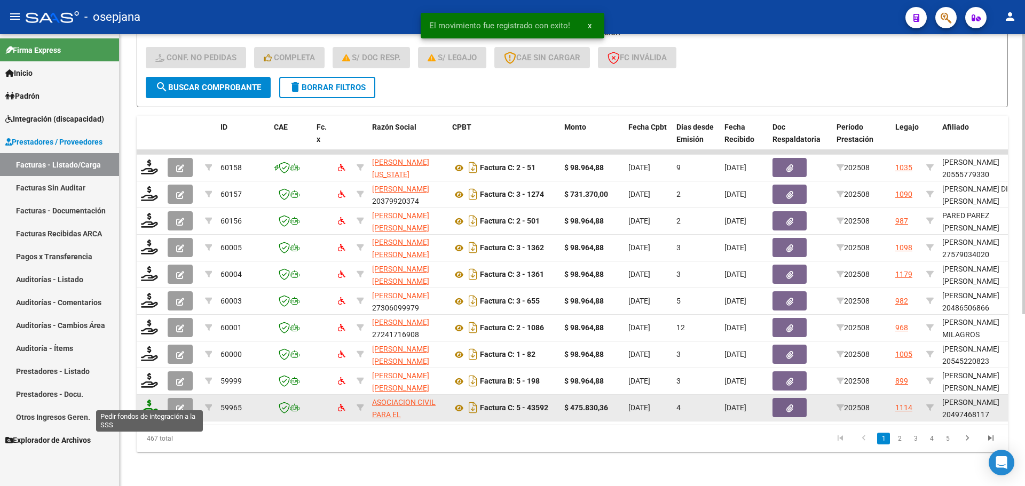
click at [147, 400] on icon at bounding box center [149, 407] width 17 height 15
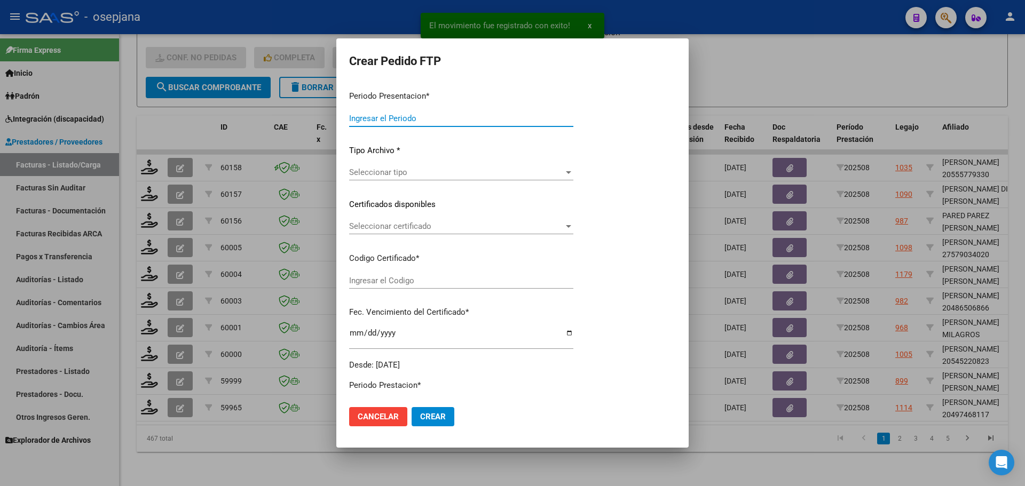
type input "202508"
type input "$ 475.830,36"
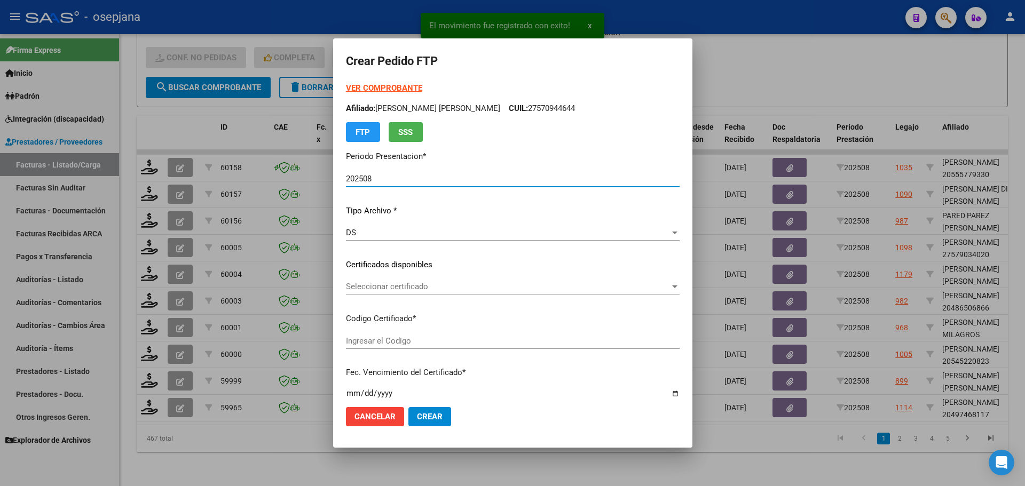
type input "ARG02000497468112024031120340311BUE311"
type input "[DATE]"
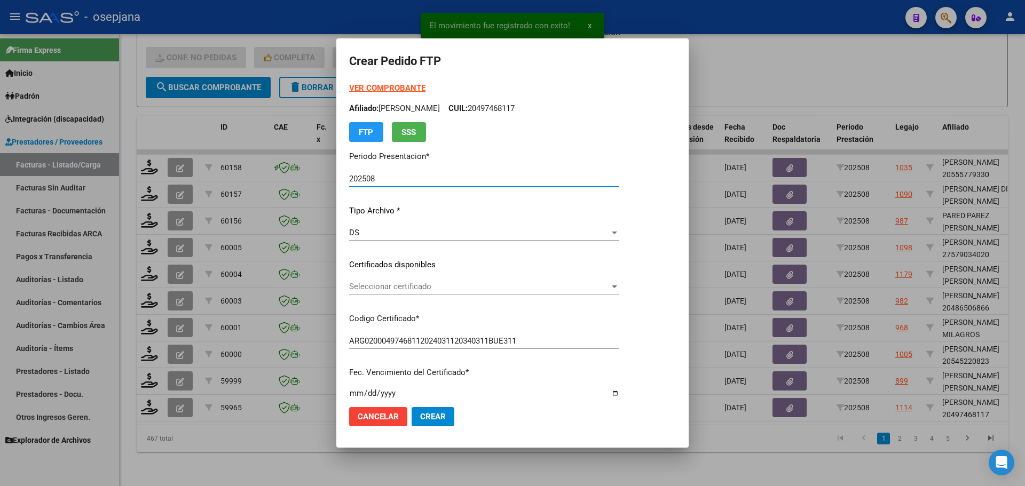
click at [425, 290] on span "Seleccionar certificado" at bounding box center [479, 287] width 260 height 10
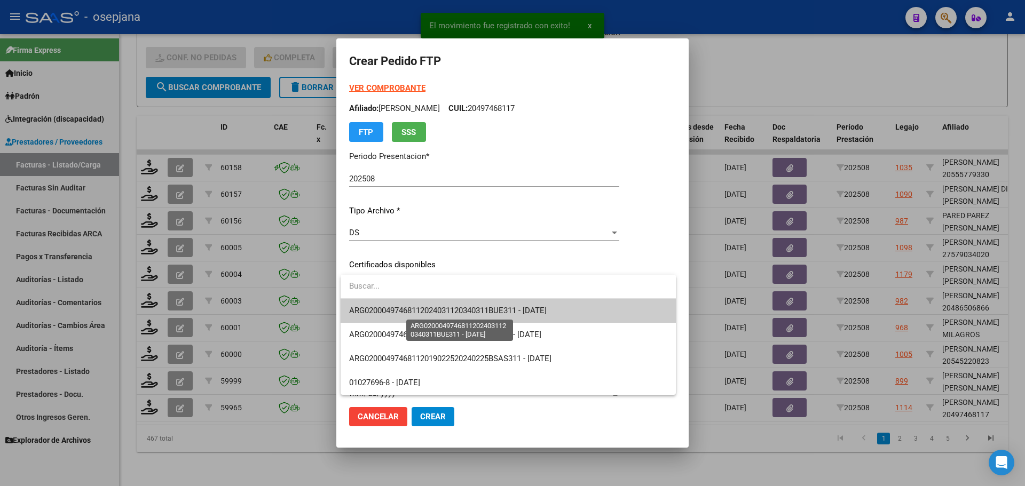
click at [425, 306] on span "ARG02000497468112024031120340311BUE311 - [DATE]" at bounding box center [447, 311] width 197 height 10
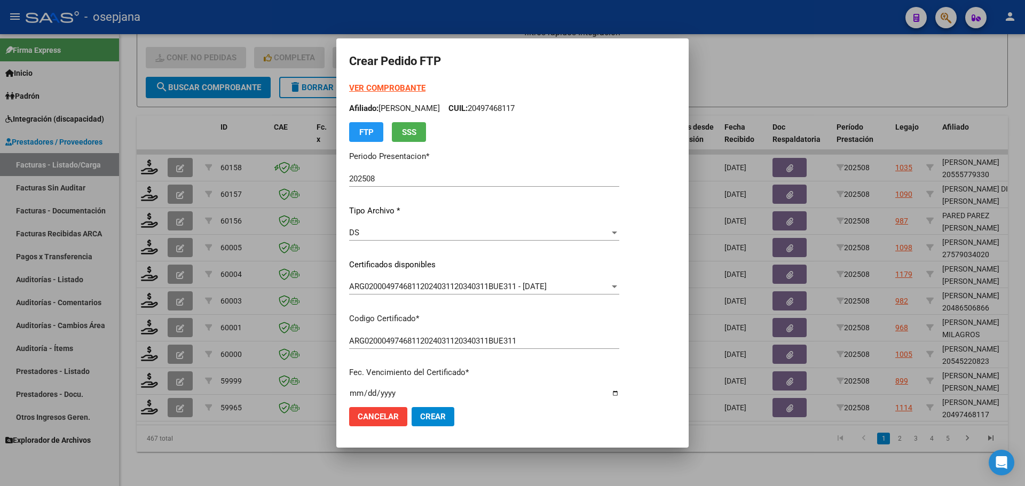
click at [402, 88] on strong "VER COMPROBANTE" at bounding box center [387, 88] width 76 height 10
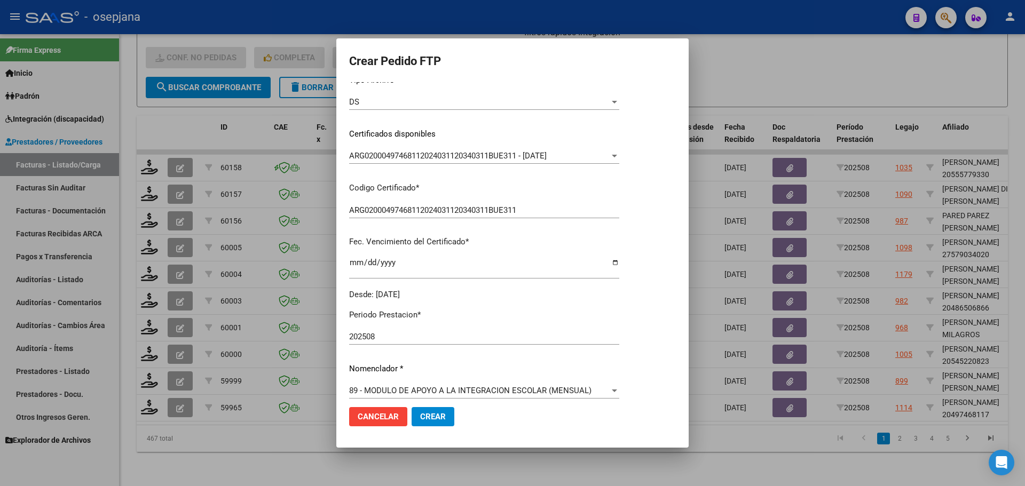
scroll to position [267, 0]
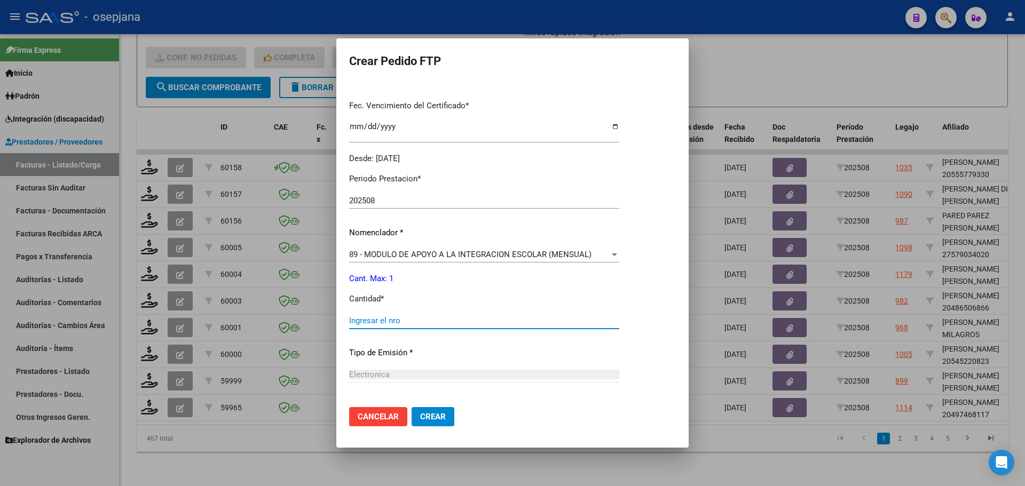
click at [389, 322] on input "Ingresar el nro" at bounding box center [484, 321] width 270 height 10
type input "1"
click at [452, 412] on button "Crear" at bounding box center [433, 416] width 43 height 19
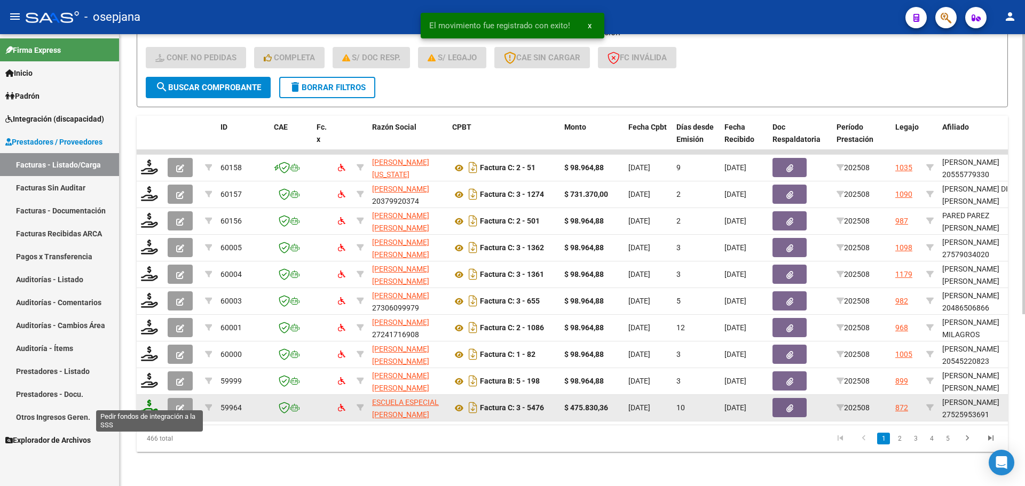
click at [147, 401] on icon at bounding box center [149, 407] width 17 height 15
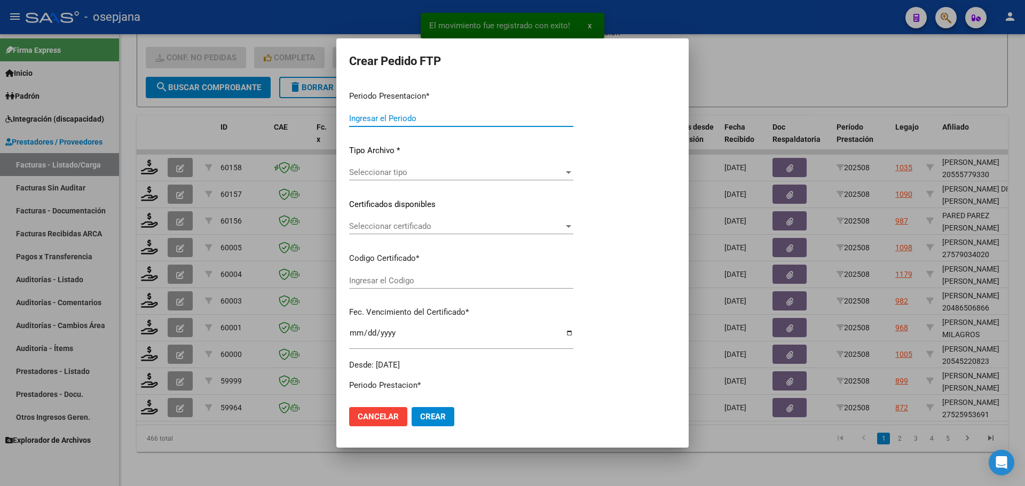
type input "202508"
type input "$ 475.830,36"
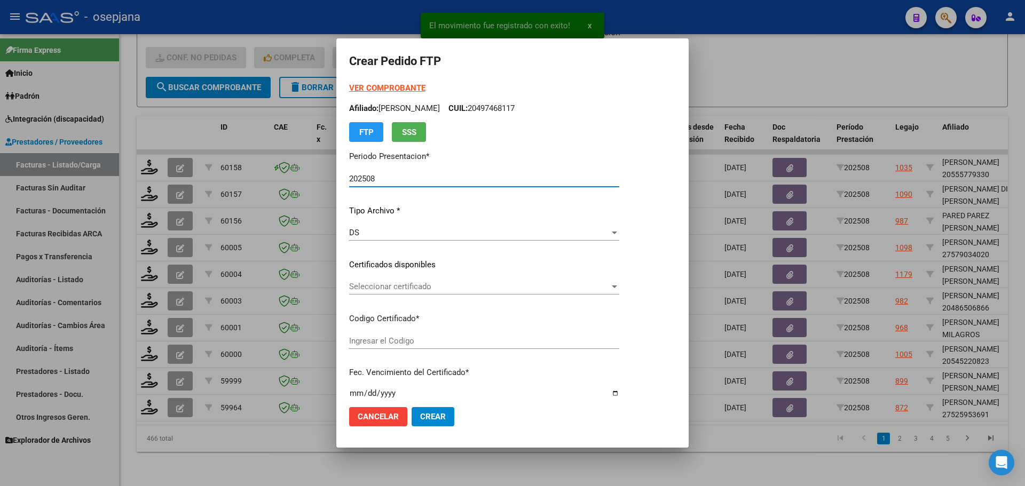
type input "ARG01000525953692025040120280401BUE313"
type input "[DATE]"
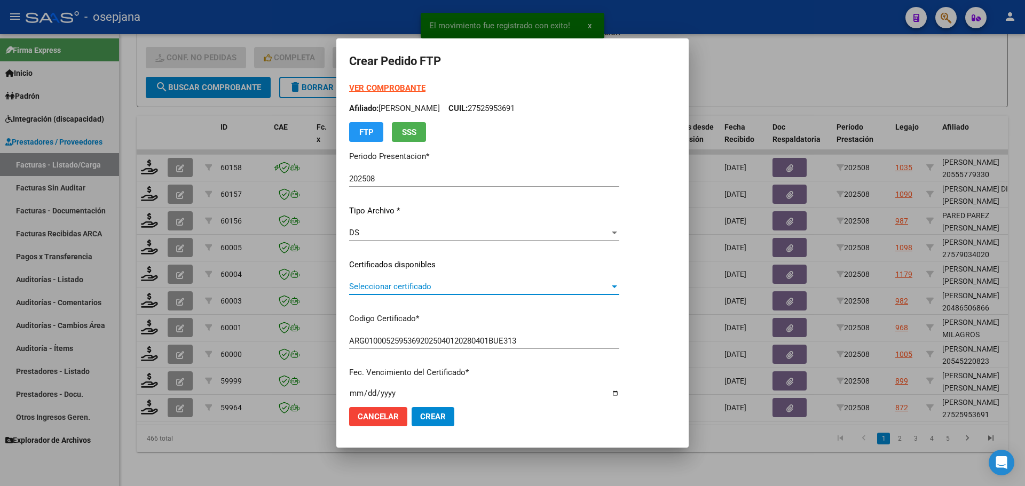
click at [423, 288] on span "Seleccionar certificado" at bounding box center [479, 287] width 260 height 10
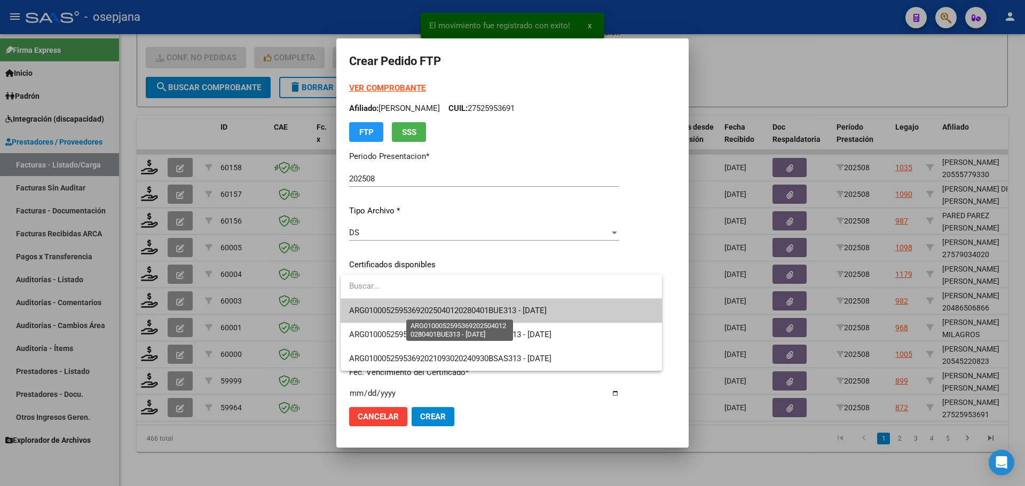
click at [424, 306] on span "ARG01000525953692025040120280401BUE313 - [DATE]" at bounding box center [447, 311] width 197 height 10
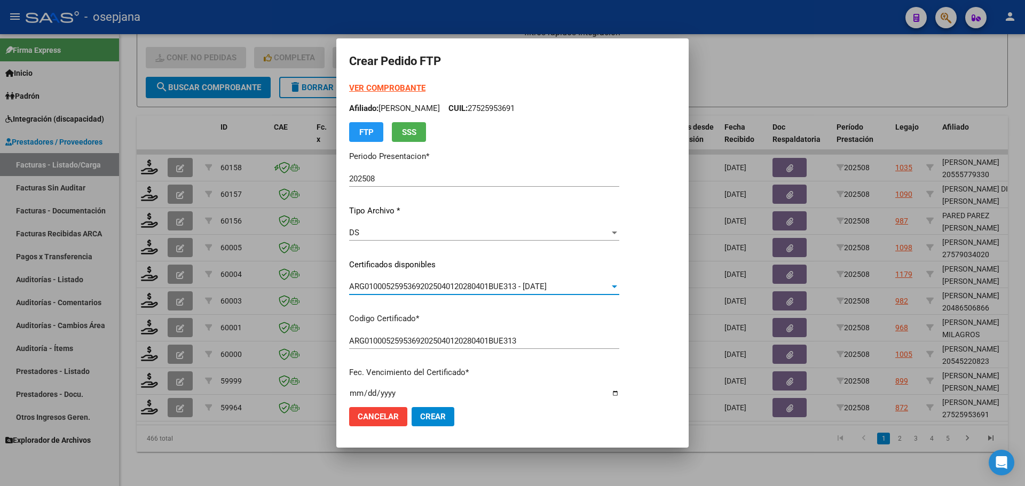
click at [407, 85] on strong "VER COMPROBANTE" at bounding box center [387, 88] width 76 height 10
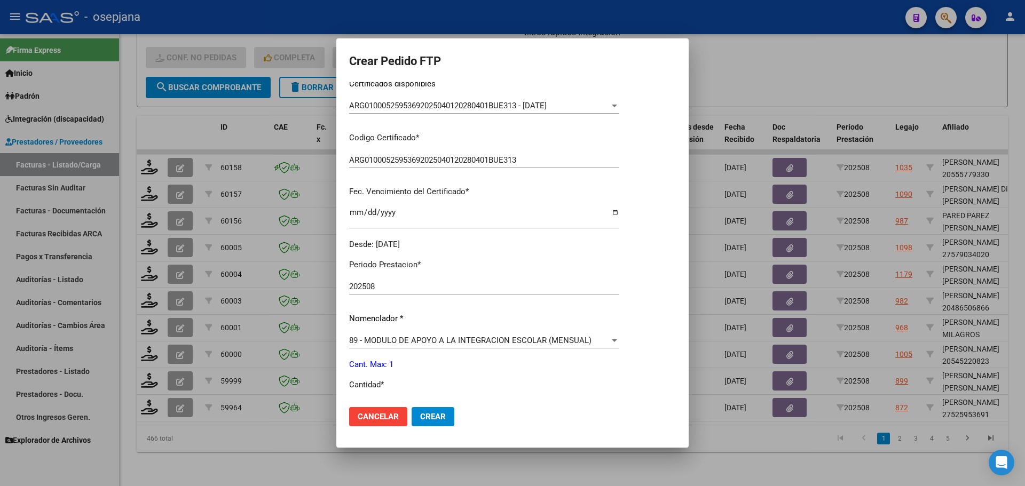
scroll to position [214, 0]
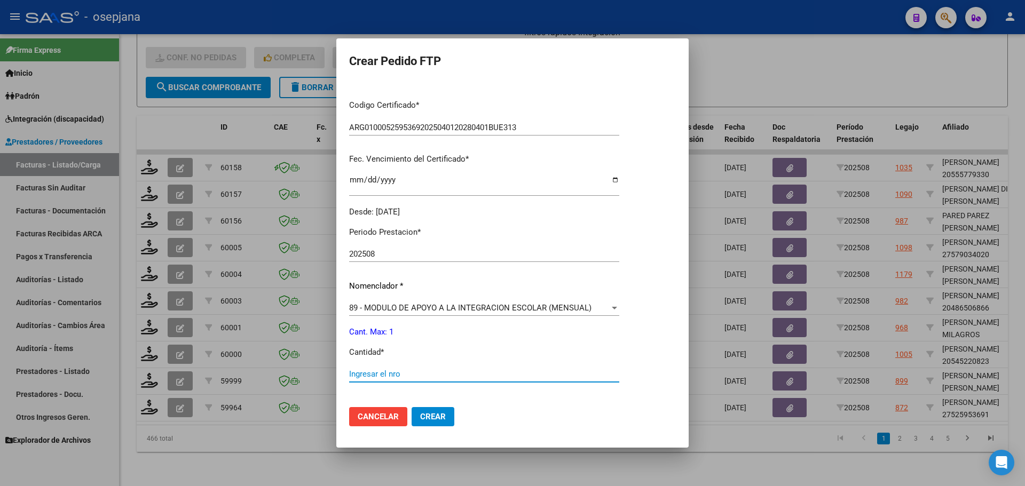
click at [364, 376] on input "Ingresar el nro" at bounding box center [484, 374] width 270 height 10
type input "1"
click at [446, 415] on button "Crear" at bounding box center [433, 416] width 43 height 19
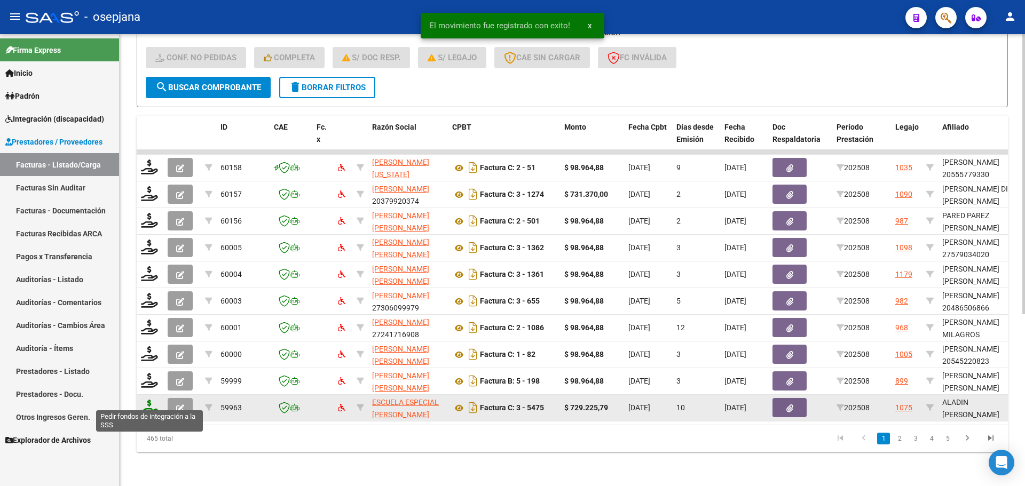
click at [144, 400] on icon at bounding box center [149, 407] width 17 height 15
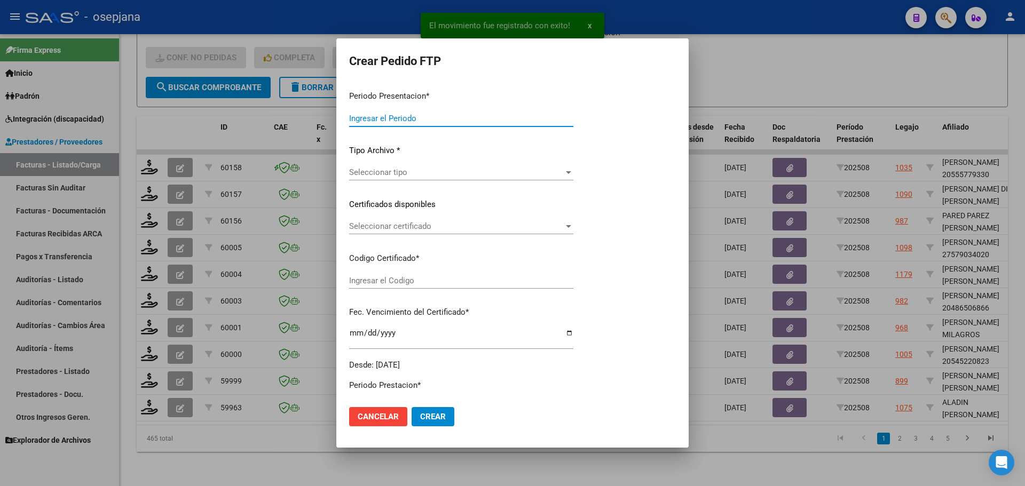
type input "202508"
type input "$ 729.225,79"
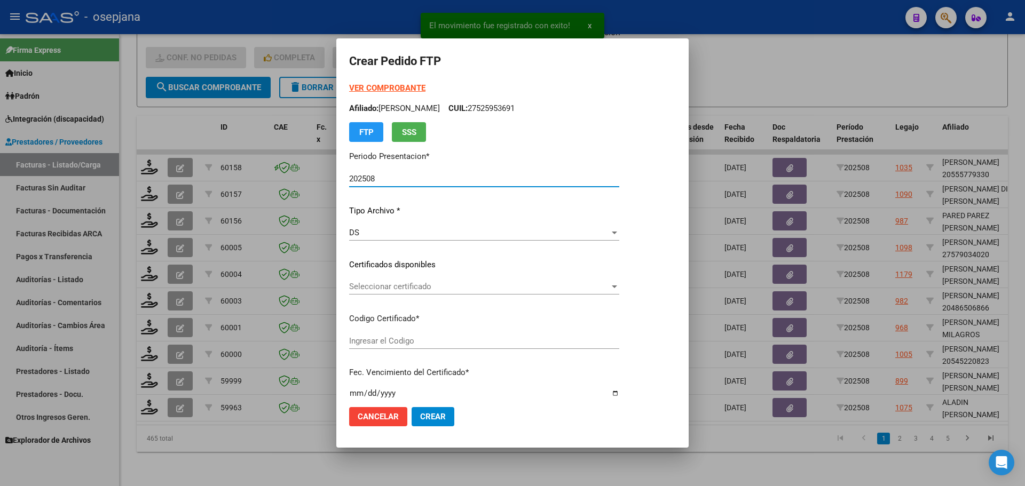
type input "ARG02000485253562019110120251101BS AS448"
type input "[DATE]"
click at [413, 283] on span "Seleccionar certificado" at bounding box center [494, 287] width 291 height 10
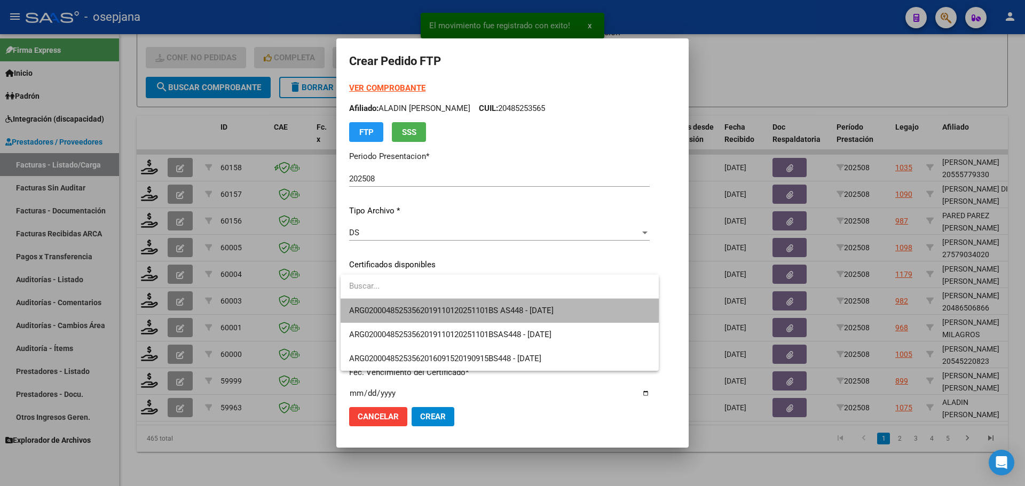
click at [417, 305] on span "ARG02000485253562019110120251101BS AS448 - [DATE]" at bounding box center [499, 311] width 301 height 24
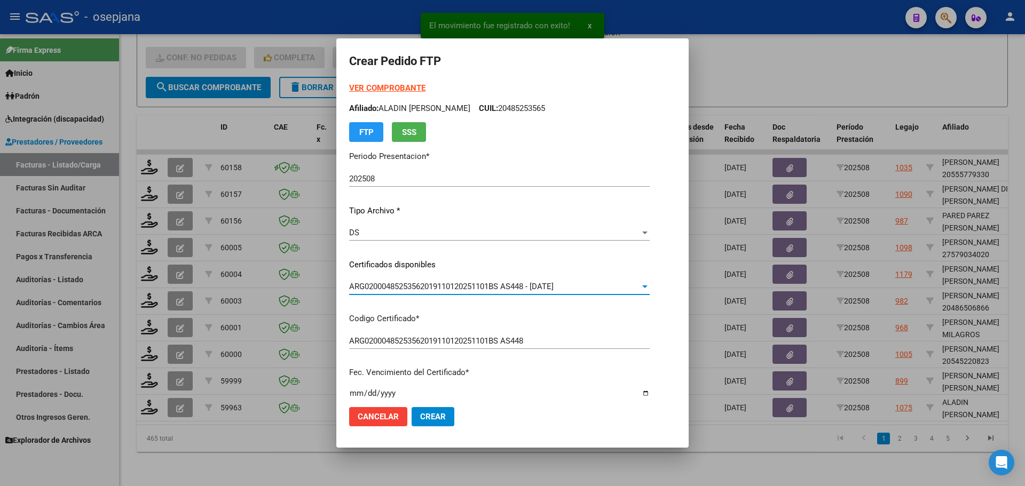
click at [389, 86] on strong "VER COMPROBANTE" at bounding box center [387, 88] width 76 height 10
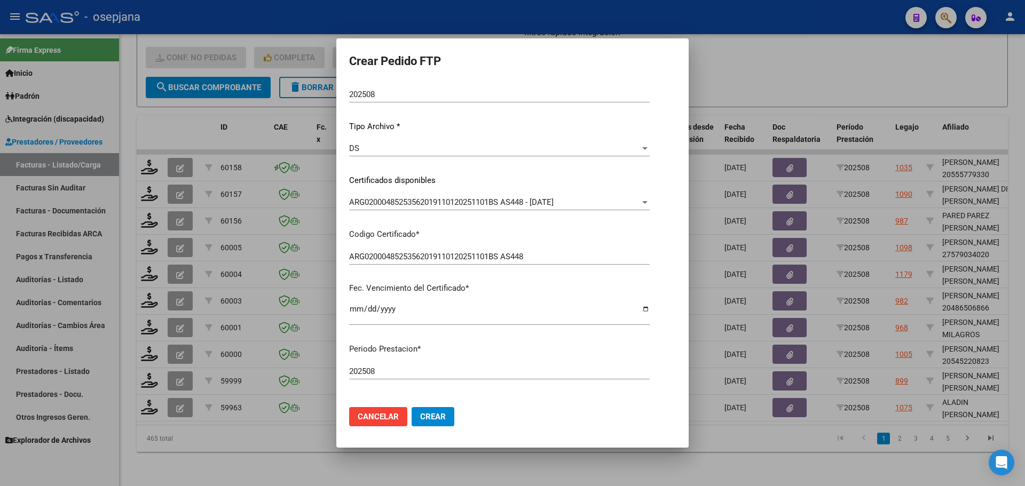
scroll to position [267, 0]
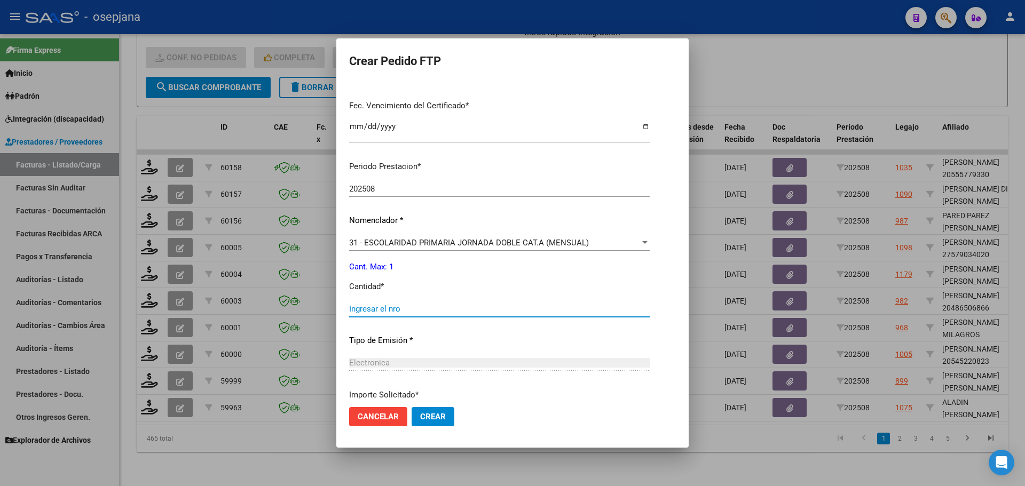
click at [385, 305] on input "Ingresar el nro" at bounding box center [499, 309] width 301 height 10
type input "1"
click at [429, 415] on span "Crear" at bounding box center [433, 417] width 26 height 10
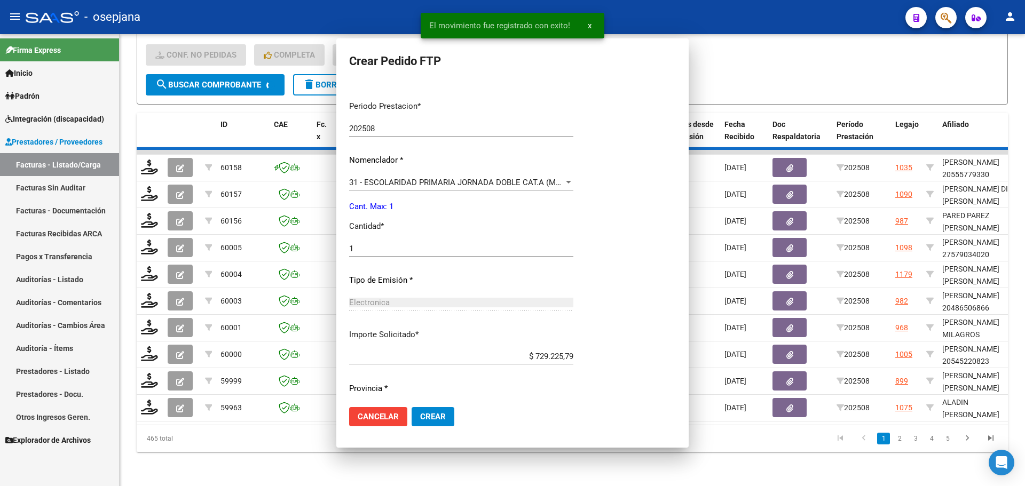
scroll to position [0, 0]
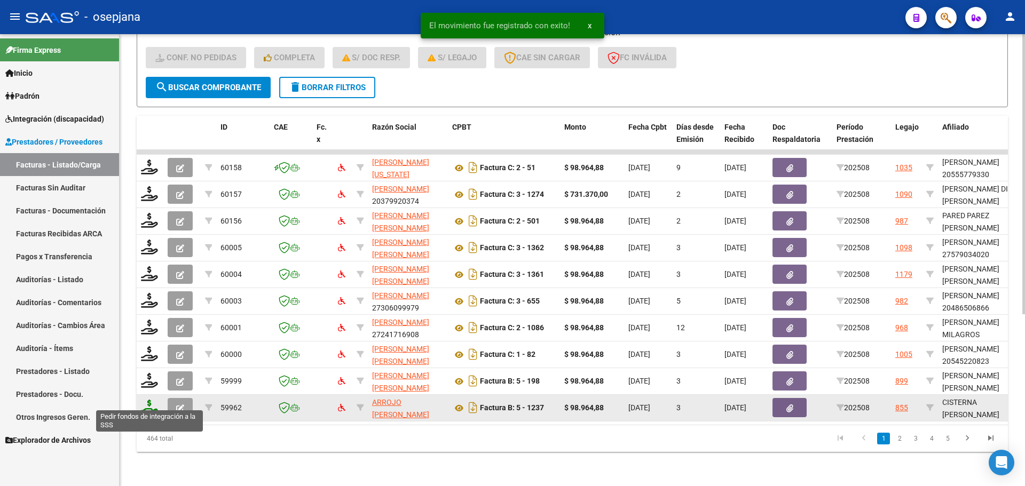
click at [153, 400] on icon at bounding box center [149, 407] width 17 height 15
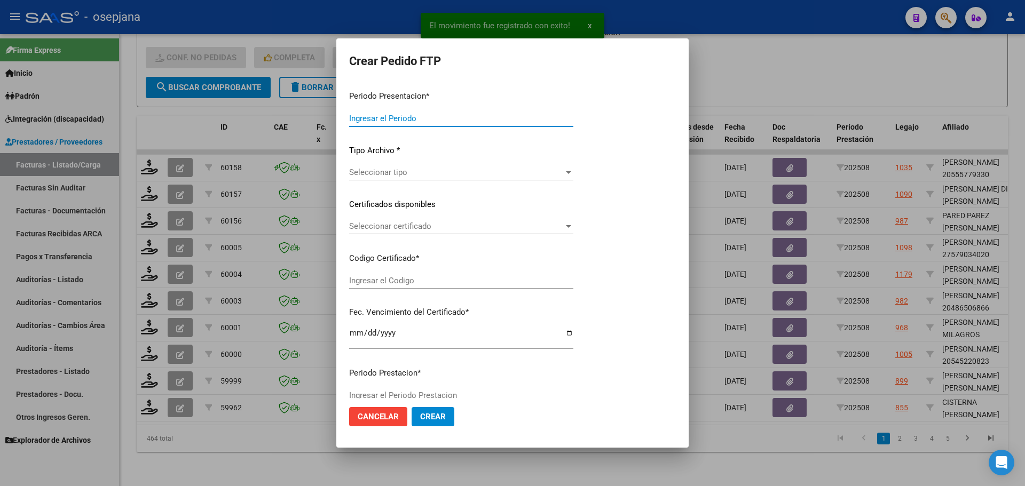
type input "202508"
type input "$ 98.964,88"
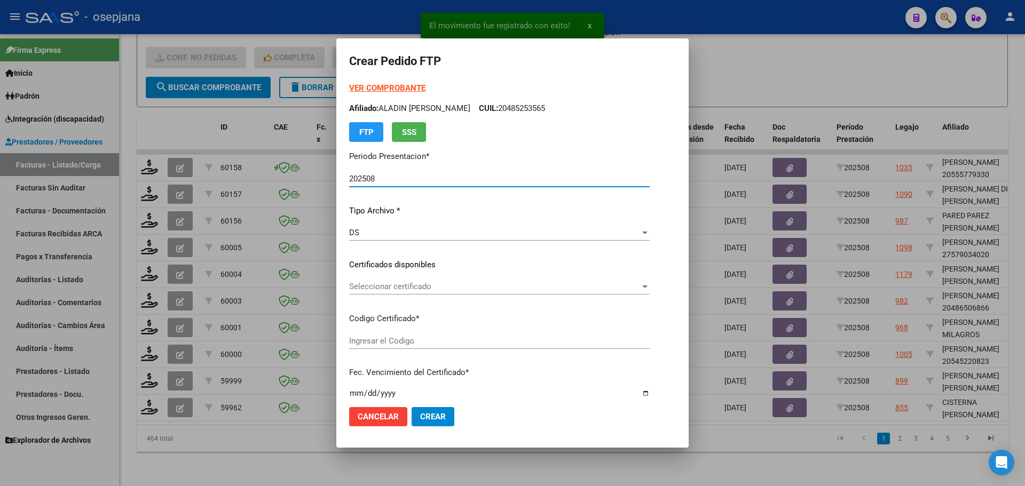
type input "ARG02000558872192022121320271213BS10725"
type input "[DATE]"
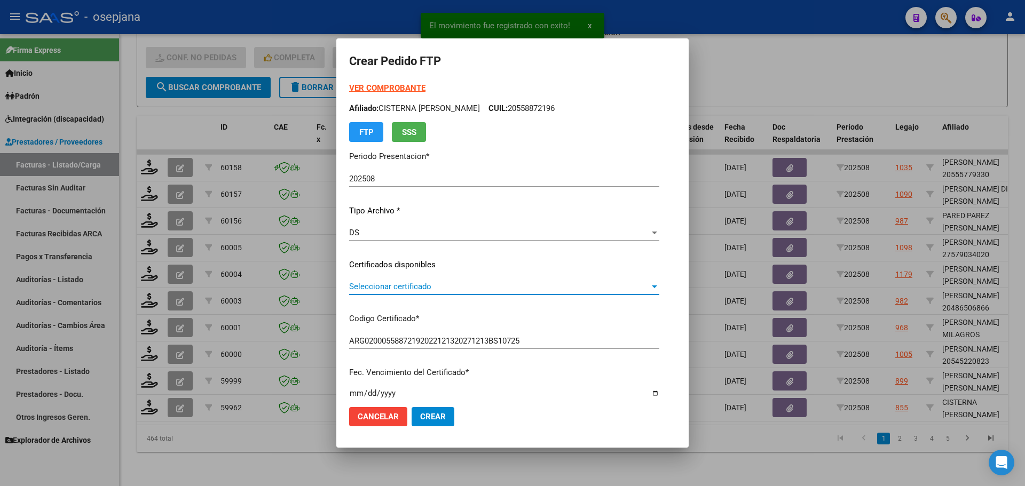
click at [395, 289] on span "Seleccionar certificado" at bounding box center [499, 287] width 301 height 10
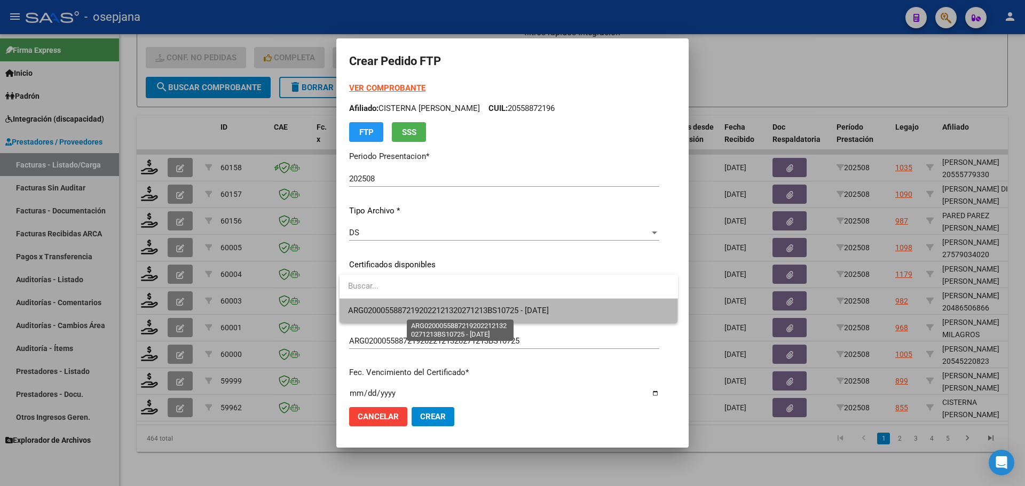
click at [402, 309] on span "ARG02000558872192022121320271213BS10725 - [DATE]" at bounding box center [448, 311] width 201 height 10
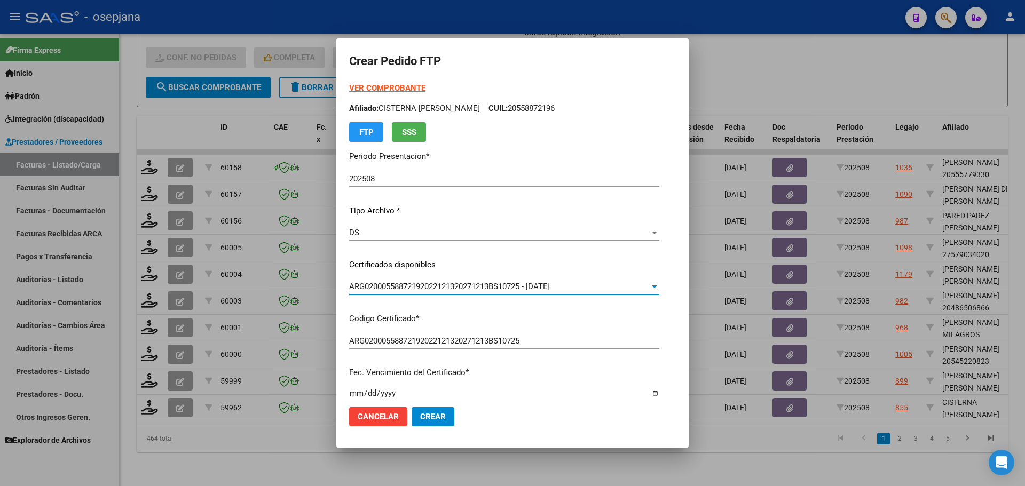
click at [398, 87] on strong "VER COMPROBANTE" at bounding box center [387, 88] width 76 height 10
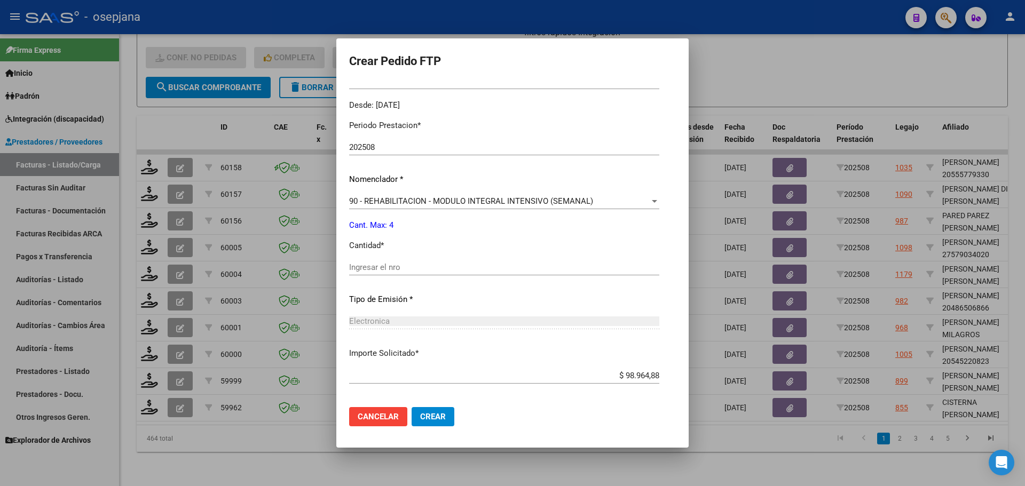
click at [392, 258] on div "Periodo Prestacion * 202508 Ingresar el Periodo Prestacion Nomenclador * 90 - R…" at bounding box center [504, 280] width 310 height 336
click at [389, 270] on input "Ingresar el nro" at bounding box center [504, 268] width 310 height 10
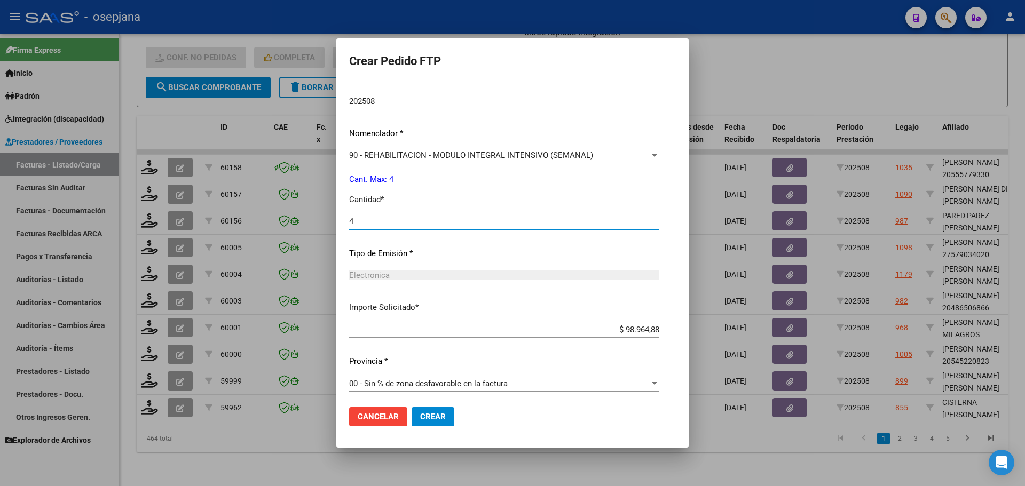
scroll to position [369, 0]
click at [438, 416] on span "Crear" at bounding box center [433, 417] width 26 height 10
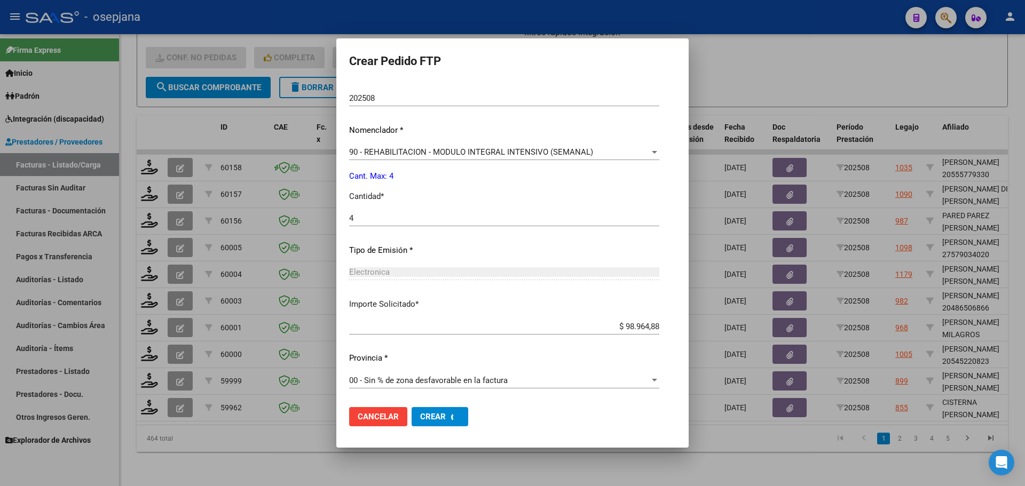
scroll to position [309, 0]
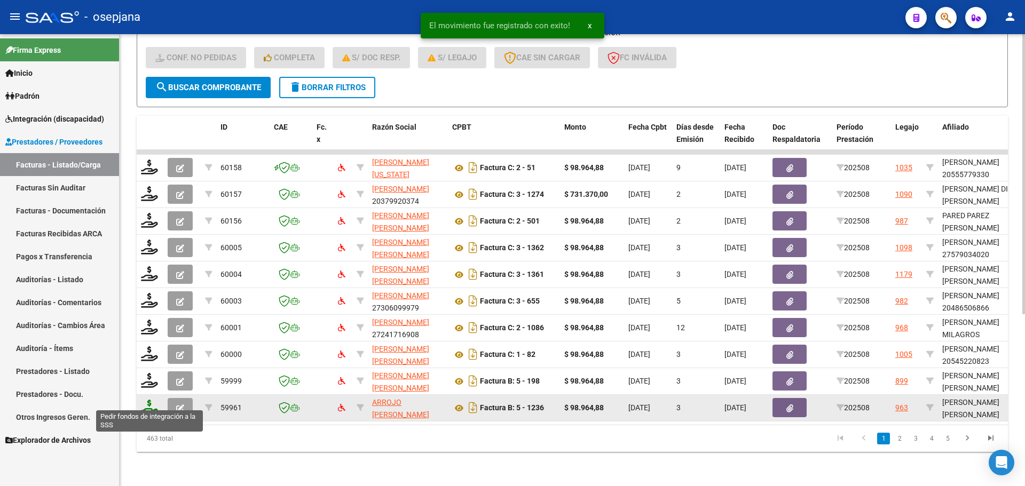
click at [157, 402] on icon at bounding box center [149, 407] width 17 height 15
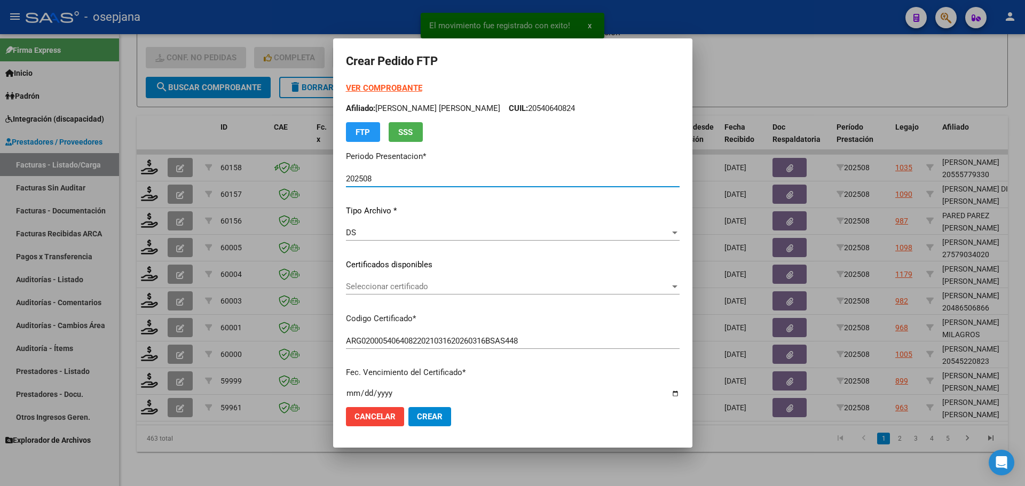
click at [393, 285] on span "Seleccionar certificado" at bounding box center [508, 287] width 324 height 10
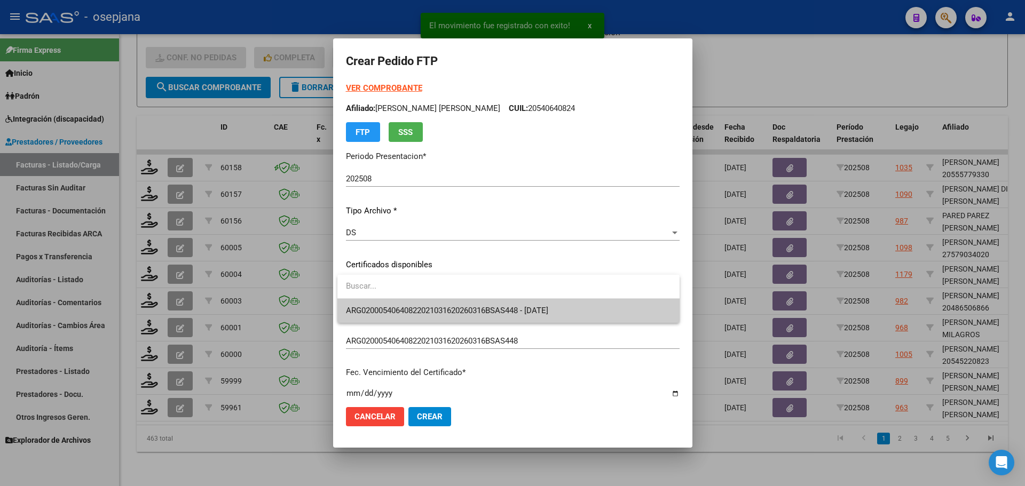
click at [399, 306] on span "ARG02000540640822021031620260316BSAS448 - [DATE]" at bounding box center [447, 311] width 202 height 10
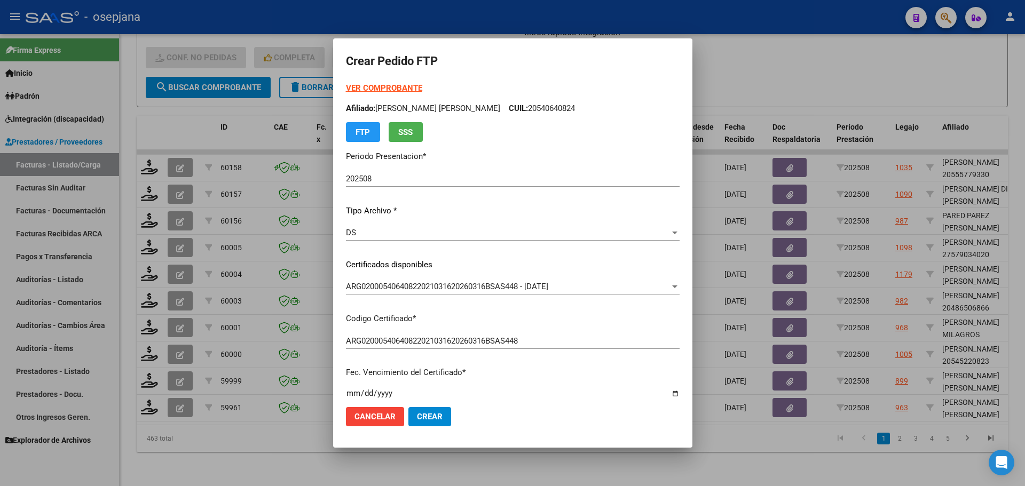
click at [400, 85] on strong "VER COMPROBANTE" at bounding box center [384, 88] width 76 height 10
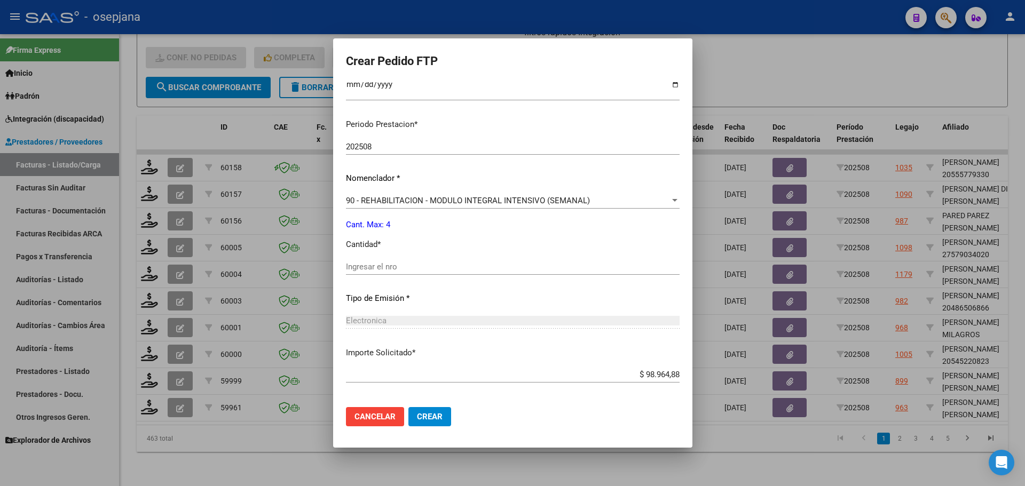
scroll to position [320, 0]
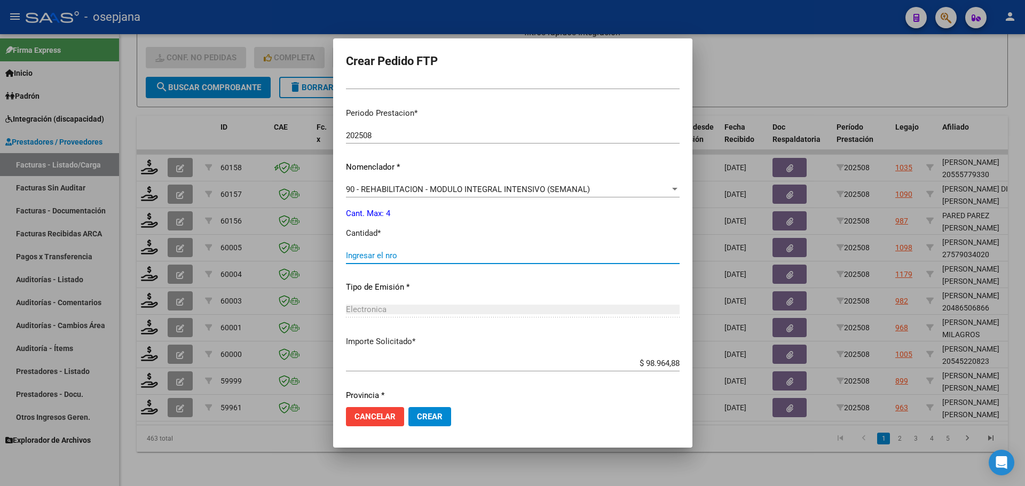
click at [387, 254] on input "Ingresar el nro" at bounding box center [513, 256] width 334 height 10
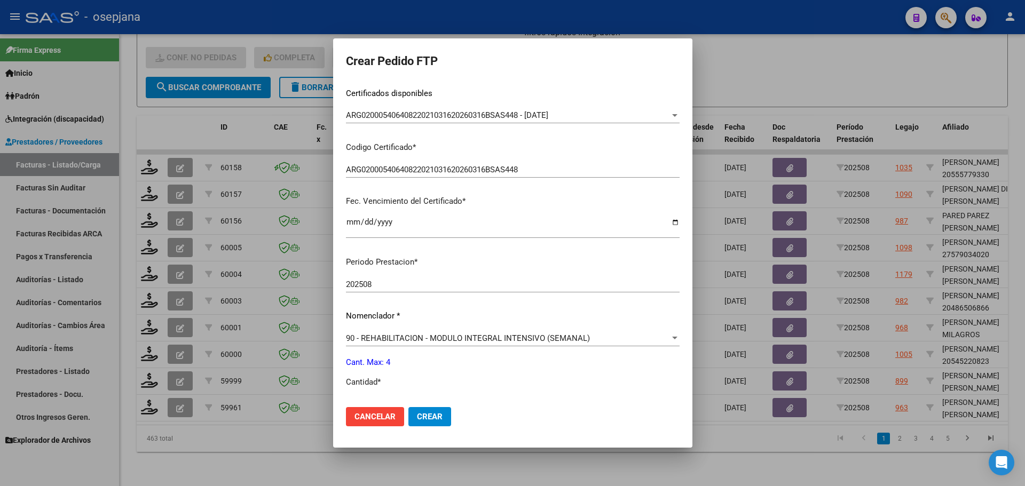
scroll to position [357, 0]
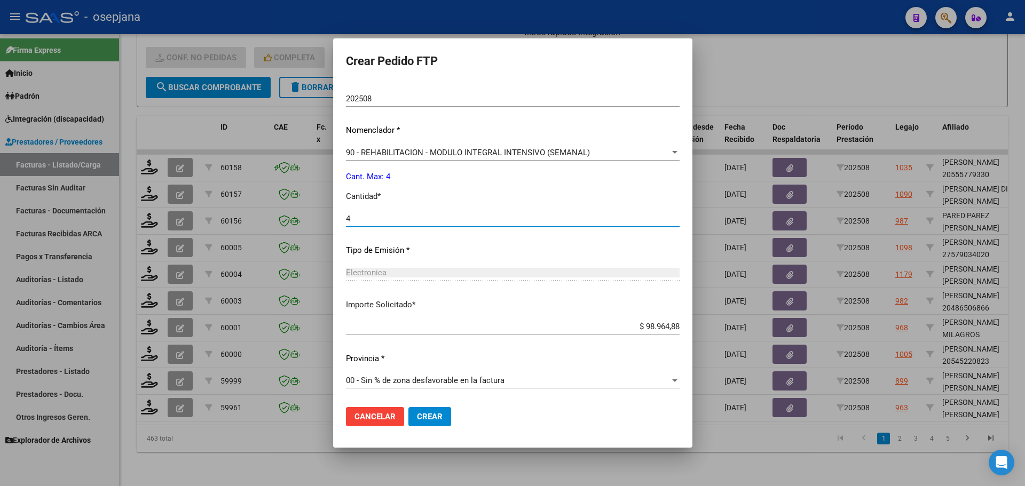
click at [430, 422] on button "Crear" at bounding box center [429, 416] width 43 height 19
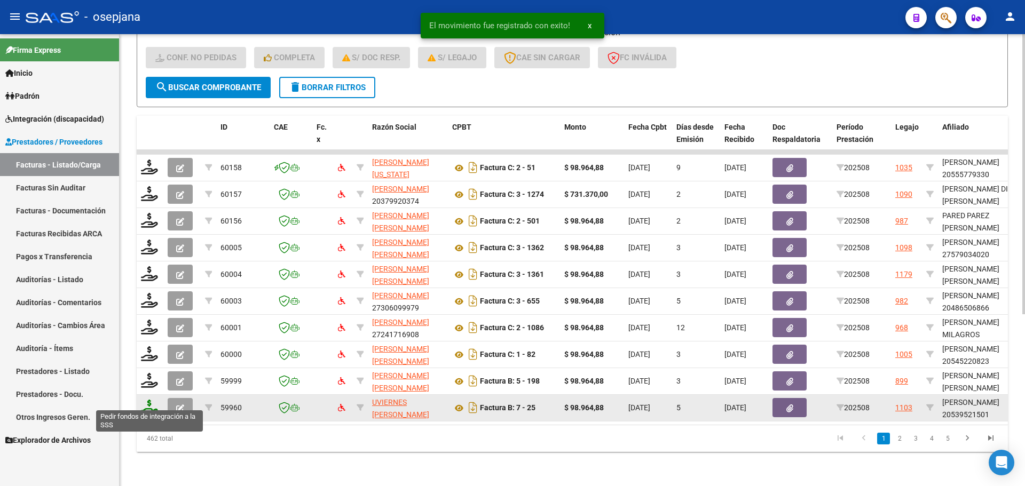
click at [153, 400] on icon at bounding box center [149, 407] width 17 height 15
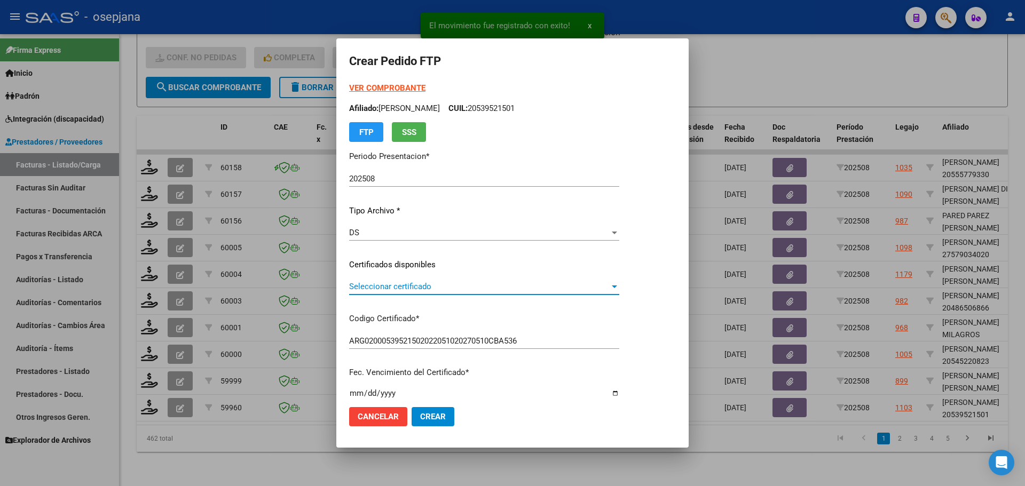
click at [427, 290] on span "Seleccionar certificado" at bounding box center [479, 287] width 260 height 10
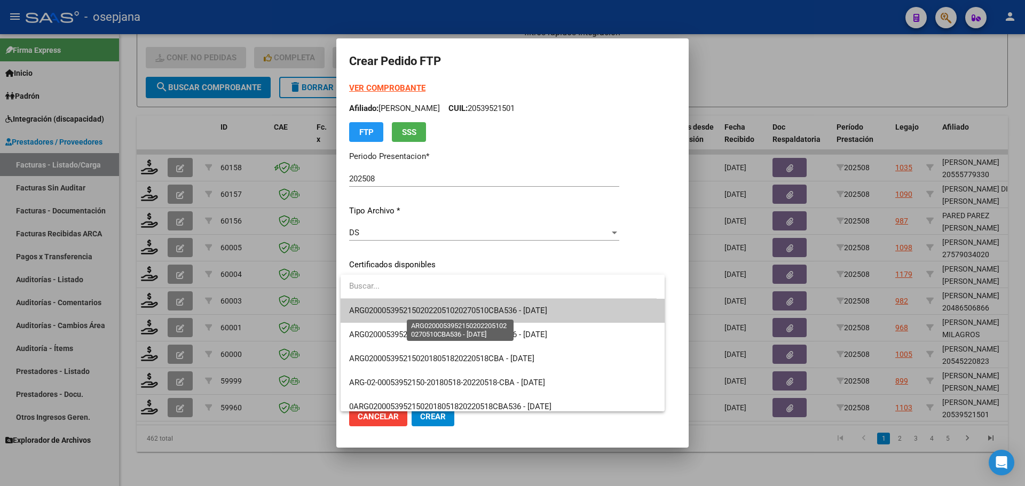
click at [434, 310] on span "ARG02000539521502022051020270510CBA536 - [DATE]" at bounding box center [448, 311] width 198 height 10
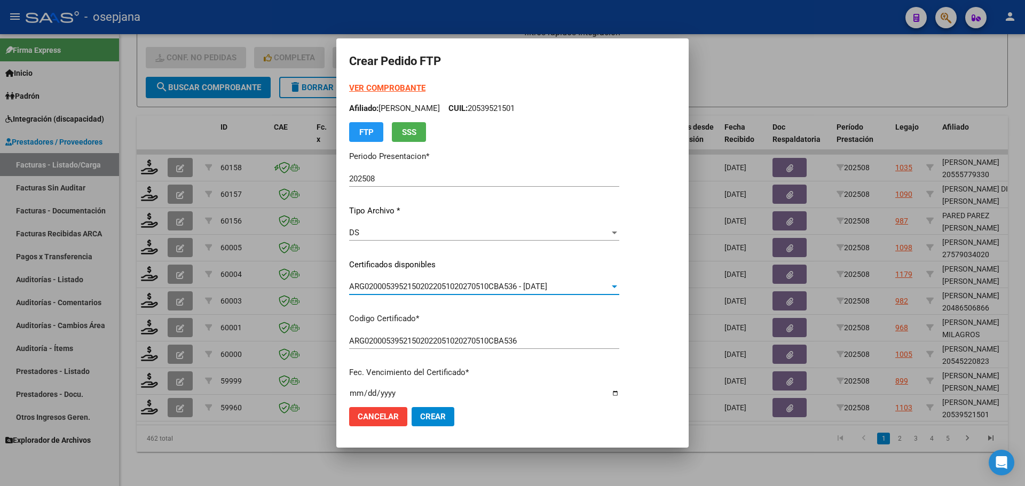
click at [404, 87] on strong "VER COMPROBANTE" at bounding box center [387, 88] width 76 height 10
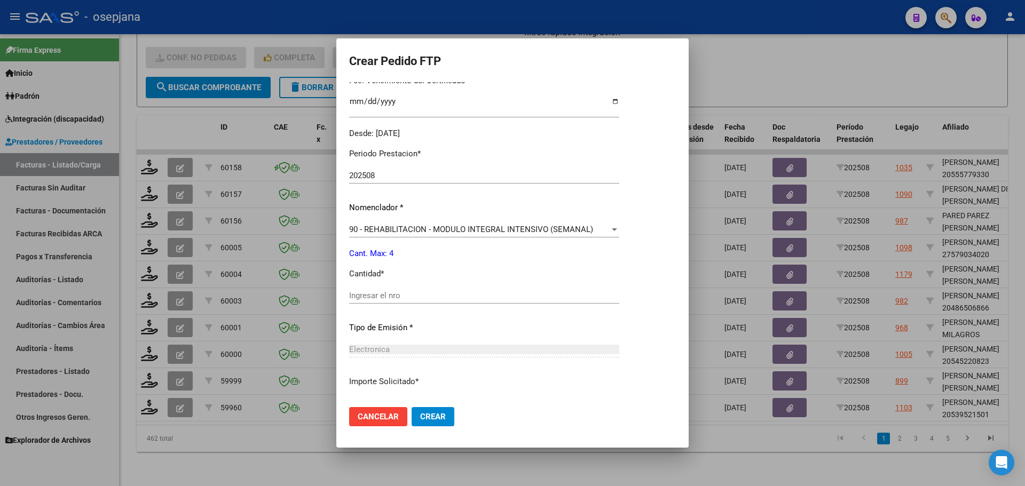
scroll to position [320, 0]
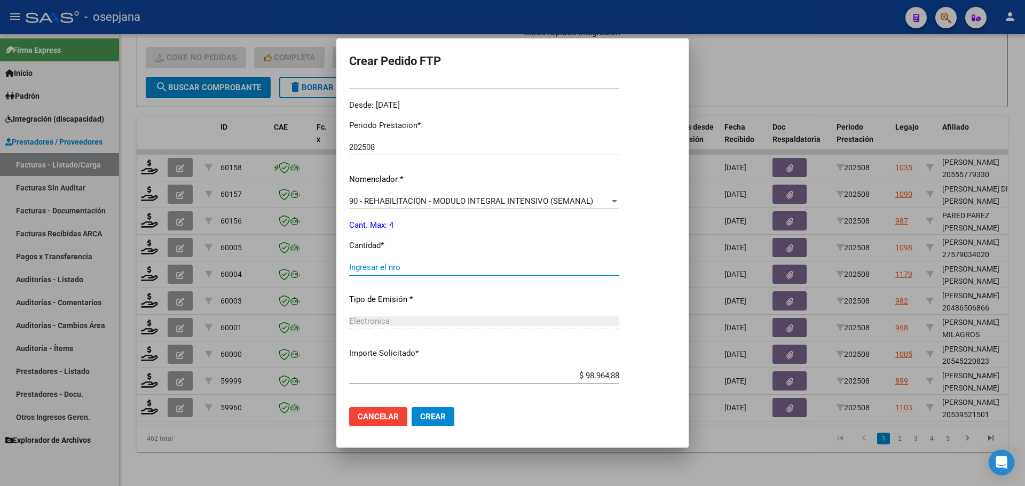
click at [384, 271] on input "Ingresar el nro" at bounding box center [484, 268] width 270 height 10
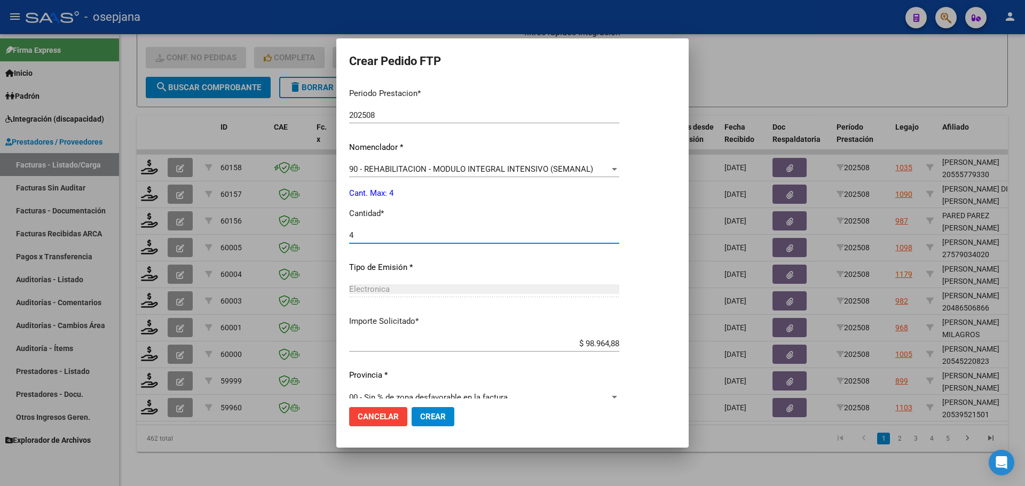
scroll to position [369, 0]
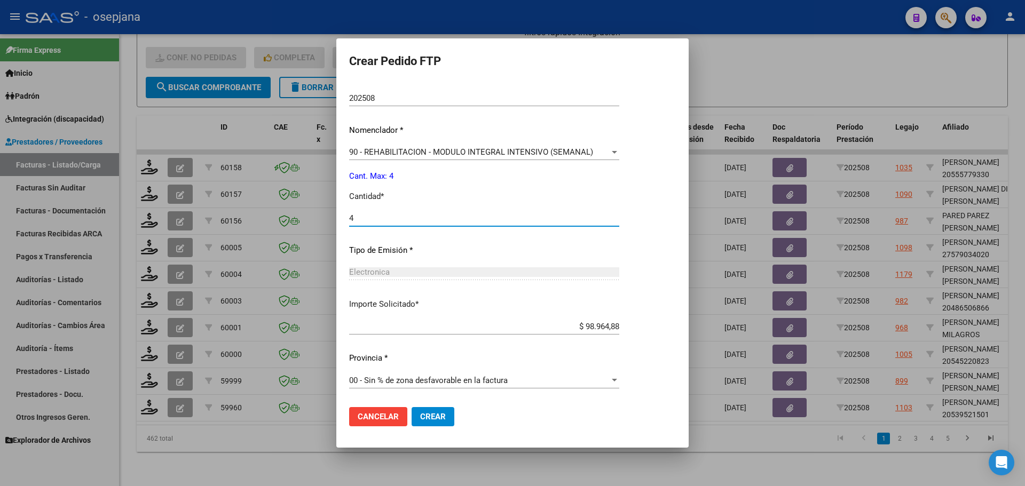
click at [435, 415] on span "Crear" at bounding box center [433, 417] width 26 height 10
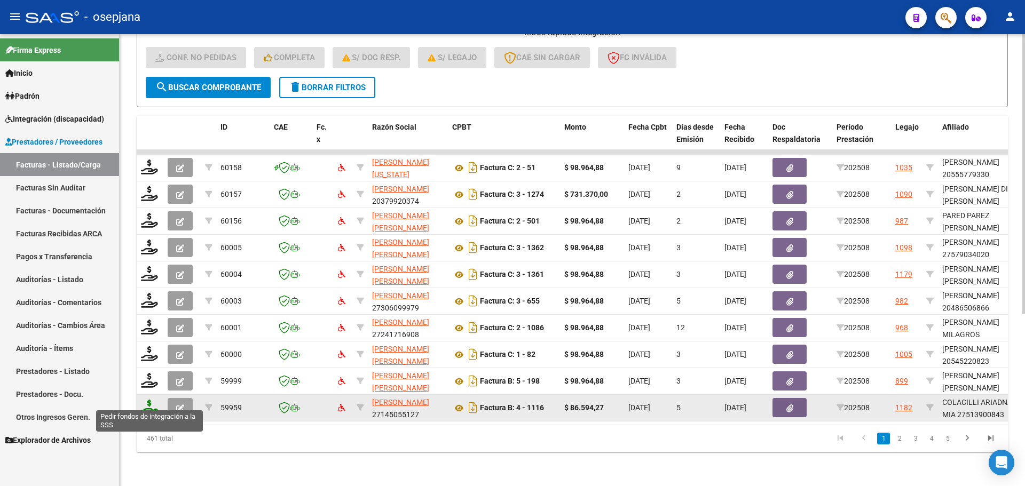
click at [146, 405] on icon at bounding box center [149, 407] width 17 height 15
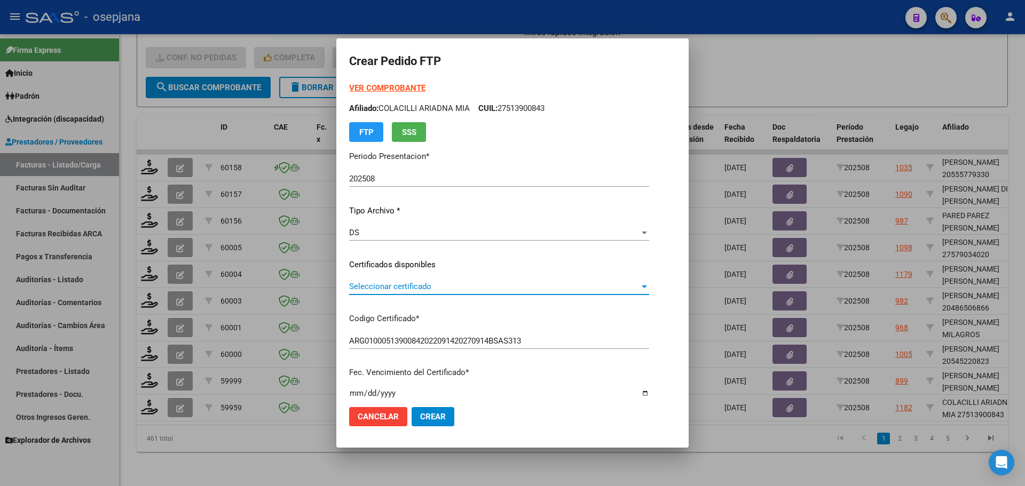
click at [447, 289] on span "Seleccionar certificado" at bounding box center [494, 287] width 290 height 10
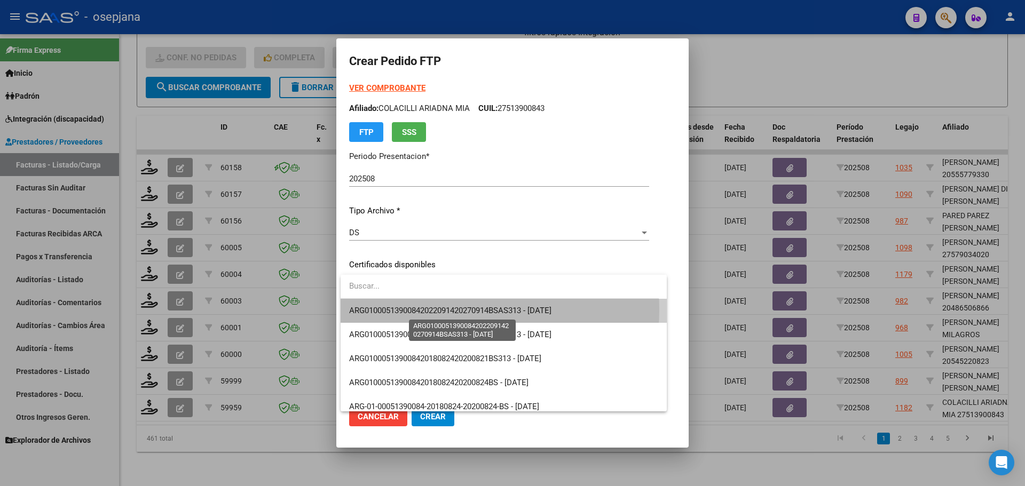
click at [452, 310] on span "ARG01000513900842022091420270914BSAS313 - [DATE]" at bounding box center [450, 311] width 202 height 10
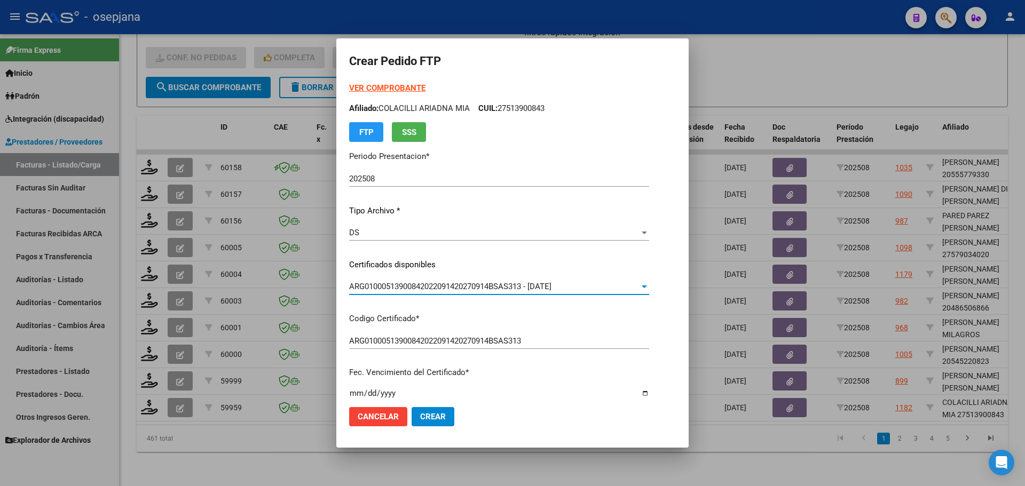
click at [403, 86] on strong "VER COMPROBANTE" at bounding box center [387, 88] width 76 height 10
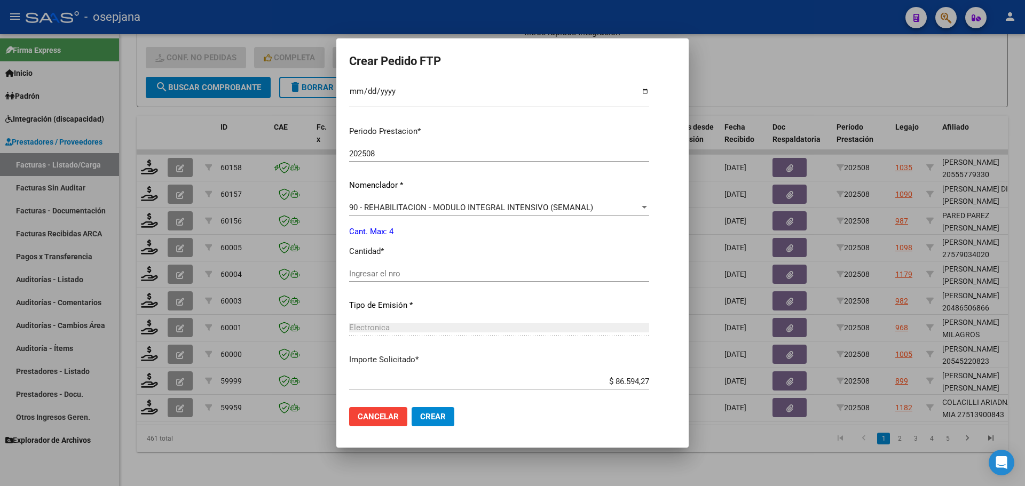
scroll to position [320, 0]
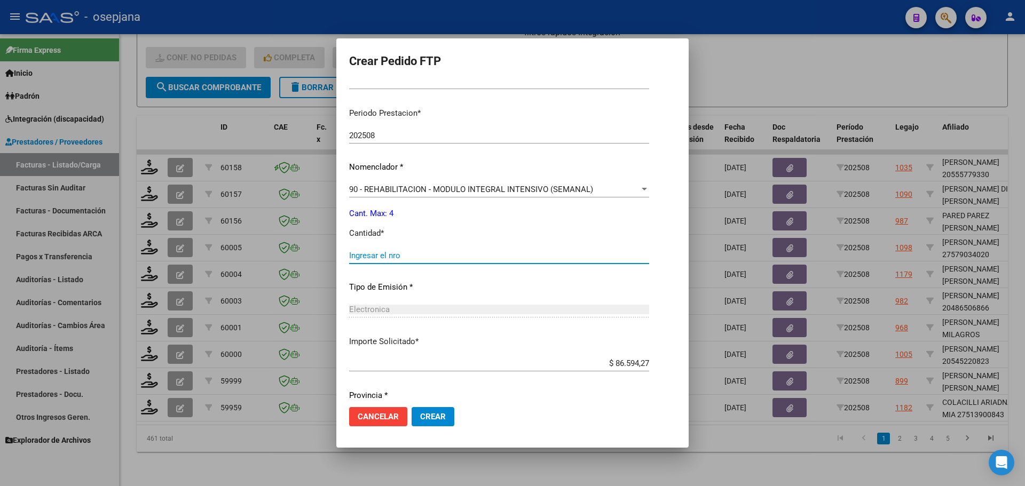
click at [370, 256] on input "Ingresar el nro" at bounding box center [499, 256] width 300 height 10
click at [438, 423] on button "Crear" at bounding box center [433, 416] width 43 height 19
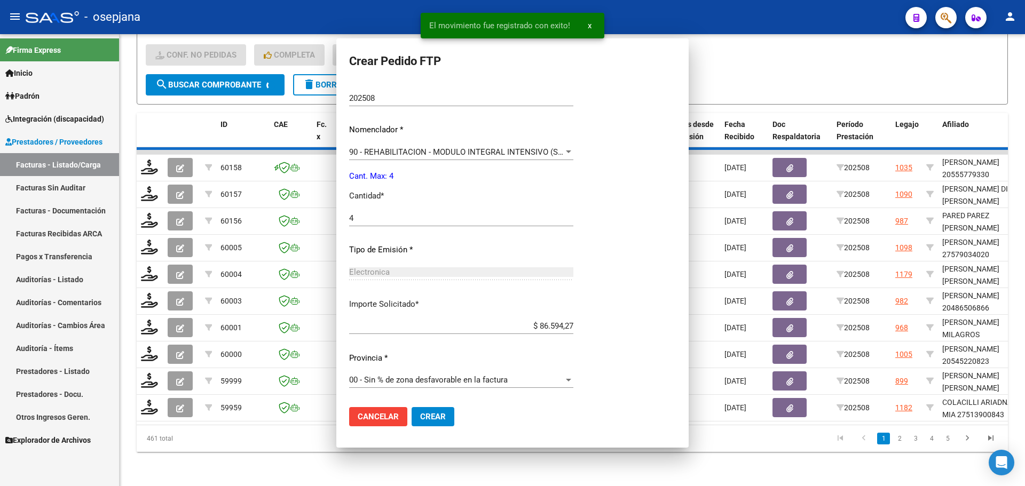
scroll to position [0, 0]
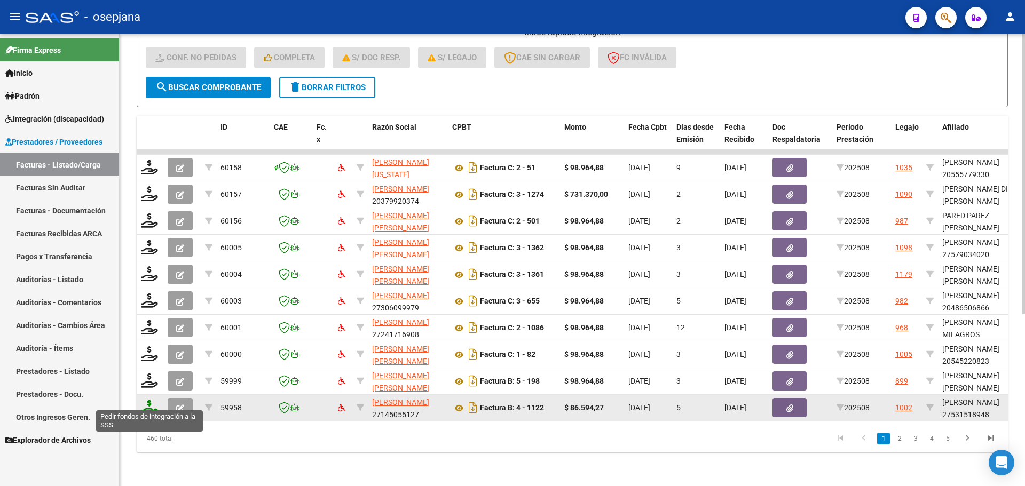
click at [143, 400] on icon at bounding box center [149, 407] width 17 height 15
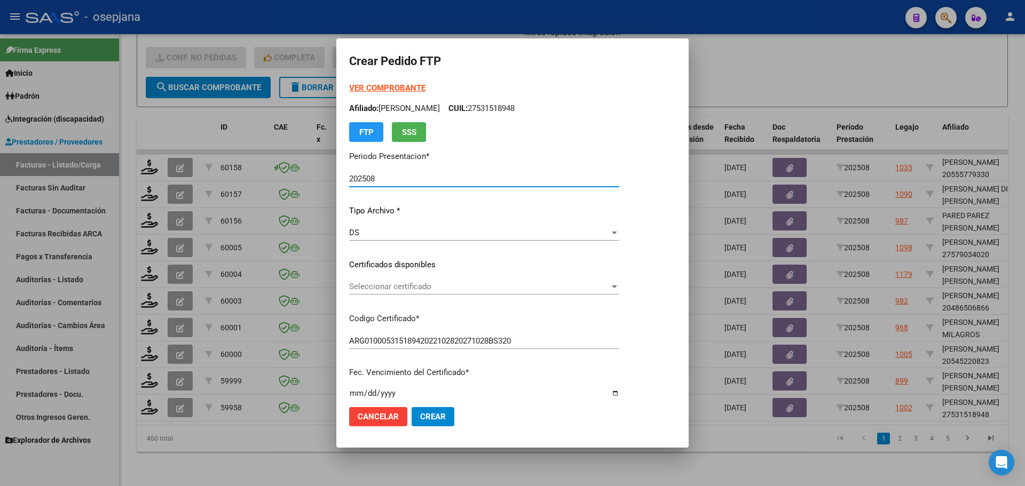
click at [419, 289] on span "Seleccionar certificado" at bounding box center [479, 287] width 260 height 10
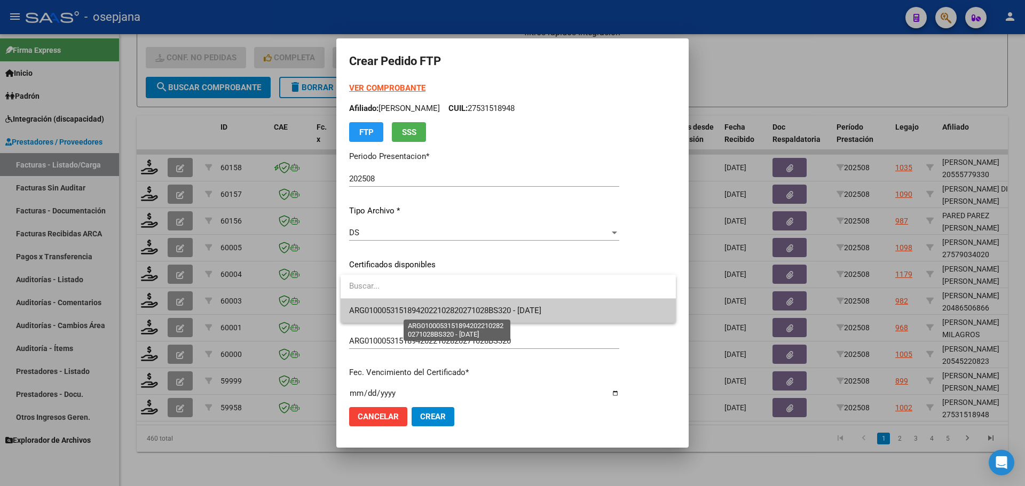
click at [423, 311] on span "ARG01000531518942022102820271028BS320 - [DATE]" at bounding box center [445, 311] width 192 height 10
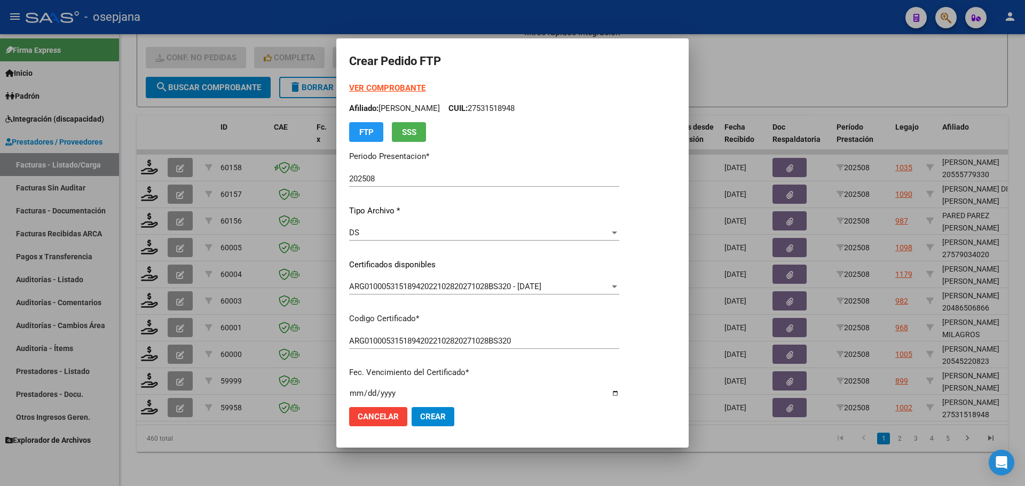
click at [399, 87] on strong "VER COMPROBANTE" at bounding box center [387, 88] width 76 height 10
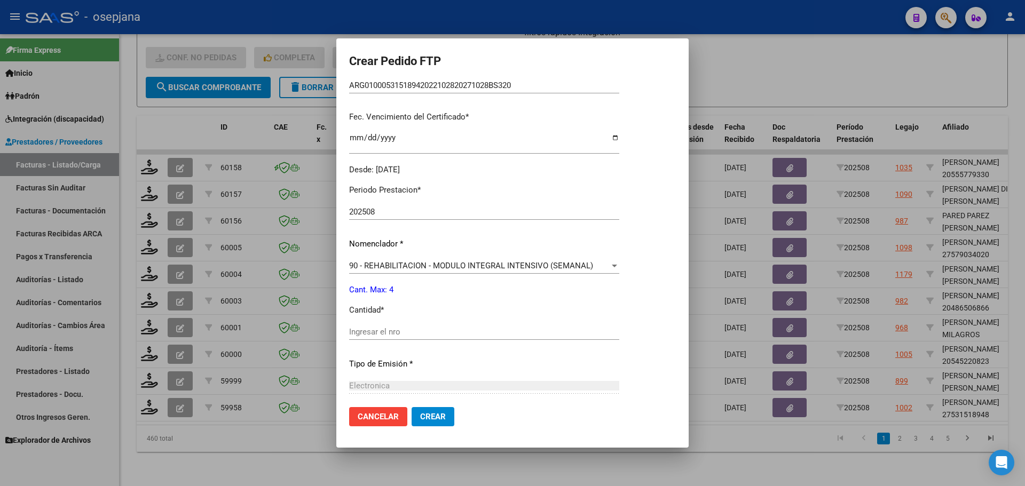
scroll to position [267, 0]
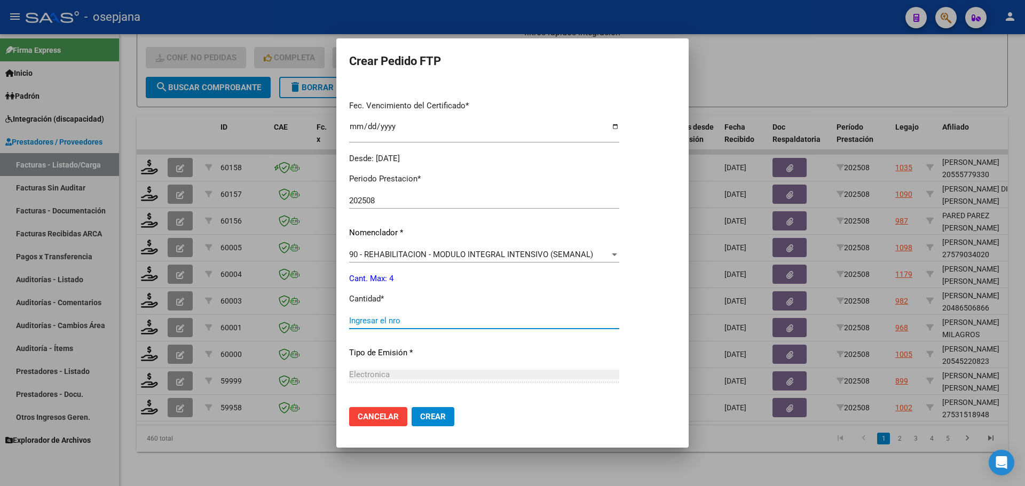
click at [366, 325] on input "Ingresar el nro" at bounding box center [484, 321] width 270 height 10
click at [446, 420] on button "Crear" at bounding box center [433, 416] width 43 height 19
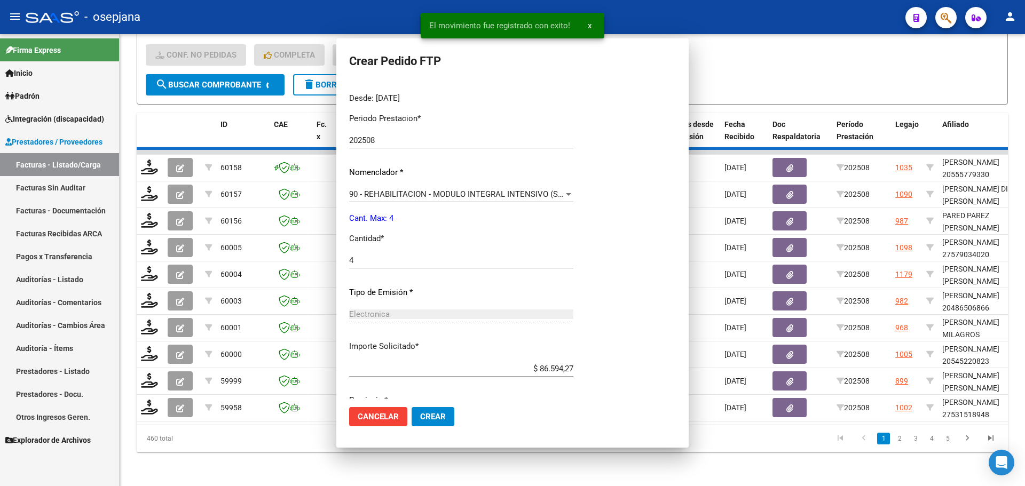
scroll to position [0, 0]
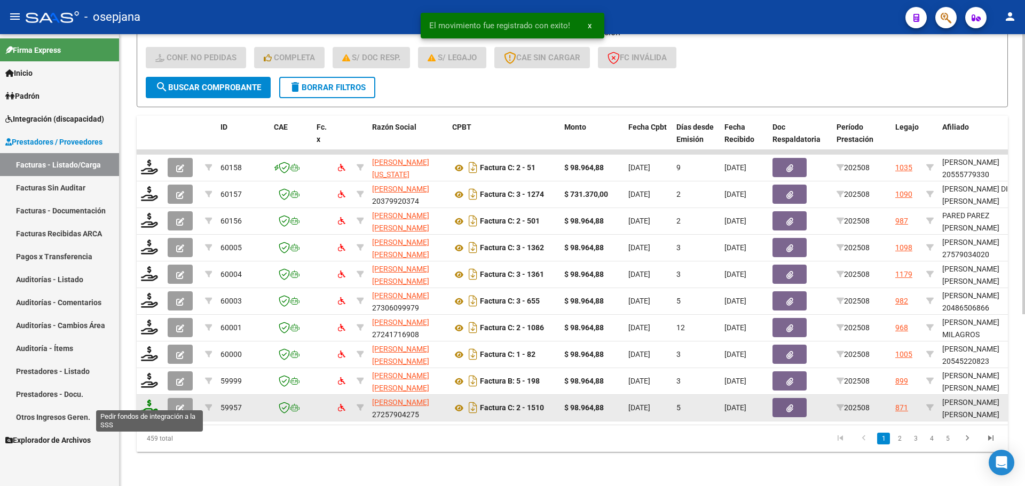
click at [148, 400] on icon at bounding box center [149, 407] width 17 height 15
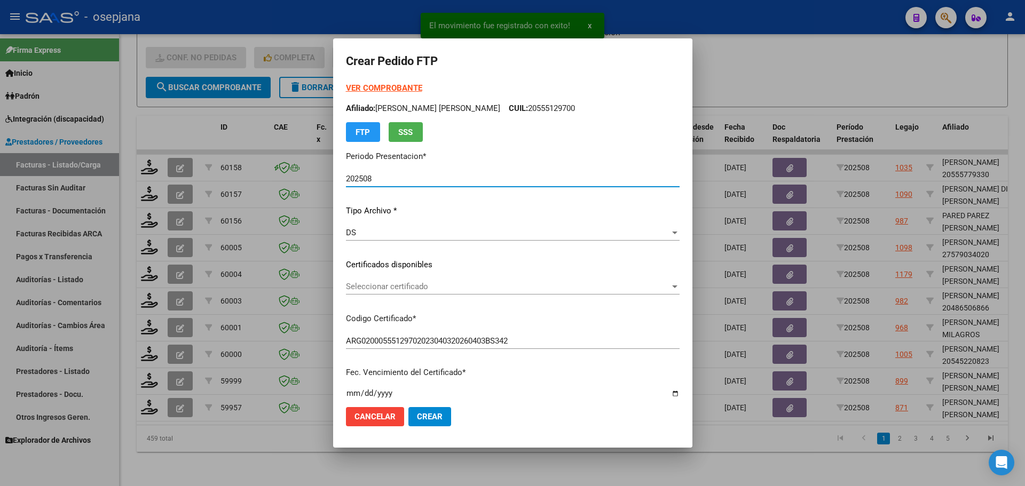
click at [411, 285] on span "Seleccionar certificado" at bounding box center [508, 287] width 324 height 10
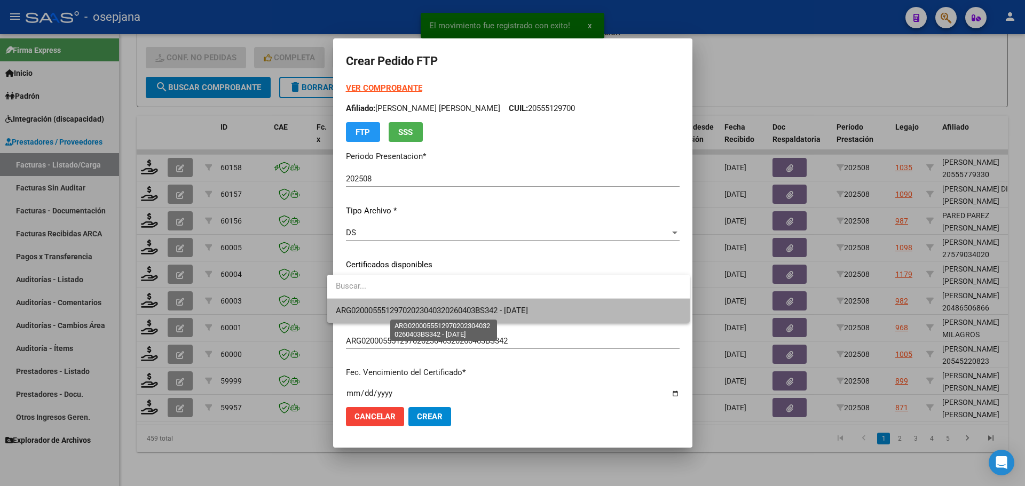
click at [415, 306] on span "ARG02000555129702023040320260403BS342 - [DATE]" at bounding box center [432, 311] width 192 height 10
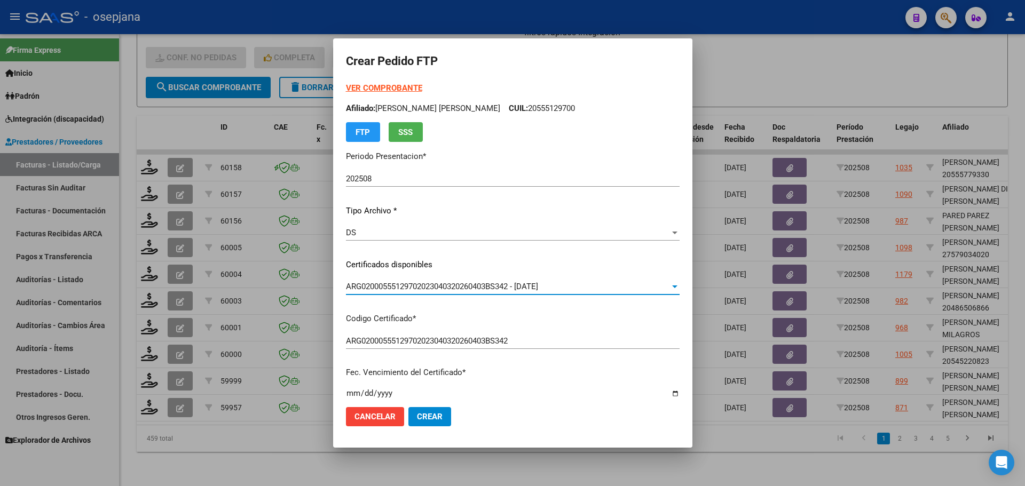
click at [393, 88] on strong "VER COMPROBANTE" at bounding box center [384, 88] width 76 height 10
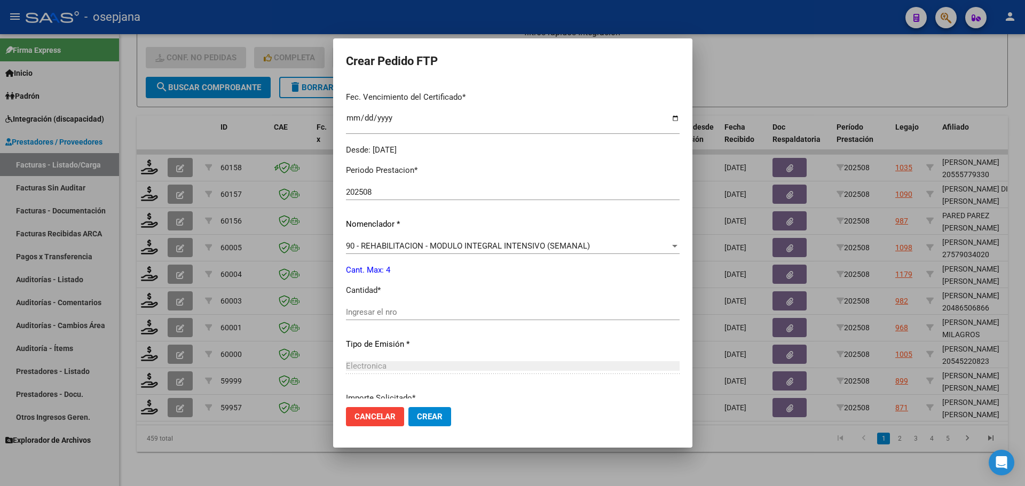
scroll to position [320, 0]
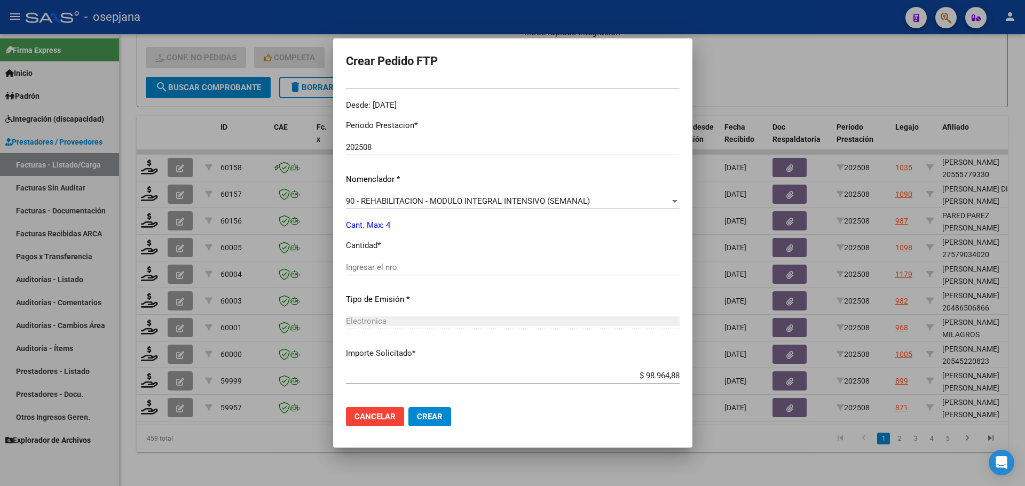
drag, startPoint x: 395, startPoint y: 256, endPoint x: 398, endPoint y: 271, distance: 15.3
click at [397, 258] on div "Periodo Prestacion * 202508 Ingresar el Periodo Prestacion Nomenclador * 90 - R…" at bounding box center [513, 280] width 334 height 336
click at [398, 271] on input "Ingresar el nro" at bounding box center [513, 268] width 334 height 10
click at [408, 410] on button "Crear" at bounding box center [429, 416] width 43 height 19
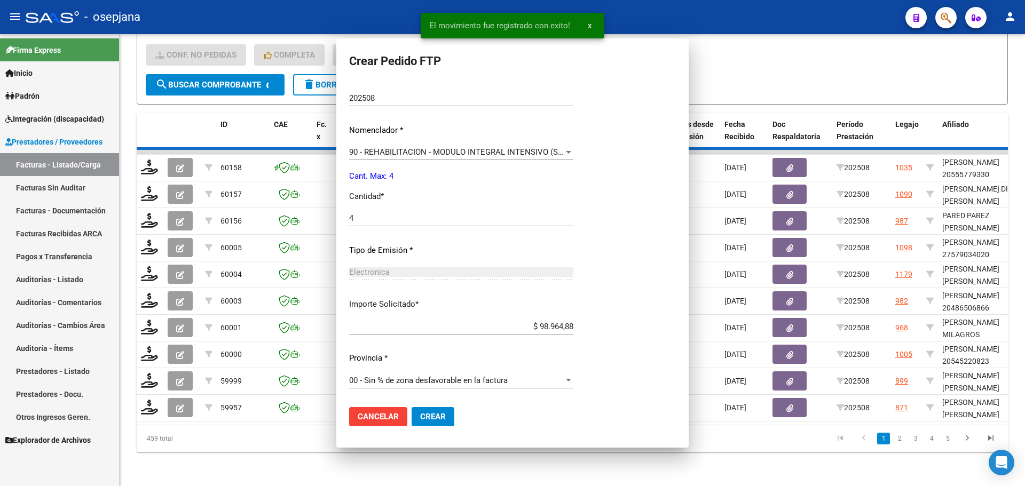
scroll to position [0, 0]
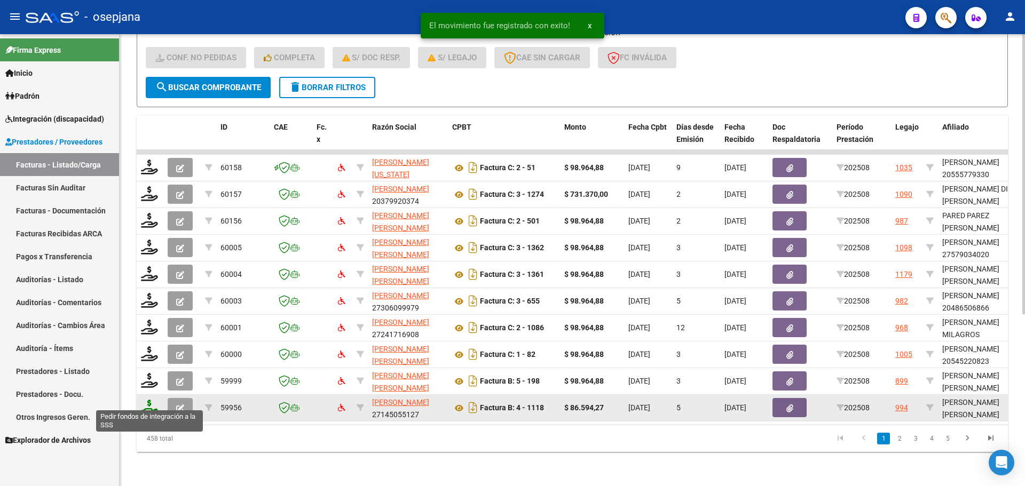
click at [147, 400] on icon at bounding box center [149, 407] width 17 height 15
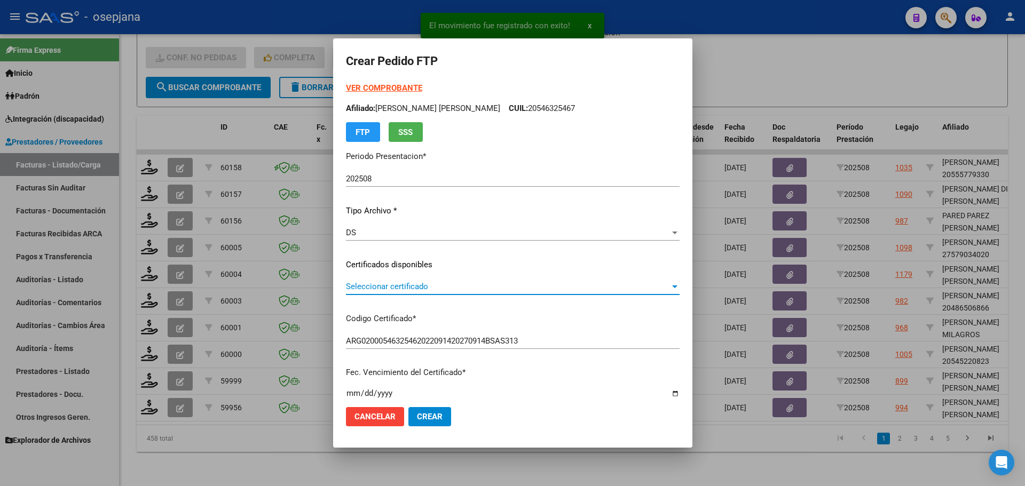
click at [434, 287] on span "Seleccionar certificado" at bounding box center [508, 287] width 324 height 10
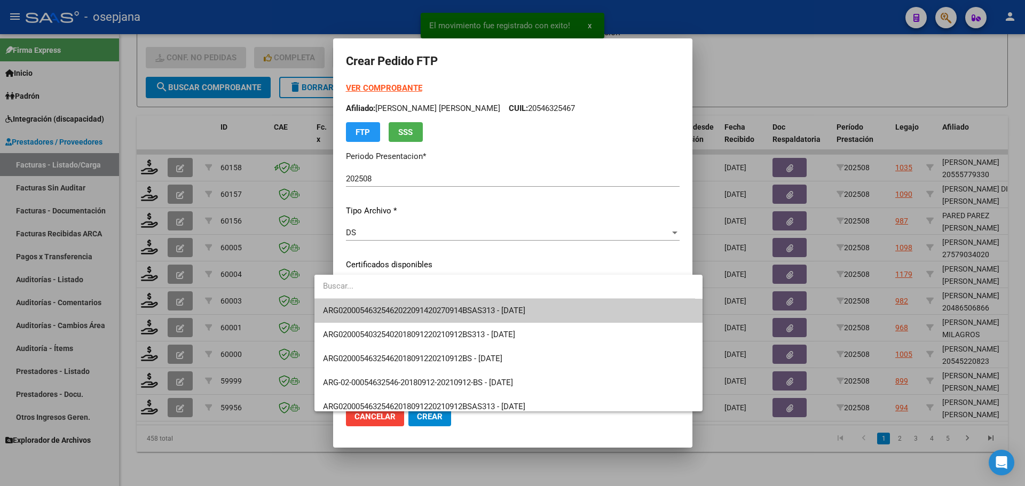
click at [438, 304] on span "ARG02000546325462022091420270914BSAS313 - [DATE]" at bounding box center [508, 311] width 371 height 24
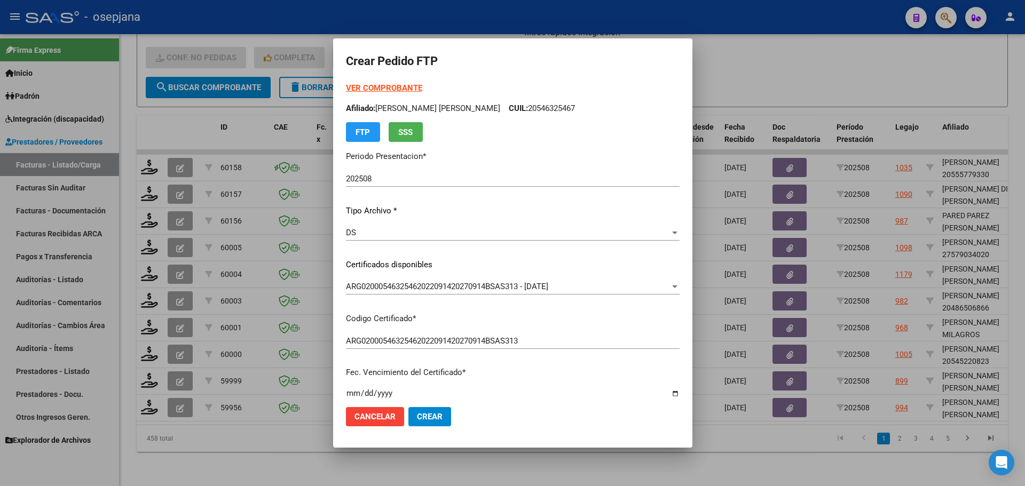
click at [375, 88] on strong "VER COMPROBANTE" at bounding box center [384, 88] width 76 height 10
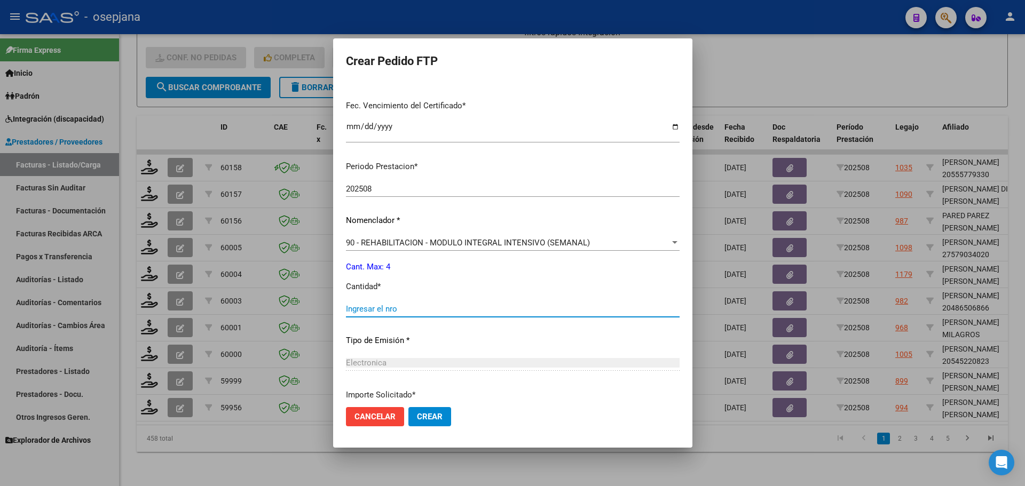
click at [362, 304] on input "Ingresar el nro" at bounding box center [513, 309] width 334 height 10
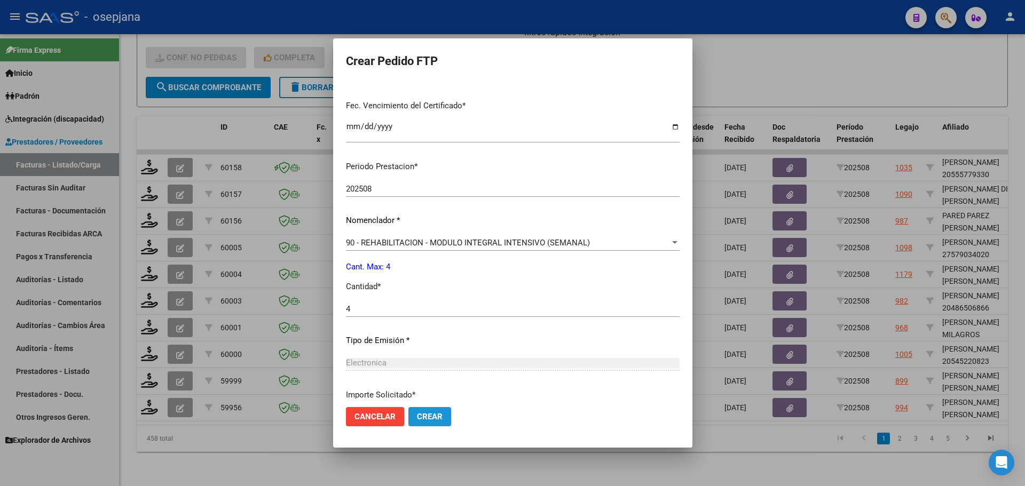
click at [421, 418] on button "Crear" at bounding box center [429, 416] width 43 height 19
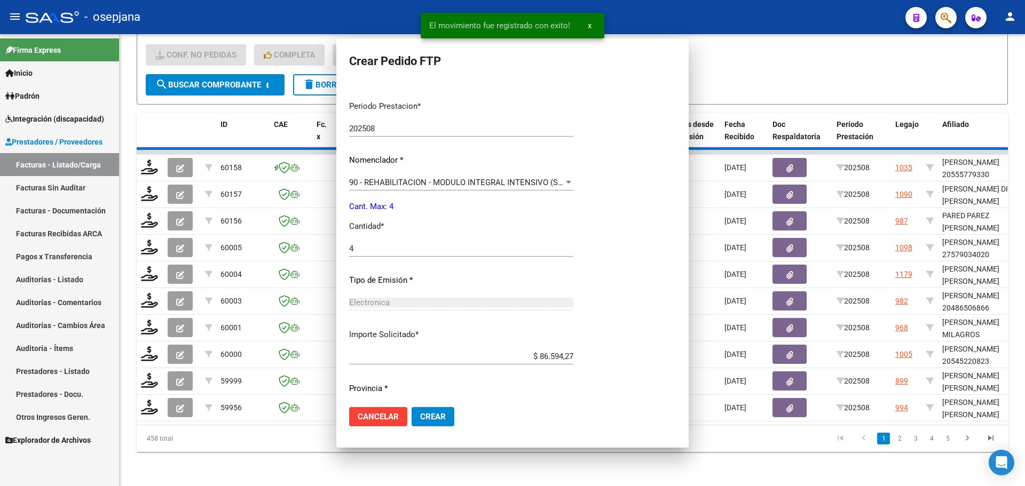
scroll to position [0, 0]
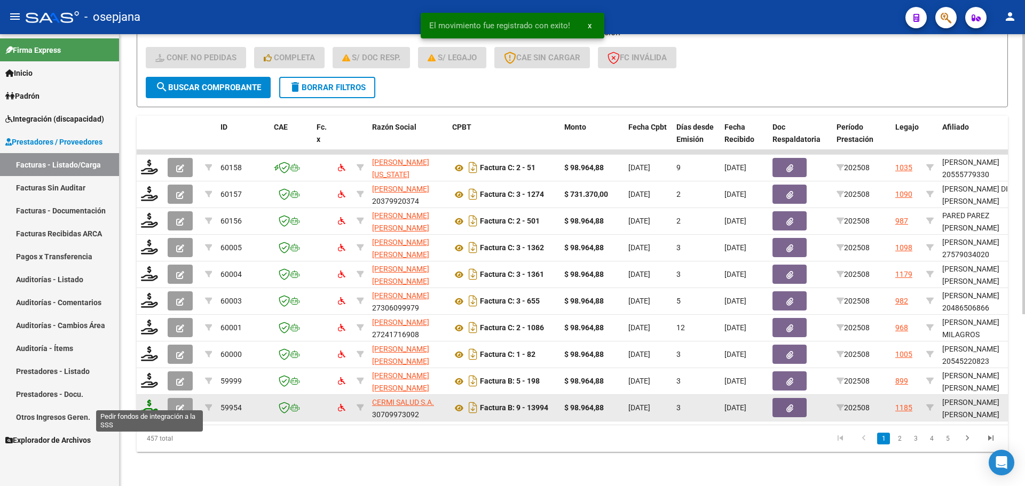
click at [151, 400] on icon at bounding box center [149, 407] width 17 height 15
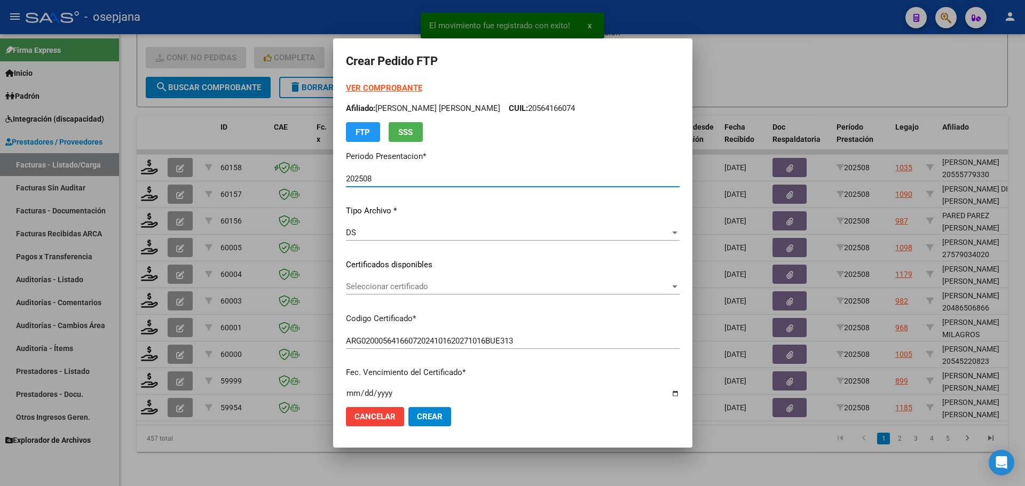
click at [421, 284] on span "Seleccionar certificado" at bounding box center [508, 287] width 324 height 10
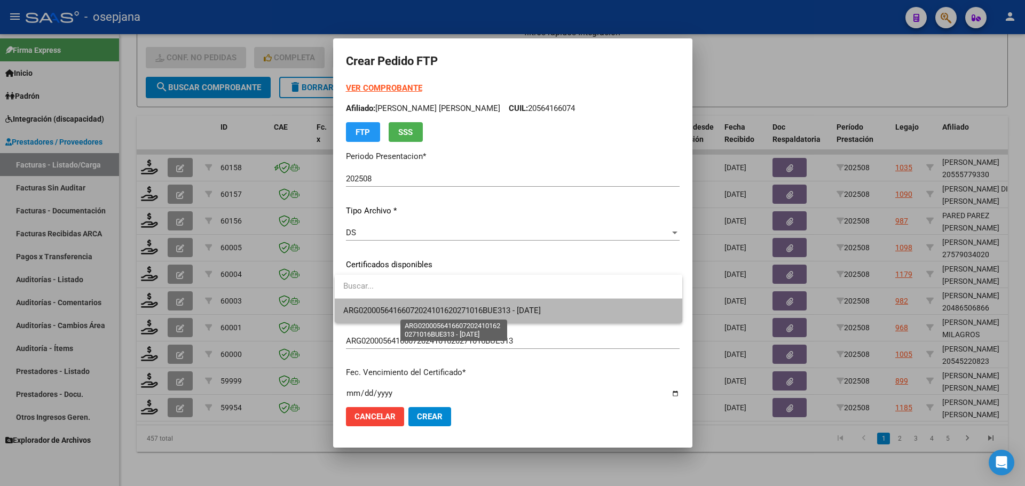
click at [454, 311] on span "ARG02000564166072024101620271016BUE313 - [DATE]" at bounding box center [441, 311] width 197 height 10
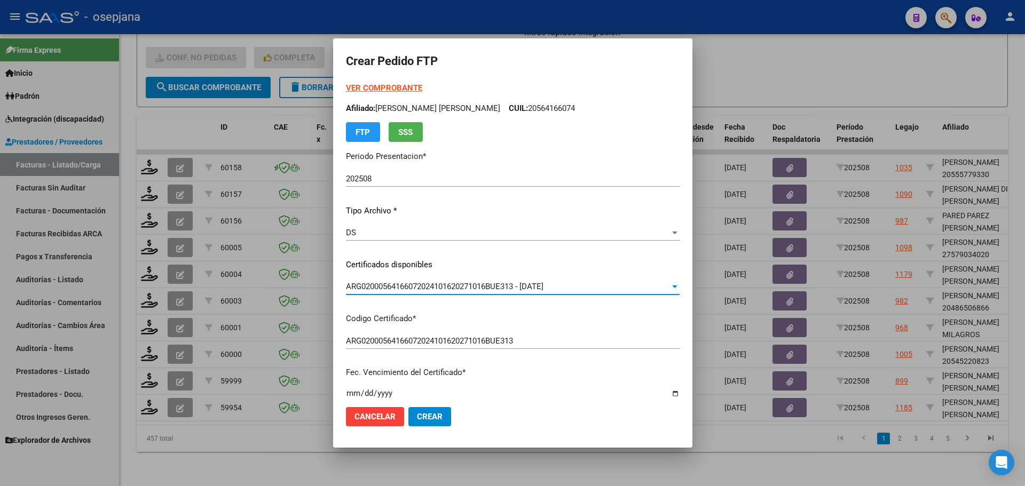
click at [396, 83] on strong "VER COMPROBANTE" at bounding box center [384, 88] width 76 height 10
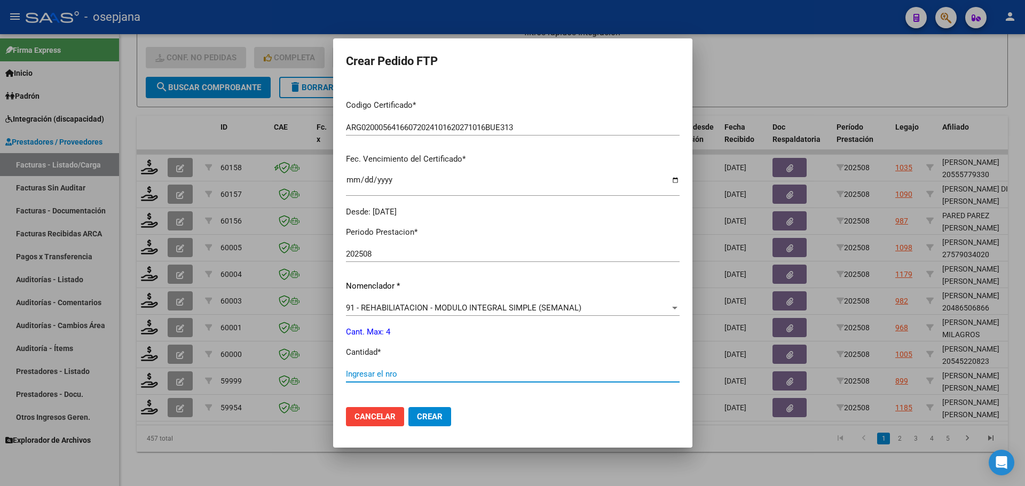
click at [360, 371] on input "Ingresar el nro" at bounding box center [513, 374] width 334 height 10
click at [436, 409] on button "Crear" at bounding box center [429, 416] width 43 height 19
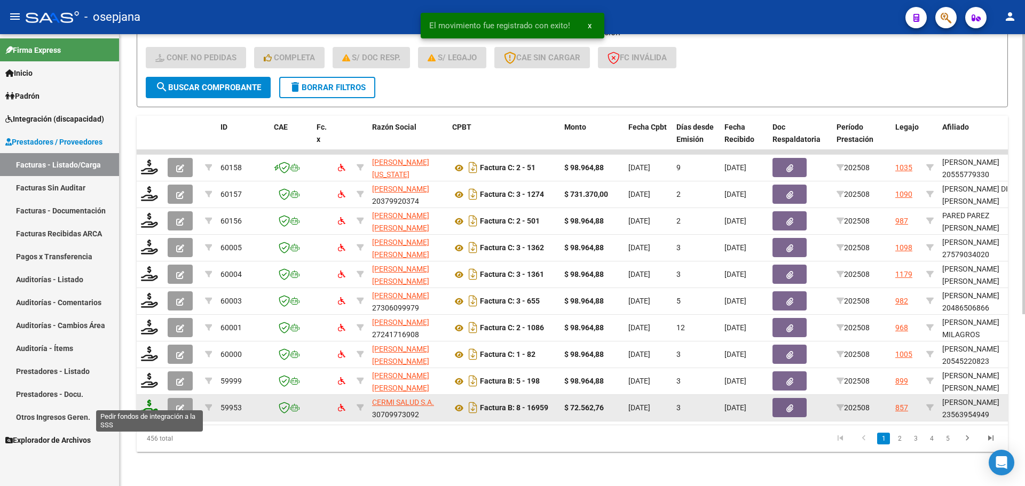
click at [148, 400] on icon at bounding box center [149, 407] width 17 height 15
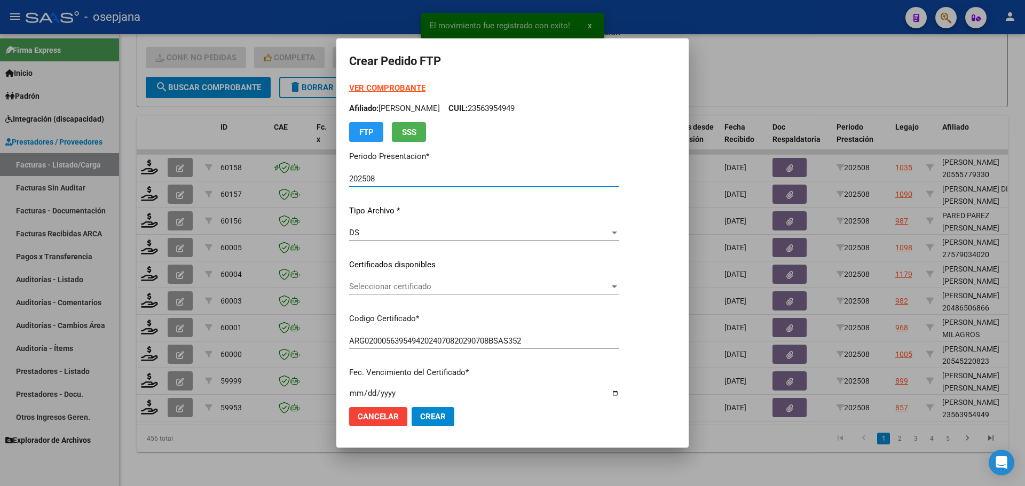
click at [397, 278] on div "VER COMPROBANTE ARCA Padrón Afiliado: [PERSON_NAME] CUIL: 23563954949 FTP SSS P…" at bounding box center [484, 256] width 270 height 349
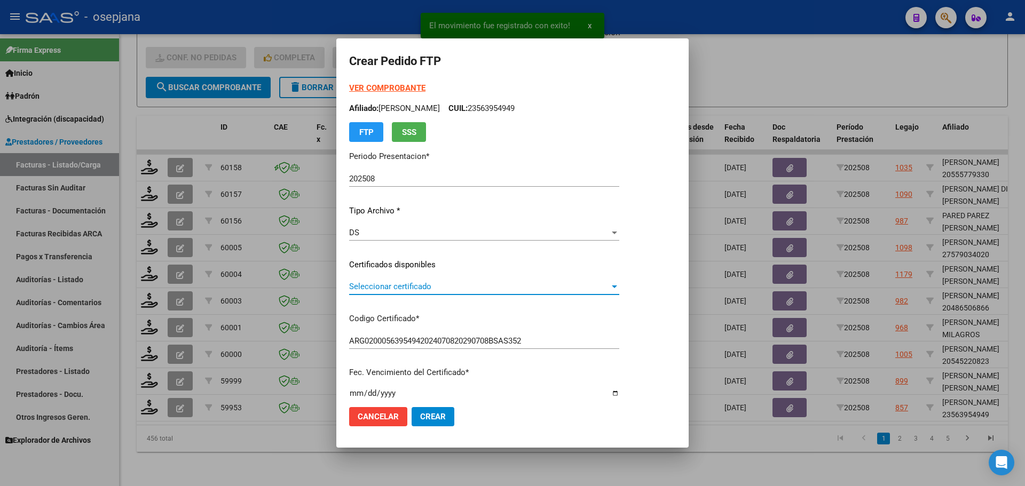
click at [397, 284] on span "Seleccionar certificado" at bounding box center [479, 287] width 260 height 10
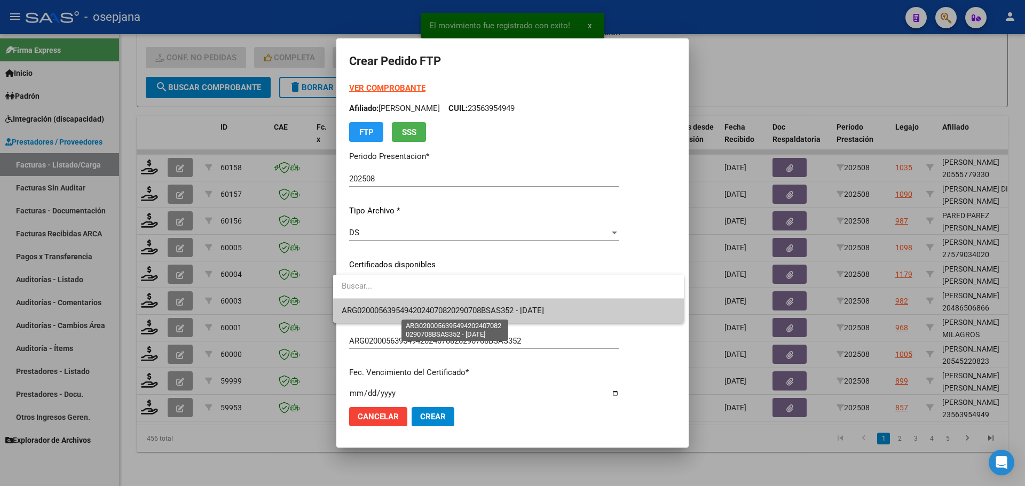
click at [396, 314] on span "ARG02000563954942024070820290708BSAS352 - [DATE]" at bounding box center [443, 311] width 202 height 10
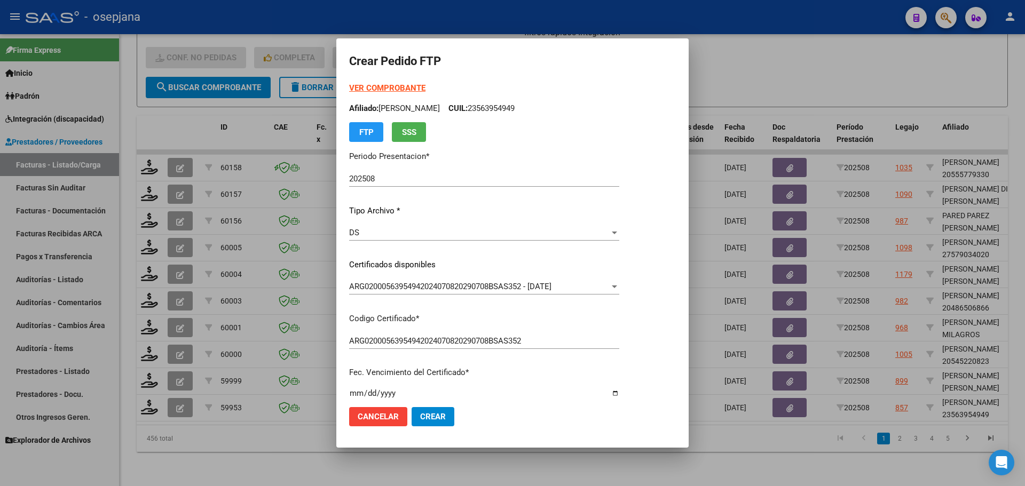
click at [405, 85] on strong "VER COMPROBANTE" at bounding box center [387, 88] width 76 height 10
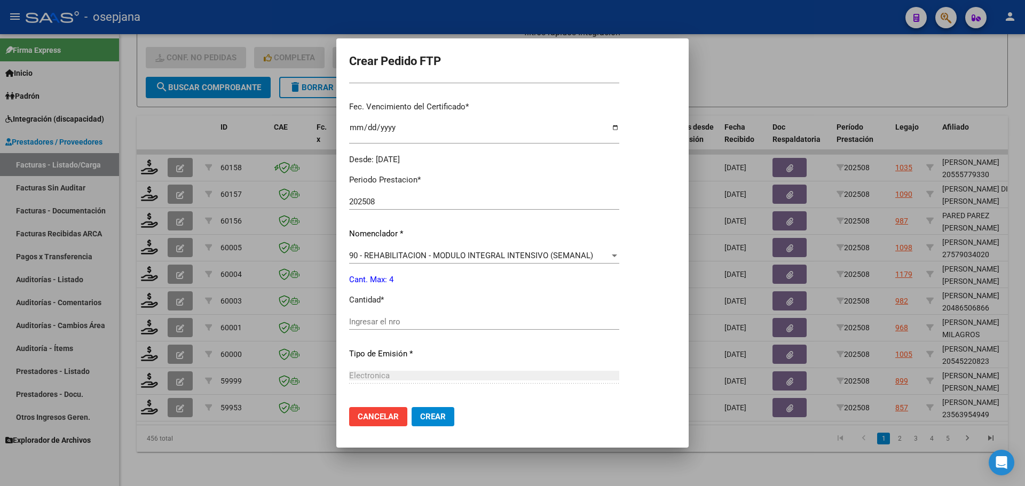
scroll to position [267, 0]
click at [373, 320] on input "Ingresar el nro" at bounding box center [484, 321] width 270 height 10
click at [418, 423] on button "Crear" at bounding box center [433, 416] width 43 height 19
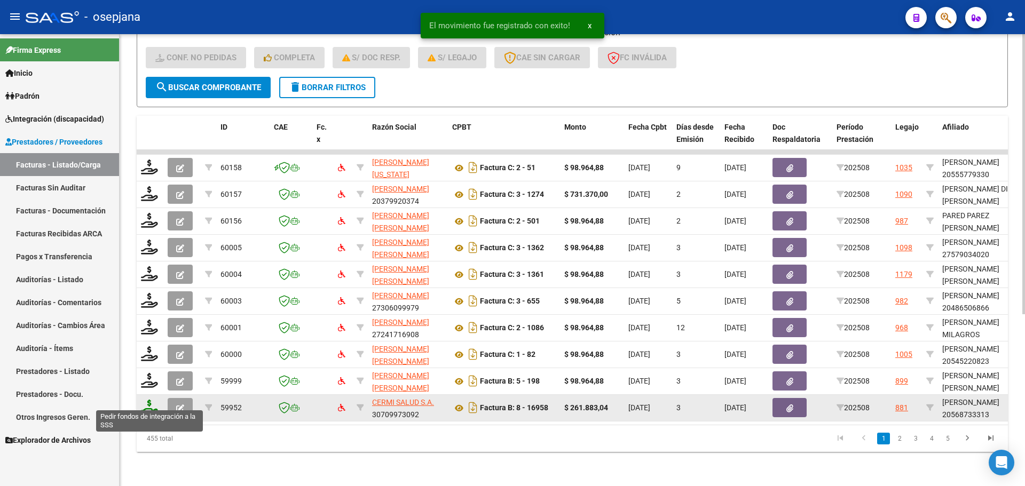
click at [151, 404] on icon at bounding box center [149, 407] width 17 height 15
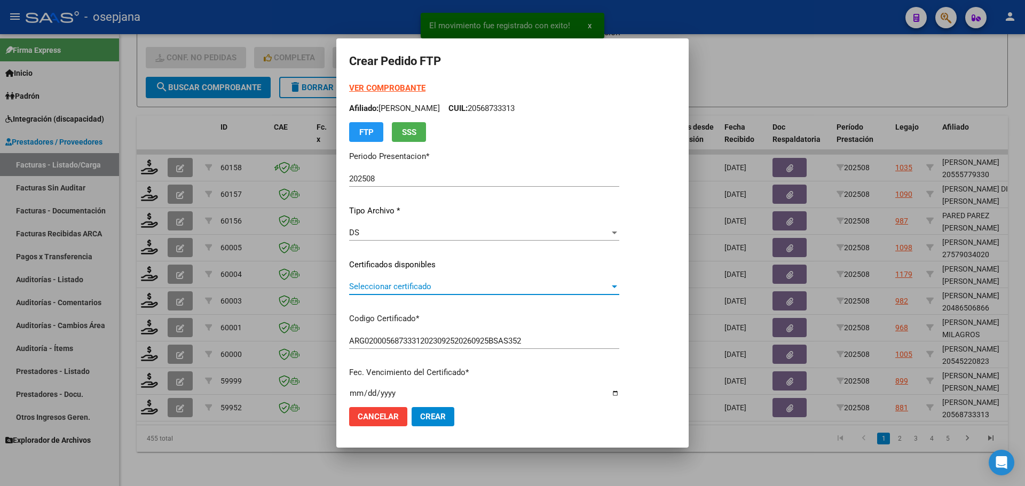
click at [425, 283] on span "Seleccionar certificado" at bounding box center [479, 287] width 260 height 10
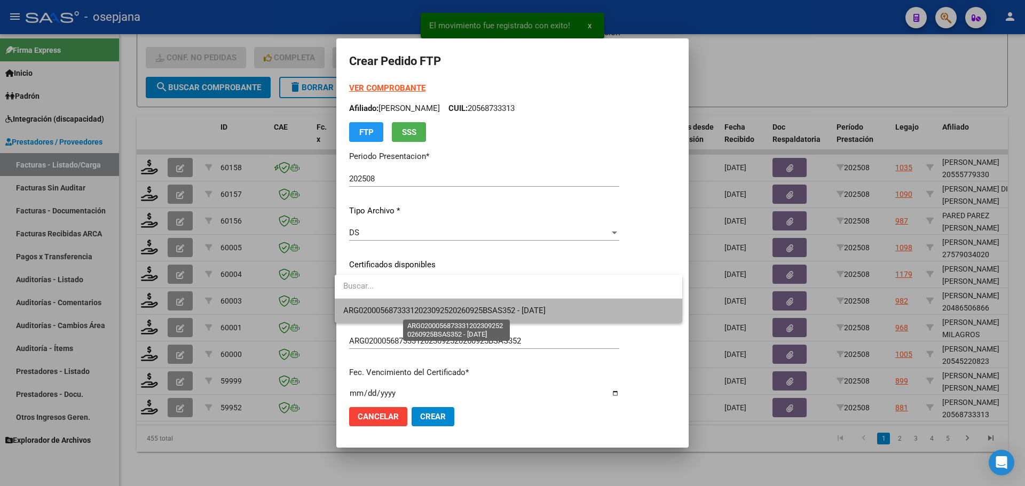
click at [428, 307] on span "ARG02000568733312023092520260925BSAS352 - [DATE]" at bounding box center [444, 311] width 202 height 10
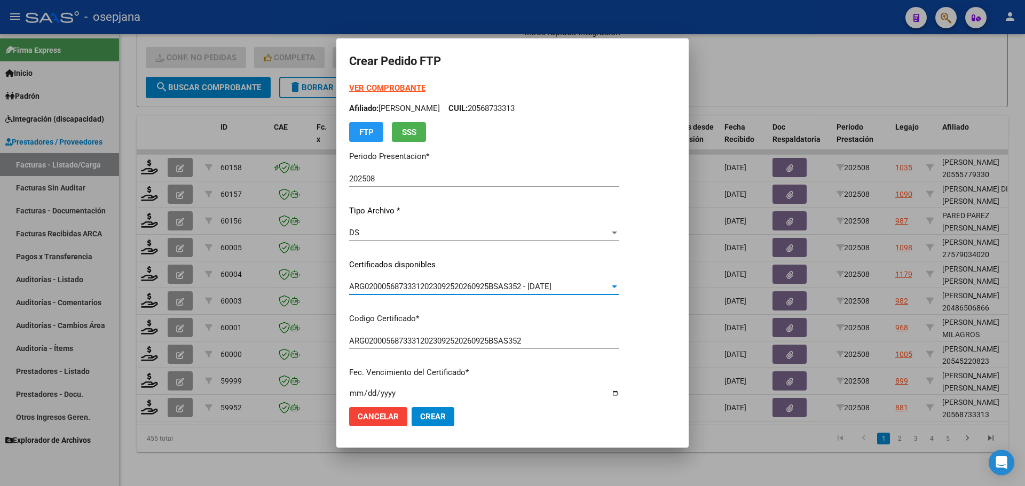
click at [374, 88] on strong "VER COMPROBANTE" at bounding box center [387, 88] width 76 height 10
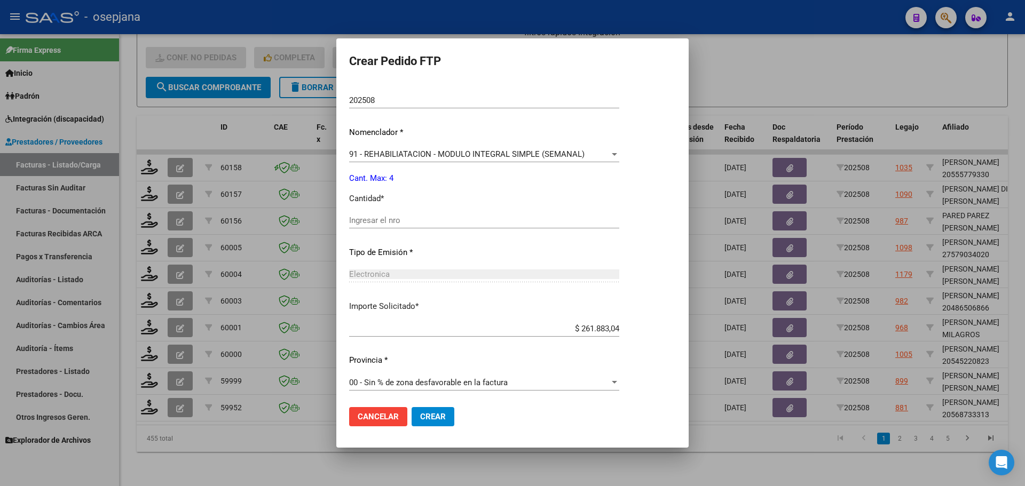
scroll to position [369, 0]
click at [389, 212] on div "Ingresar el nro" at bounding box center [484, 218] width 270 height 16
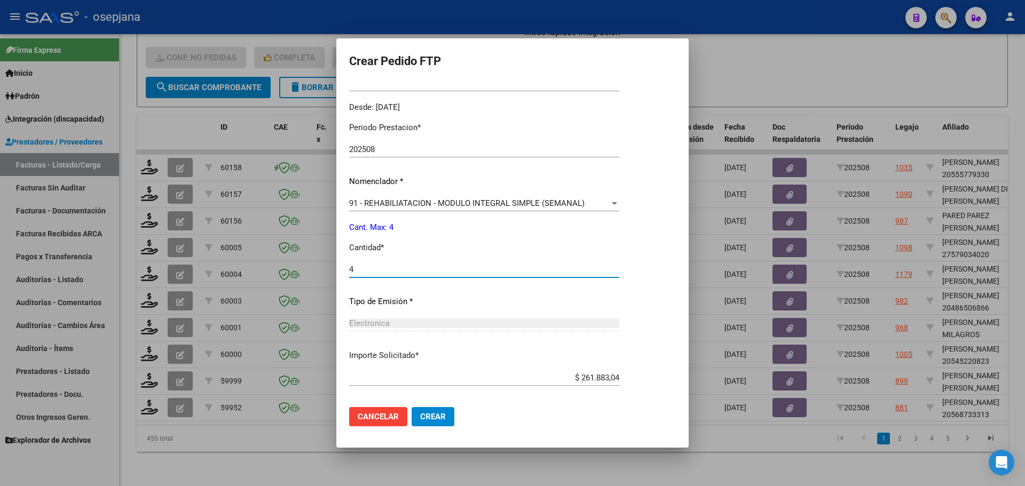
scroll to position [320, 0]
click at [425, 410] on button "Crear" at bounding box center [433, 416] width 43 height 19
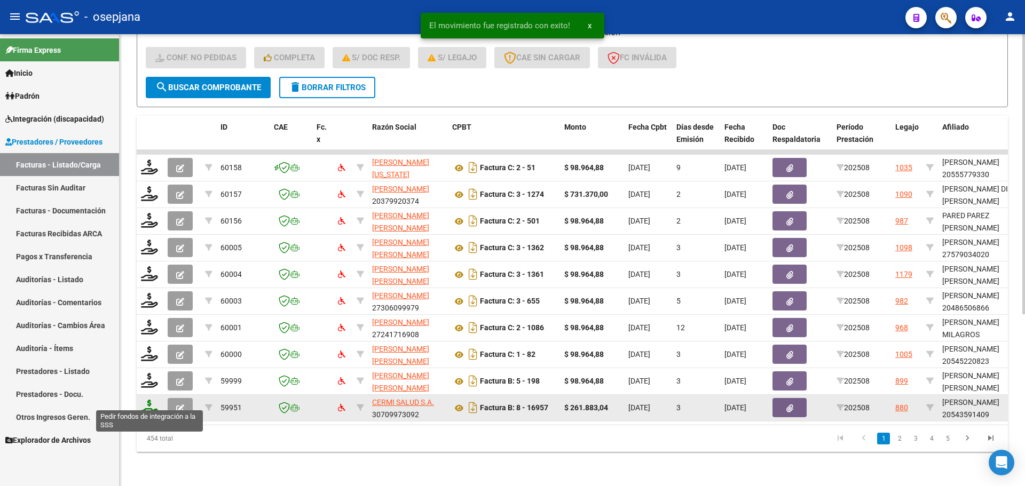
click at [148, 400] on icon at bounding box center [149, 407] width 17 height 15
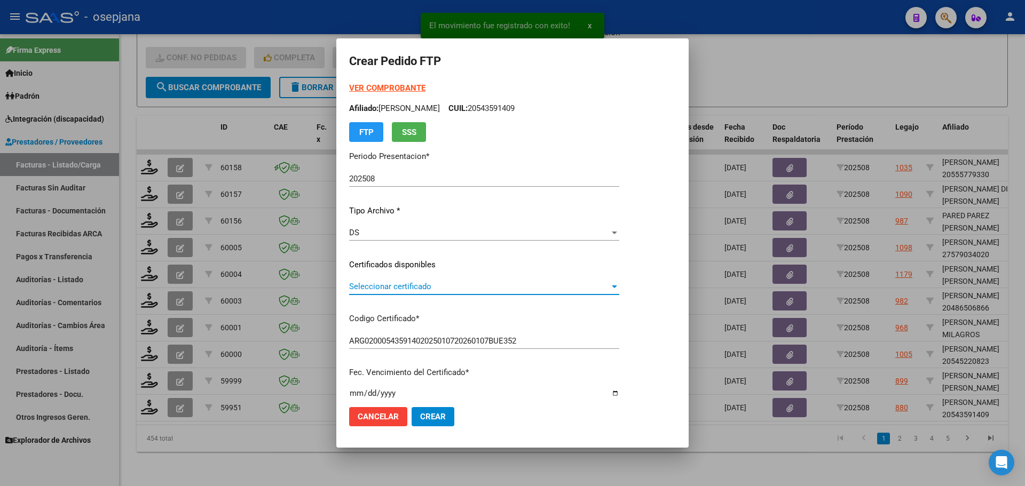
click at [448, 282] on span "Seleccionar certificado" at bounding box center [479, 287] width 260 height 10
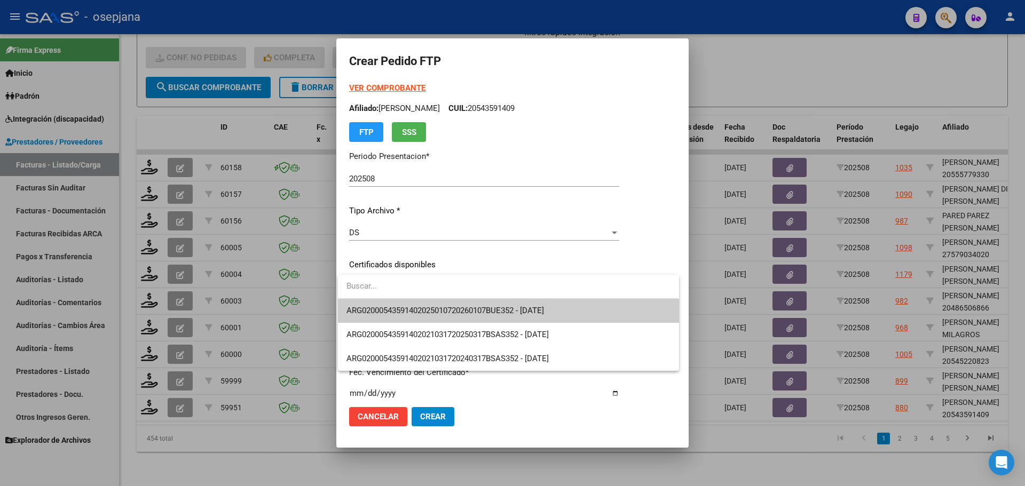
click at [452, 305] on span "ARG02000543591402025010720260107BUE352 - [DATE]" at bounding box center [507, 311] width 323 height 24
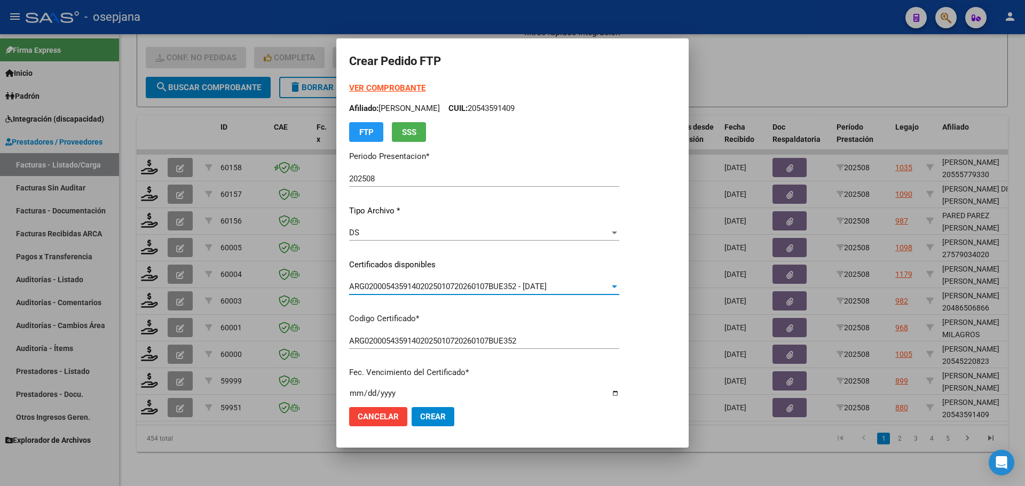
click at [394, 84] on strong "VER COMPROBANTE" at bounding box center [387, 88] width 76 height 10
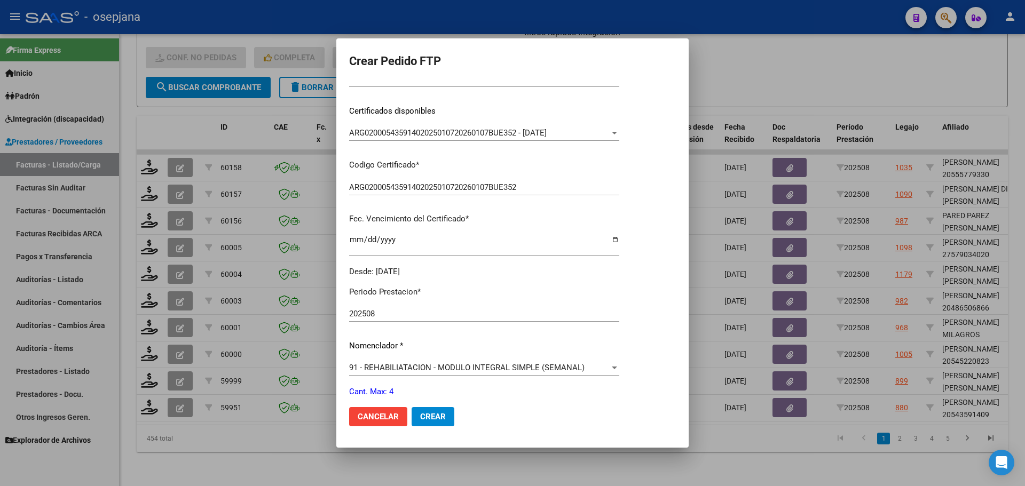
scroll to position [320, 0]
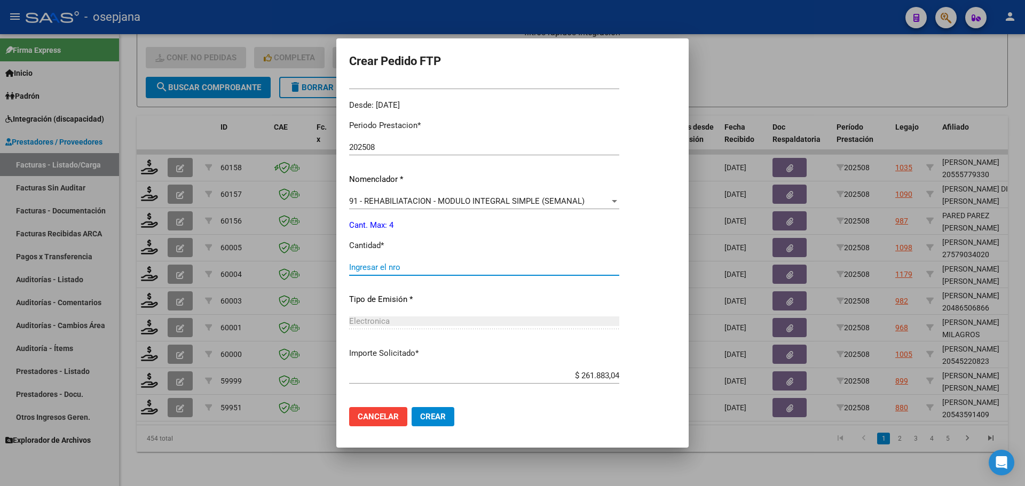
click at [388, 264] on input "Ingresar el nro" at bounding box center [484, 268] width 270 height 10
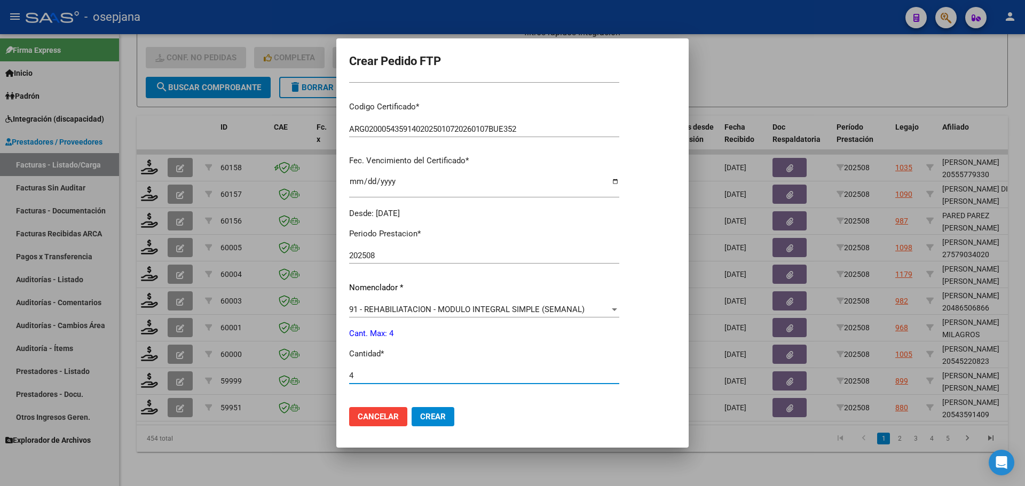
scroll to position [214, 0]
click at [426, 420] on span "Crear" at bounding box center [433, 417] width 26 height 10
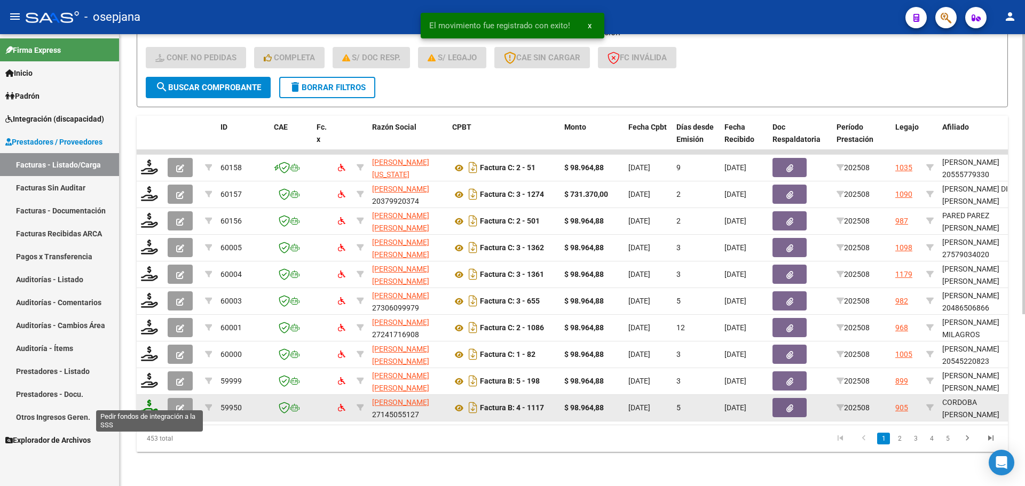
click at [153, 400] on icon at bounding box center [149, 407] width 17 height 15
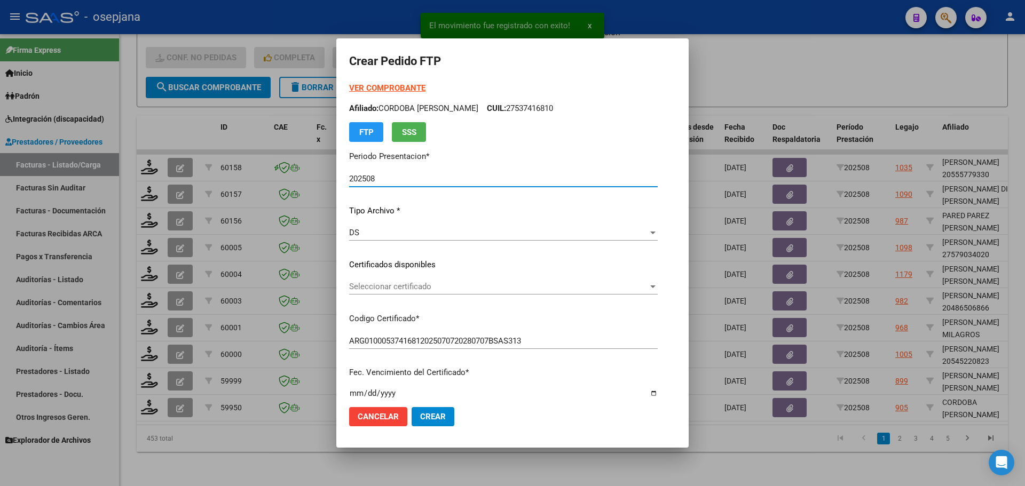
click at [422, 281] on div "Seleccionar certificado Seleccionar certificado" at bounding box center [503, 287] width 309 height 16
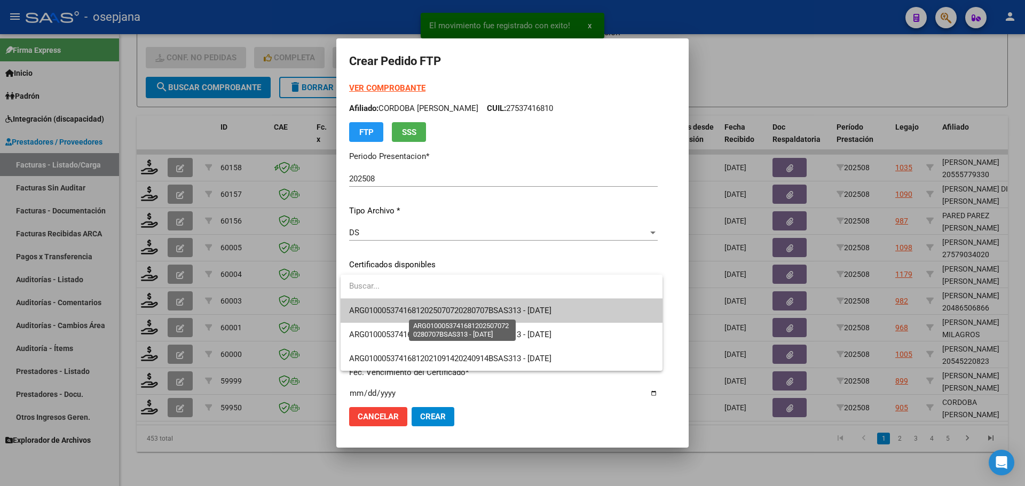
click at [433, 308] on span "ARG01000537416812025070720280707BSAS313 - [DATE]" at bounding box center [450, 311] width 202 height 10
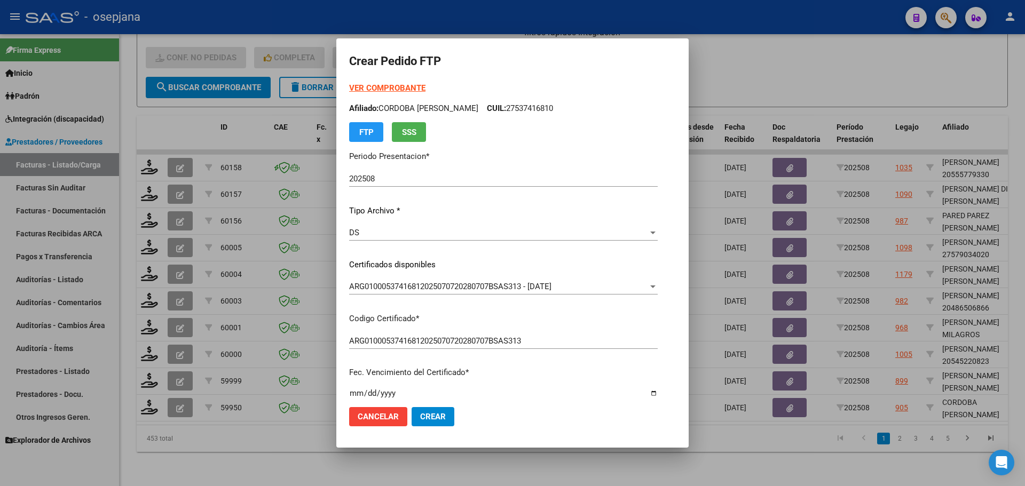
click at [386, 92] on strong "VER COMPROBANTE" at bounding box center [387, 88] width 76 height 10
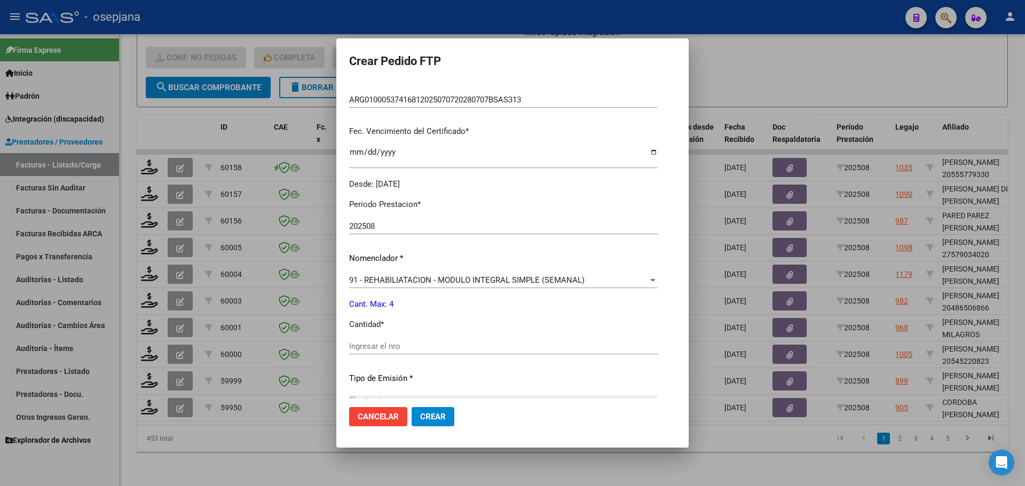
scroll to position [267, 0]
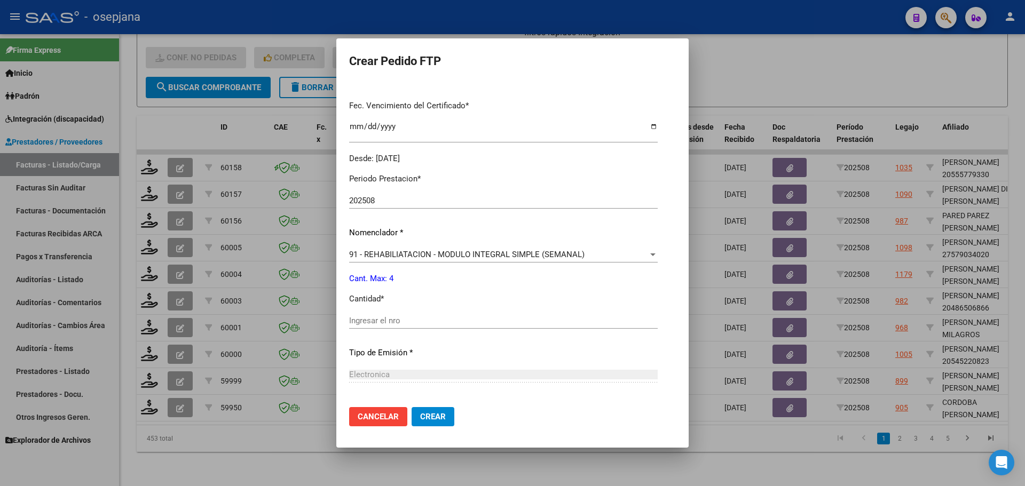
click at [385, 320] on input "Ingresar el nro" at bounding box center [503, 321] width 309 height 10
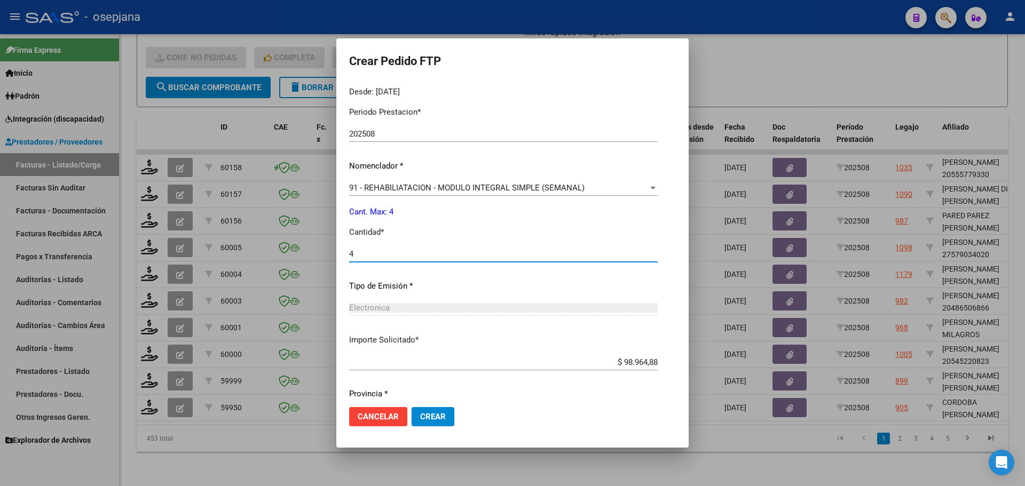
scroll to position [369, 0]
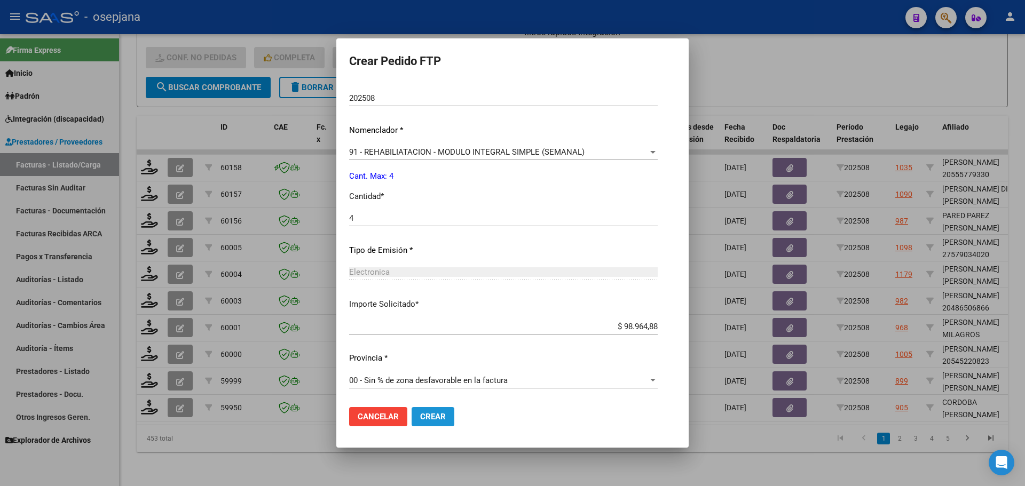
click at [435, 420] on span "Crear" at bounding box center [433, 417] width 26 height 10
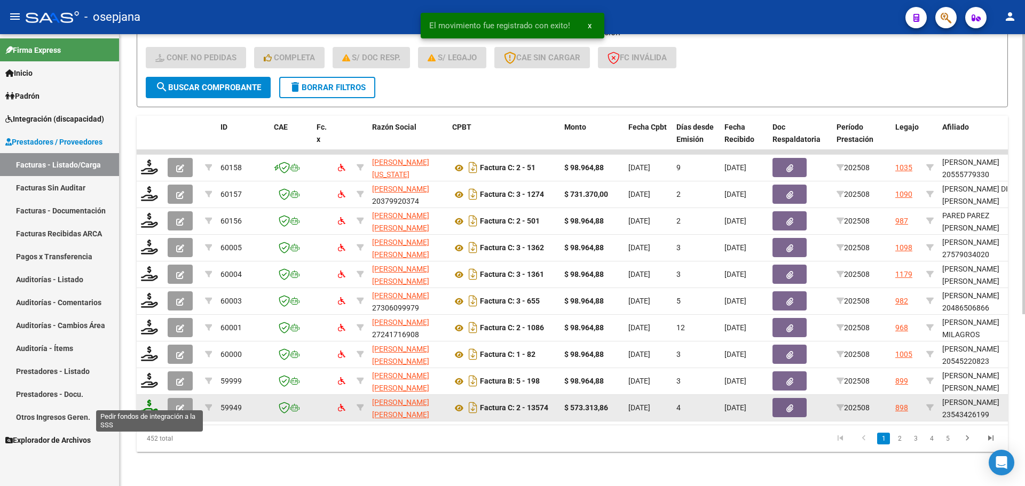
click at [153, 400] on icon at bounding box center [149, 407] width 17 height 15
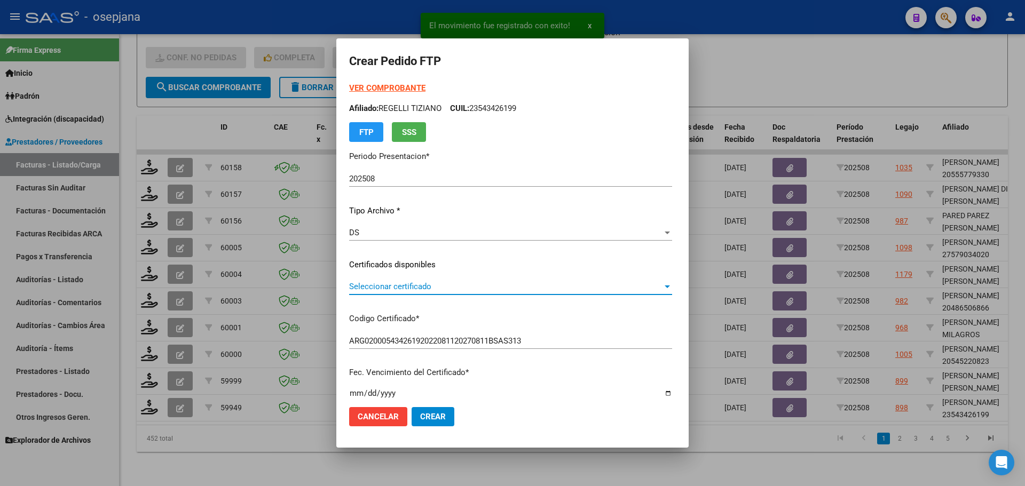
click at [390, 286] on span "Seleccionar certificado" at bounding box center [505, 287] width 313 height 10
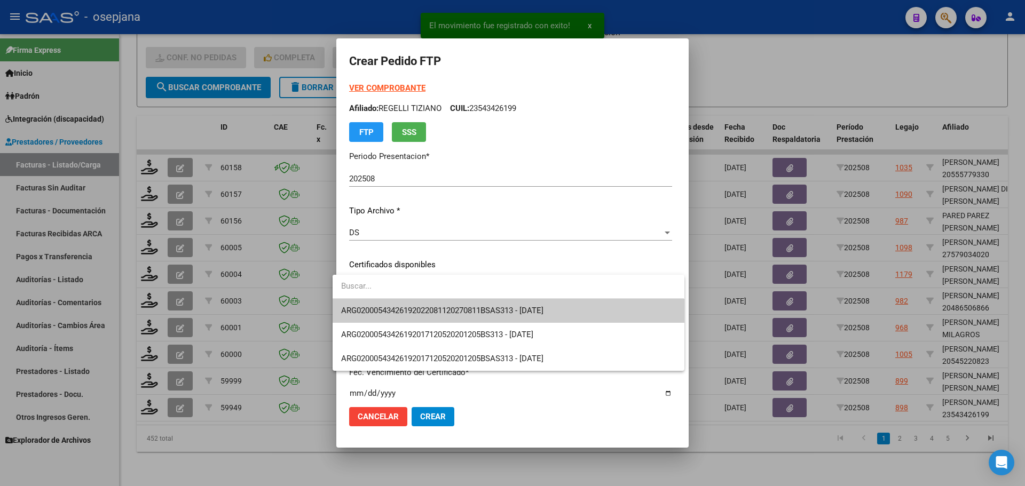
click at [394, 305] on span "ARG02000543426192022081120270811BSAS313 - [DATE]" at bounding box center [508, 311] width 334 height 24
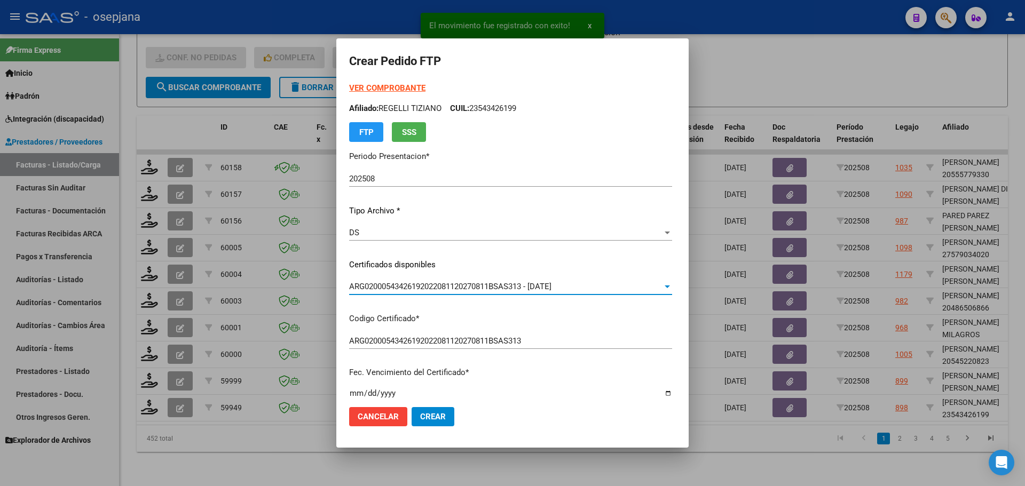
click at [398, 89] on strong "VER COMPROBANTE" at bounding box center [387, 88] width 76 height 10
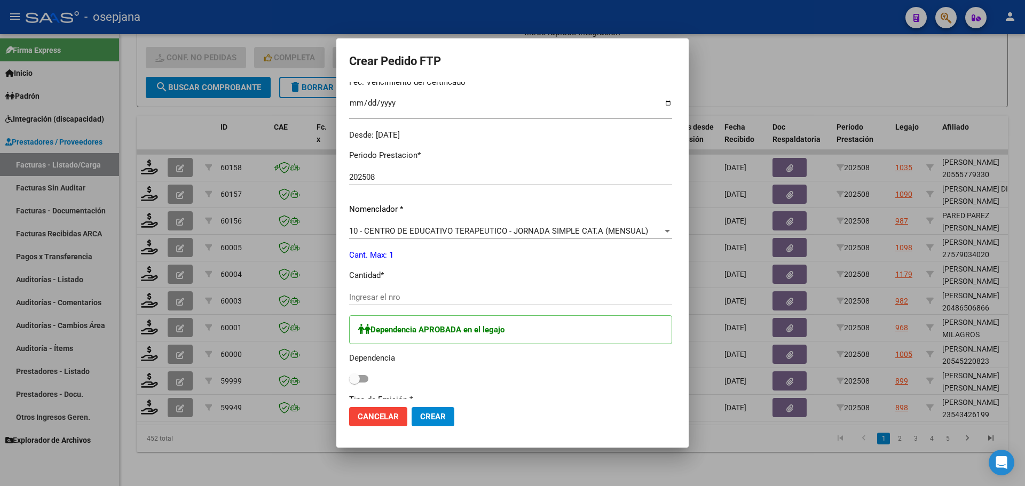
scroll to position [320, 0]
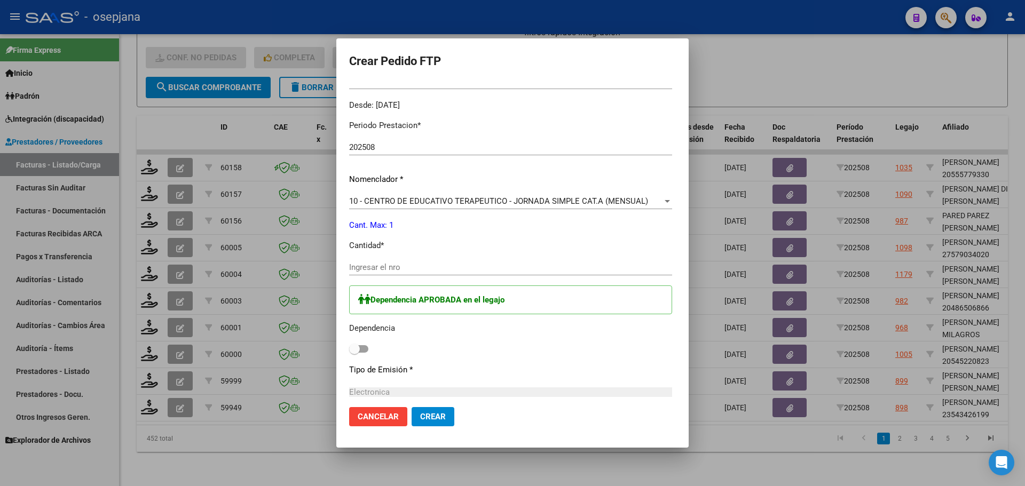
click at [380, 266] on input "Ingresar el nro" at bounding box center [510, 268] width 323 height 10
drag, startPoint x: 351, startPoint y: 354, endPoint x: 365, endPoint y: 358, distance: 13.9
click at [352, 354] on label at bounding box center [358, 349] width 19 height 13
click at [354, 353] on input "checkbox" at bounding box center [354, 353] width 1 height 1
click at [423, 420] on span "Crear" at bounding box center [433, 417] width 26 height 10
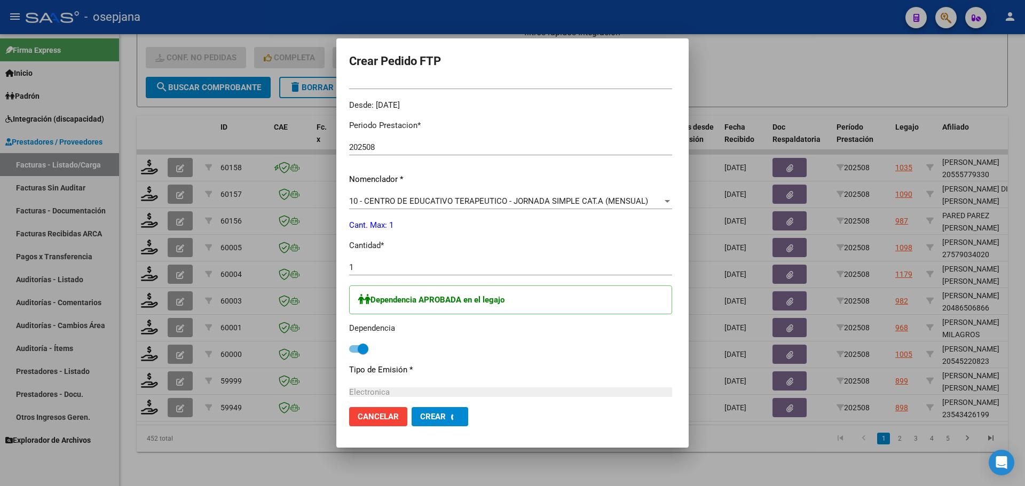
scroll to position [0, 0]
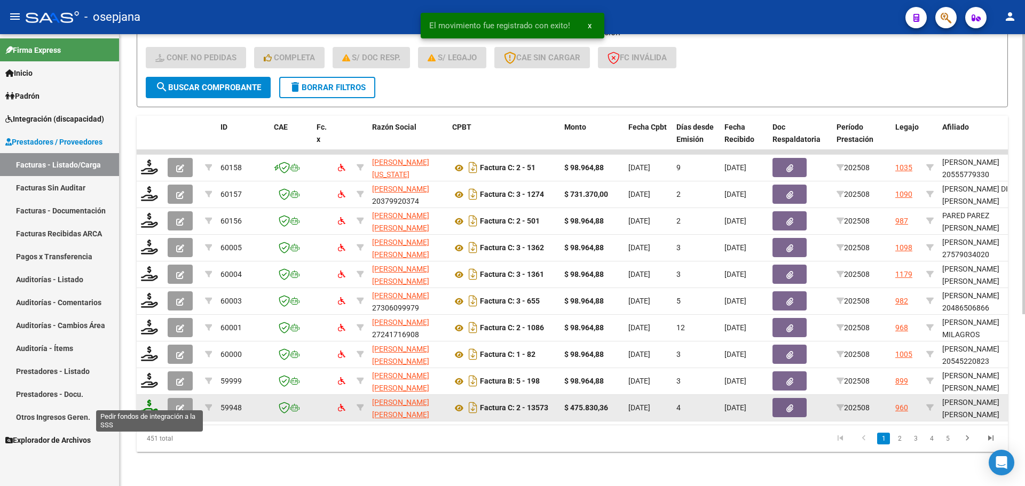
click at [144, 400] on icon at bounding box center [149, 407] width 17 height 15
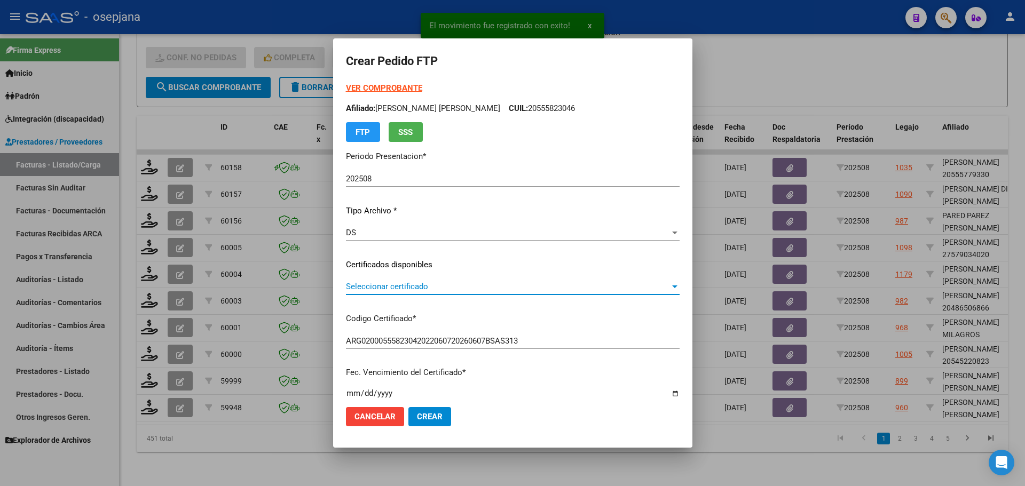
click at [432, 289] on span "Seleccionar certificado" at bounding box center [508, 287] width 324 height 10
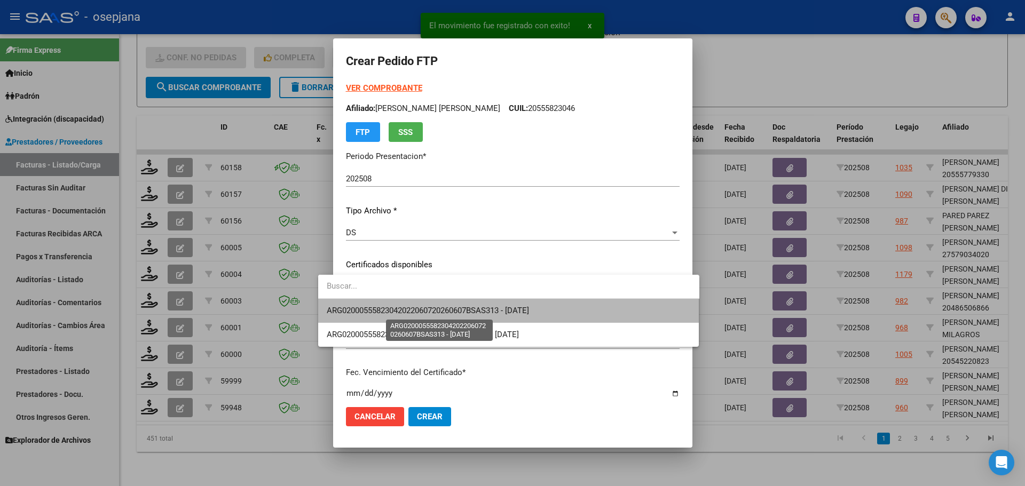
click at [433, 308] on span "ARG02000555823042022060720260607BSAS313 - [DATE]" at bounding box center [428, 311] width 202 height 10
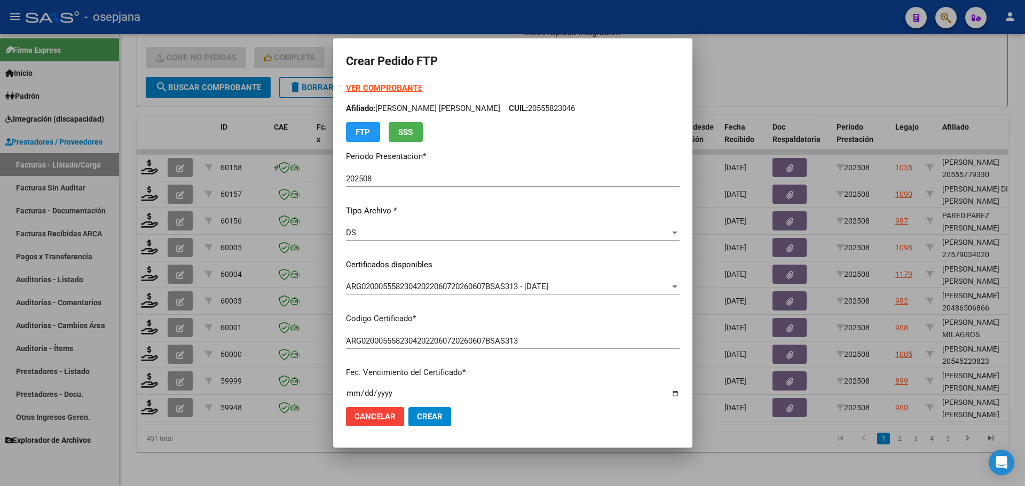
click at [377, 87] on strong "VER COMPROBANTE" at bounding box center [384, 88] width 76 height 10
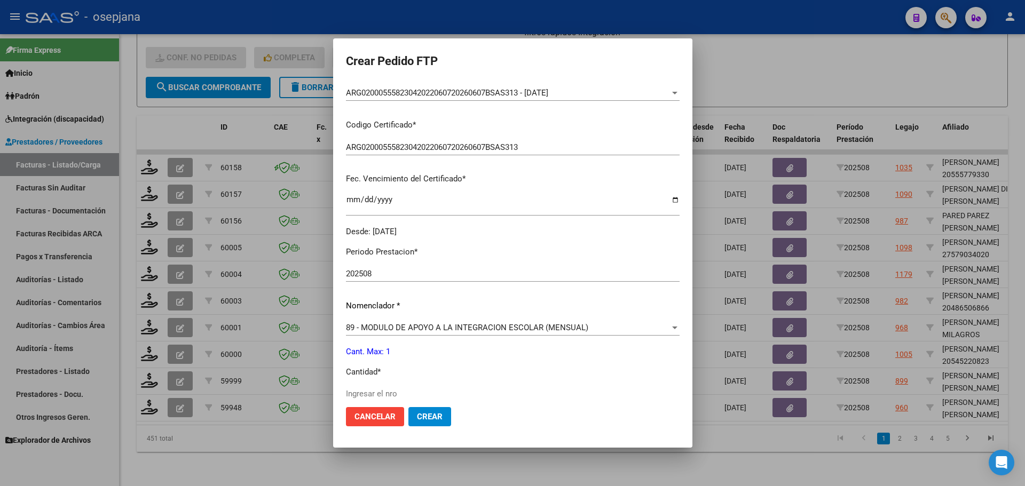
scroll to position [267, 0]
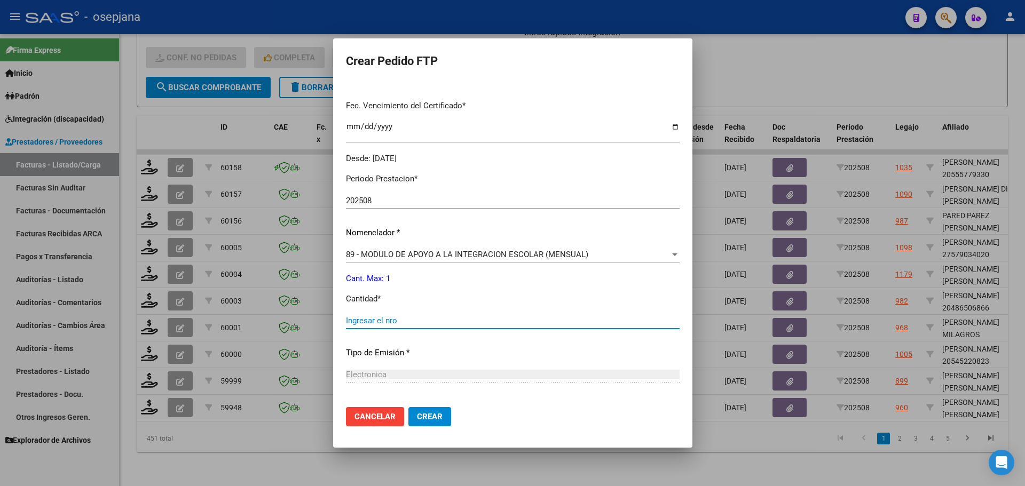
click at [364, 322] on input "Ingresar el nro" at bounding box center [513, 321] width 334 height 10
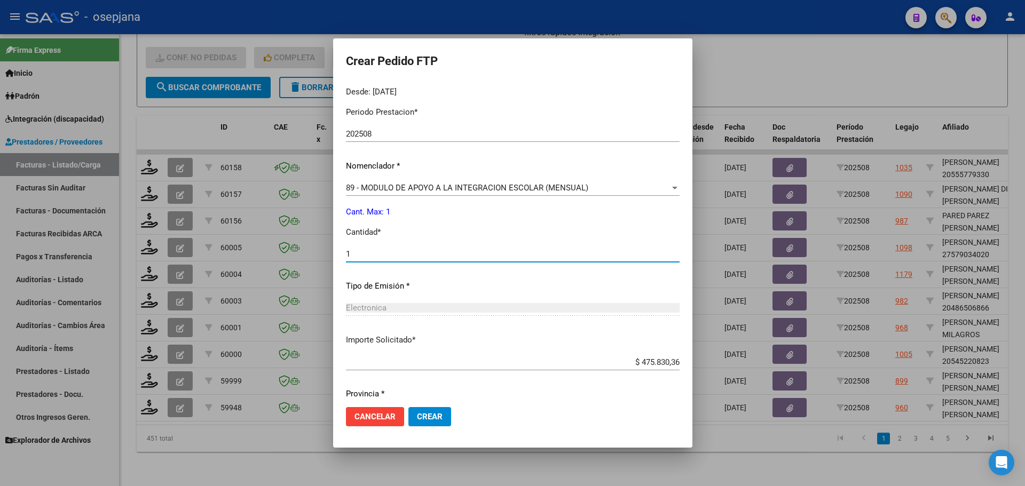
scroll to position [369, 0]
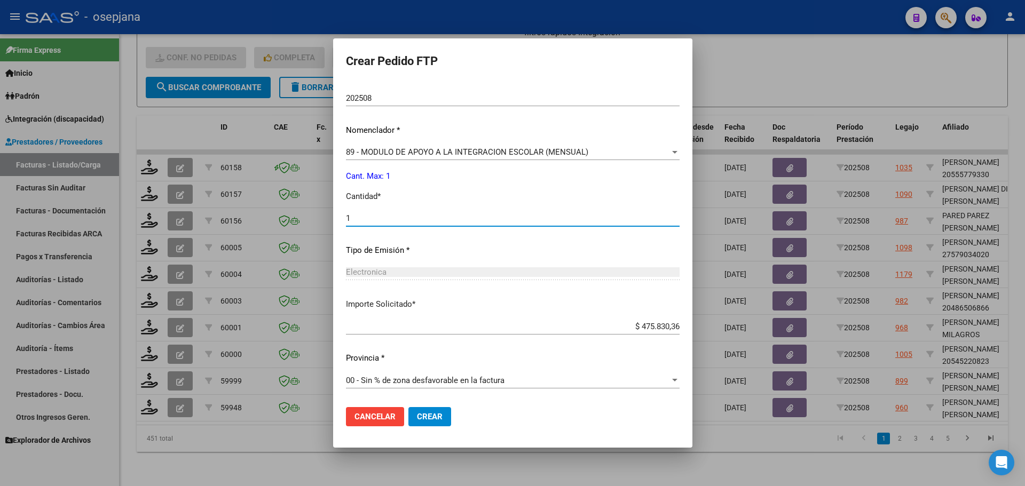
click at [424, 413] on button "Crear" at bounding box center [429, 416] width 43 height 19
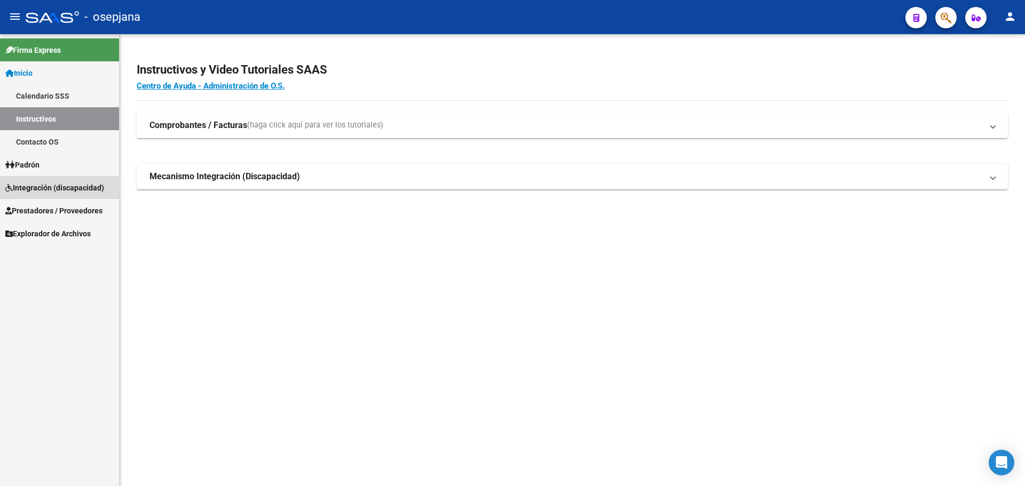
click at [41, 186] on span "Integración (discapacidad)" at bounding box center [54, 188] width 99 height 12
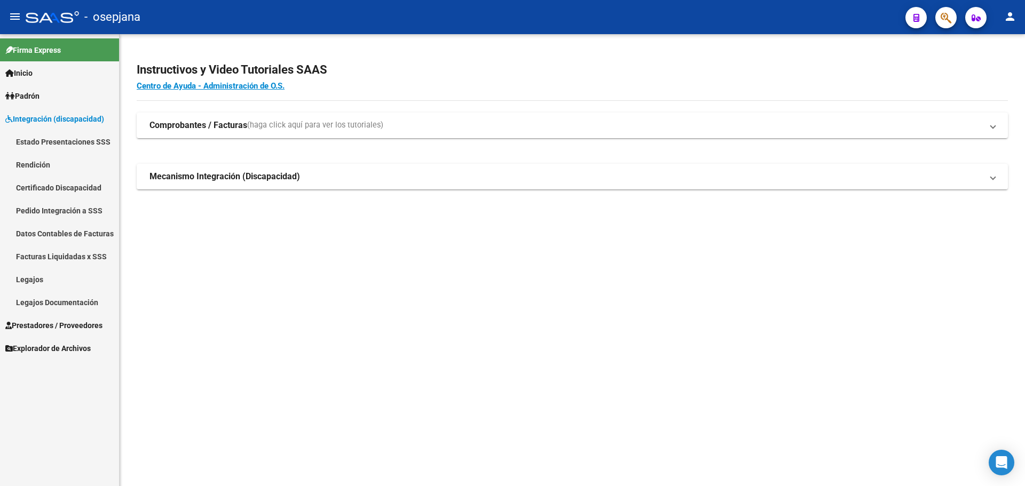
click at [42, 280] on link "Legajos" at bounding box center [59, 279] width 119 height 23
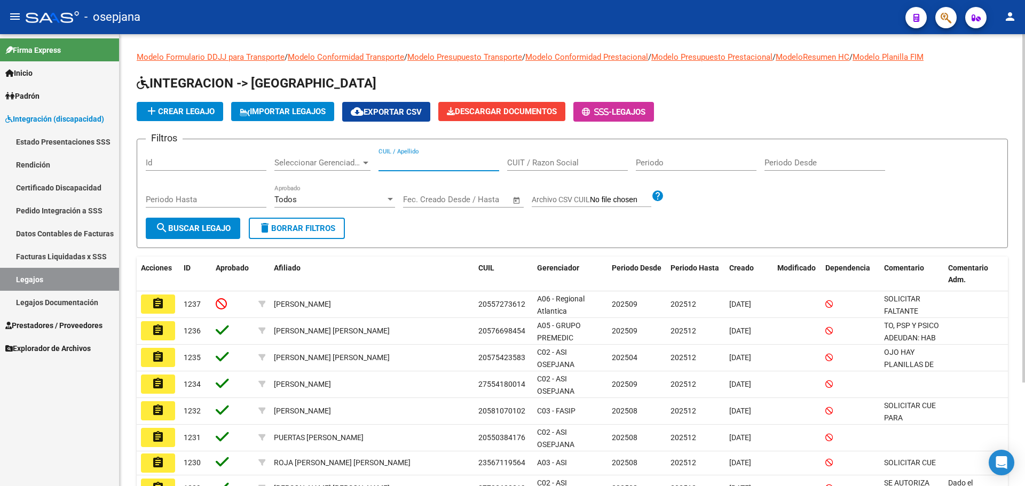
click at [410, 164] on input "CUIL / Apellido" at bounding box center [438, 163] width 121 height 10
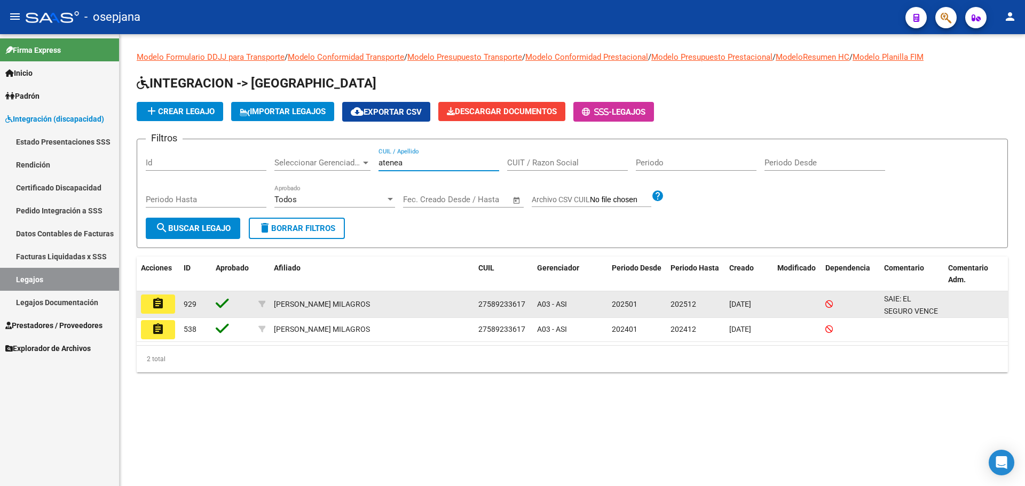
type input "atenea"
click at [152, 301] on mat-icon "assignment" at bounding box center [158, 303] width 13 height 13
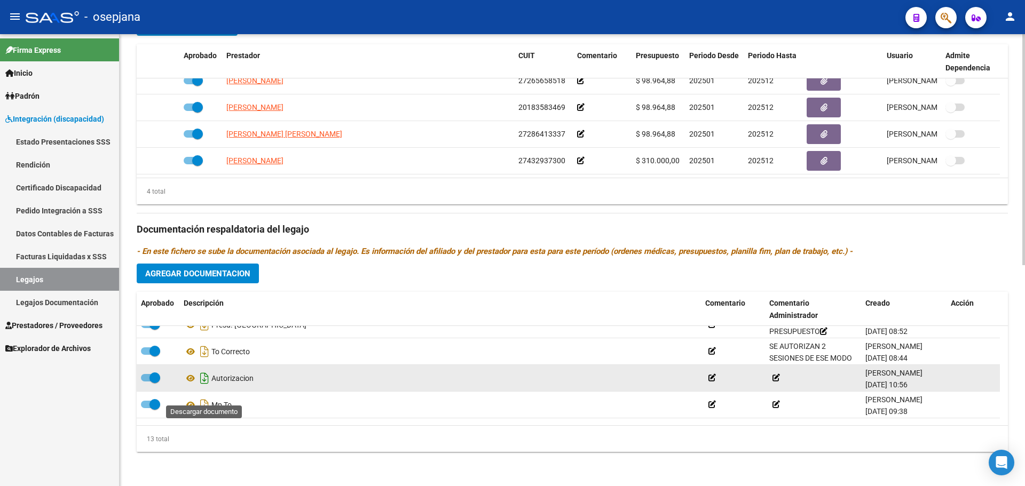
scroll to position [251, 0]
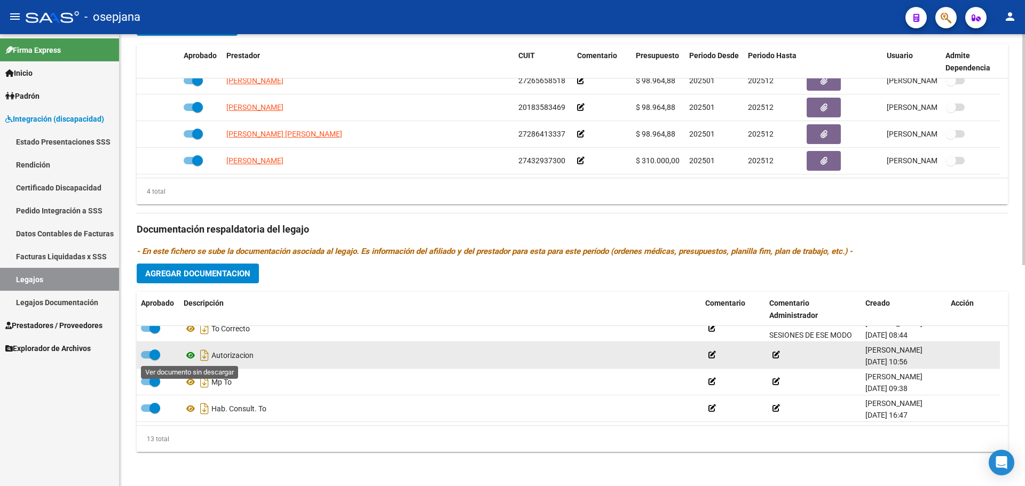
click at [189, 355] on icon at bounding box center [191, 355] width 14 height 13
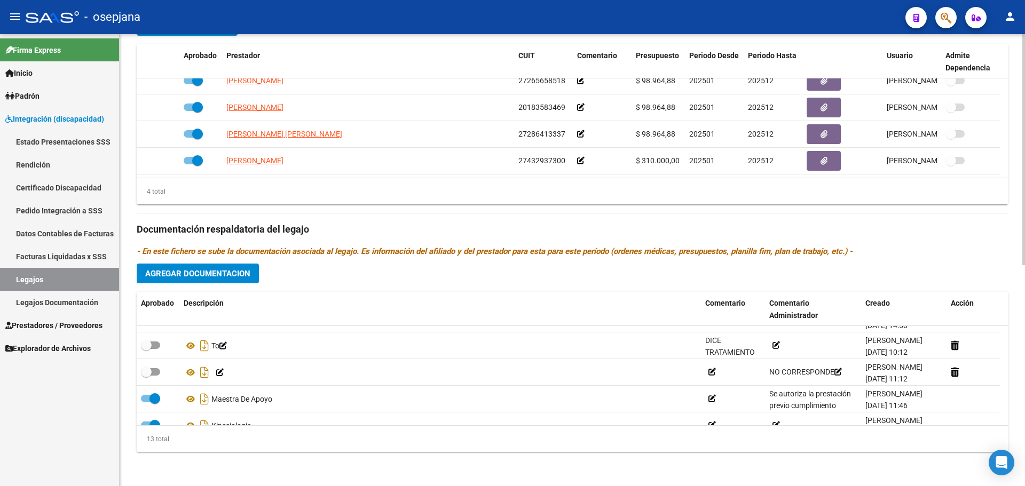
scroll to position [91, 0]
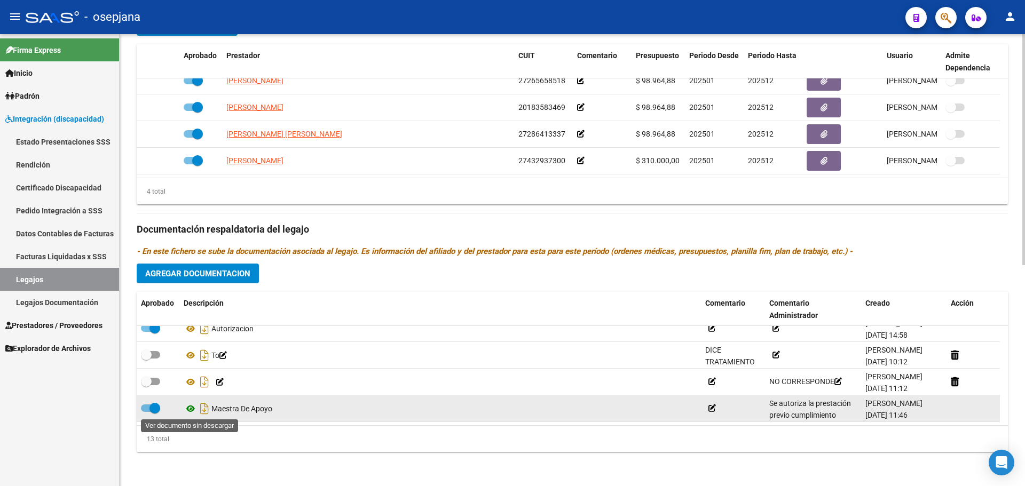
click at [190, 406] on icon at bounding box center [191, 408] width 14 height 13
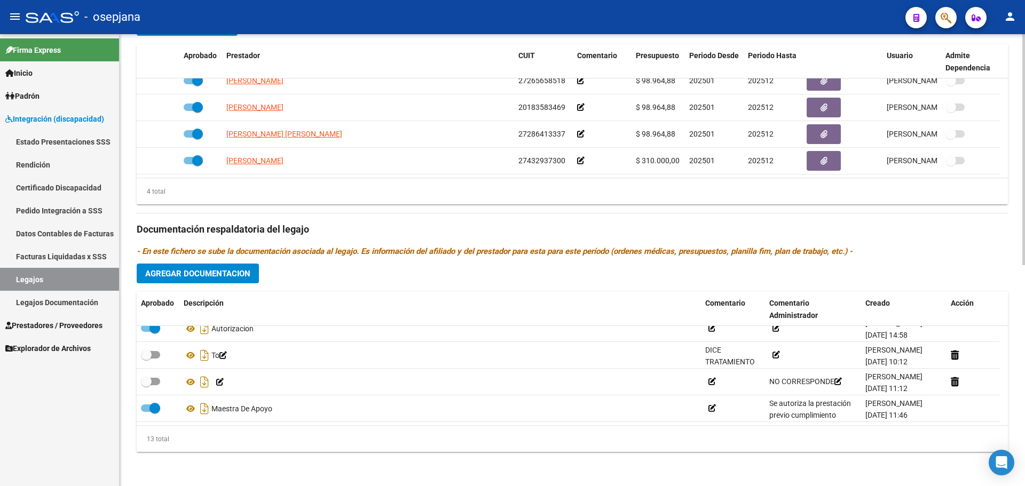
scroll to position [218, 0]
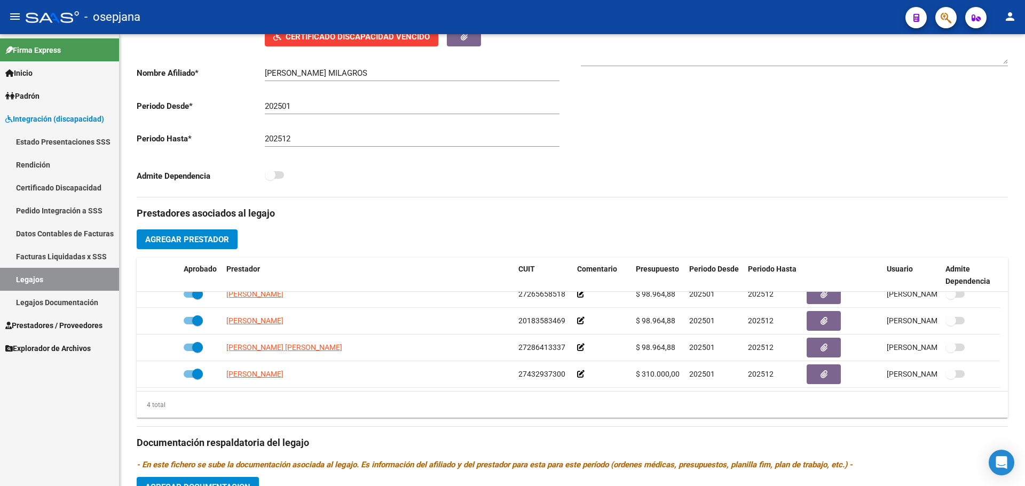
click at [46, 281] on link "Legajos" at bounding box center [59, 279] width 119 height 23
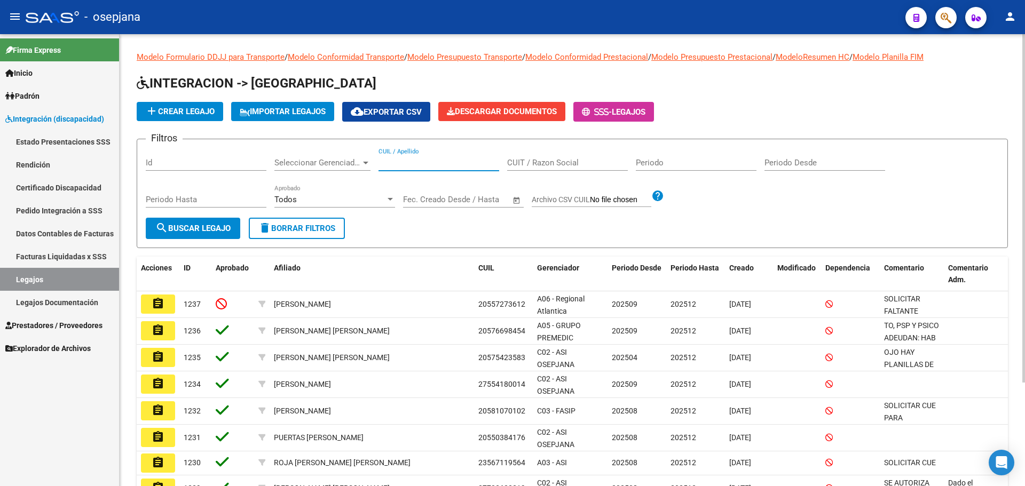
click at [415, 167] on input "CUIL / Apellido" at bounding box center [438, 163] width 121 height 10
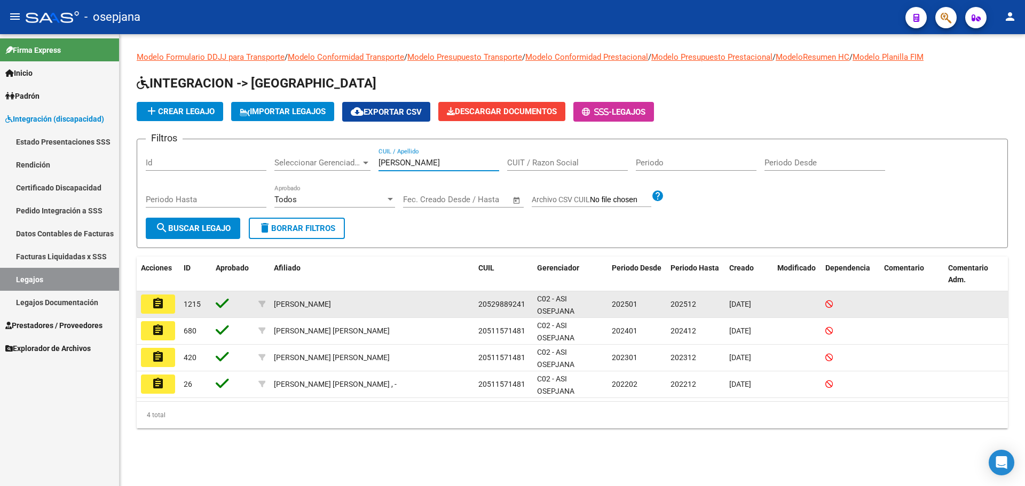
type input "mendieta"
click at [162, 297] on mat-icon "assignment" at bounding box center [158, 303] width 13 height 13
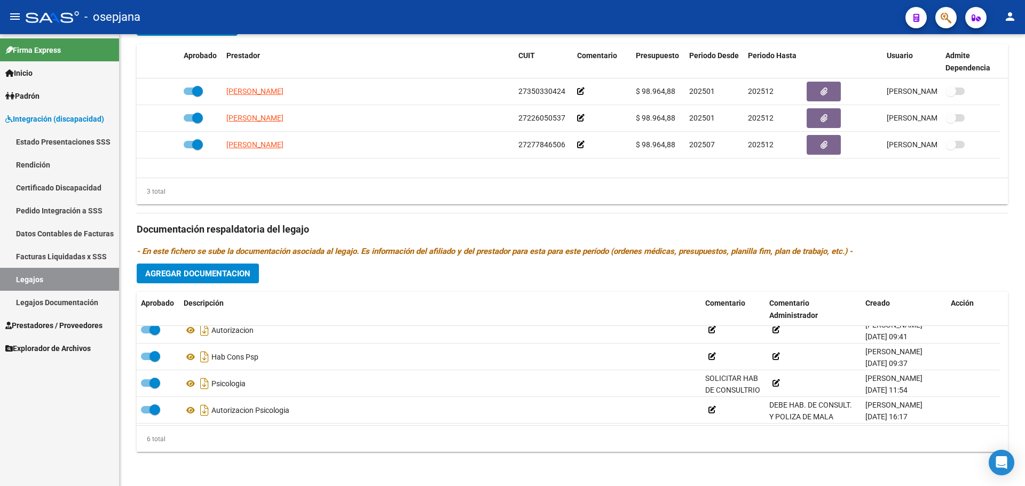
scroll to position [64, 0]
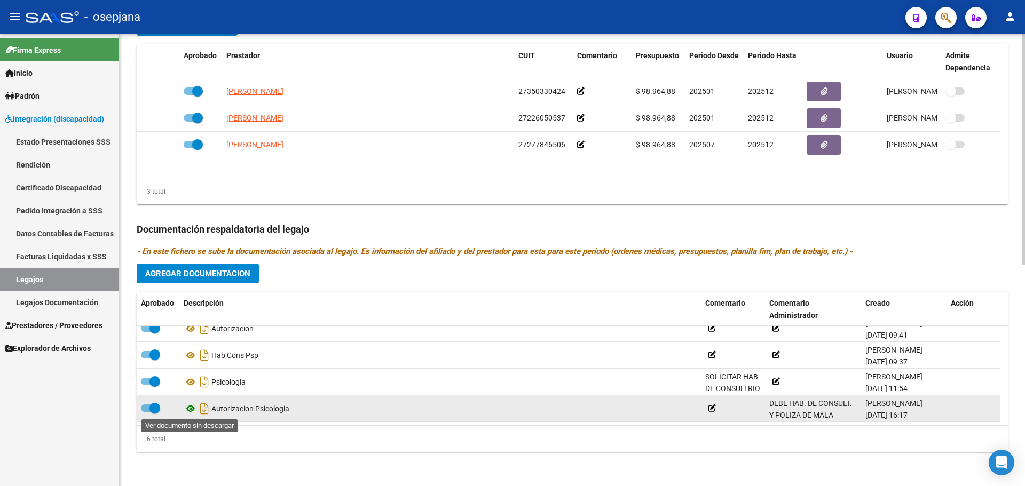
click at [193, 406] on icon at bounding box center [191, 408] width 14 height 13
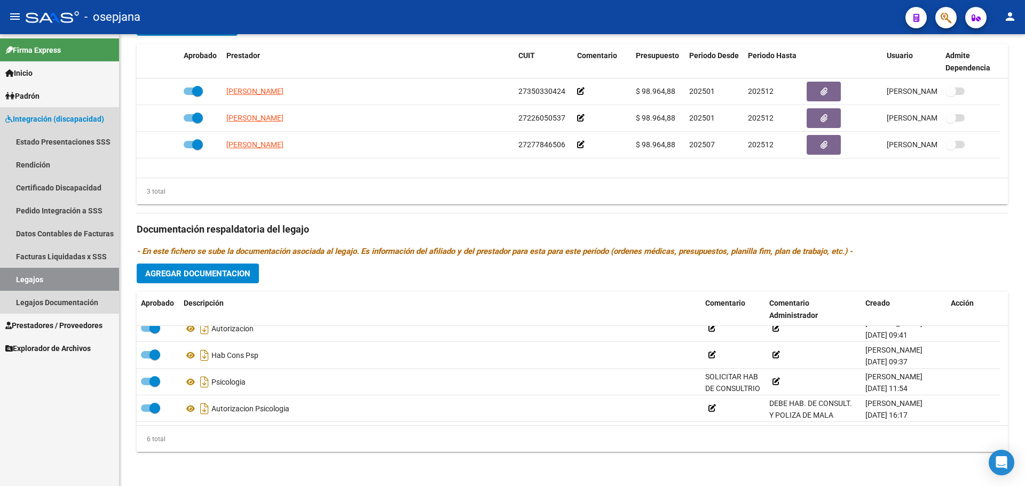
click at [66, 275] on link "Legajos" at bounding box center [59, 279] width 119 height 23
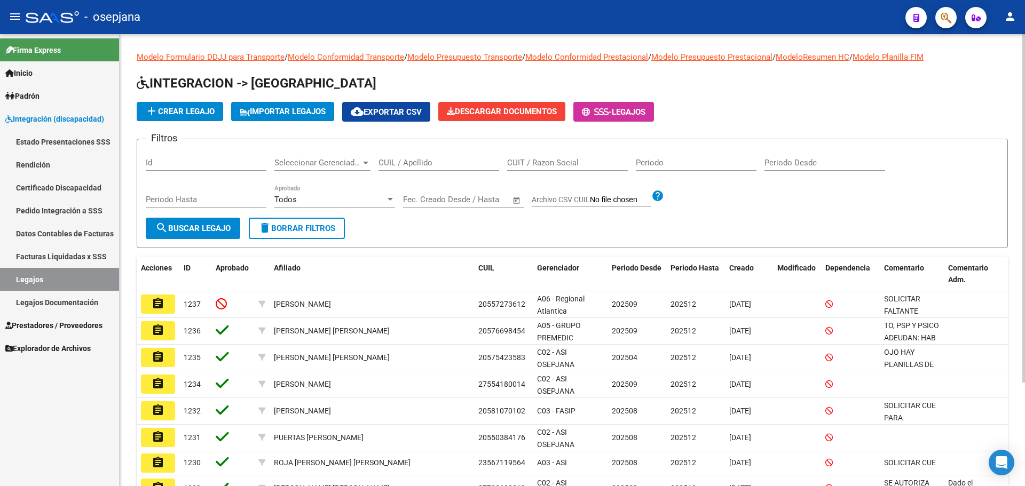
click at [433, 166] on input "CUIL / Apellido" at bounding box center [438, 163] width 121 height 10
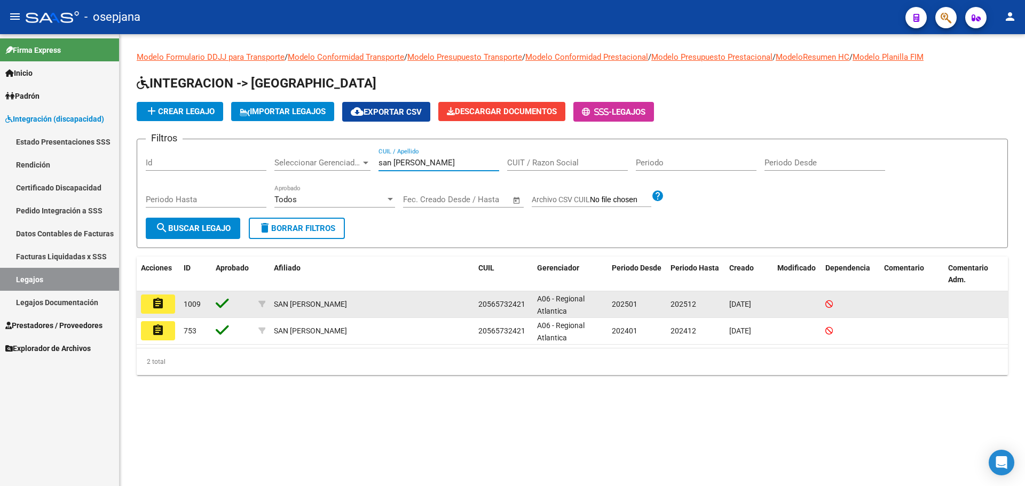
type input "san millan"
click at [158, 302] on mat-icon "assignment" at bounding box center [158, 303] width 13 height 13
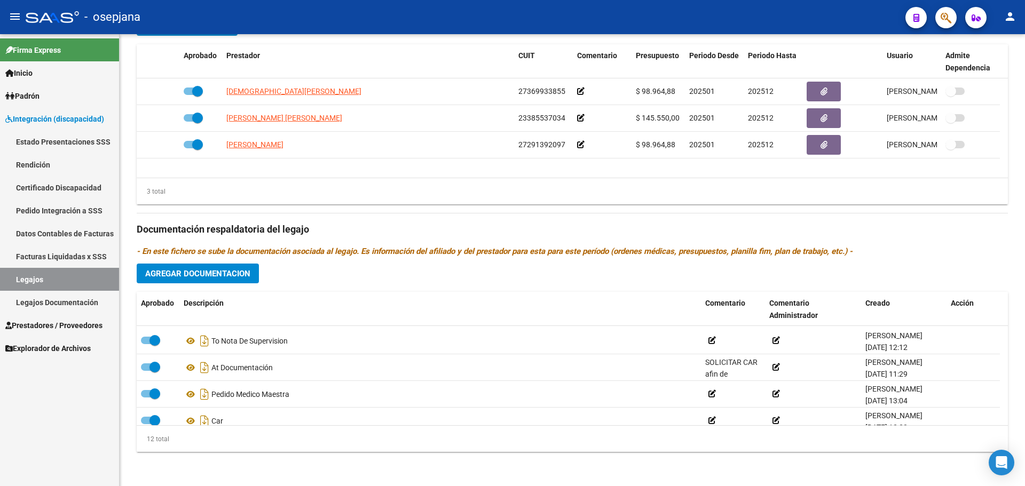
scroll to position [171, 0]
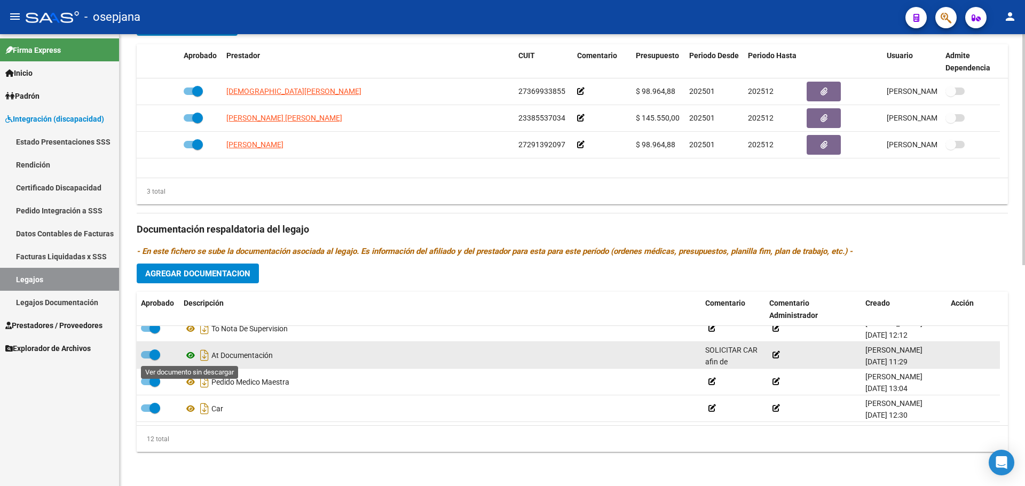
click at [187, 356] on icon at bounding box center [191, 355] width 14 height 13
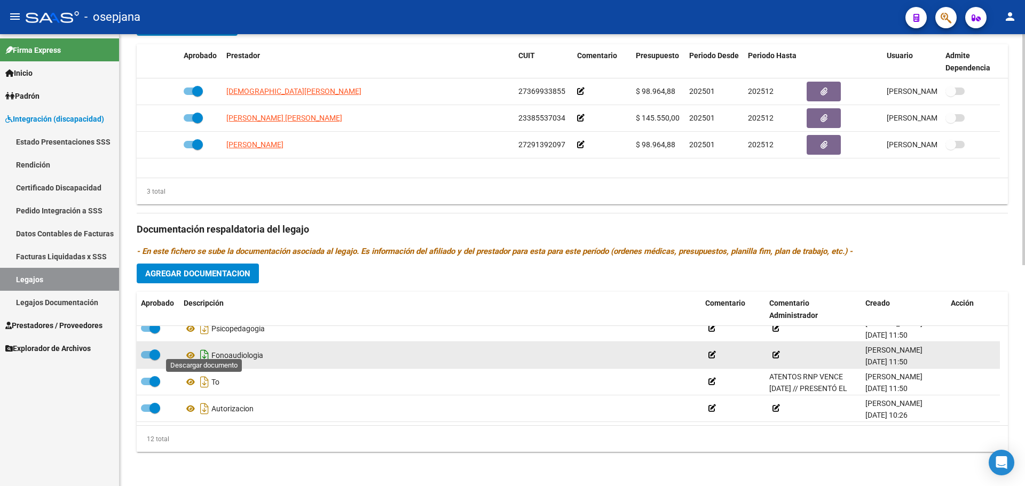
scroll to position [64, 0]
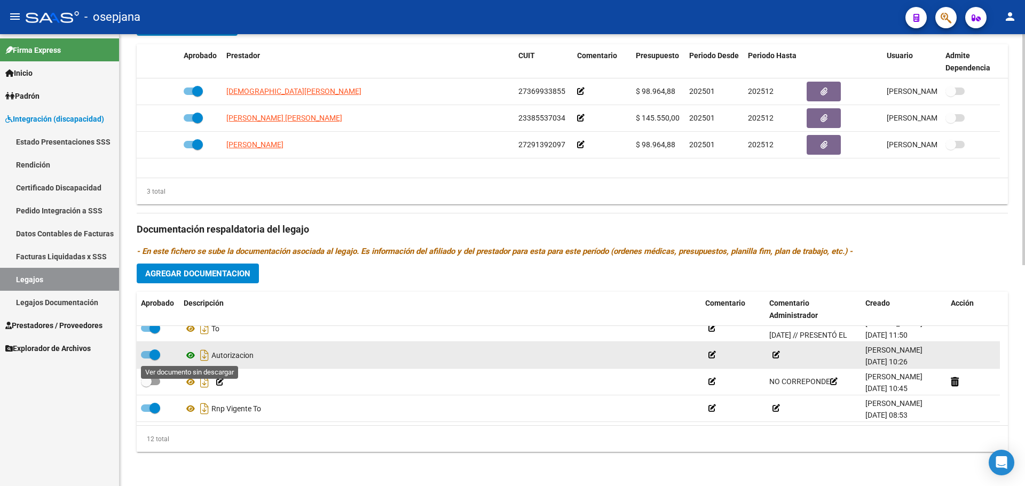
click at [192, 357] on icon at bounding box center [191, 355] width 14 height 13
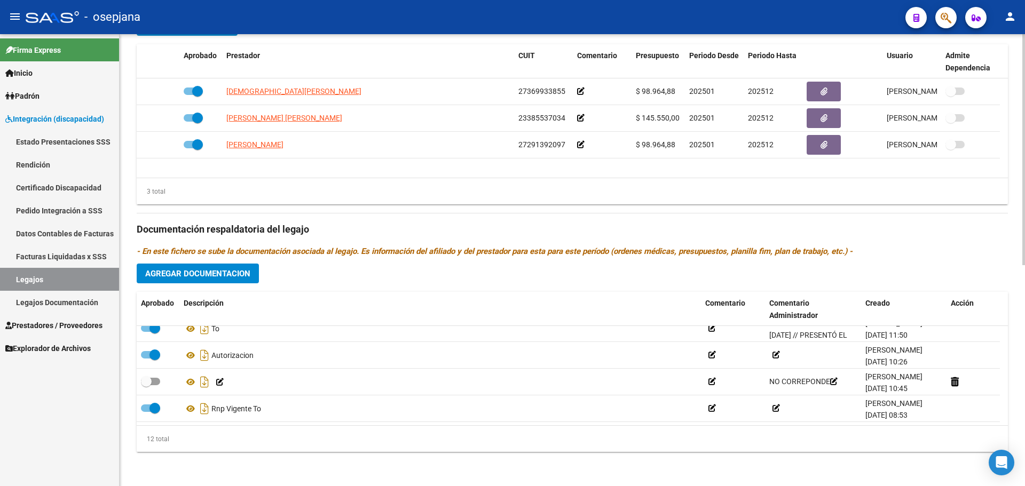
click at [199, 274] on span "Agregar Documentacion" at bounding box center [197, 274] width 105 height 10
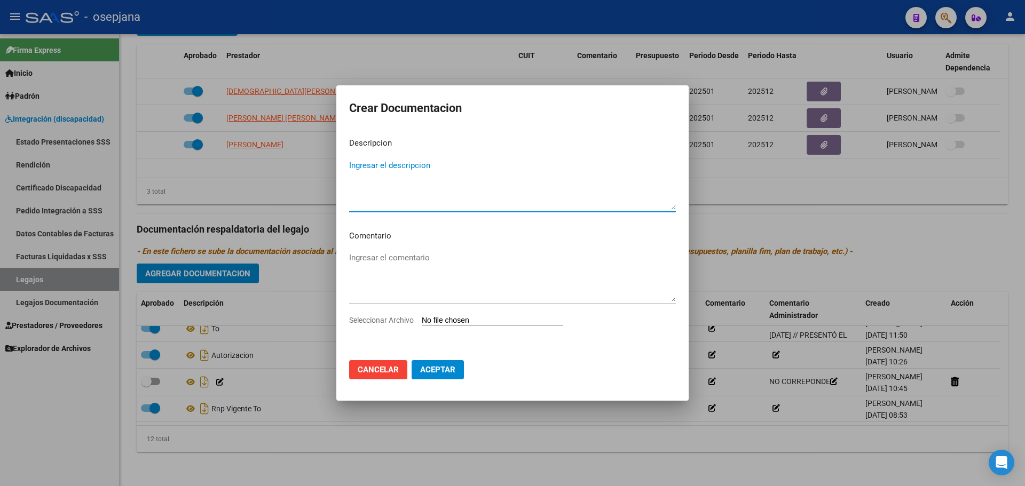
click at [456, 321] on input "Seleccionar Archivo" at bounding box center [492, 321] width 141 height 10
type input "C:\fakepath\INFORME PSICOP SAN MILLAN.pdf"
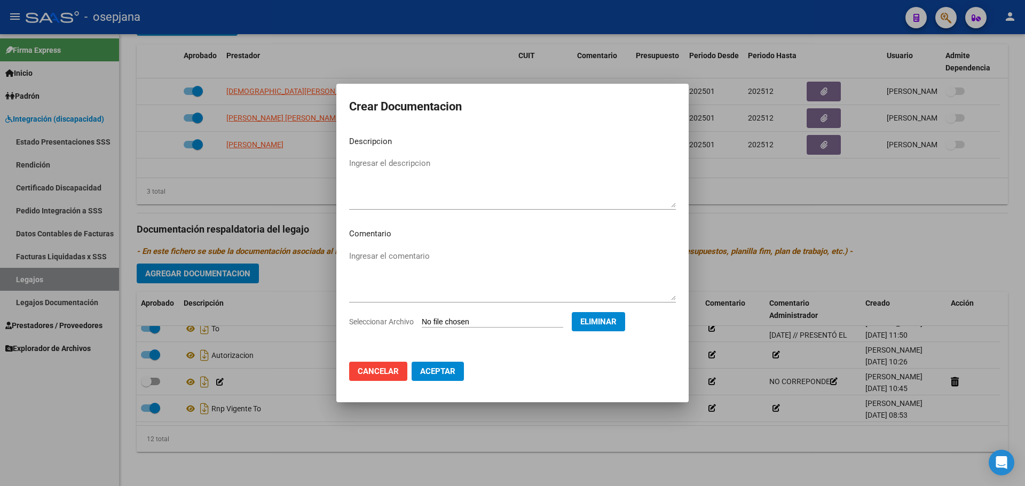
click at [395, 157] on div "Ingresar el descripcion" at bounding box center [512, 182] width 327 height 54
type textarea "INFORME PSICOP SAN MILLAN"
click at [435, 383] on mat-dialog-actions "Cancelar Aceptar" at bounding box center [512, 371] width 327 height 36
click at [438, 379] on button "Aceptar" at bounding box center [438, 371] width 52 height 19
checkbox input "true"
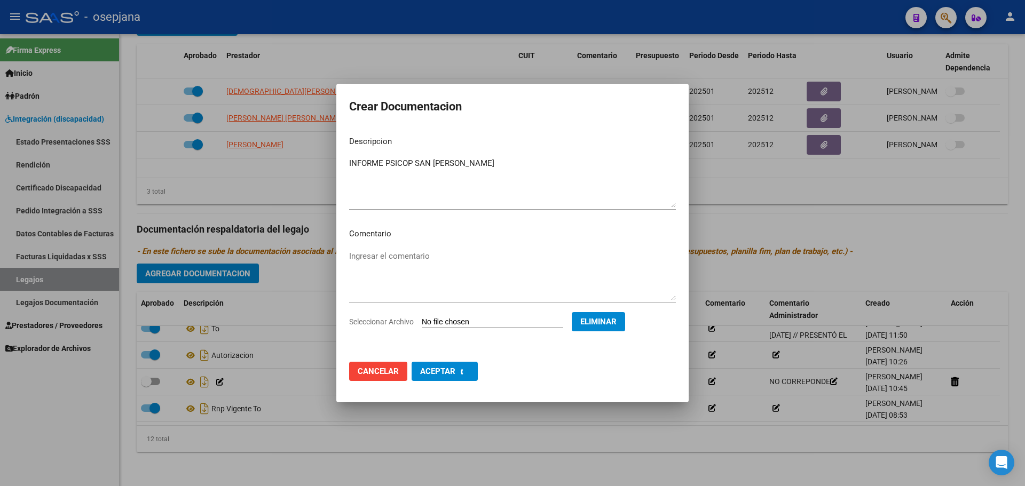
checkbox input "false"
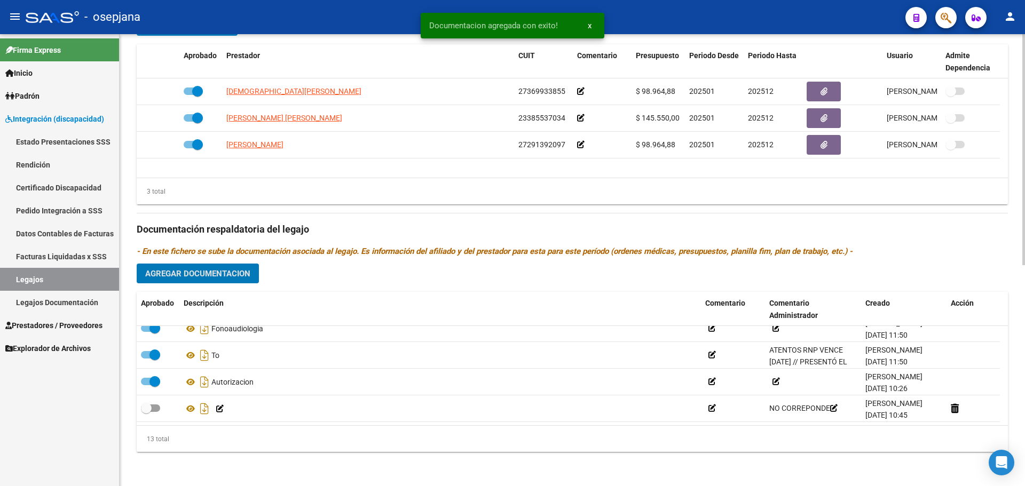
click at [246, 279] on span "Agregar Documentacion" at bounding box center [197, 274] width 105 height 10
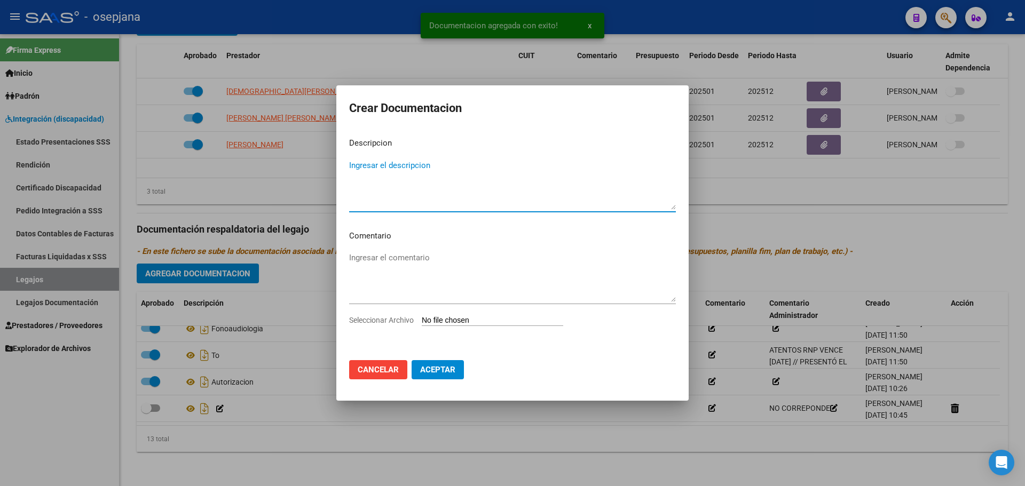
click at [488, 317] on input "Seleccionar Archivo" at bounding box center [492, 321] width 141 height 10
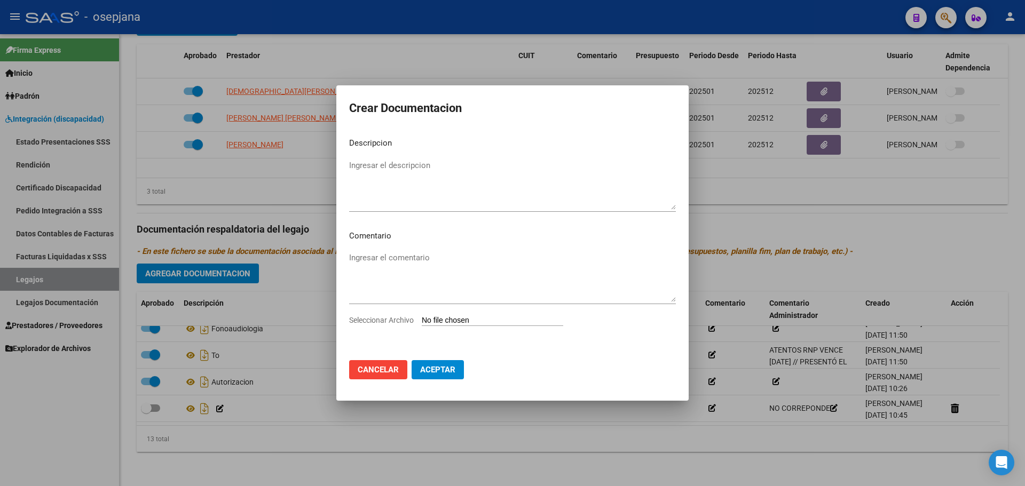
type input "C:\fakepath\INFORME TO SAN MILLAN.pdf"
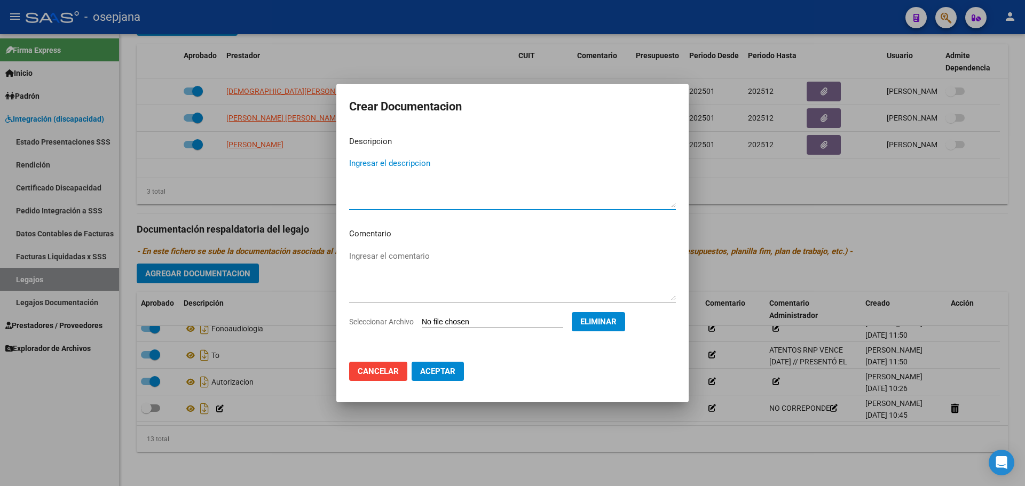
click at [410, 158] on textarea "Ingresar el descripcion" at bounding box center [512, 182] width 327 height 50
type textarea "INFORME TO SAN MILLAN"
click at [439, 376] on span "Aceptar" at bounding box center [437, 372] width 35 height 10
checkbox input "true"
checkbox input "false"
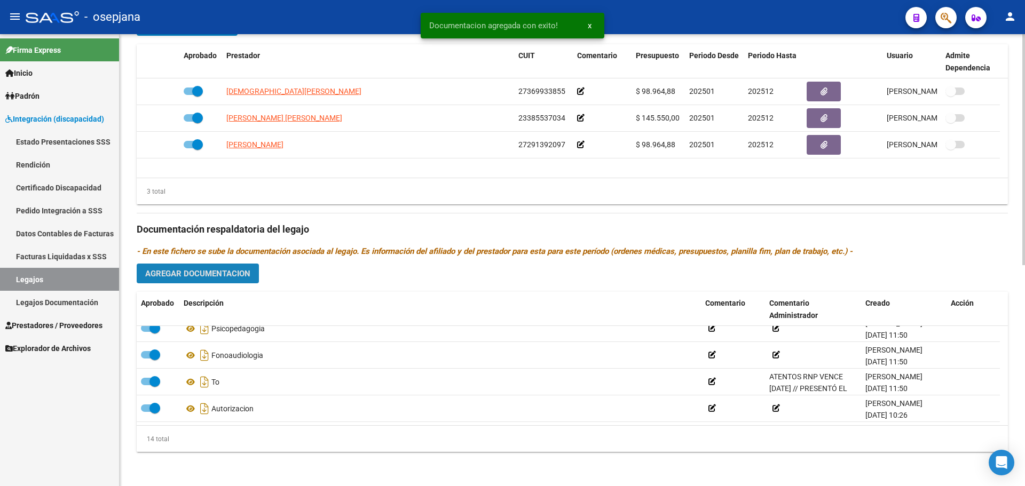
click at [233, 274] on span "Agregar Documentacion" at bounding box center [197, 274] width 105 height 10
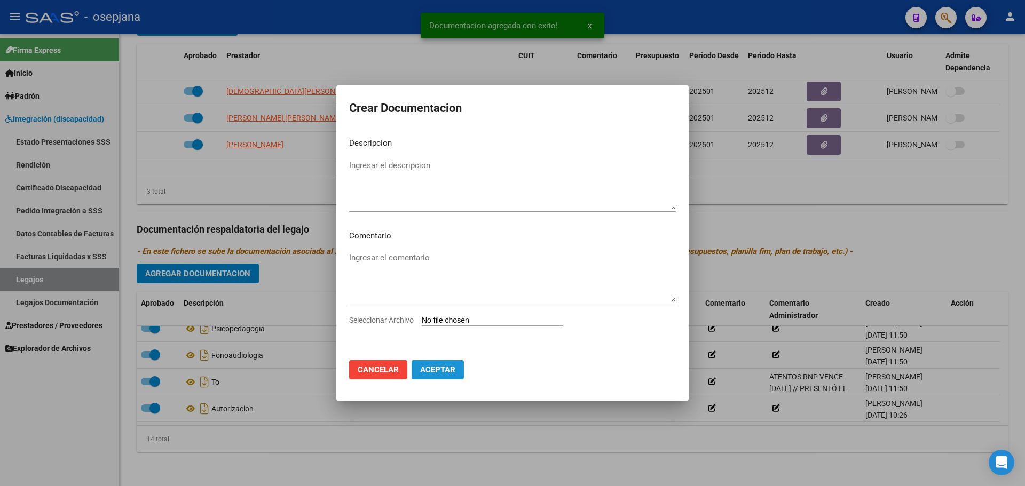
click at [436, 365] on span "Aceptar" at bounding box center [437, 370] width 35 height 10
click at [467, 324] on input "Seleccionar Archivo" at bounding box center [492, 321] width 141 height 10
type input "C:\fakepath\solicitud acompañante est. escolar.pdf"
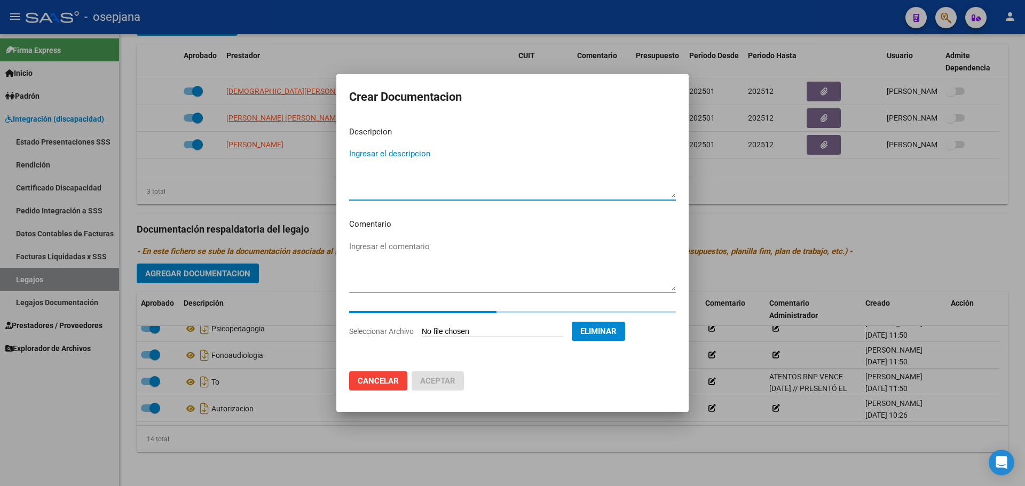
click at [438, 157] on textarea "Ingresar el descripcion" at bounding box center [512, 173] width 327 height 50
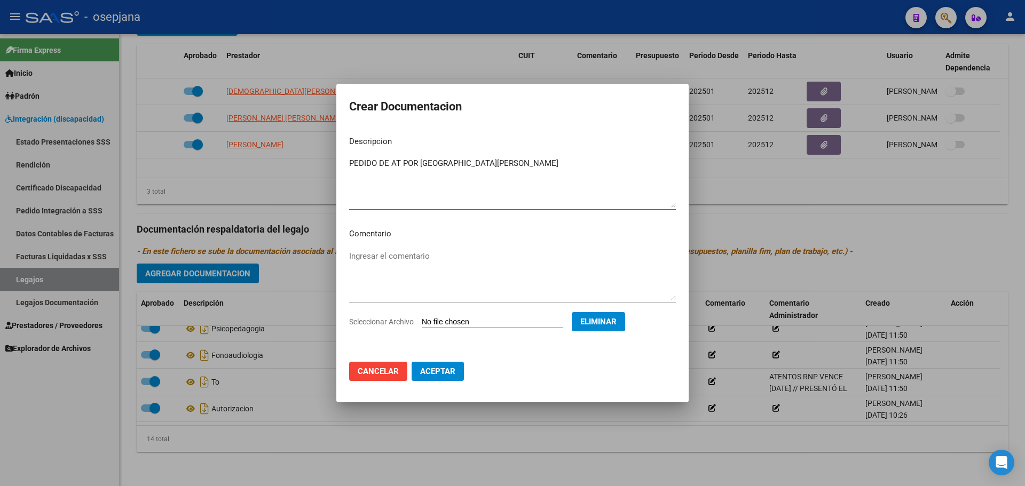
type textarea "PEDIDO DE AT POR ESCUELA SAN MILLAN"
click at [445, 369] on span "Aceptar" at bounding box center [437, 372] width 35 height 10
checkbox input "false"
checkbox input "true"
